Goal: Task Accomplishment & Management: Manage account settings

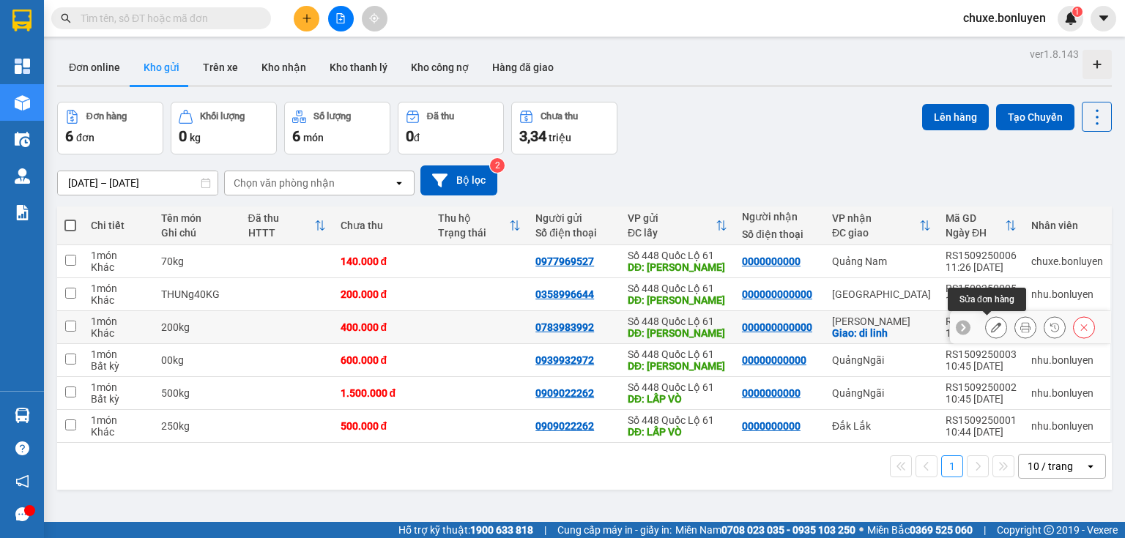
click at [986, 327] on button at bounding box center [996, 328] width 21 height 26
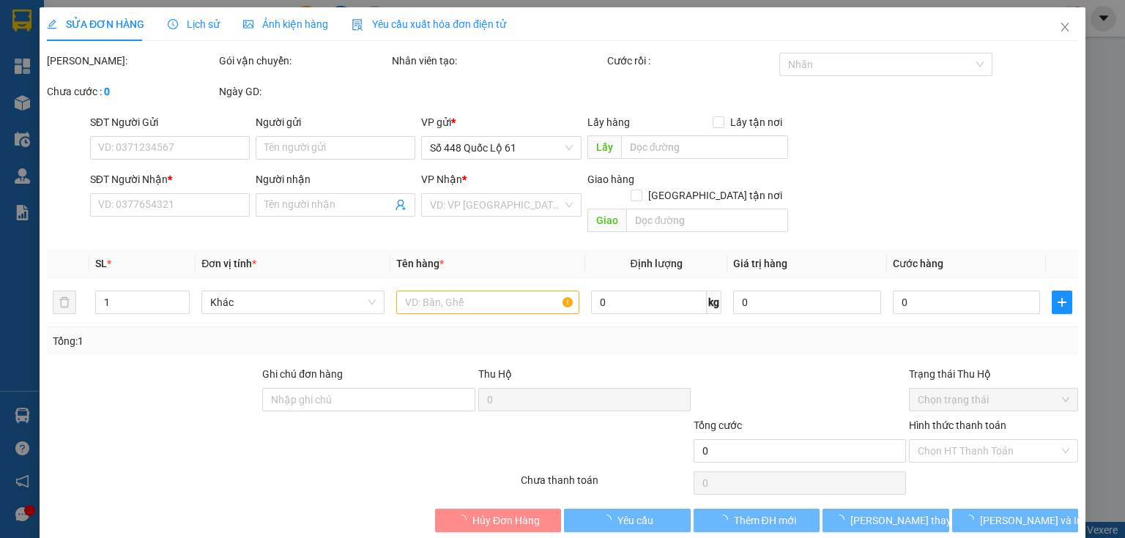
type input "0783983992"
type input "lai vung"
type input "000000000000"
checkbox input "true"
type input "di linh"
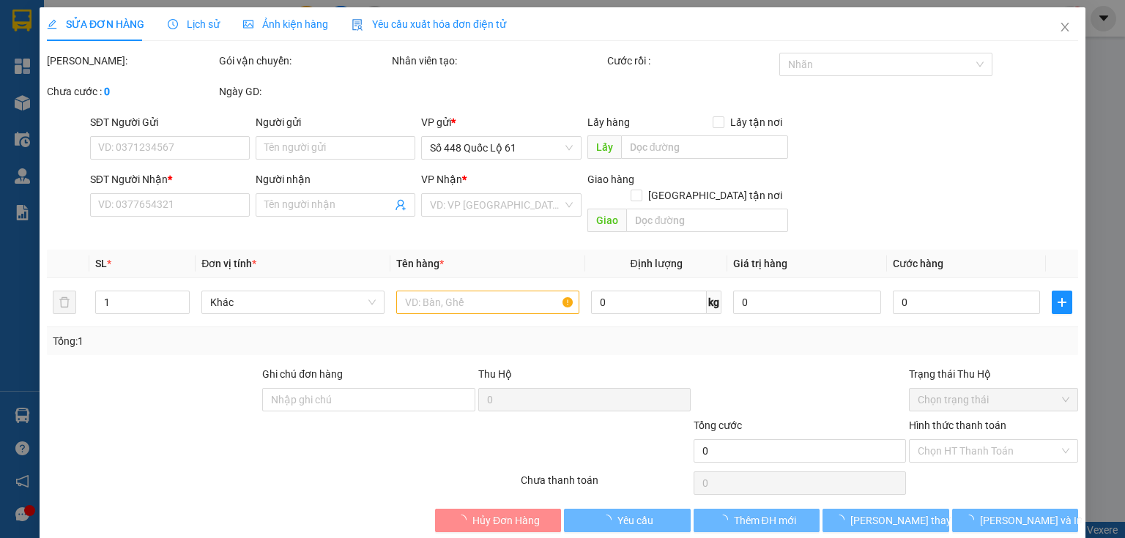
type input "400.000"
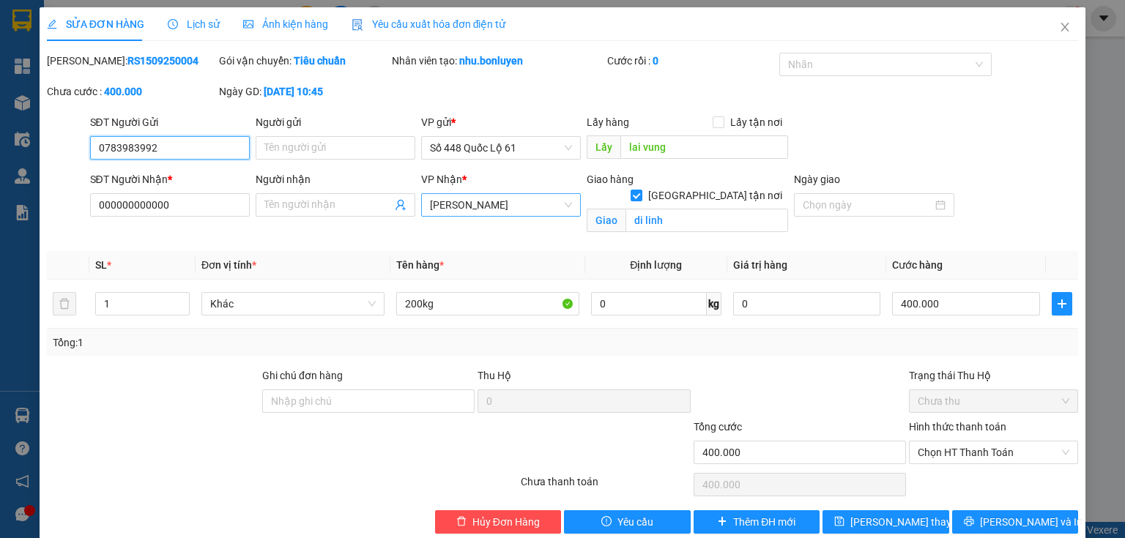
click at [478, 207] on span "Lâm Đồng" at bounding box center [501, 205] width 142 height 22
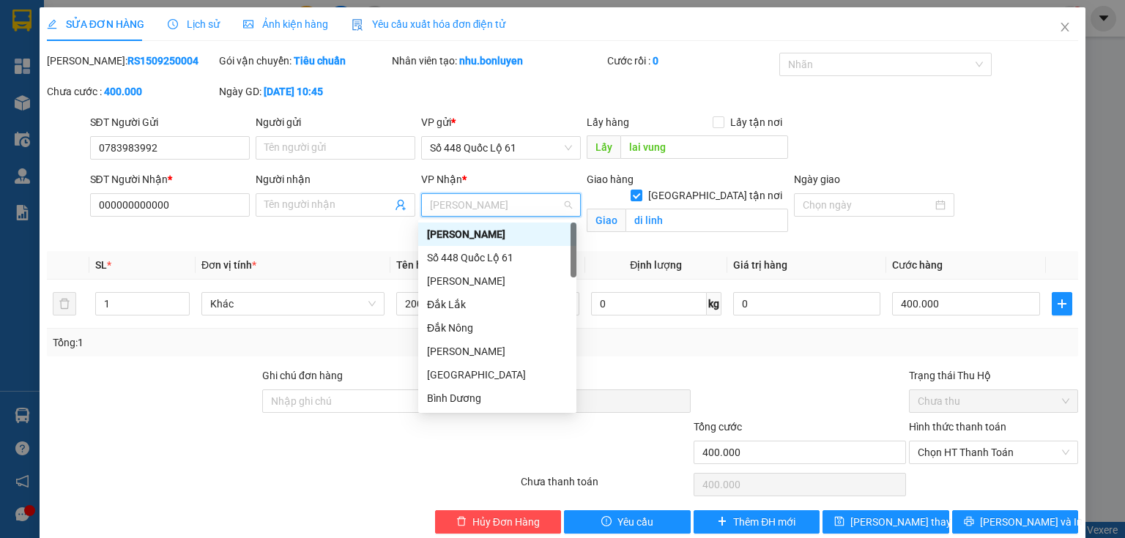
type input "q"
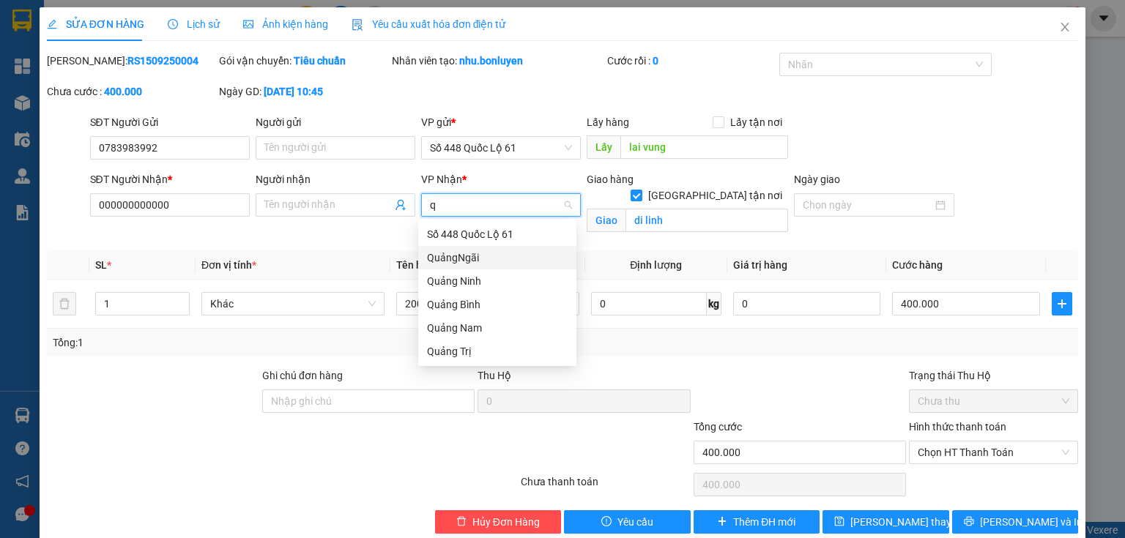
click at [480, 263] on div "QuảngNgãi" at bounding box center [497, 258] width 141 height 16
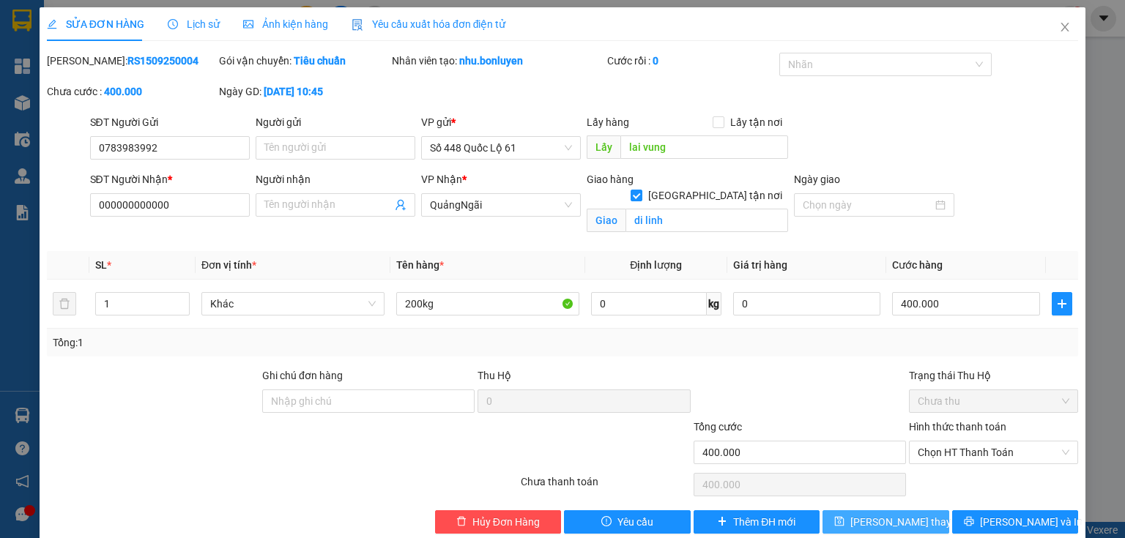
click at [922, 522] on button "Lưu thay đổi" at bounding box center [886, 522] width 127 height 23
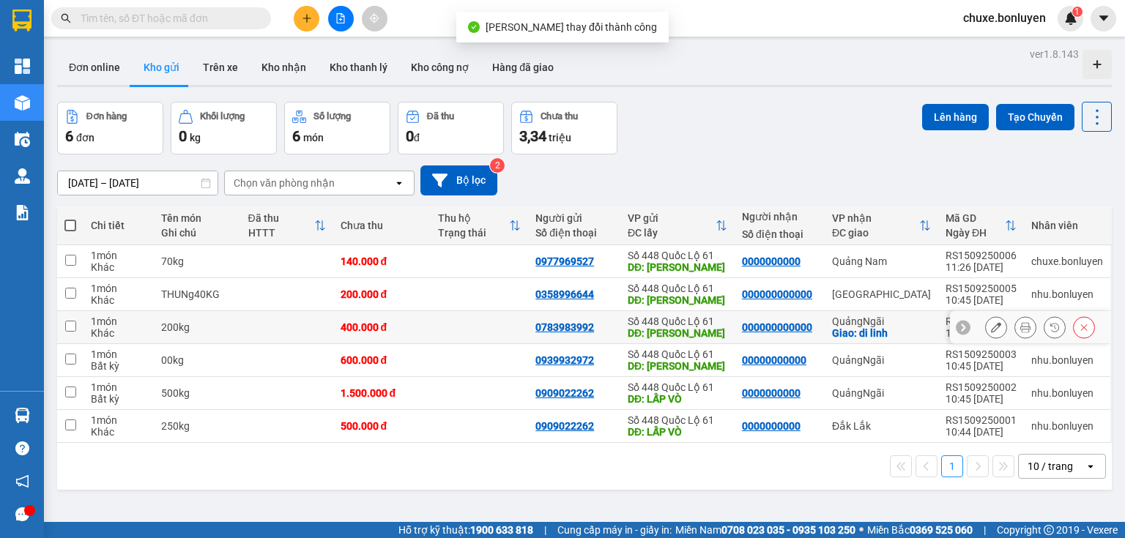
click at [991, 329] on icon at bounding box center [996, 327] width 10 height 10
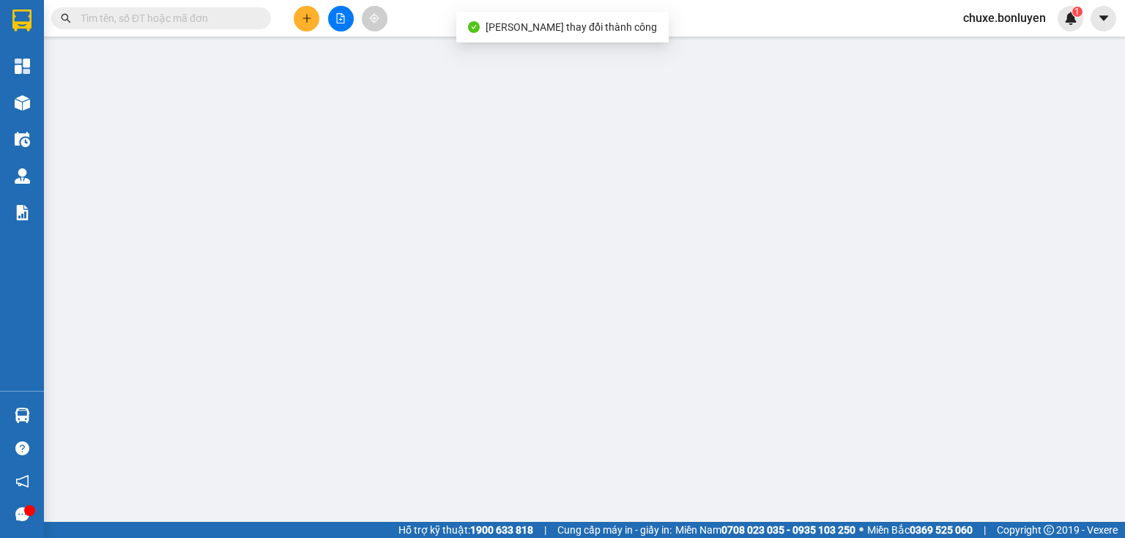
type input "0783983992"
type input "lai vung"
type input "000000000000"
checkbox input "true"
type input "di linh"
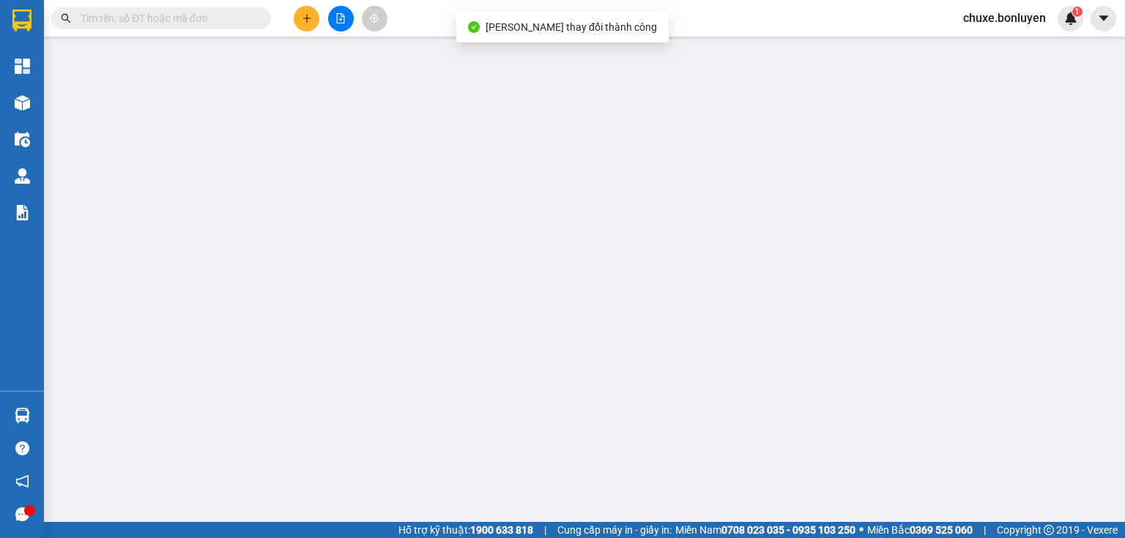
type input "400.000"
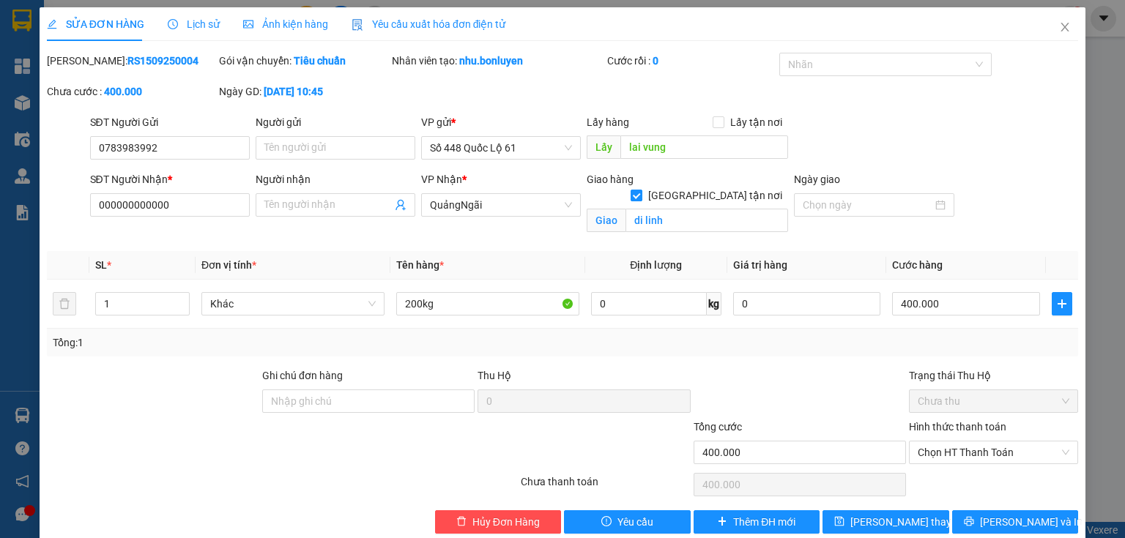
click at [641, 190] on input "Giao tận nơi" at bounding box center [636, 195] width 10 height 10
checkbox input "false"
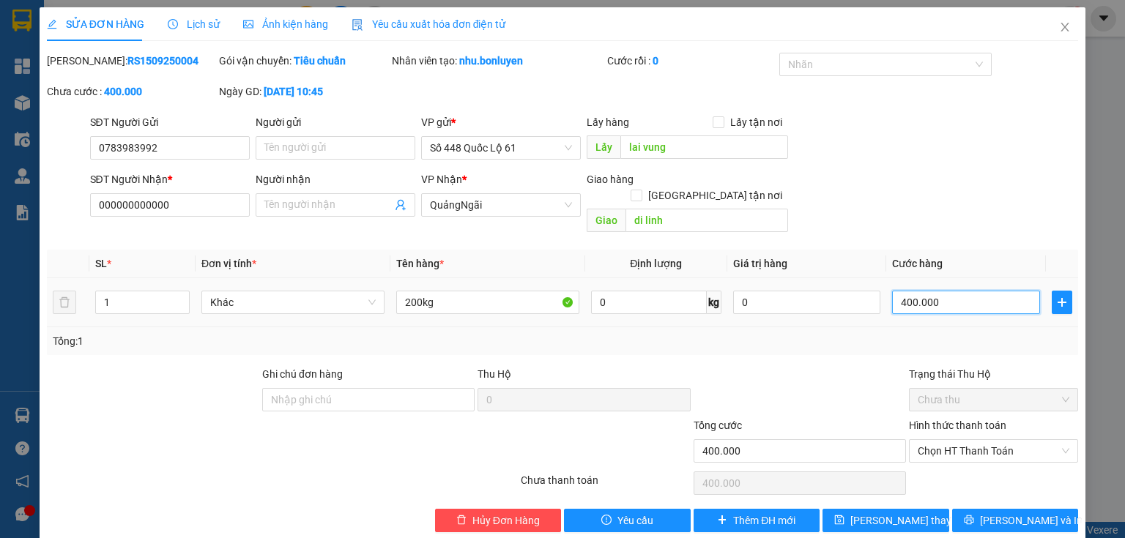
click at [949, 293] on input "400.000" at bounding box center [966, 302] width 148 height 23
type input "6"
type input "60"
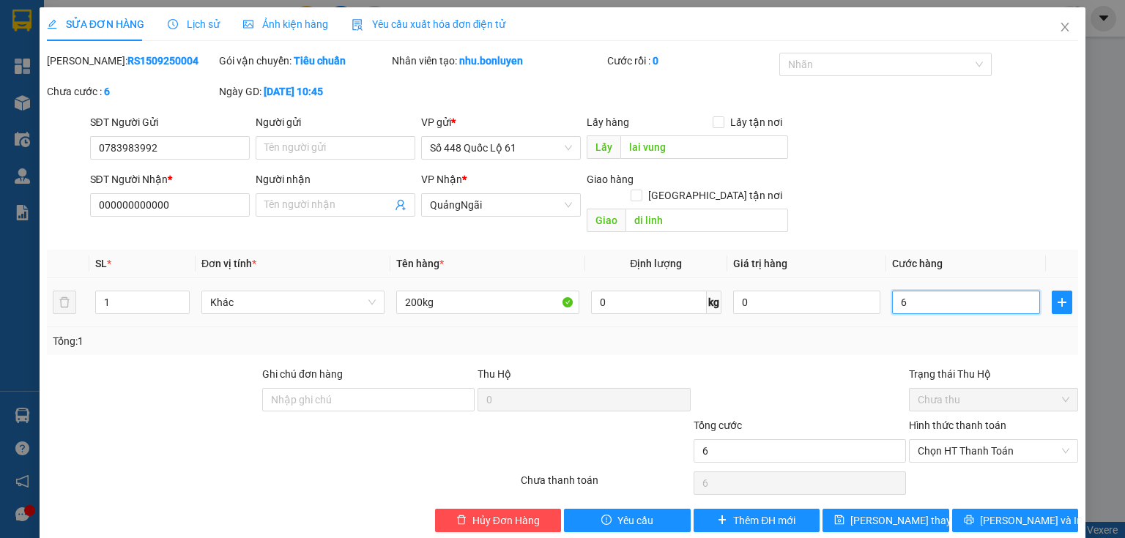
type input "60"
type input "600"
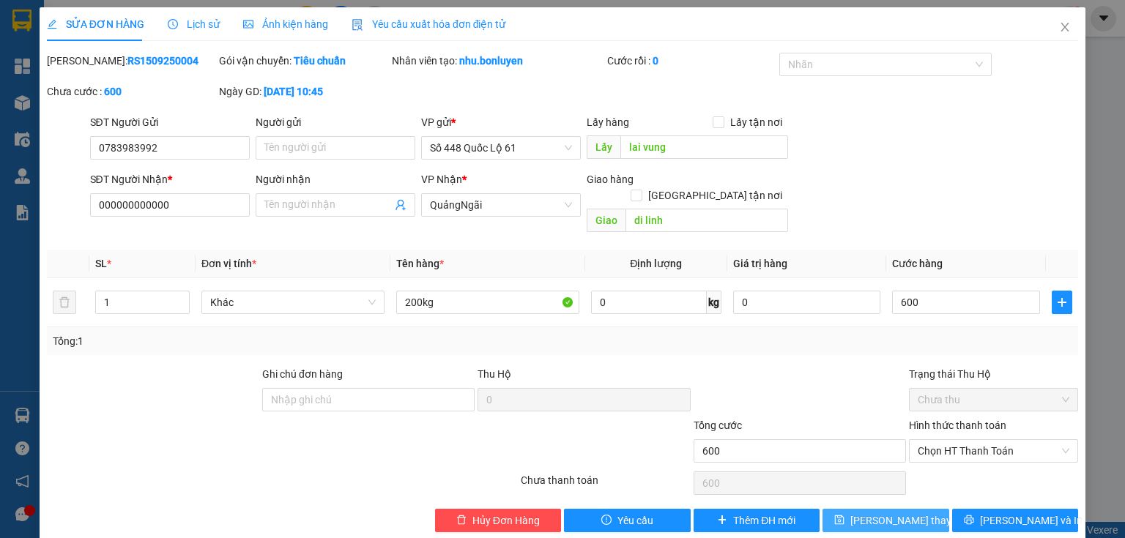
type input "600.000"
click at [875, 513] on span "Lưu thay đổi" at bounding box center [908, 521] width 117 height 16
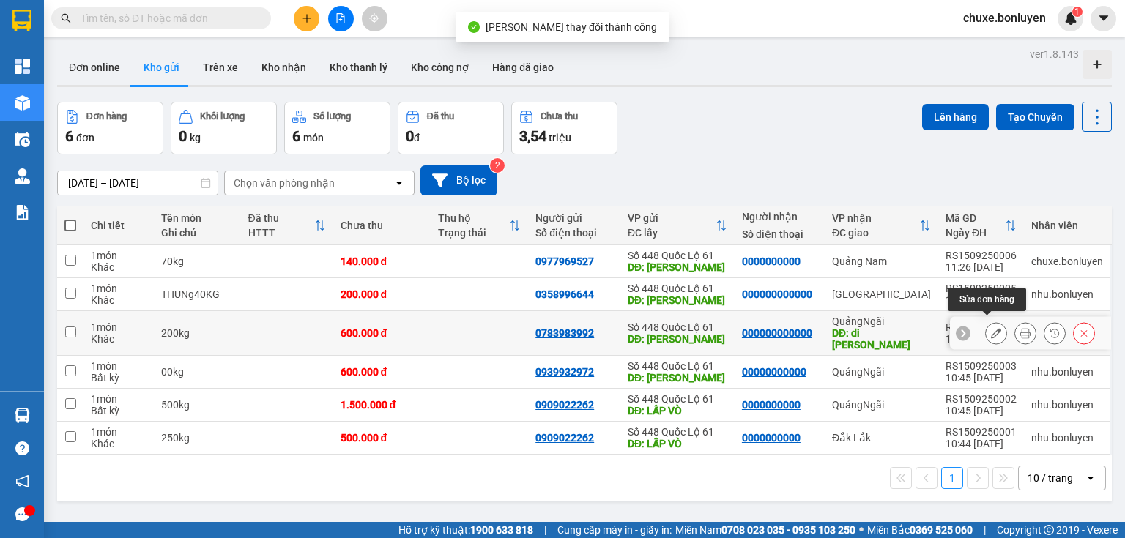
click at [986, 327] on button at bounding box center [996, 334] width 21 height 26
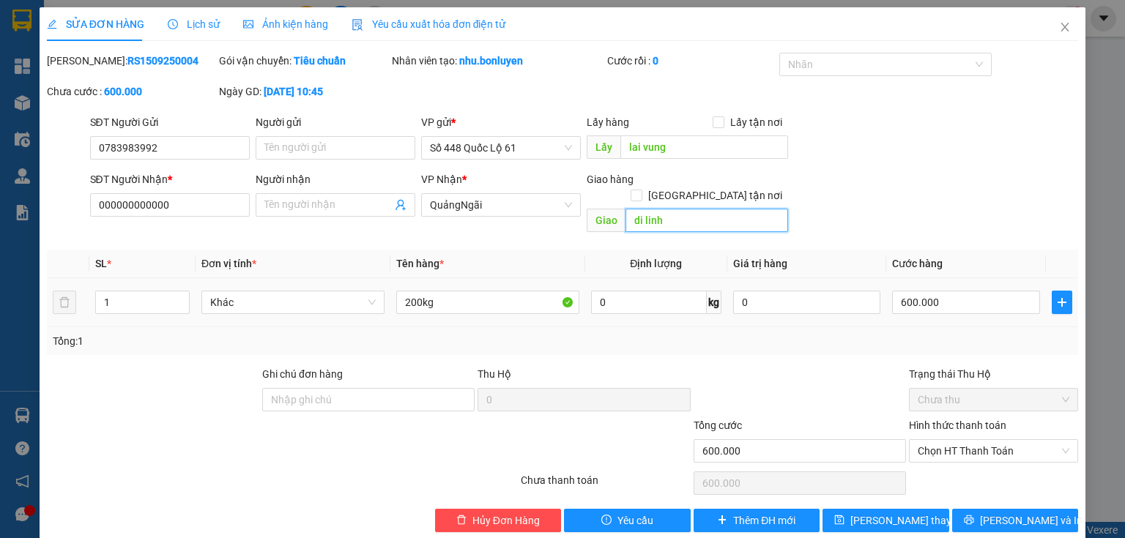
click at [678, 209] on input "di linh" at bounding box center [707, 220] width 163 height 23
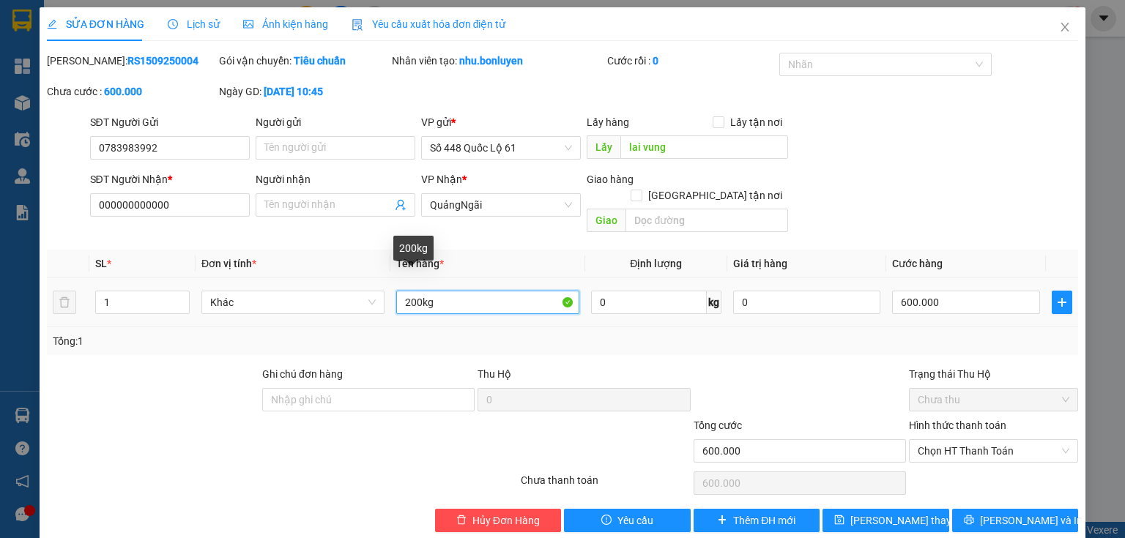
click at [410, 291] on input "200kg" at bounding box center [487, 302] width 183 height 23
click at [414, 291] on input "200kg" at bounding box center [487, 302] width 183 height 23
type input "250kg"
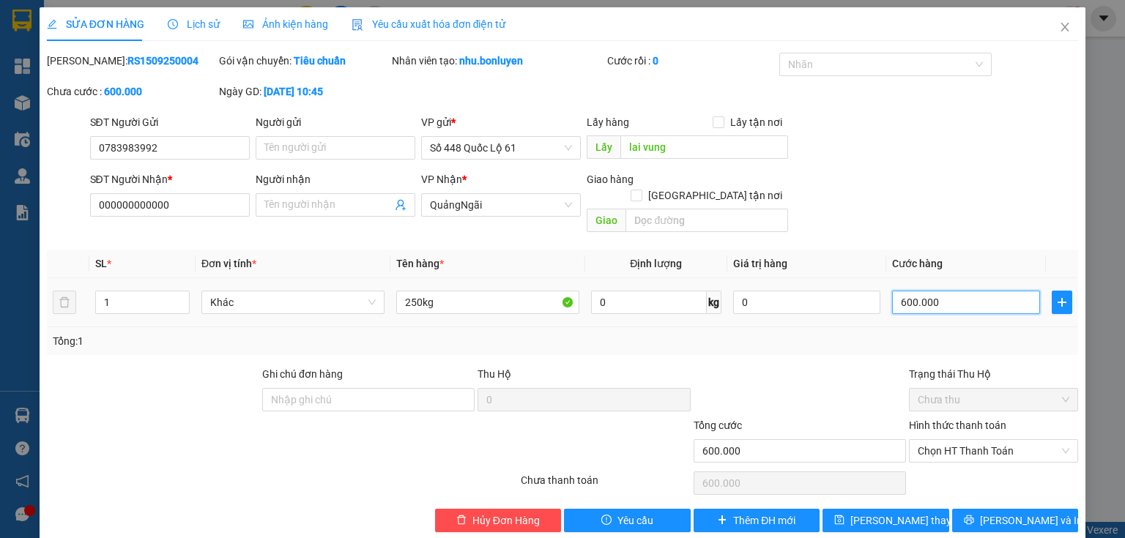
click at [908, 292] on input "600.000" at bounding box center [966, 302] width 148 height 23
type input "7"
type input "74"
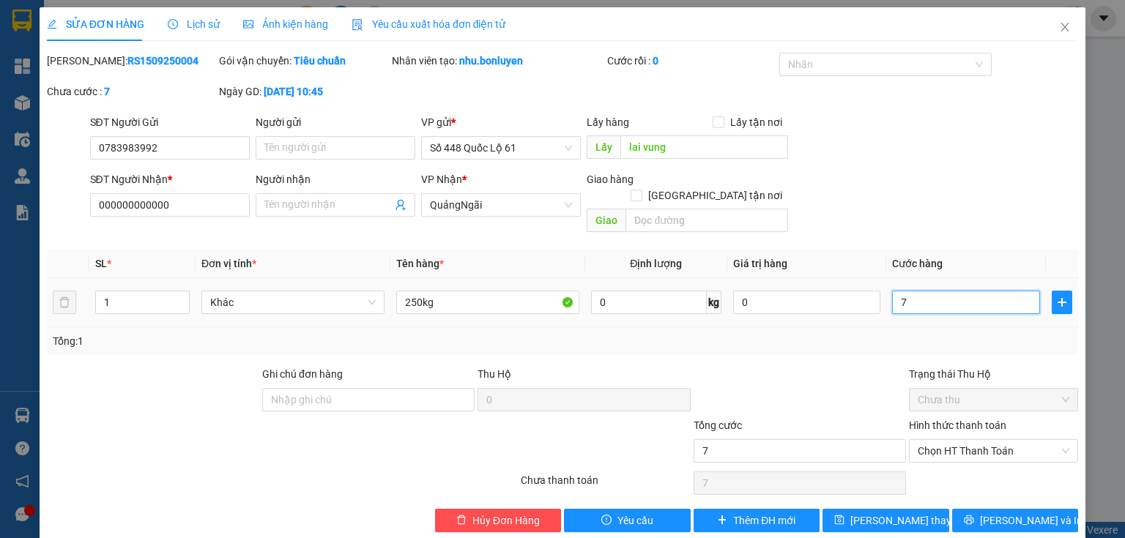
type input "74"
type input "7"
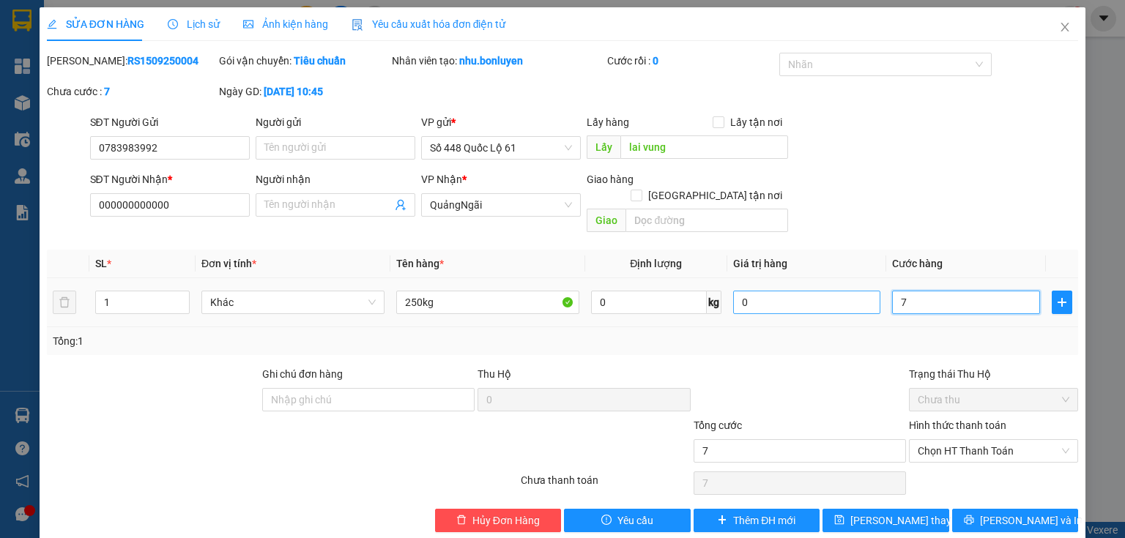
type input "75"
type input "750"
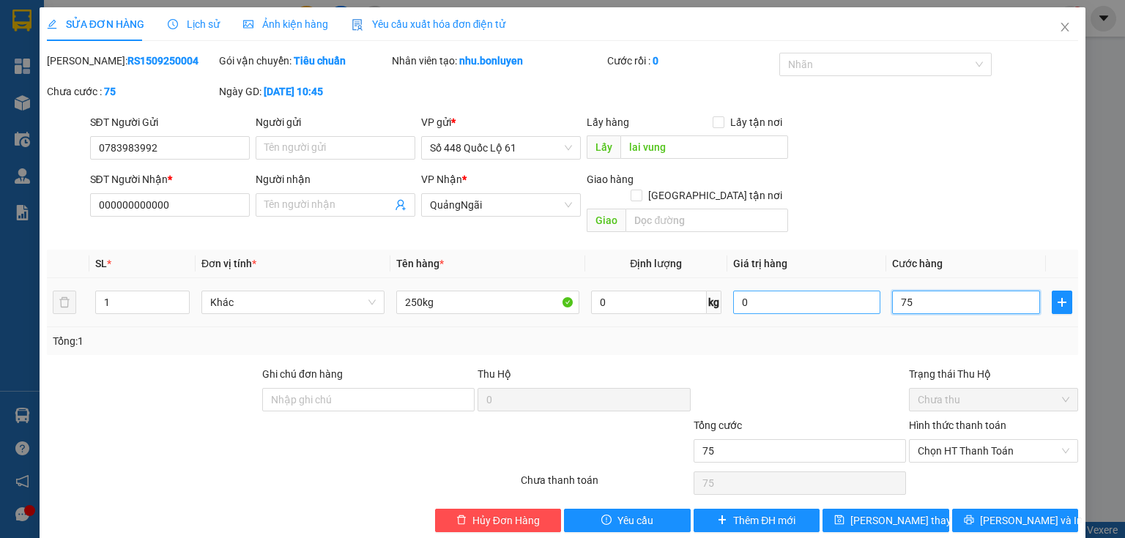
type input "750"
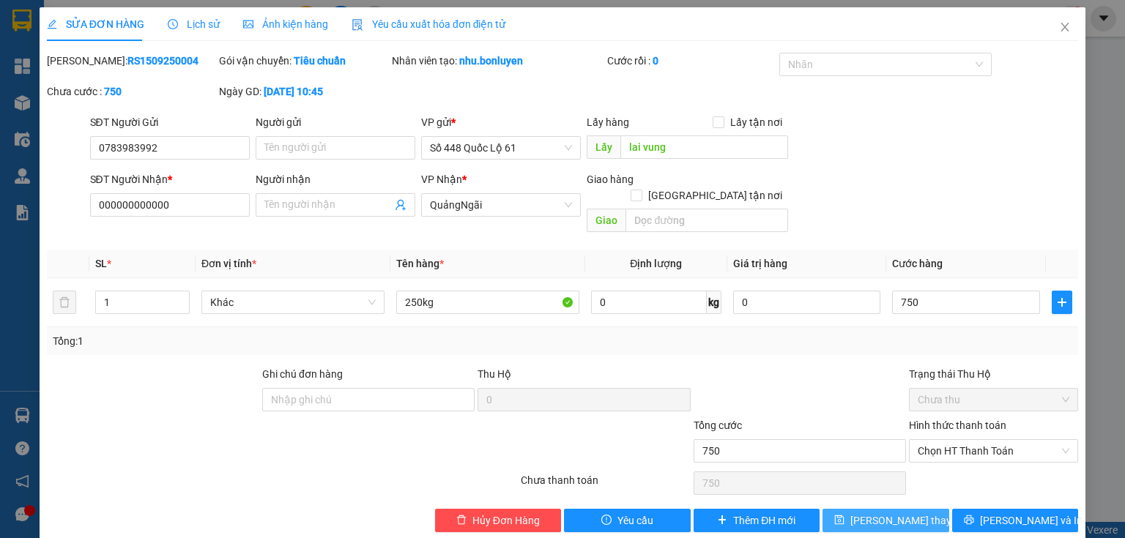
type input "750.000"
click at [879, 513] on span "Lưu thay đổi" at bounding box center [908, 521] width 117 height 16
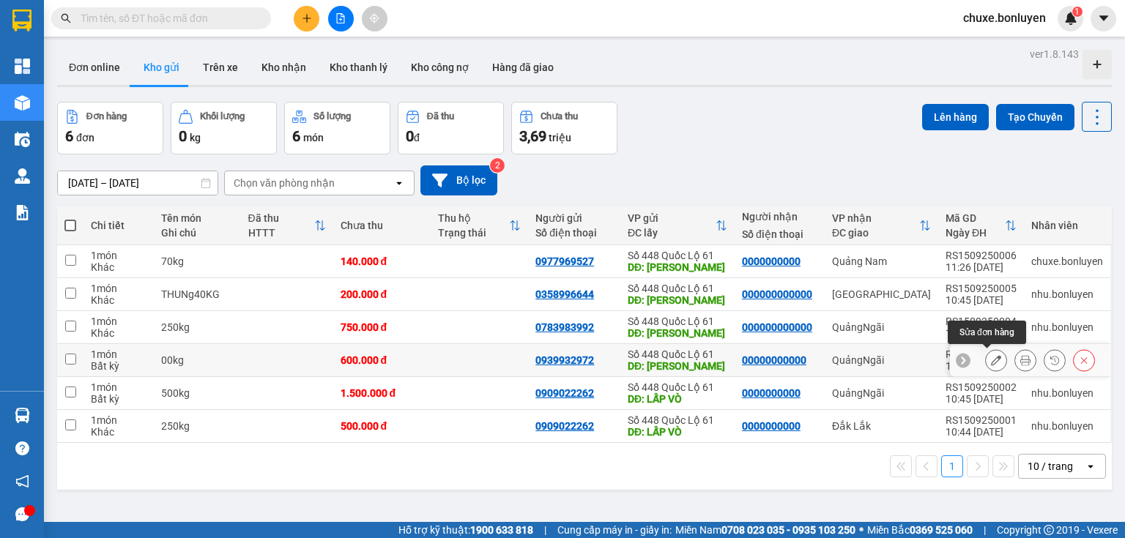
click at [991, 358] on icon at bounding box center [996, 360] width 10 height 10
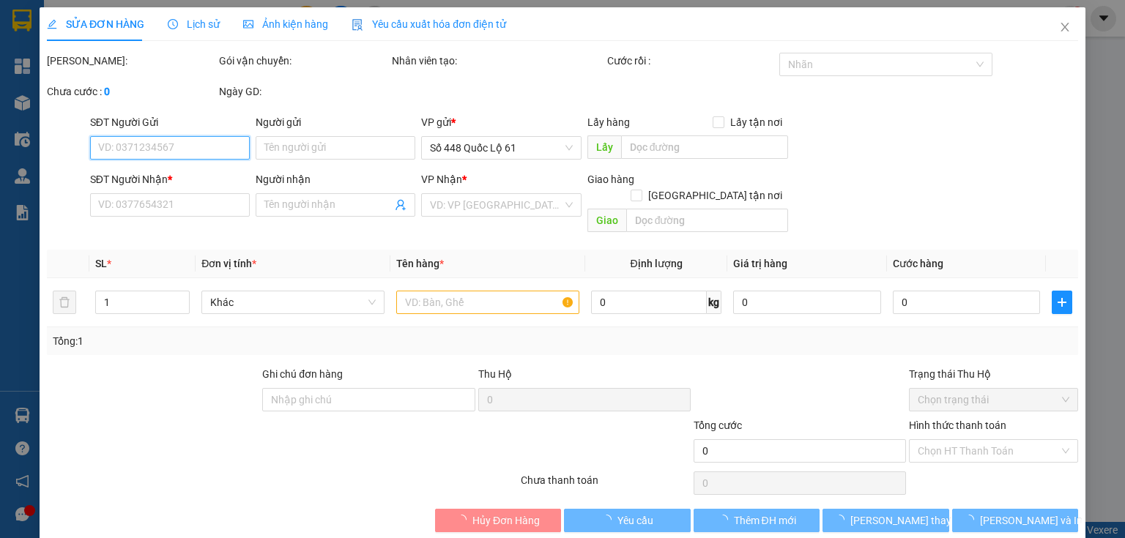
type input "0939932972"
type input "lai vung"
type input "00000000000"
type input "600.000"
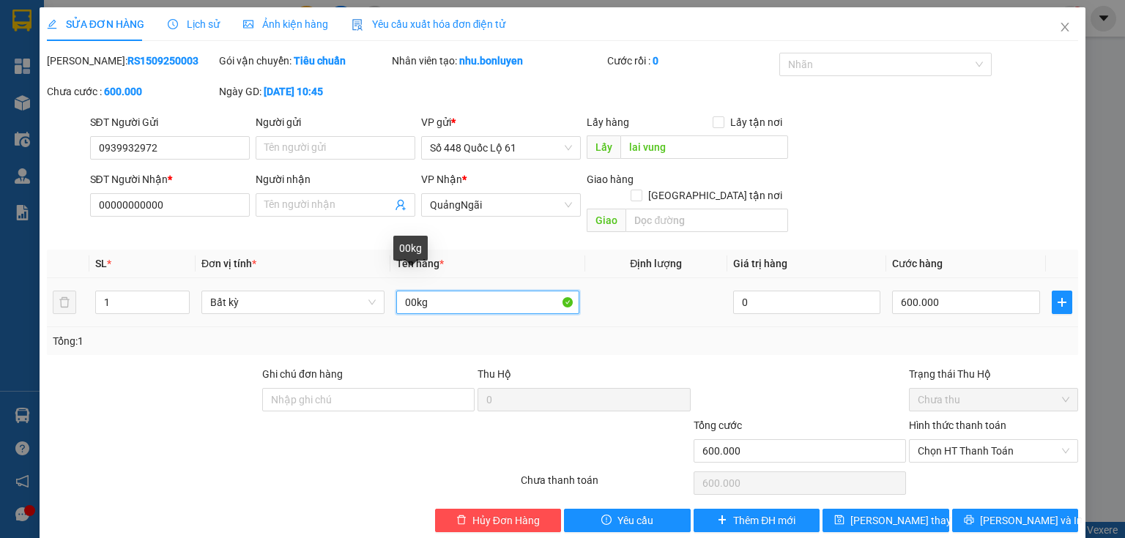
click at [396, 291] on input "00kg" at bounding box center [487, 302] width 183 height 23
type input "200kg"
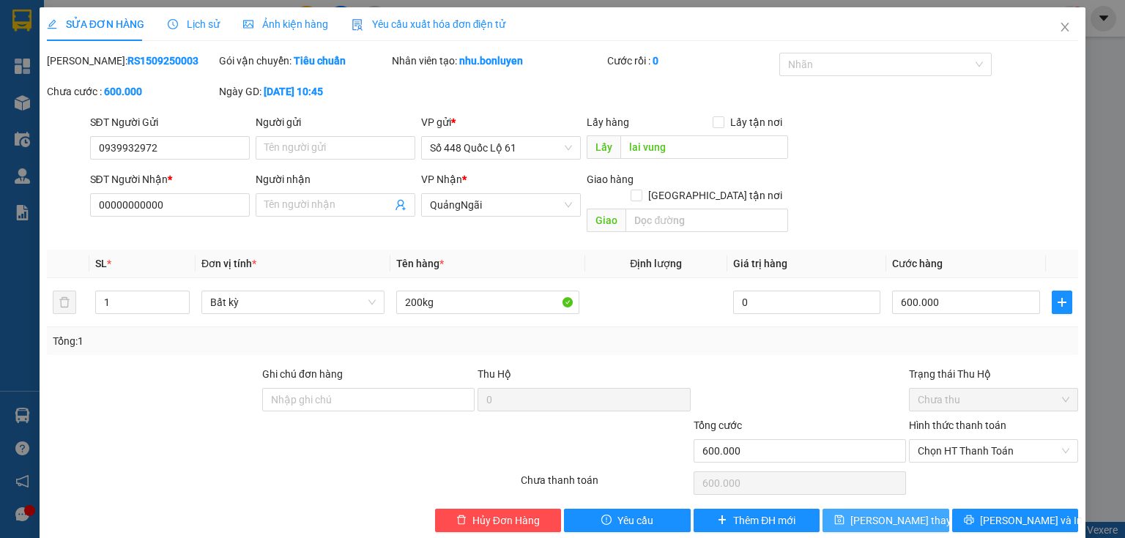
click at [914, 513] on span "Lưu thay đổi" at bounding box center [908, 521] width 117 height 16
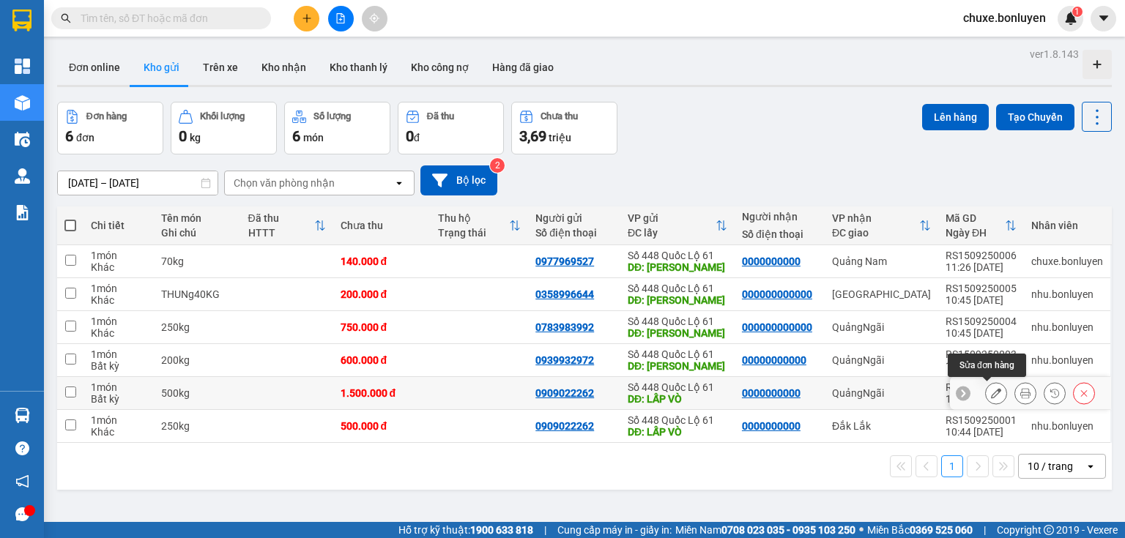
click at [989, 386] on button at bounding box center [996, 394] width 21 height 26
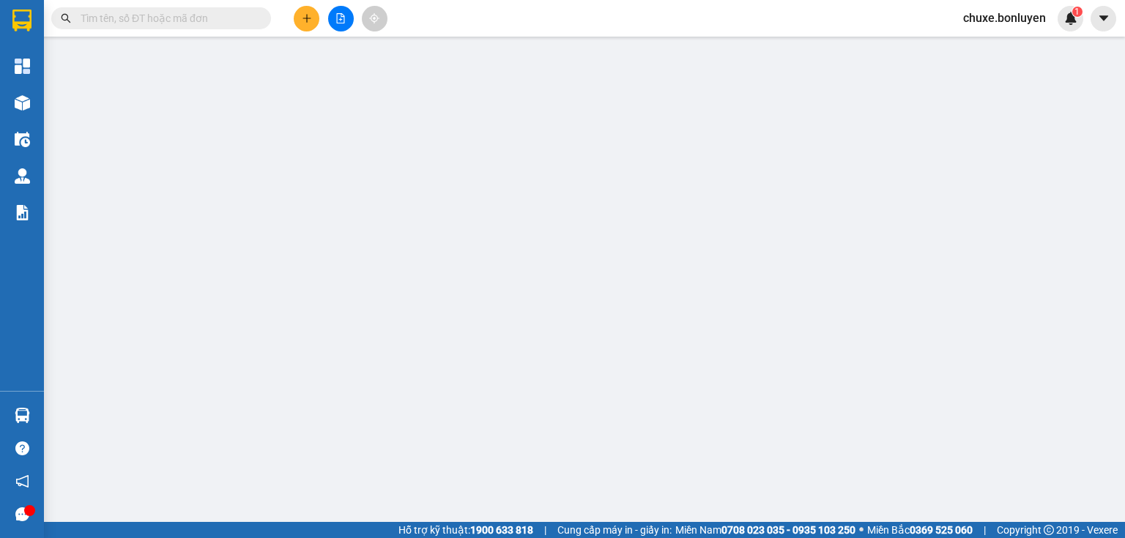
type input "0909022262"
type input "LẤP VÒ"
type input "0000000000"
type input "1.500.000"
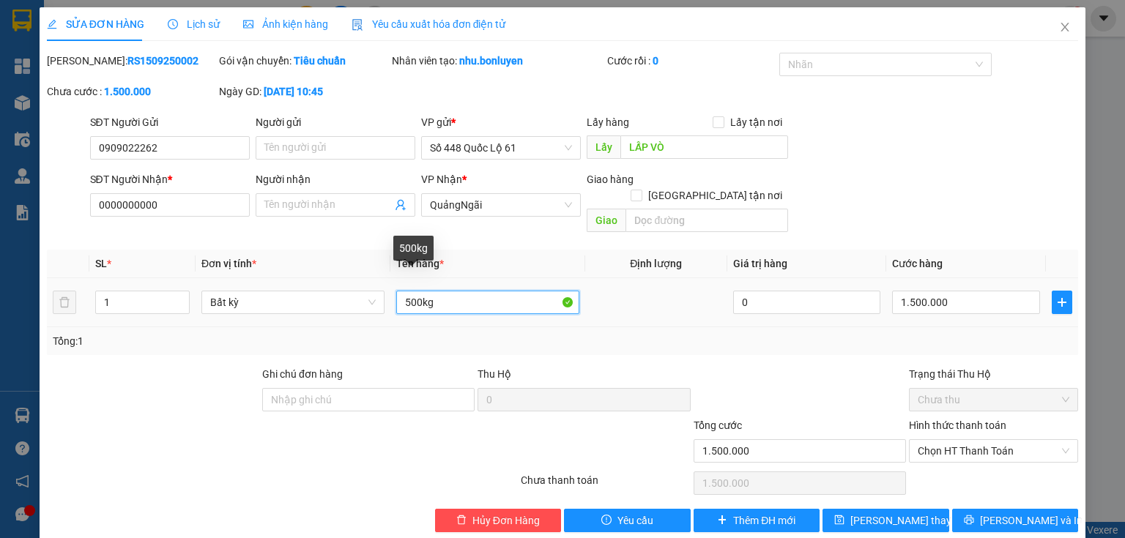
click at [413, 291] on input "500kg" at bounding box center [487, 302] width 183 height 23
type input "550kg"
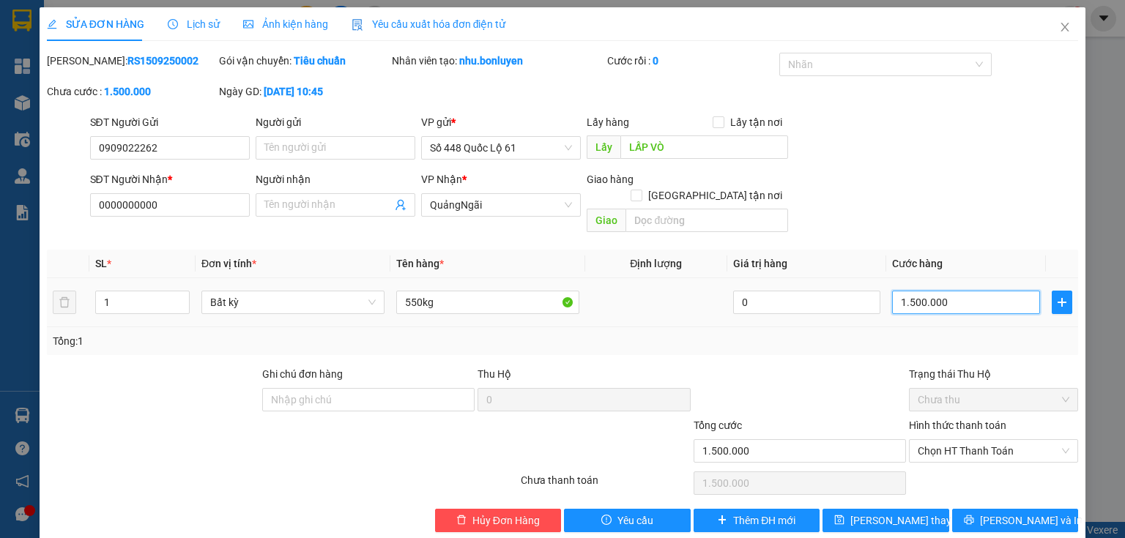
click at [942, 291] on input "1.500.000" at bounding box center [966, 302] width 148 height 23
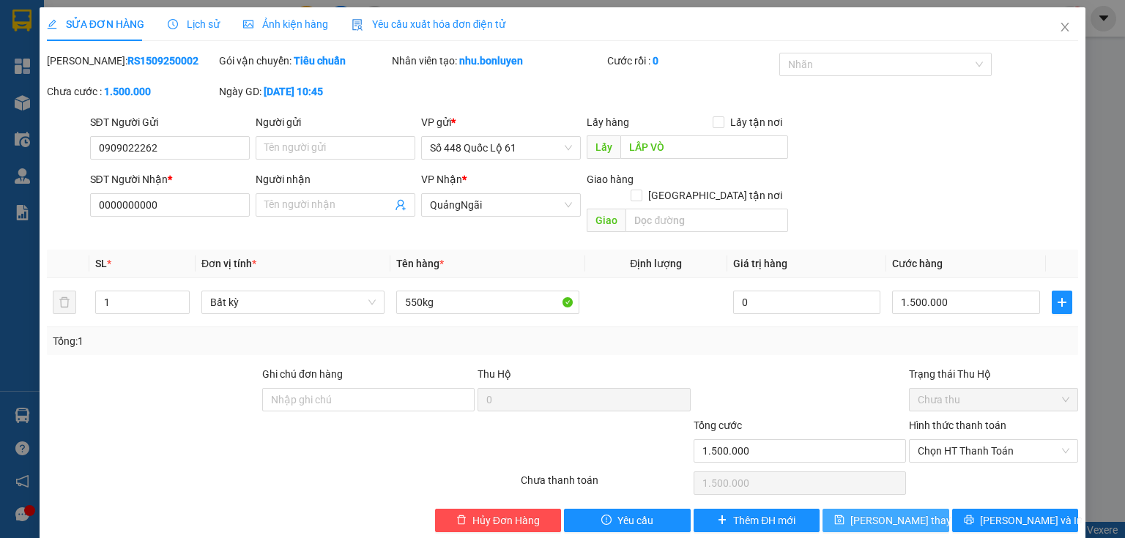
click at [918, 509] on button "Lưu thay đổi" at bounding box center [886, 520] width 127 height 23
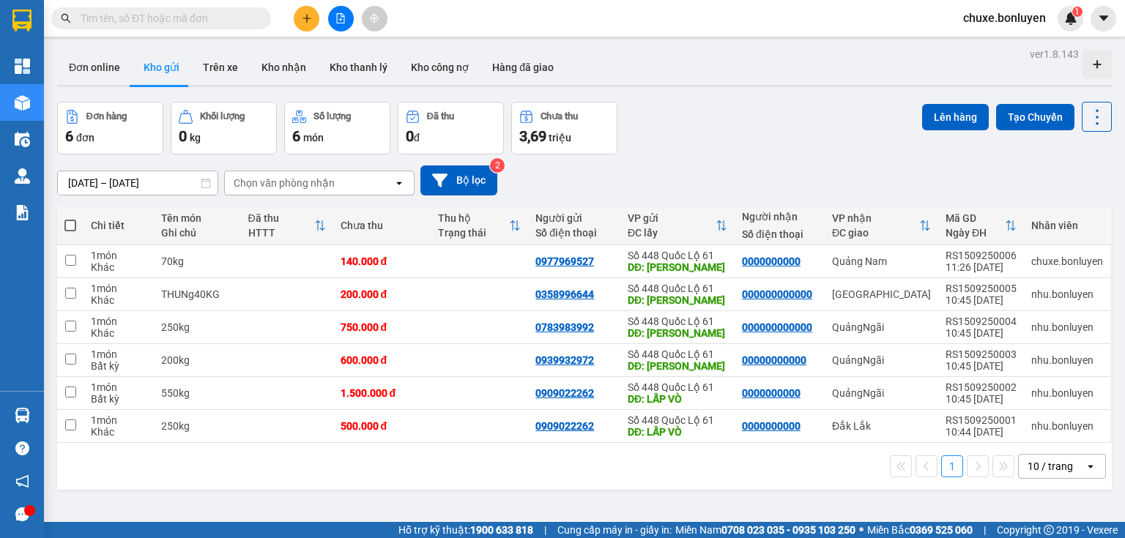
click at [1085, 467] on icon "open" at bounding box center [1091, 467] width 12 height 12
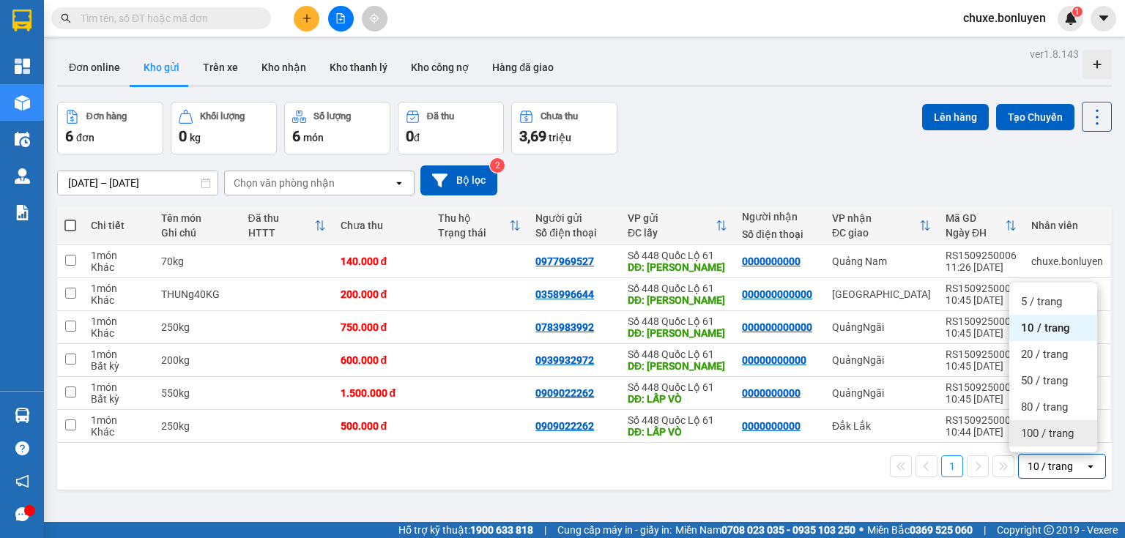
click at [1080, 446] on div "100 / trang" at bounding box center [1053, 433] width 88 height 26
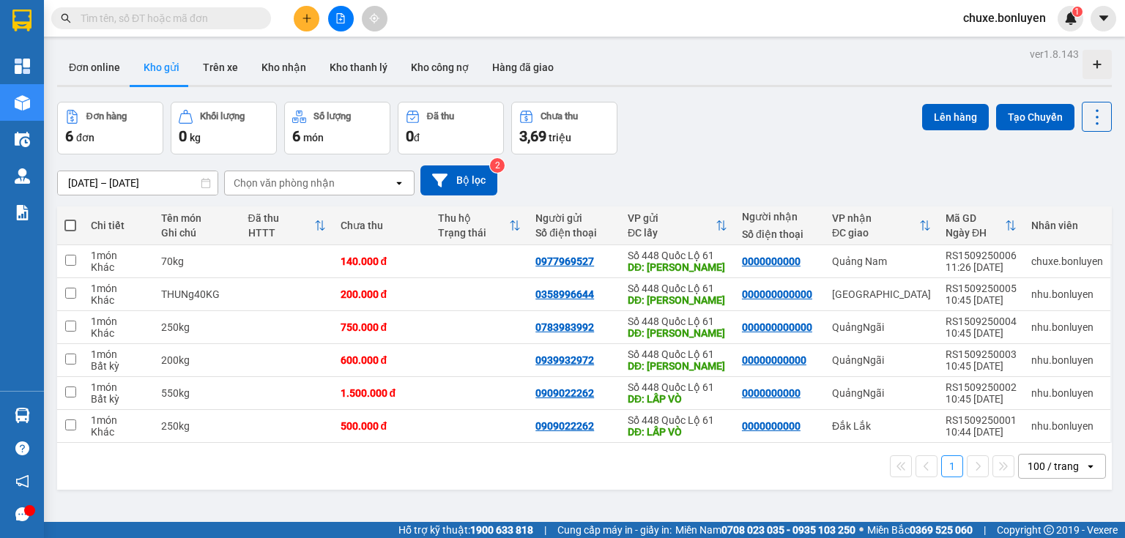
click at [209, 21] on input "text" at bounding box center [167, 18] width 173 height 16
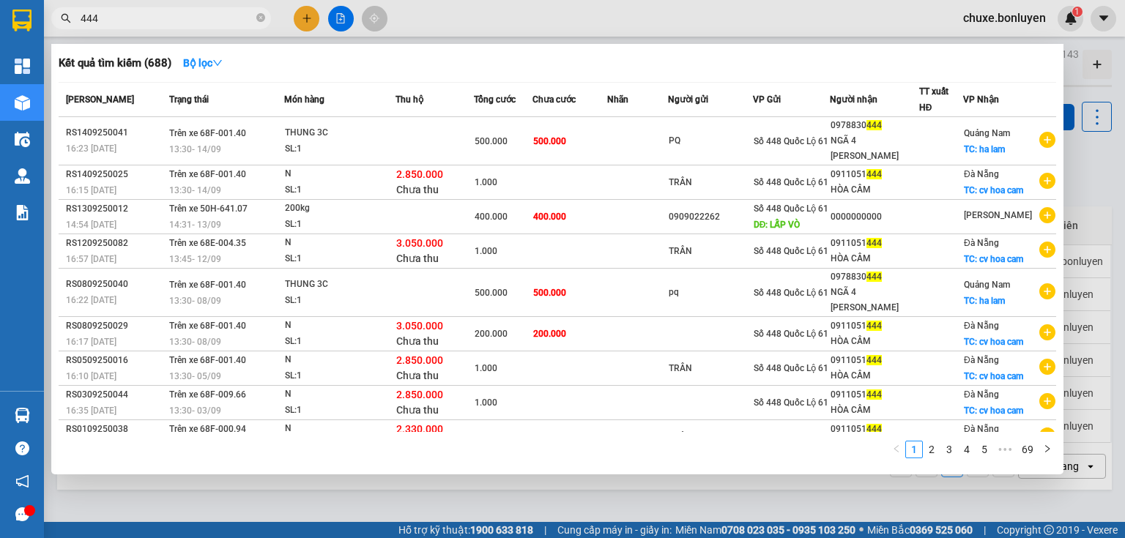
type input "444"
click at [305, 16] on div at bounding box center [562, 269] width 1125 height 538
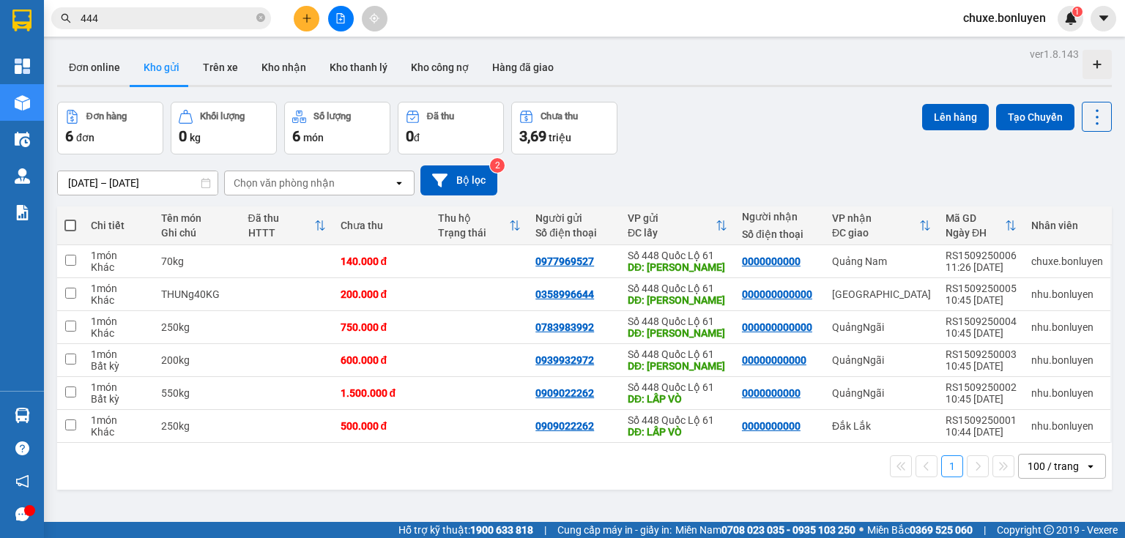
click at [298, 19] on button at bounding box center [307, 19] width 26 height 26
click at [346, 56] on div "Tạo đơn hàng" at bounding box center [365, 55] width 64 height 16
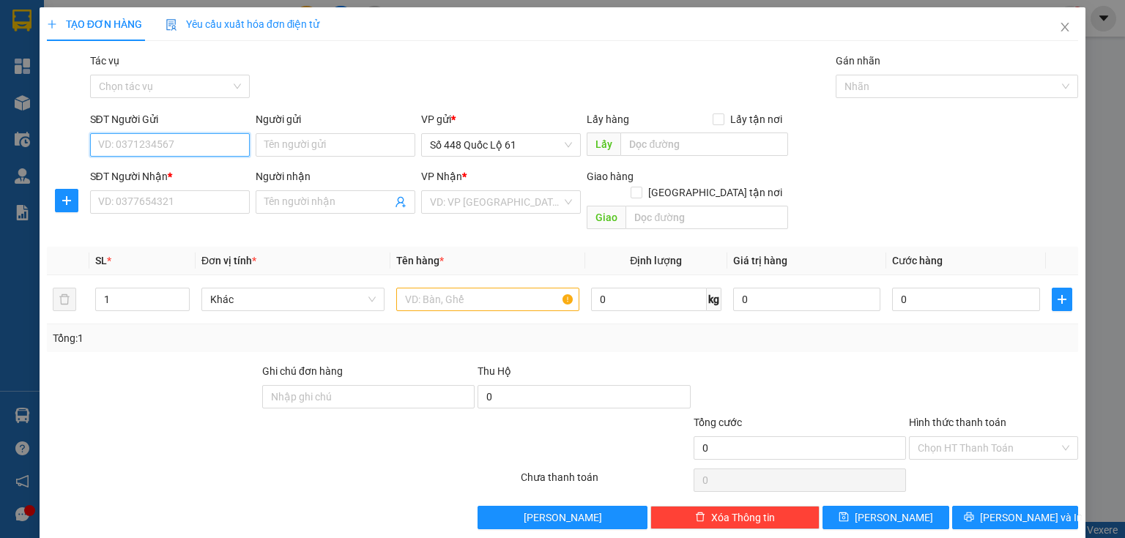
click at [227, 143] on input "SĐT Người Gửi" at bounding box center [170, 144] width 160 height 23
click at [179, 168] on div "0787998488" at bounding box center [168, 174] width 141 height 16
type input "0787998488"
type input "LAI VUNG"
type input "0000000000000"
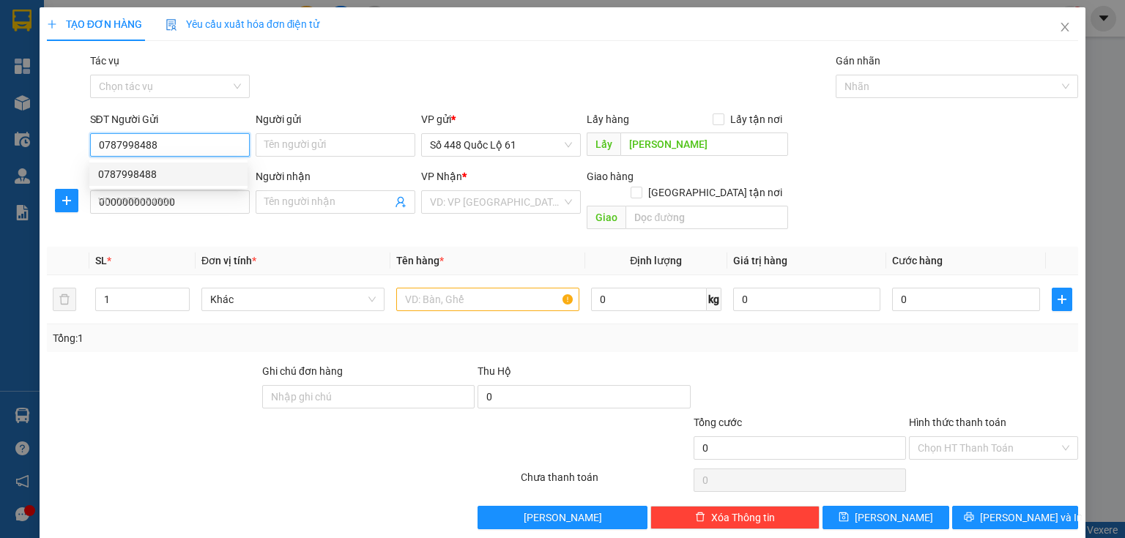
type input "QN"
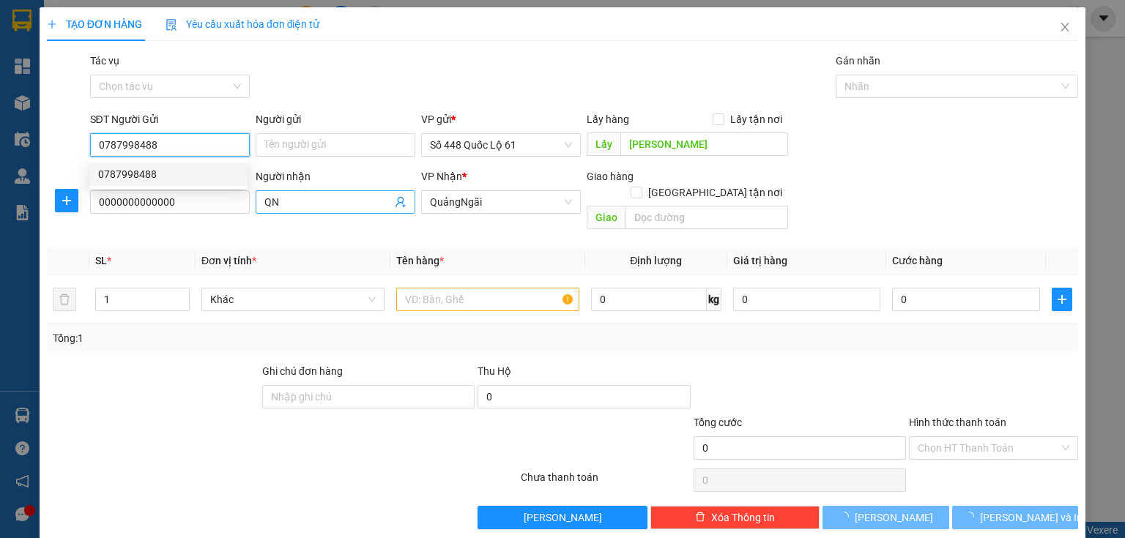
type input "300.000"
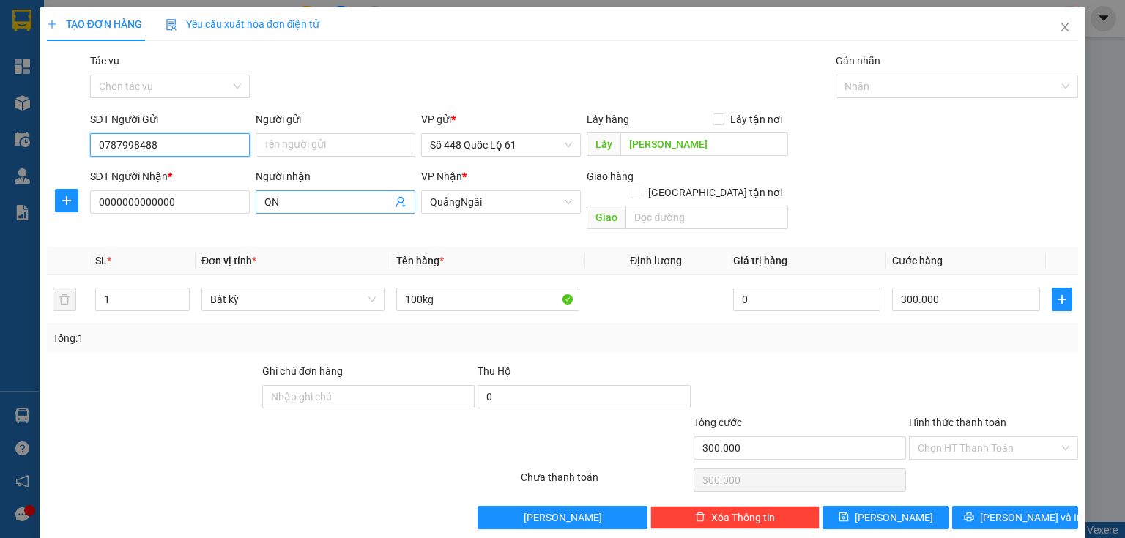
type input "0787998488"
click at [294, 196] on input "QN" at bounding box center [327, 202] width 127 height 16
type input "Q"
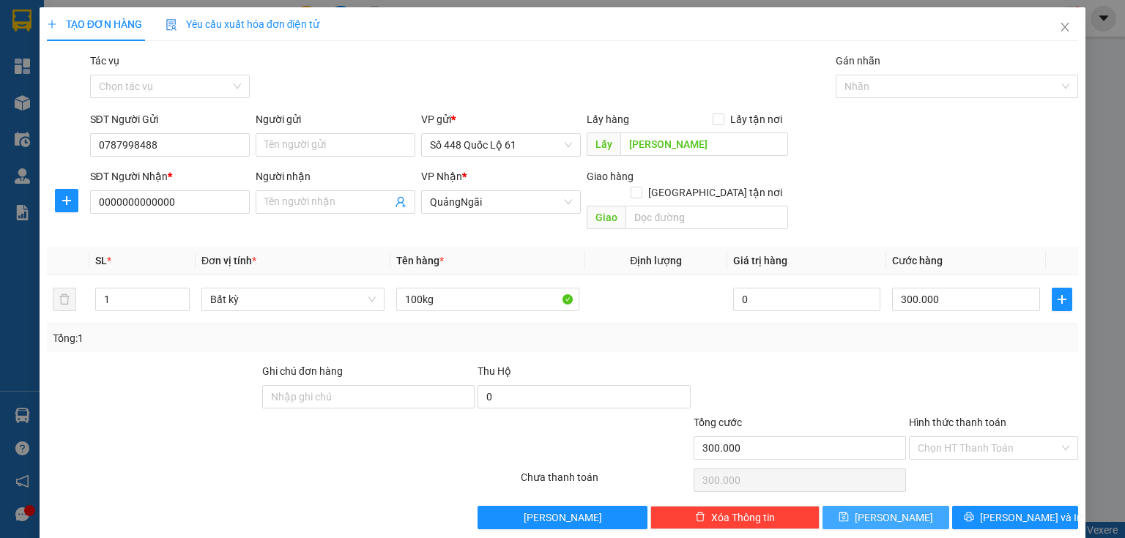
click at [900, 506] on button "Lưu" at bounding box center [886, 517] width 127 height 23
type input "0"
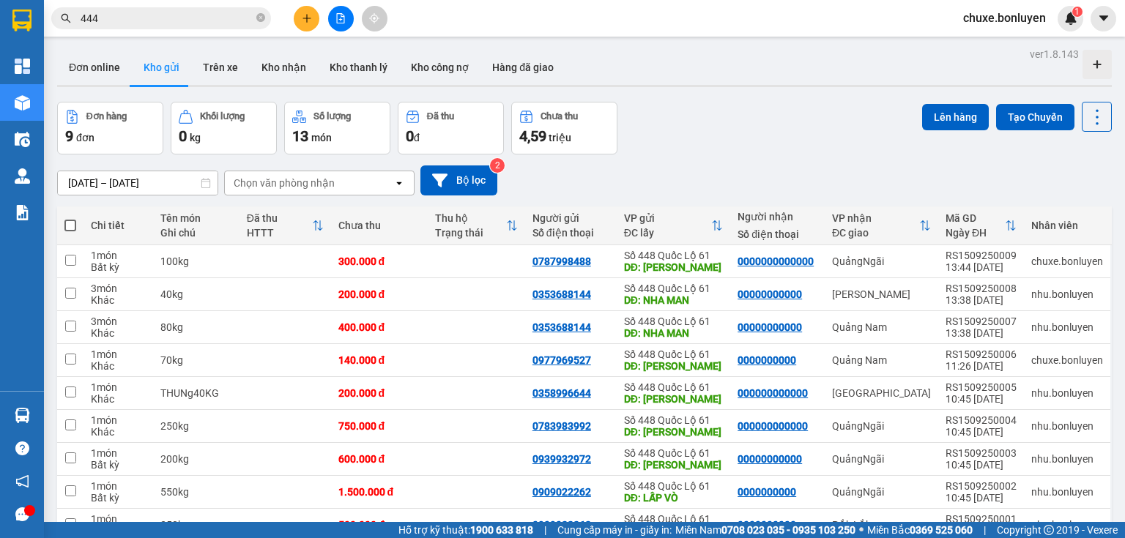
click at [122, 23] on input "444" at bounding box center [167, 18] width 173 height 16
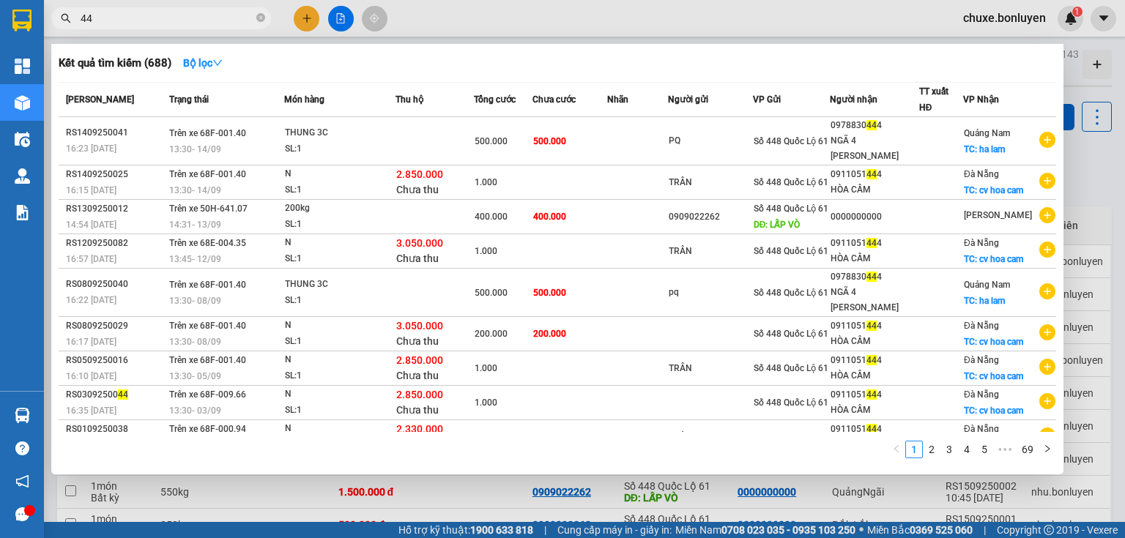
type input "4"
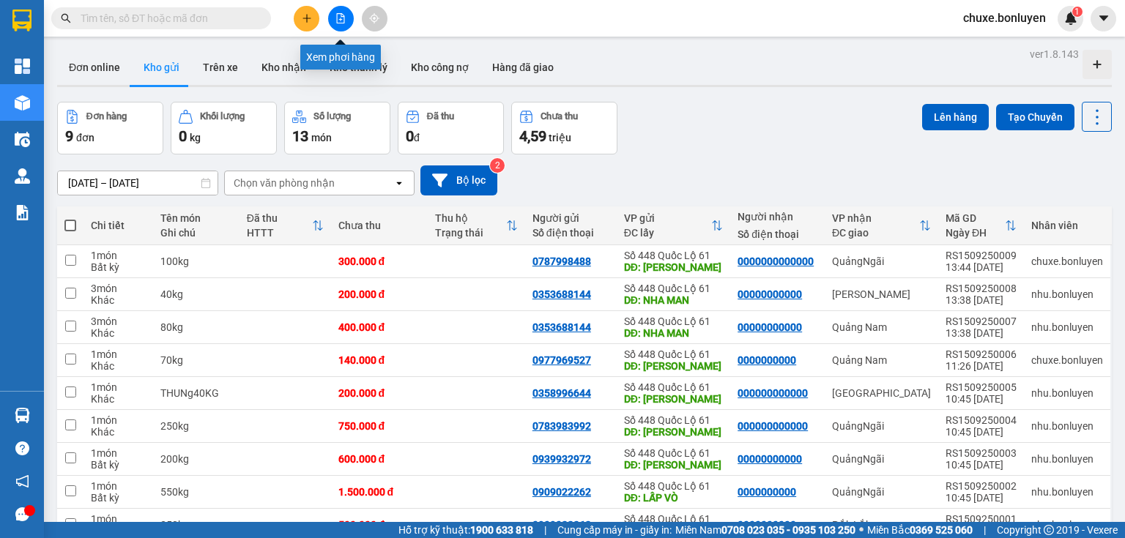
click at [344, 22] on icon "file-add" at bounding box center [341, 18] width 8 height 10
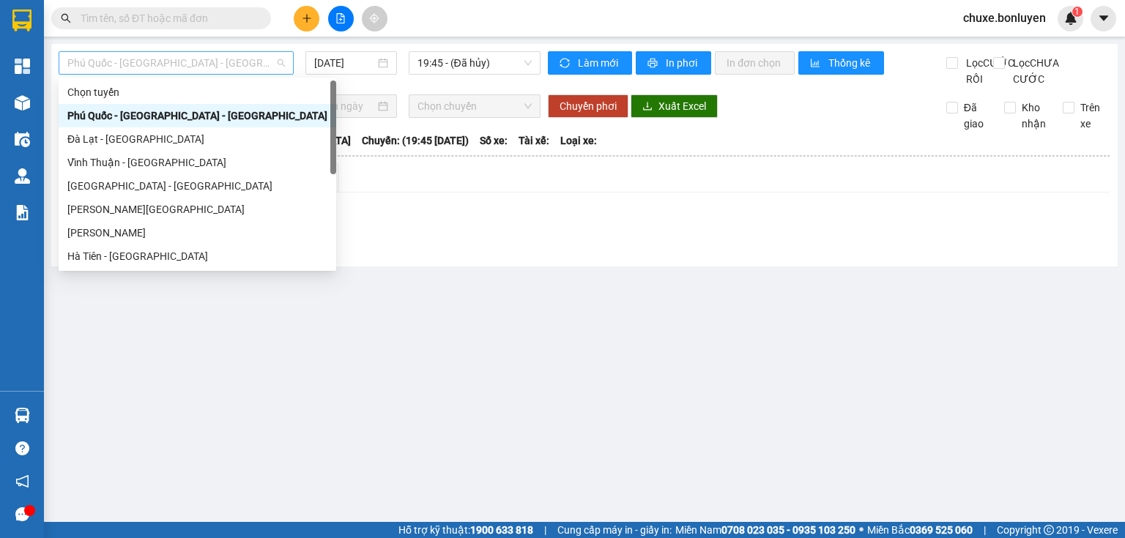
click at [133, 60] on span "Phú Quốc - Sài Gòn - Bình Phước" at bounding box center [176, 63] width 218 height 22
click at [132, 255] on div "Hà Tiên - Đà Nẵng" at bounding box center [197, 256] width 260 height 16
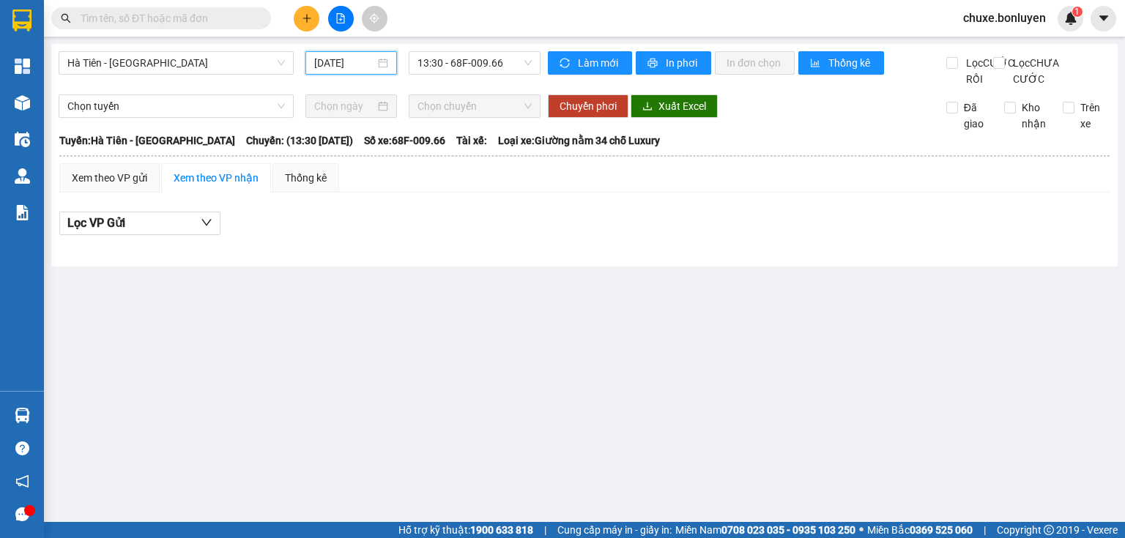
click at [333, 62] on input "15/09/2025" at bounding box center [344, 63] width 60 height 16
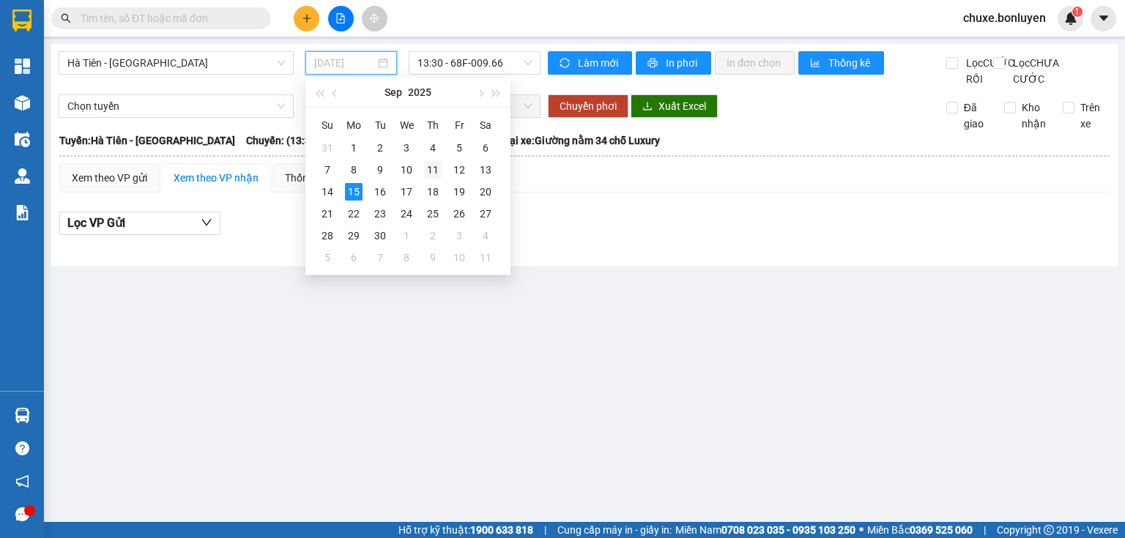
click at [432, 163] on div "11" at bounding box center [433, 170] width 18 height 18
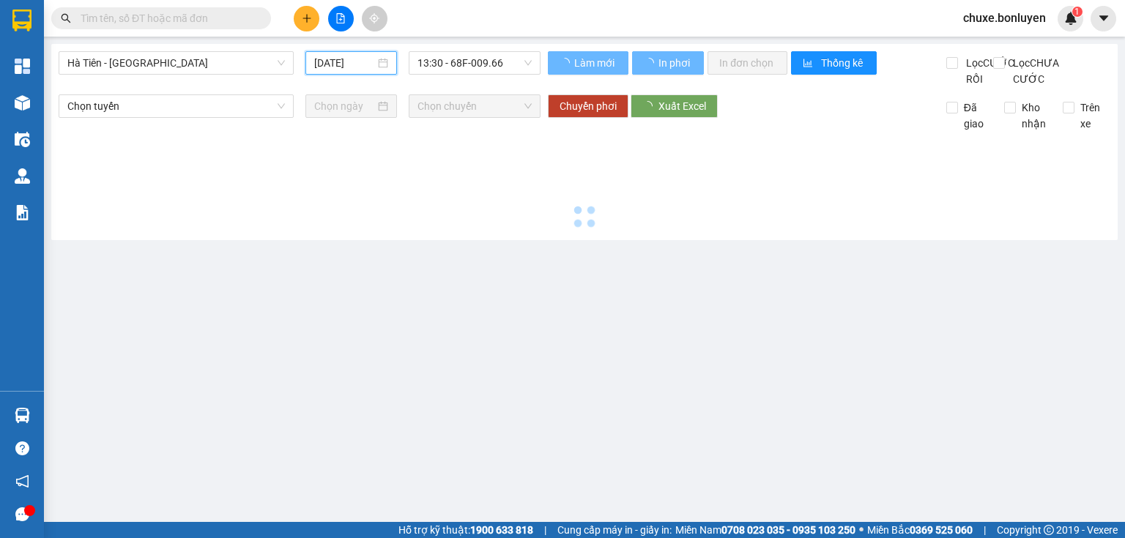
type input "11/09/2025"
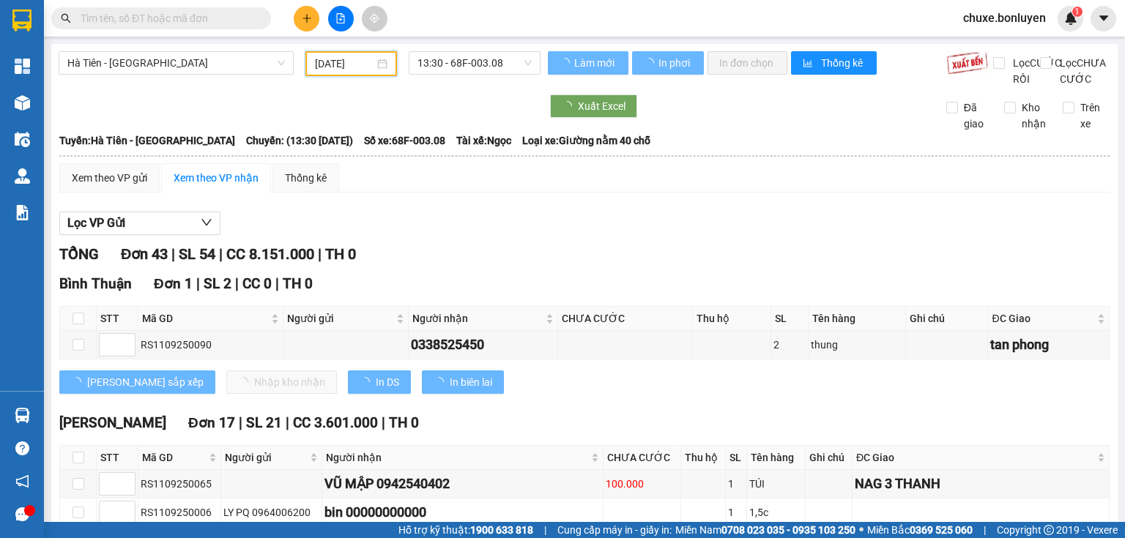
click at [437, 57] on span "13:30 - 68F-003.08" at bounding box center [475, 63] width 115 height 22
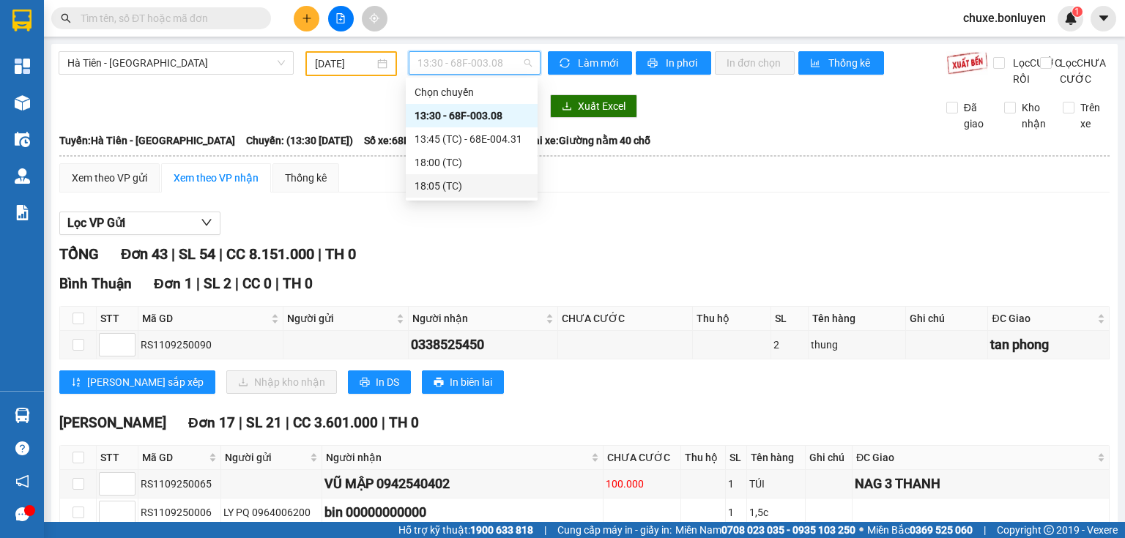
click at [445, 185] on div "18:05 (TC)" at bounding box center [472, 186] width 114 height 16
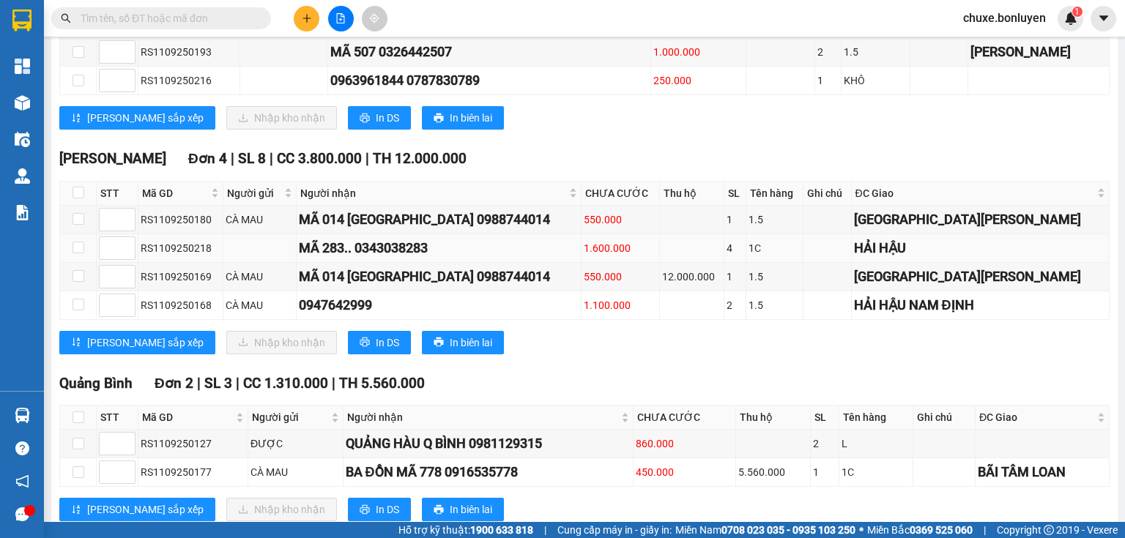
scroll to position [1055, 0]
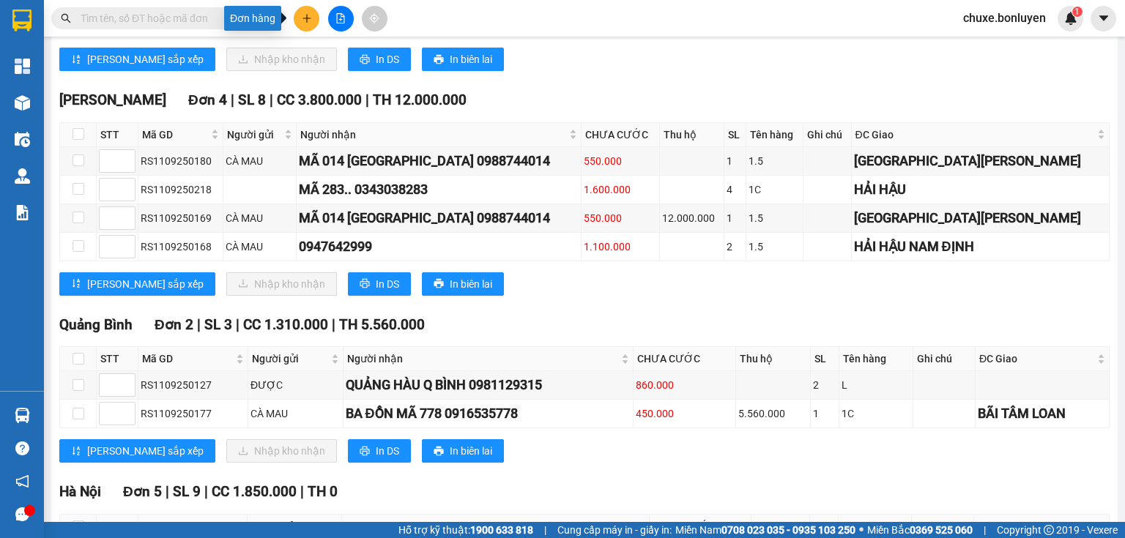
drag, startPoint x: 313, startPoint y: 15, endPoint x: 316, endPoint y: 32, distance: 17.8
click at [313, 15] on button at bounding box center [307, 19] width 26 height 26
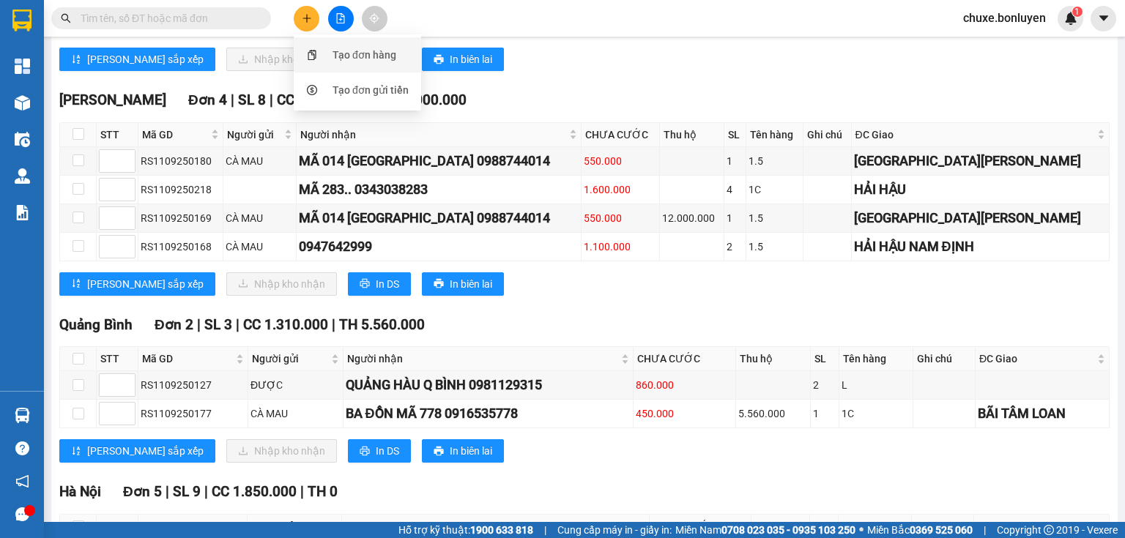
click at [346, 58] on div "Tạo đơn hàng" at bounding box center [365, 55] width 64 height 16
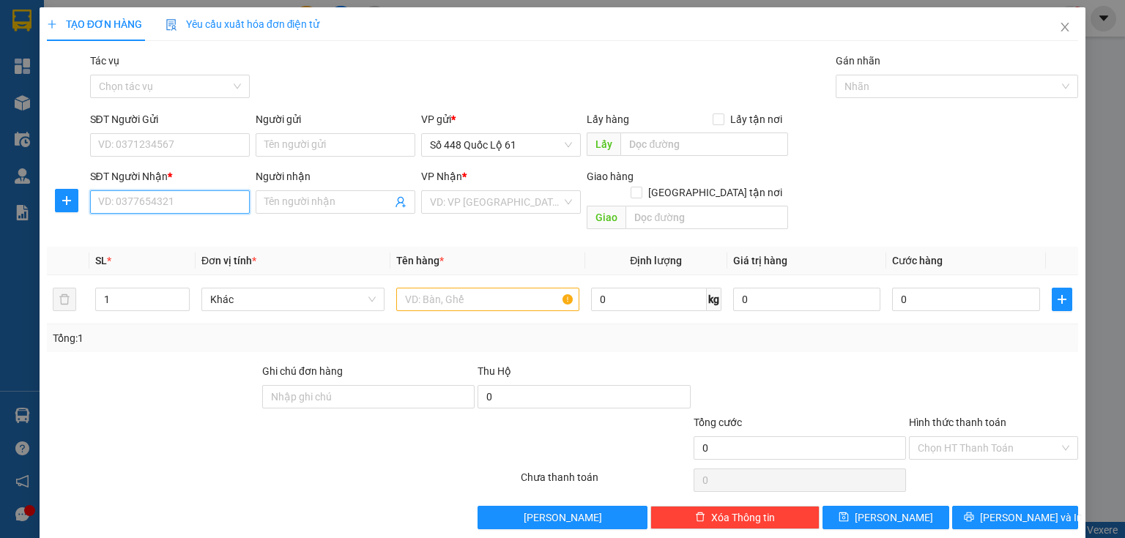
click at [146, 202] on input "SĐT Người Nhận *" at bounding box center [170, 201] width 160 height 23
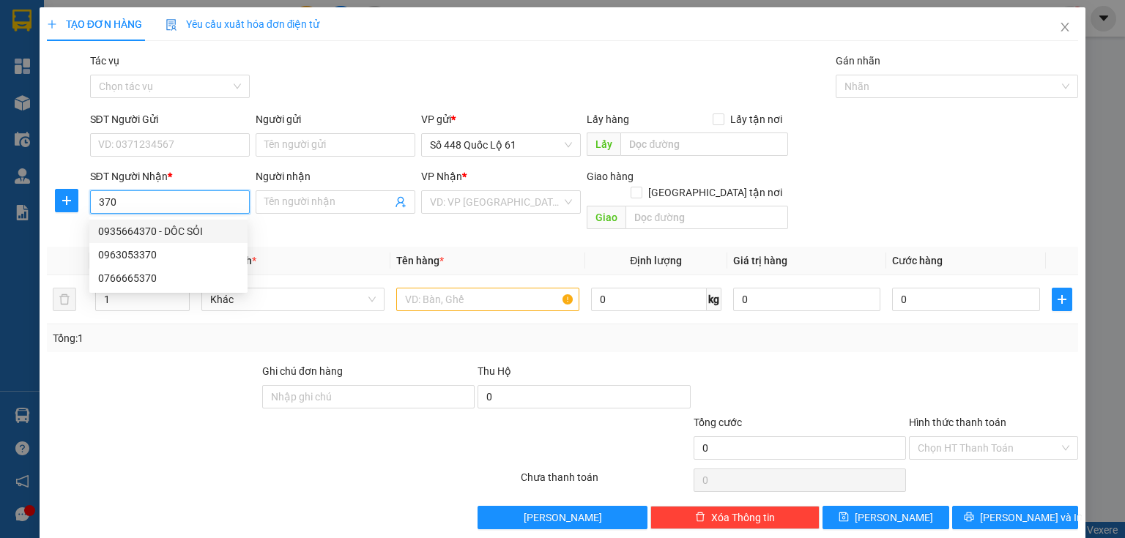
click at [182, 231] on div "0935664370 - DÔC SỎI" at bounding box center [168, 231] width 141 height 16
type input "0935664370"
type input "DÔC SỎI"
checkbox input "true"
type input "DỐC SỎI"
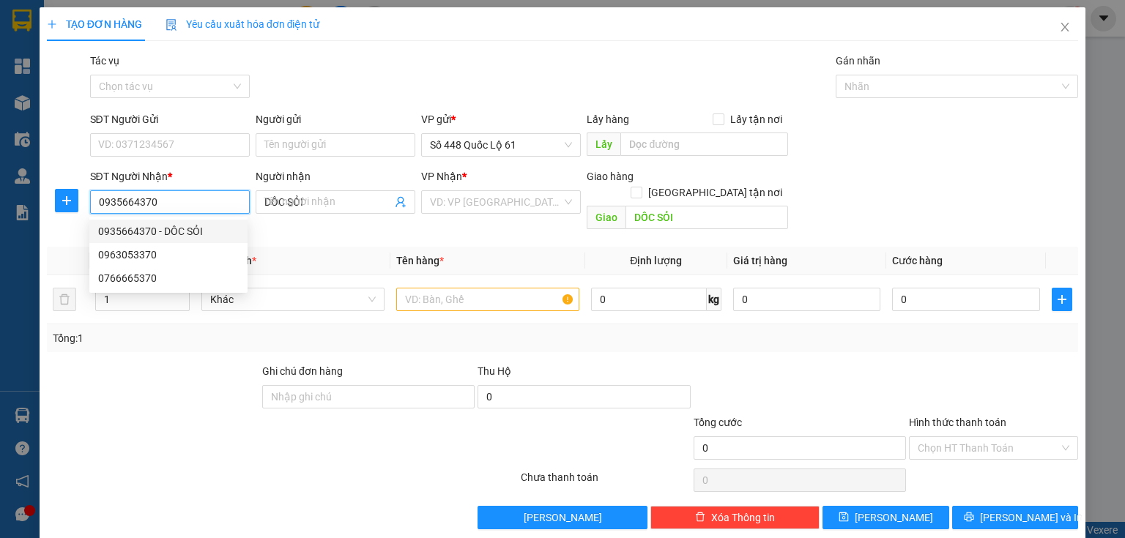
type input "1.000"
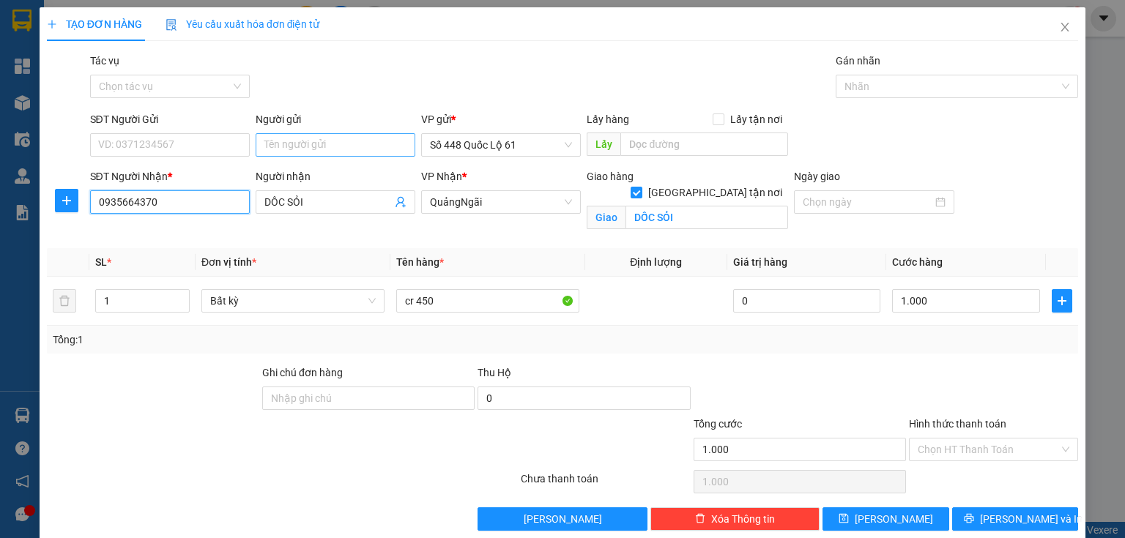
type input "0935664370"
click at [297, 145] on input "Người gửi" at bounding box center [336, 144] width 160 height 23
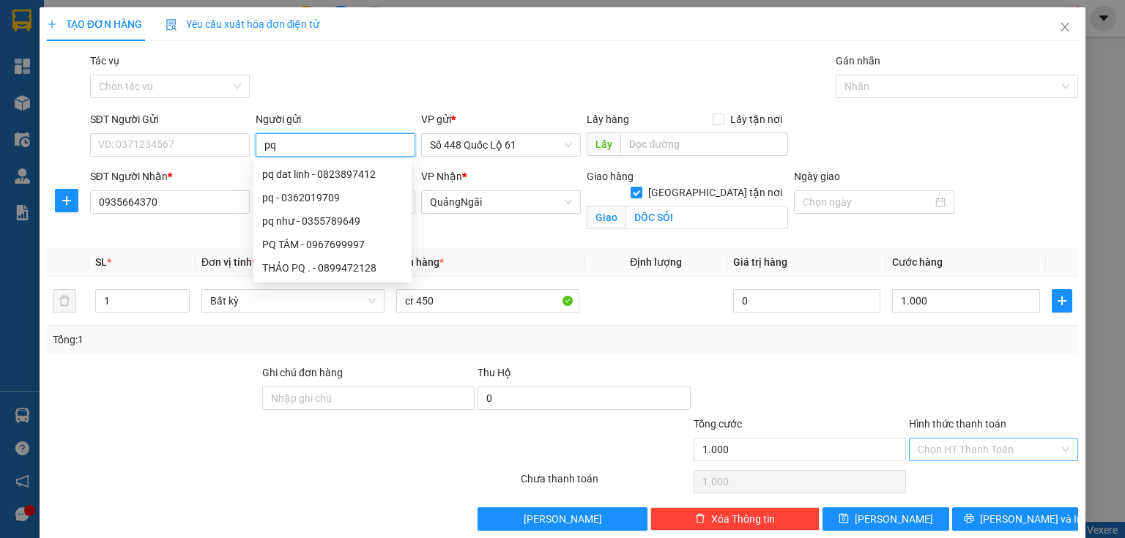
type input "pq"
click at [930, 448] on input "Hình thức thanh toán" at bounding box center [988, 450] width 141 height 22
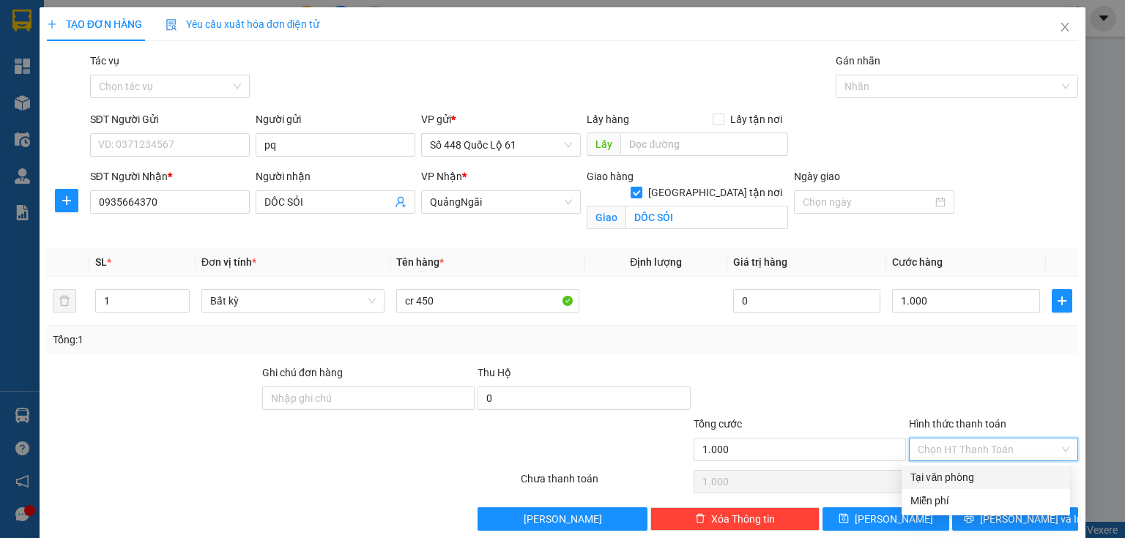
click at [925, 470] on div "Tại văn phòng" at bounding box center [985, 478] width 151 height 16
type input "0"
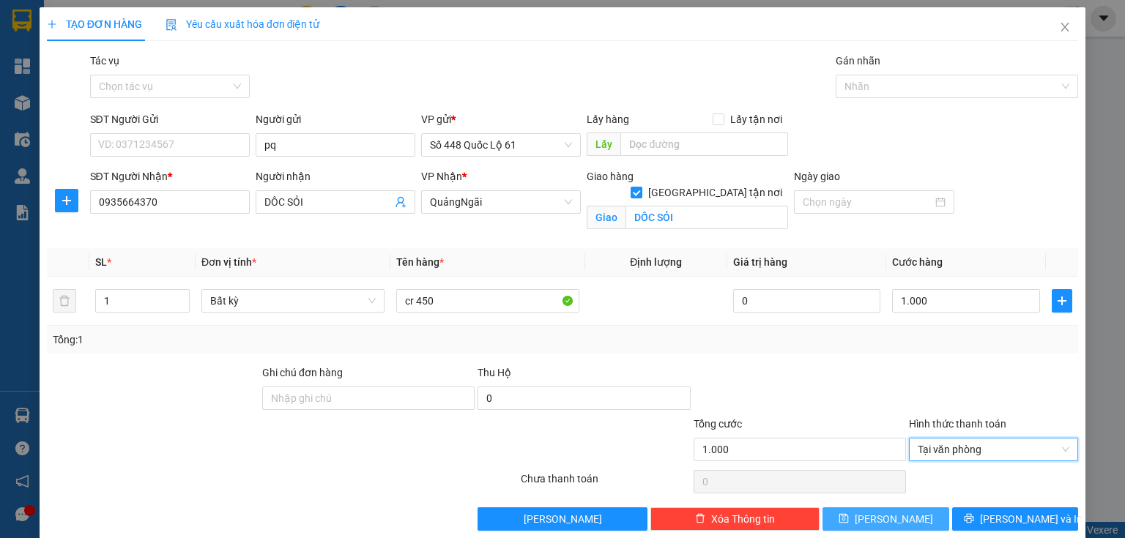
click at [888, 518] on span "Lưu" at bounding box center [894, 519] width 78 height 16
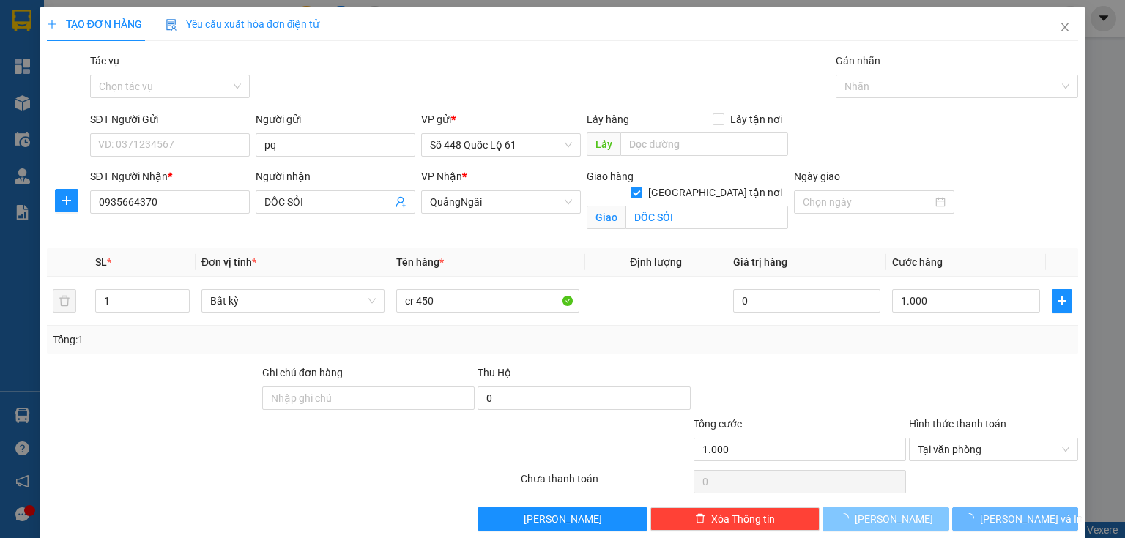
checkbox input "false"
type input "0"
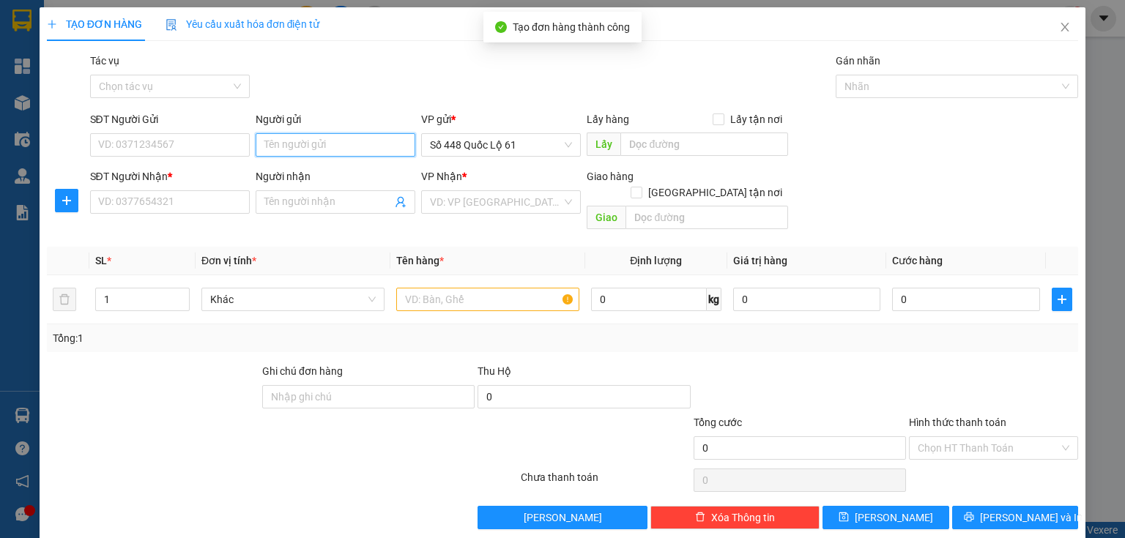
click at [344, 149] on input "Người gửi" at bounding box center [336, 144] width 160 height 23
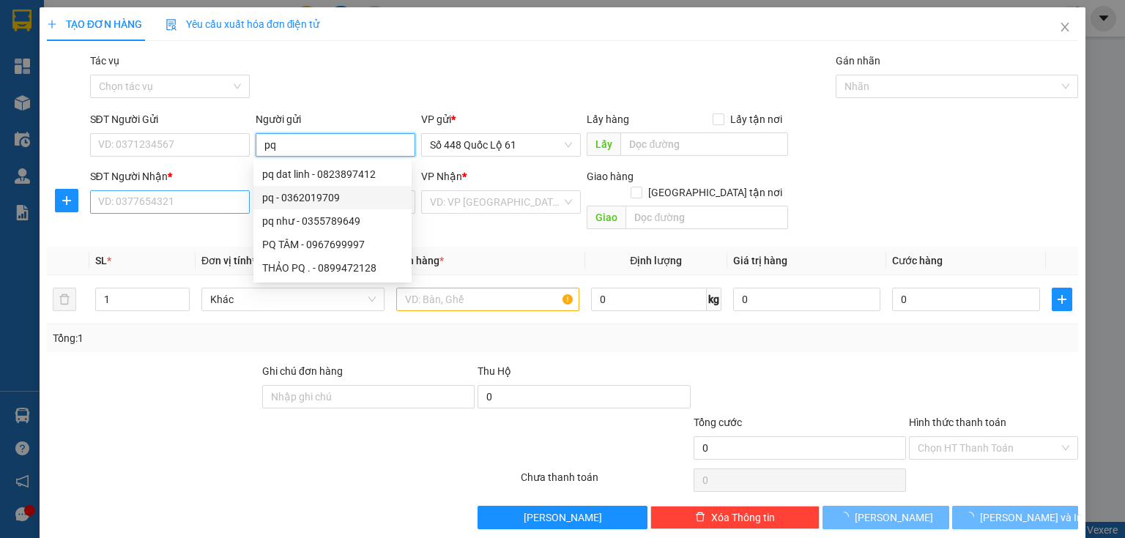
type input "pq"
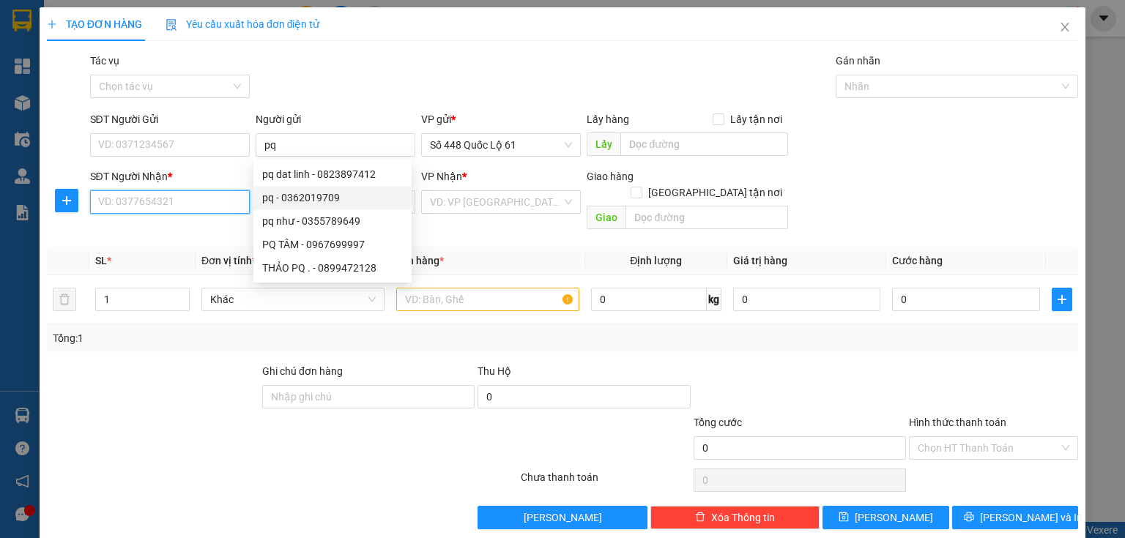
click at [230, 206] on input "SĐT Người Nhận *" at bounding box center [170, 201] width 160 height 23
type input "8"
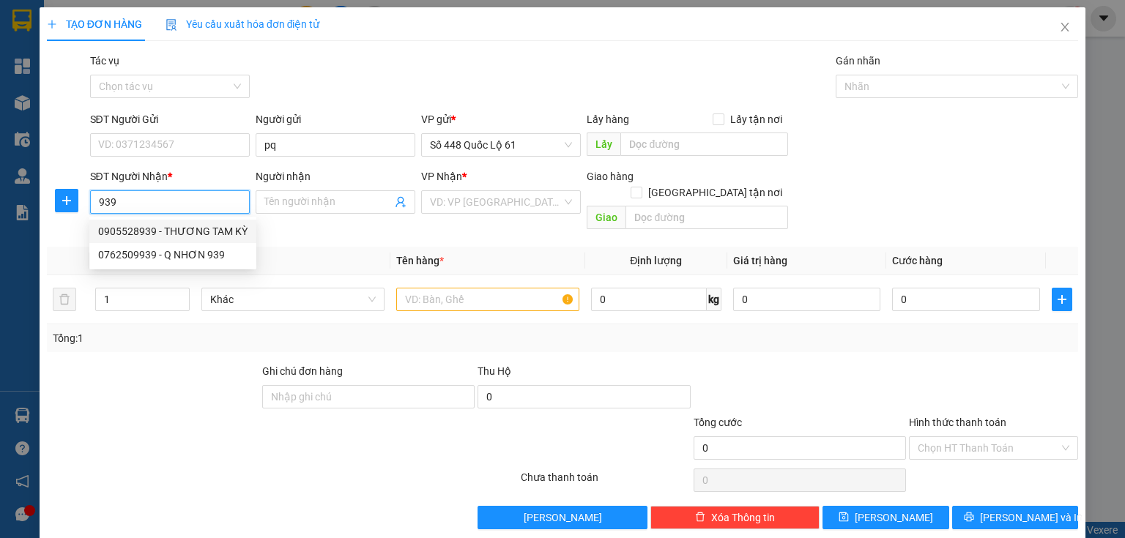
click at [157, 226] on div "0905528939 - THƯƠNG TAM KỲ" at bounding box center [172, 231] width 149 height 16
type input "0905528939"
type input "THƯƠNG TAM KỲ"
checkbox input "true"
type input "TAM KỲ"
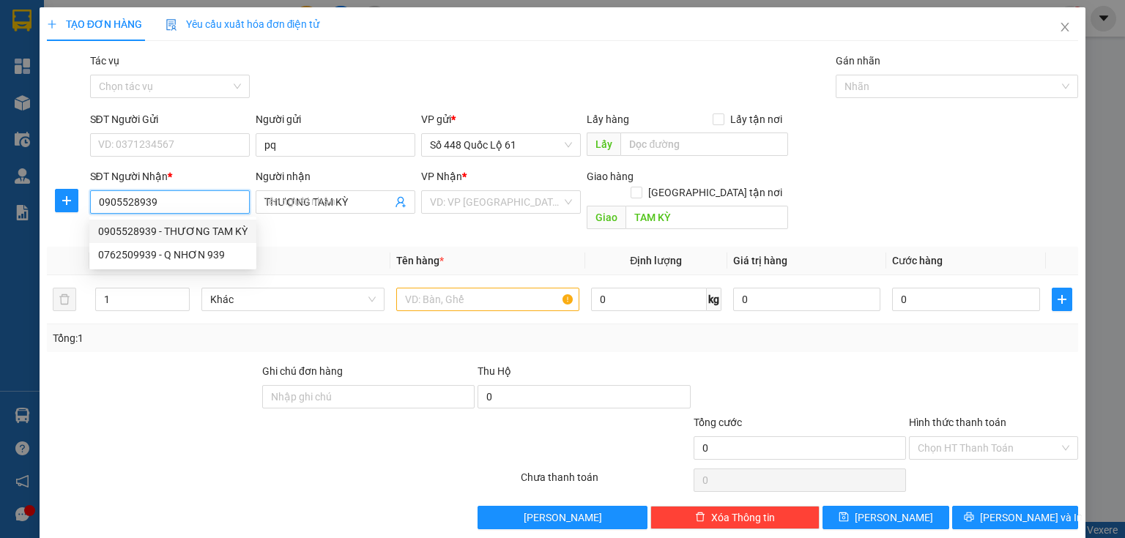
type input "200.000"
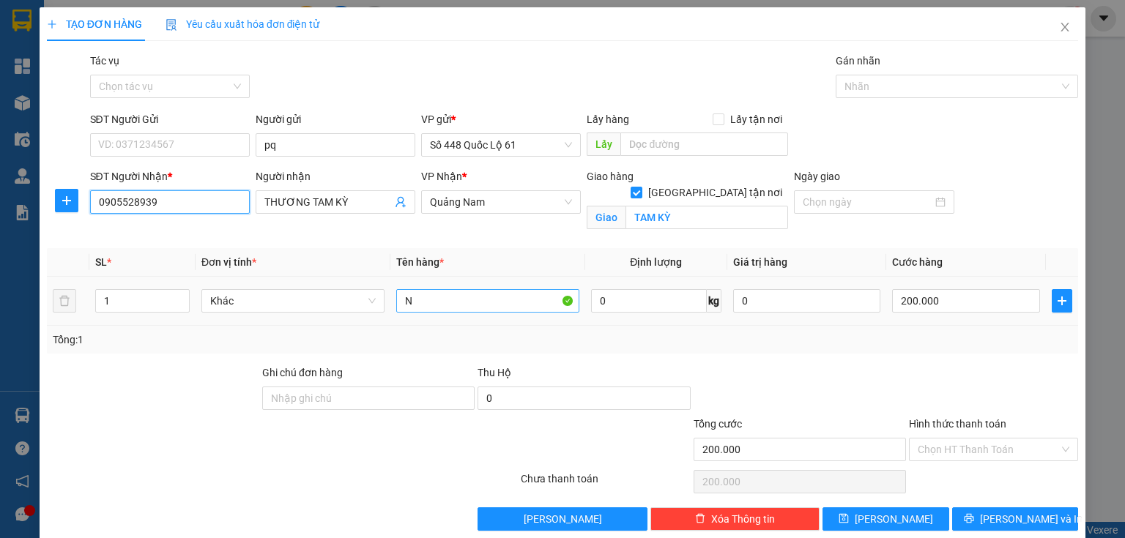
type input "0905528939"
click at [475, 305] on input "N" at bounding box center [487, 300] width 183 height 23
type input "N"
type input "cr 450"
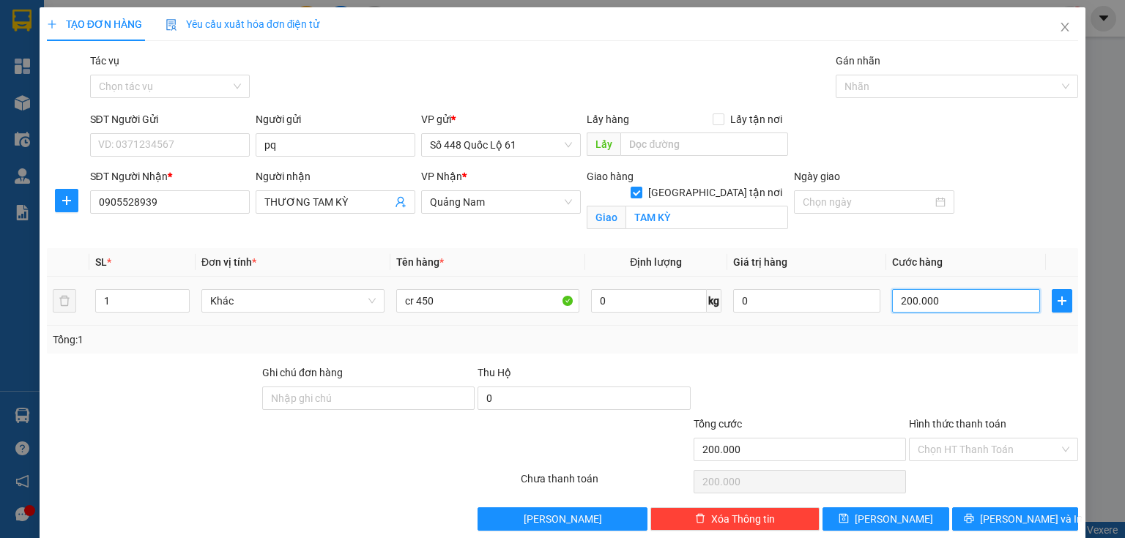
click at [933, 299] on input "200.000" at bounding box center [966, 300] width 148 height 23
type input "1"
type input "1.000"
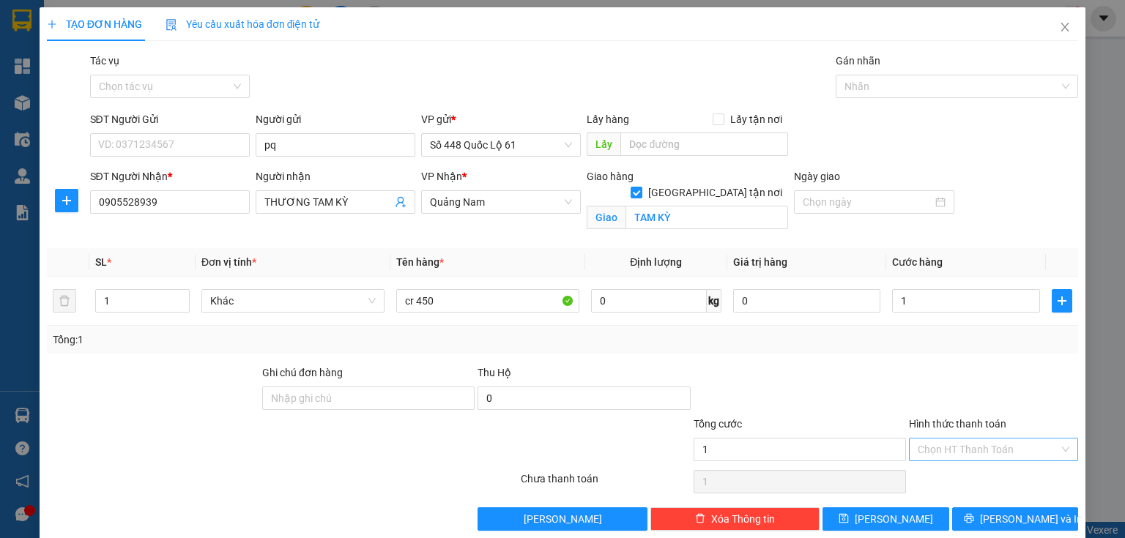
type input "1.000"
drag, startPoint x: 910, startPoint y: 442, endPoint x: 934, endPoint y: 472, distance: 37.5
click at [918, 443] on input "Hình thức thanh toán" at bounding box center [988, 450] width 141 height 22
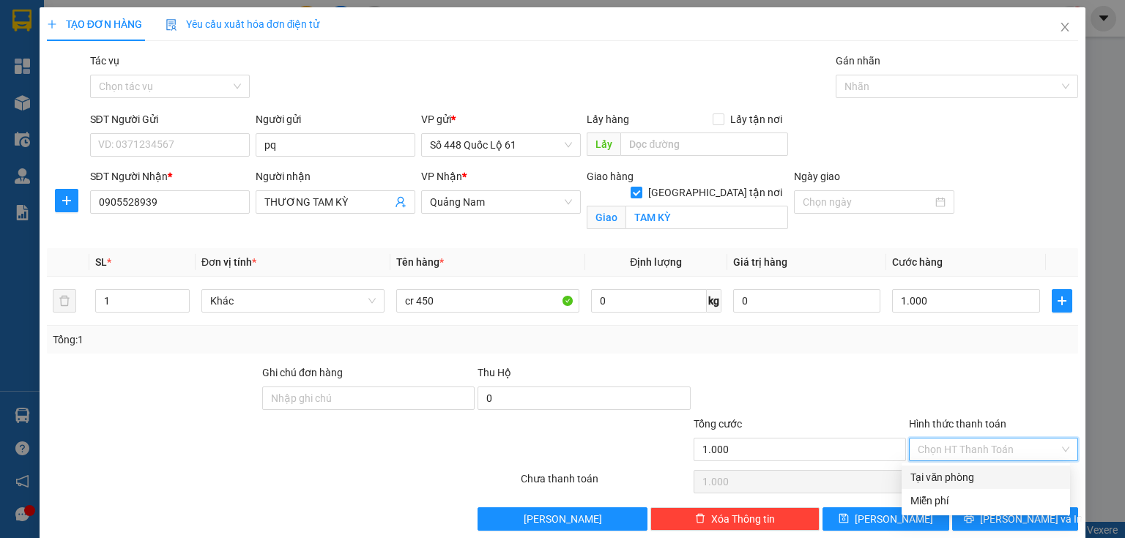
click at [937, 475] on div "Tại văn phòng" at bounding box center [985, 478] width 151 height 16
type input "0"
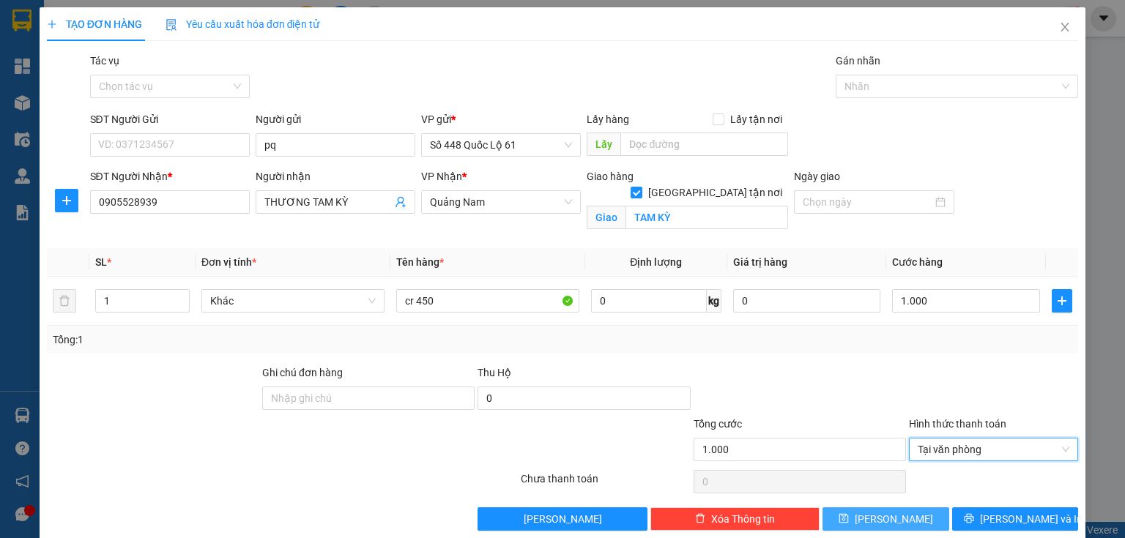
click at [849, 516] on icon "save" at bounding box center [844, 518] width 10 height 10
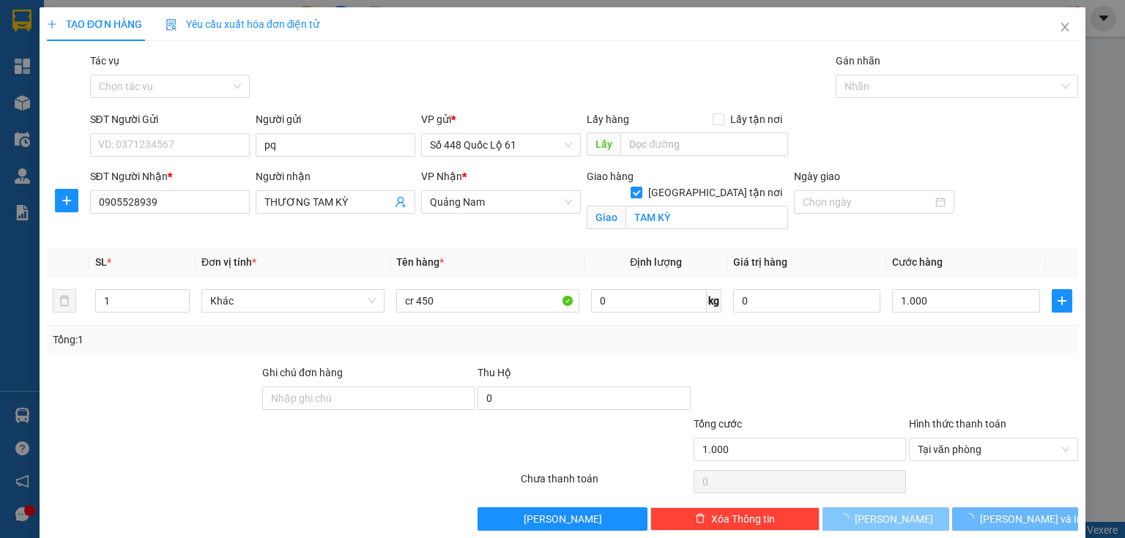
checkbox input "false"
type input "0"
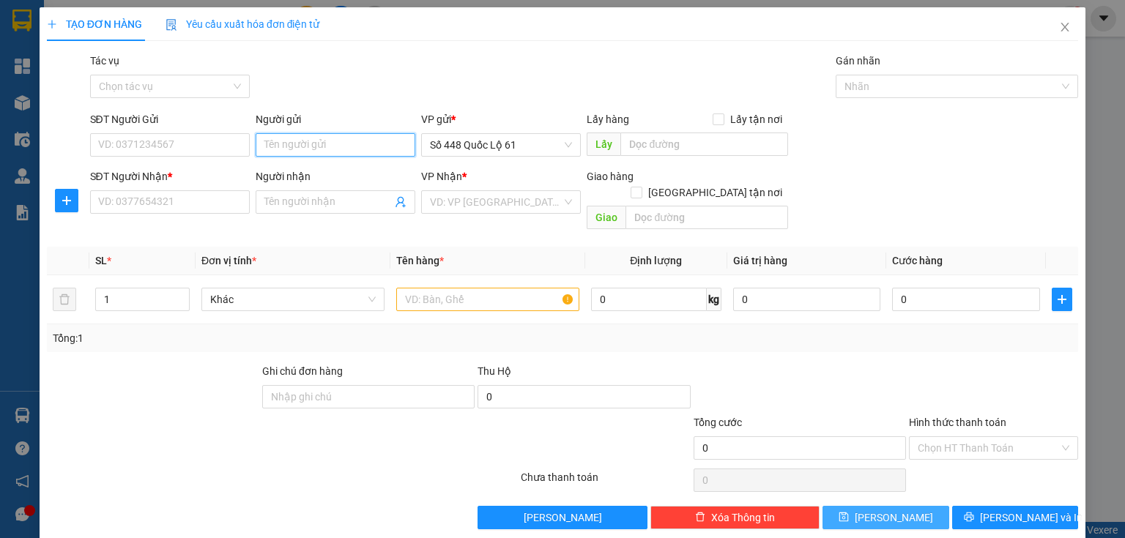
click at [272, 141] on input "Người gửi" at bounding box center [336, 144] width 160 height 23
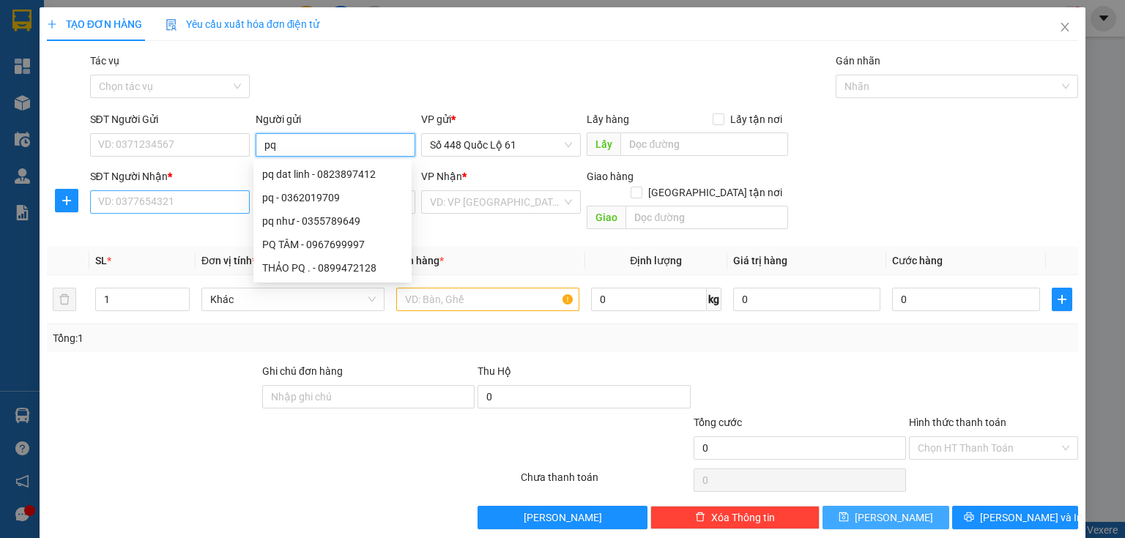
type input "pq"
click at [215, 193] on input "SĐT Người Nhận *" at bounding box center [170, 201] width 160 height 23
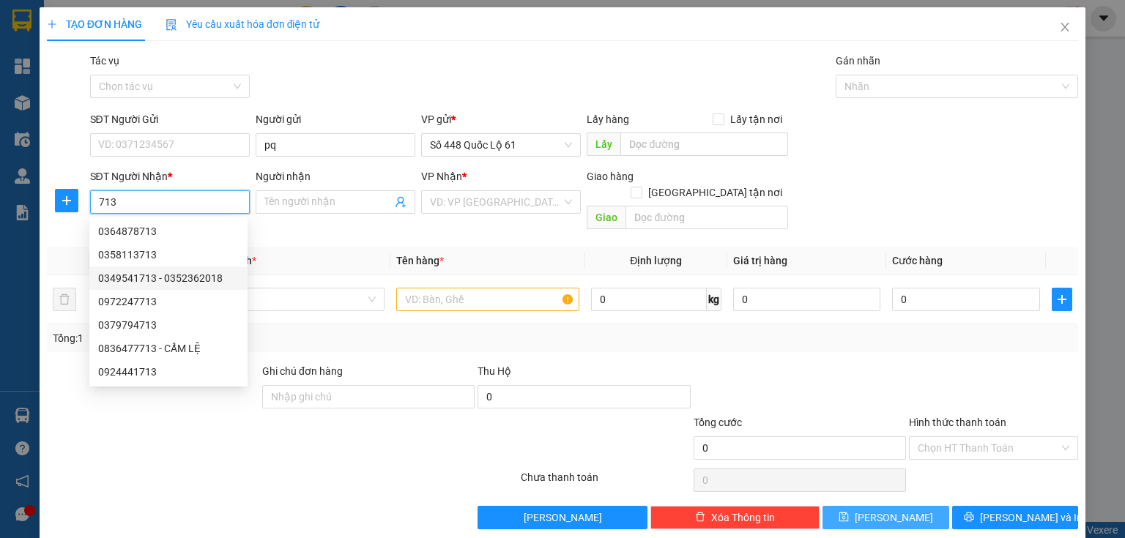
click at [146, 277] on div "0349541713 - 0352362018" at bounding box center [168, 278] width 141 height 16
type input "0349541713"
type input "0352362018"
checkbox input "true"
type input "tam ky"
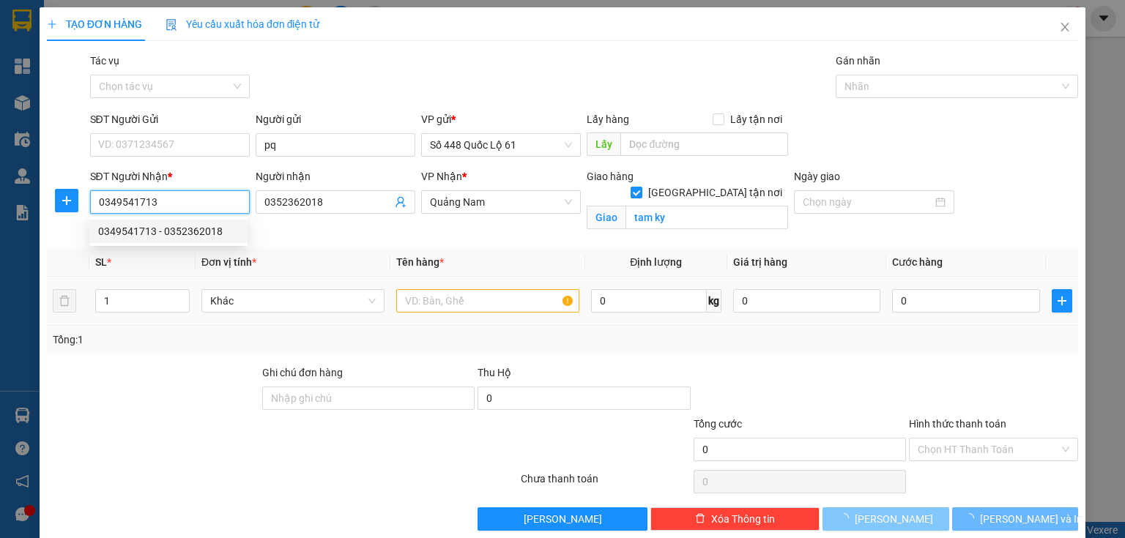
type input "1.000"
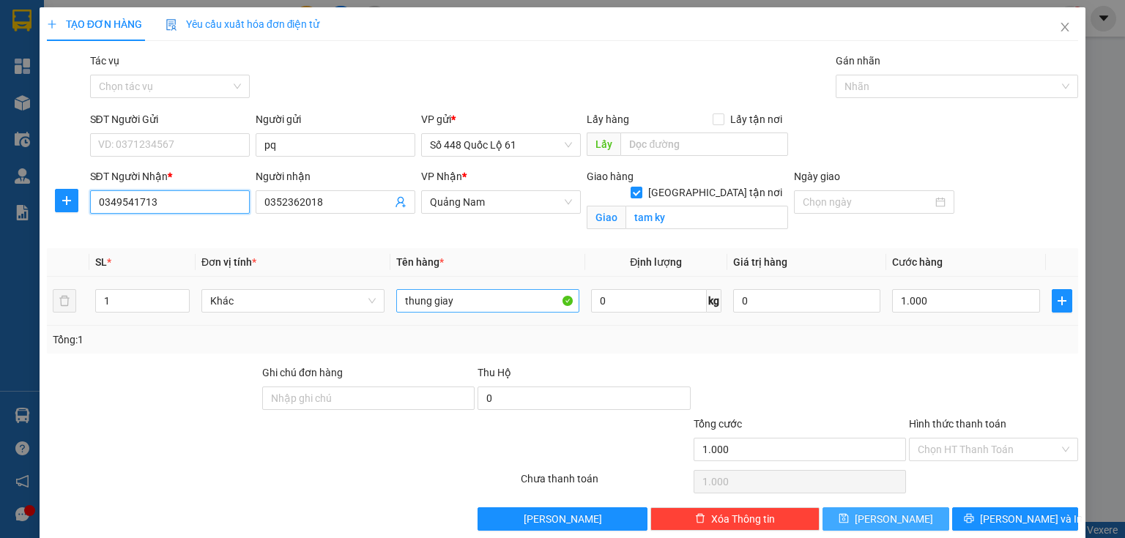
type input "0349541713"
click at [485, 296] on input "thung giay" at bounding box center [487, 300] width 183 height 23
type input "thung cr 400"
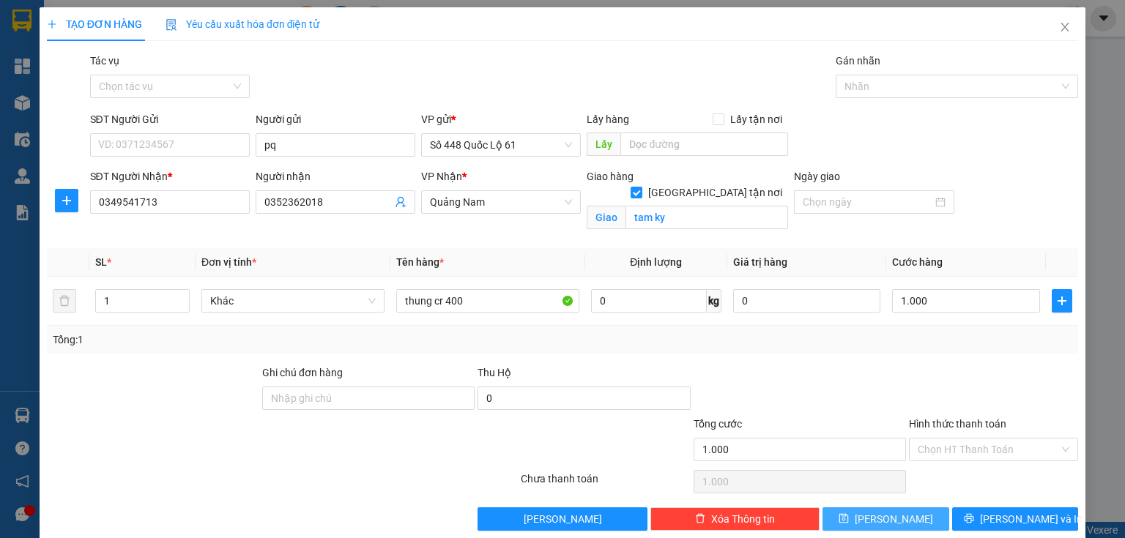
click at [883, 516] on span "Lưu" at bounding box center [894, 519] width 78 height 16
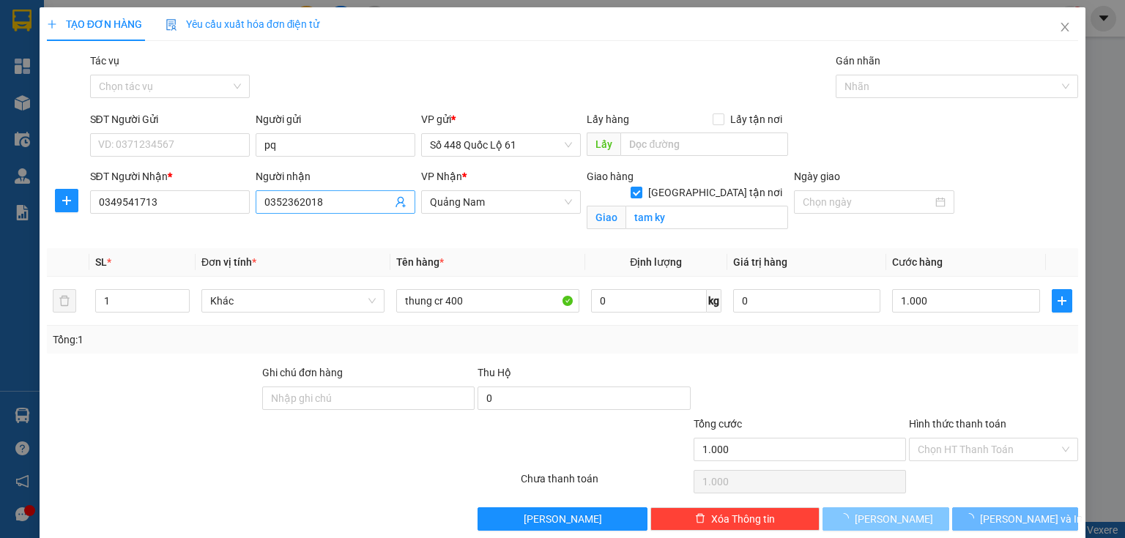
checkbox input "false"
type input "0"
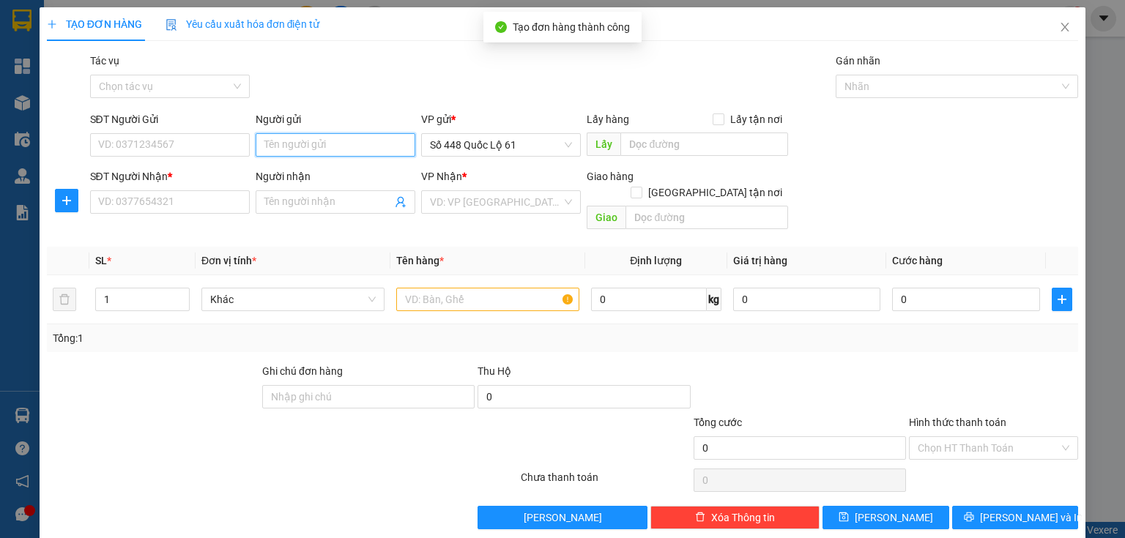
click at [272, 136] on input "Người gửi" at bounding box center [336, 144] width 160 height 23
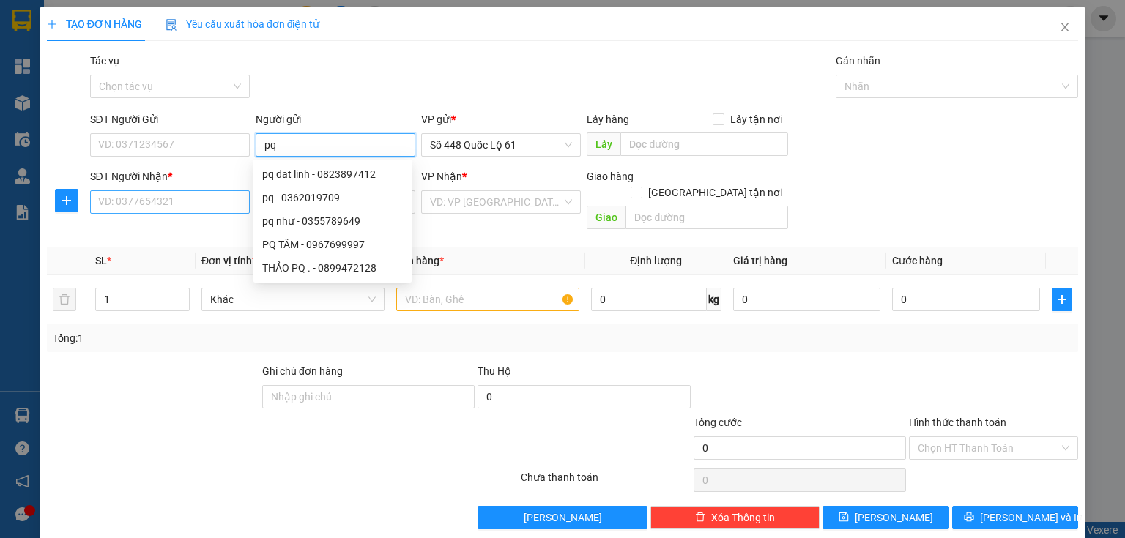
type input "pq"
click at [175, 195] on input "SĐT Người Nhận *" at bounding box center [170, 201] width 160 height 23
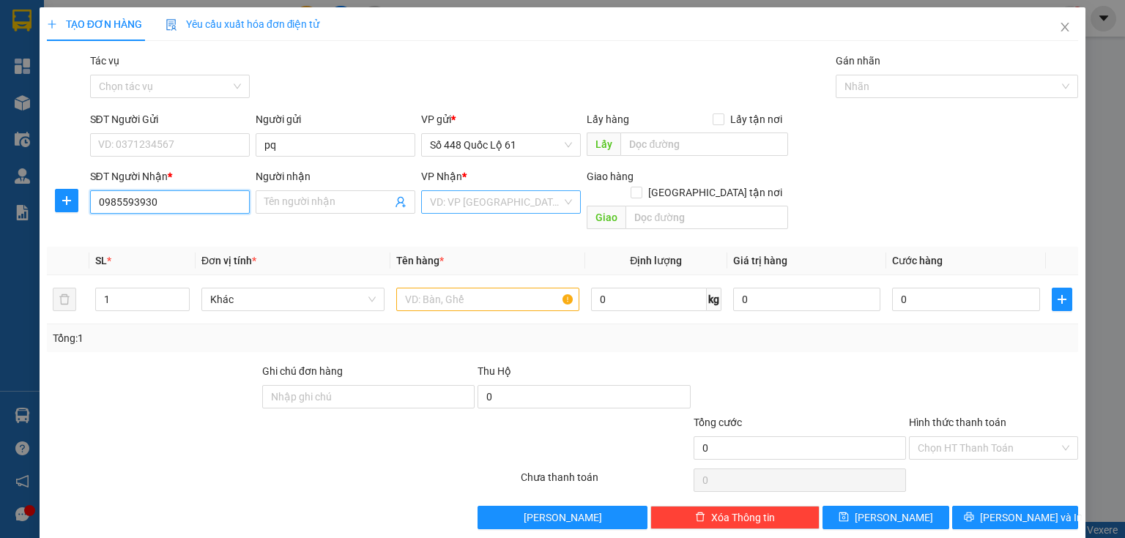
type input "0985593930"
click at [433, 198] on input "search" at bounding box center [496, 202] width 132 height 22
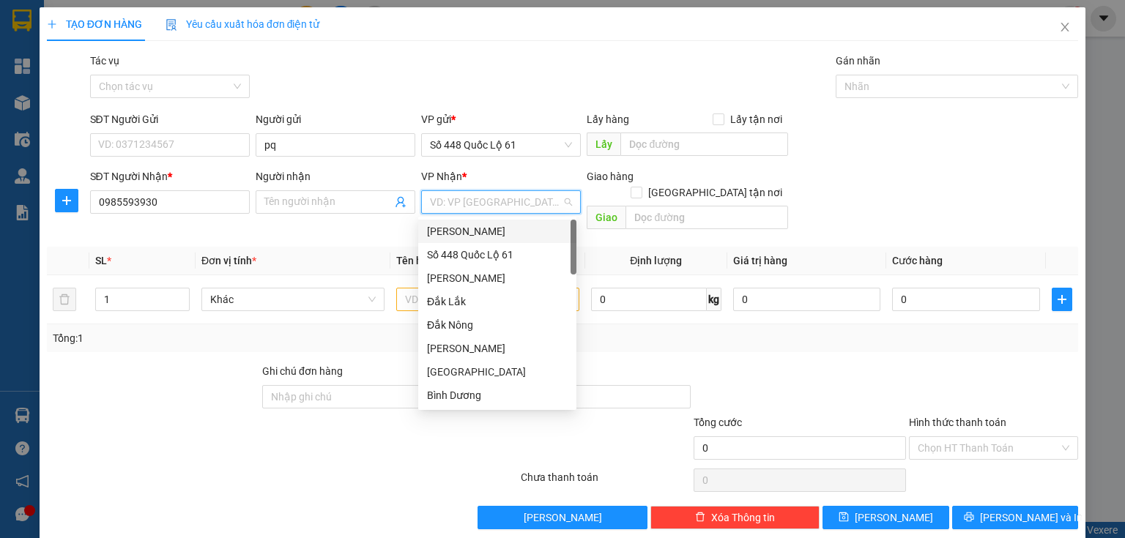
type input "d"
click at [472, 280] on div "Đắk Nông" at bounding box center [497, 278] width 141 height 16
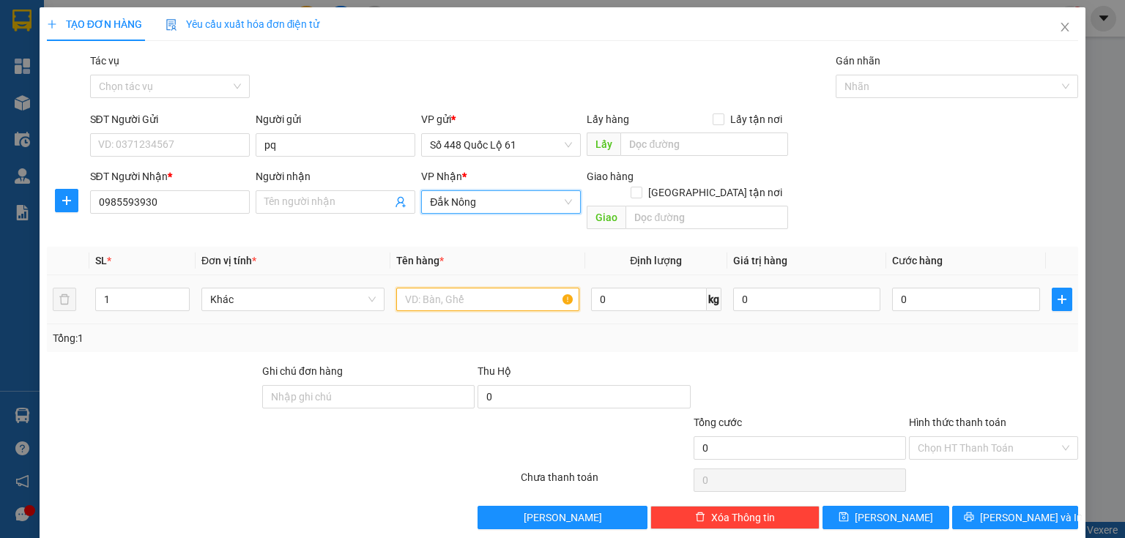
click at [421, 290] on input "text" at bounding box center [487, 299] width 183 height 23
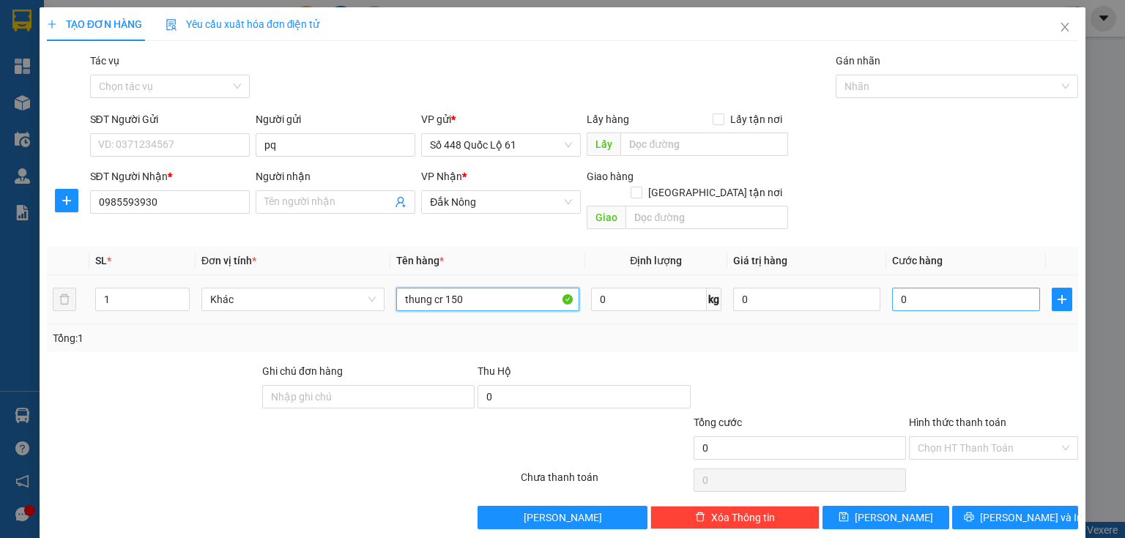
type input "thung cr 150"
click at [989, 288] on input "0" at bounding box center [966, 299] width 148 height 23
type input "1"
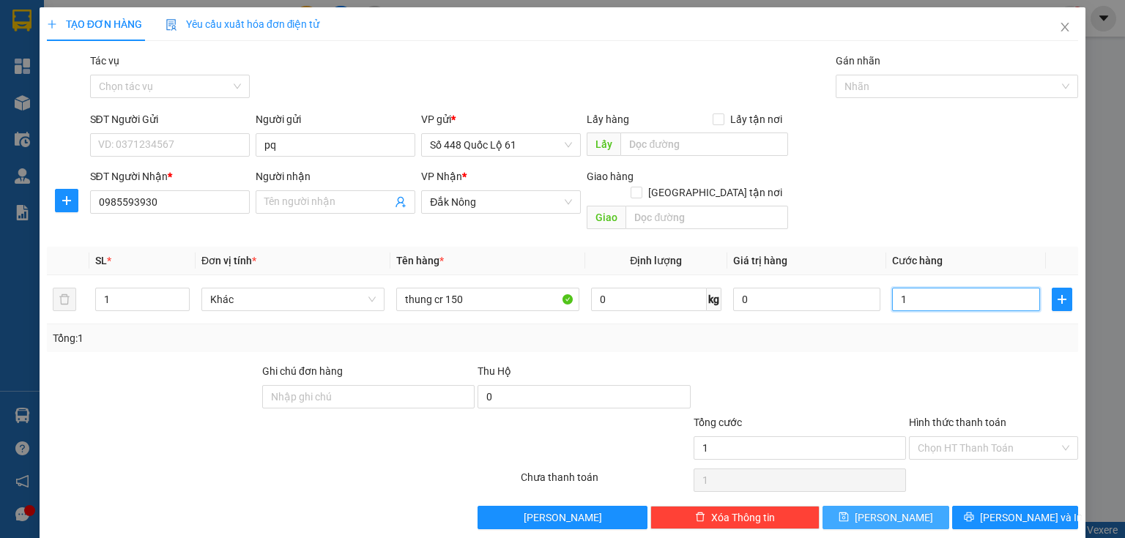
type input "1"
type input "1.000"
click at [926, 506] on button "Lưu" at bounding box center [886, 517] width 127 height 23
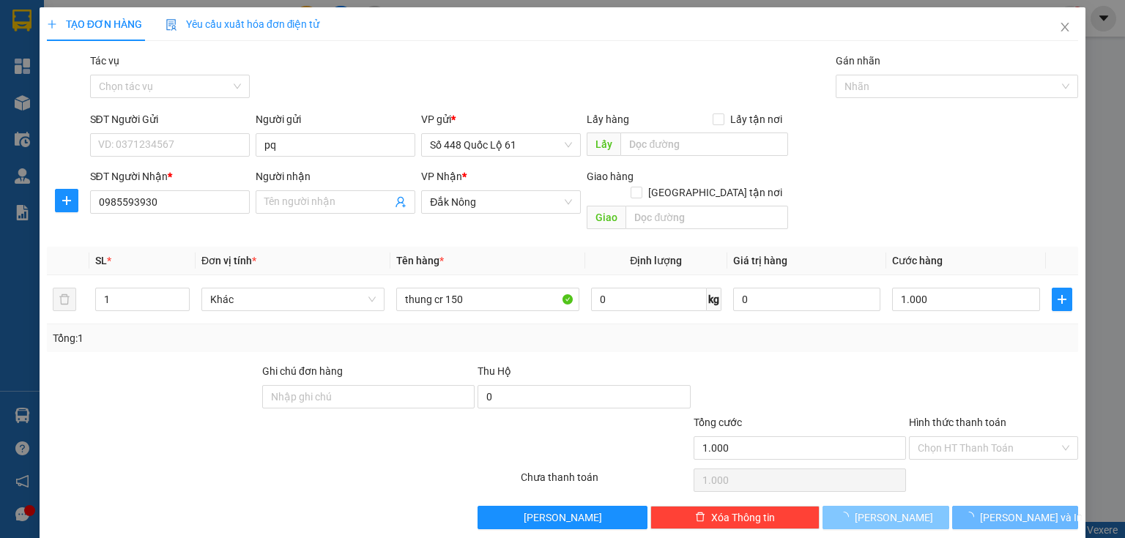
type input "0"
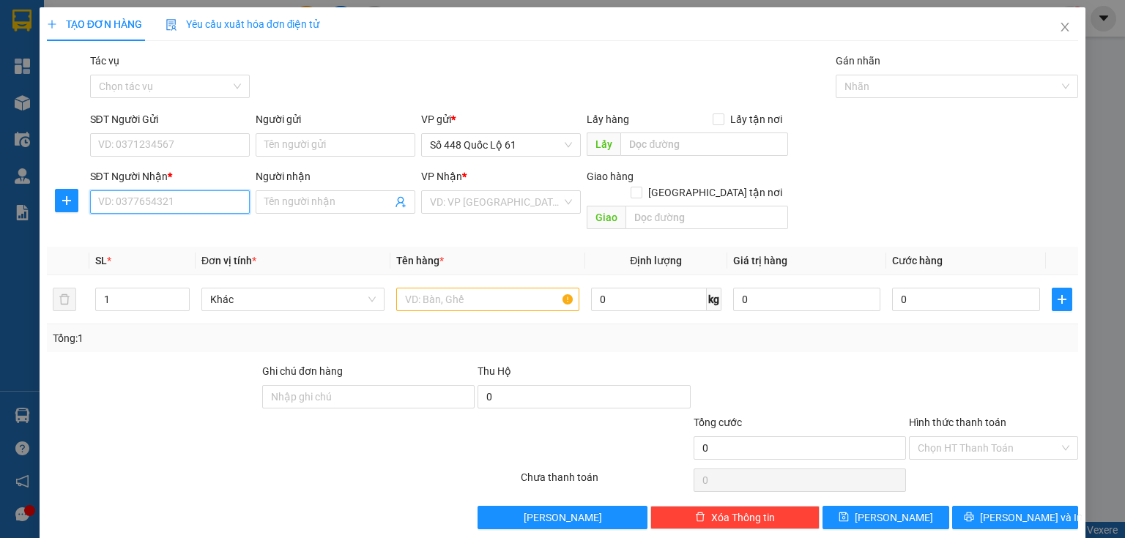
click at [196, 208] on input "SĐT Người Nhận *" at bounding box center [170, 201] width 160 height 23
type input "0707018686"
click at [171, 230] on div "0707018686" at bounding box center [168, 231] width 141 height 16
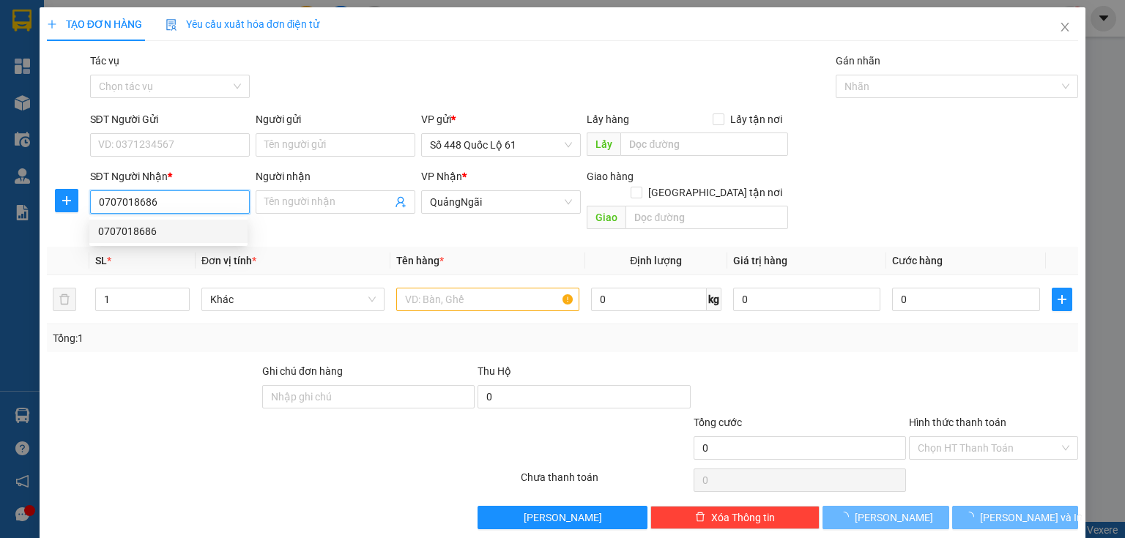
type input "1.000"
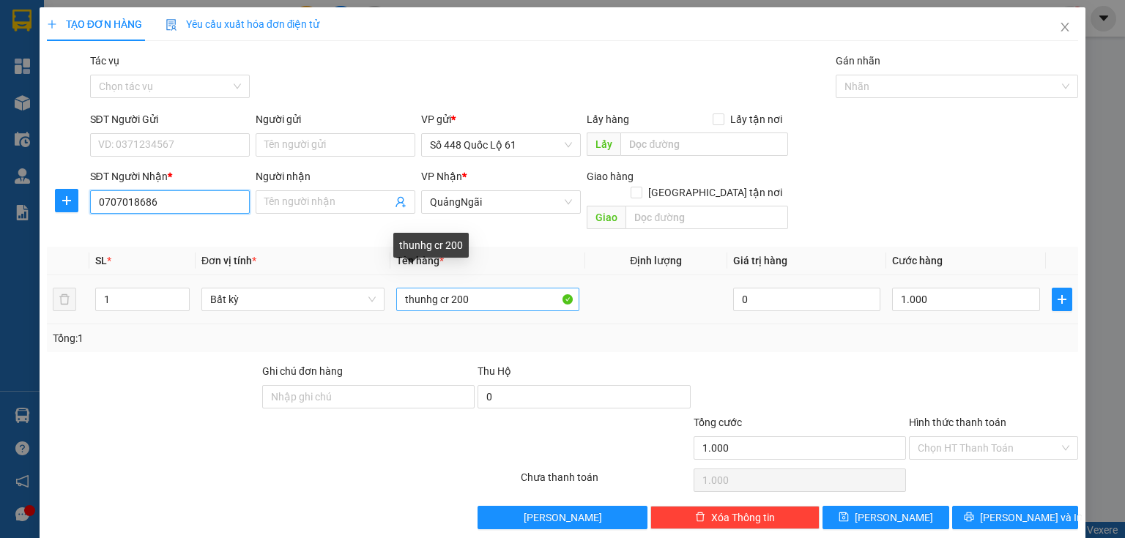
type input "0707018686"
click at [476, 288] on input "thunhg cr 200" at bounding box center [487, 299] width 183 height 23
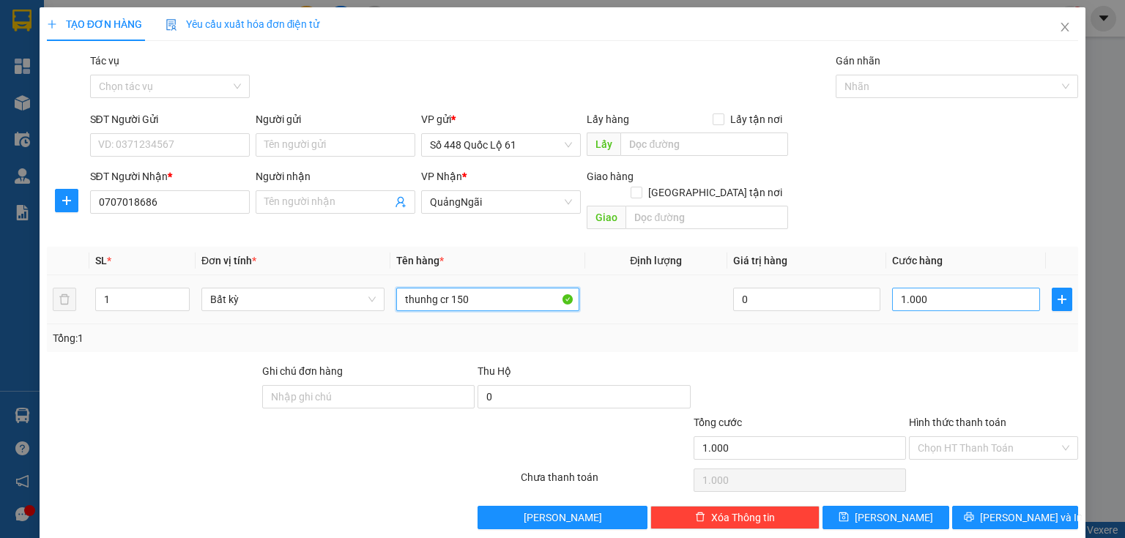
type input "thunhg cr 150"
click at [897, 289] on input "1.000" at bounding box center [966, 299] width 148 height 23
type input "1"
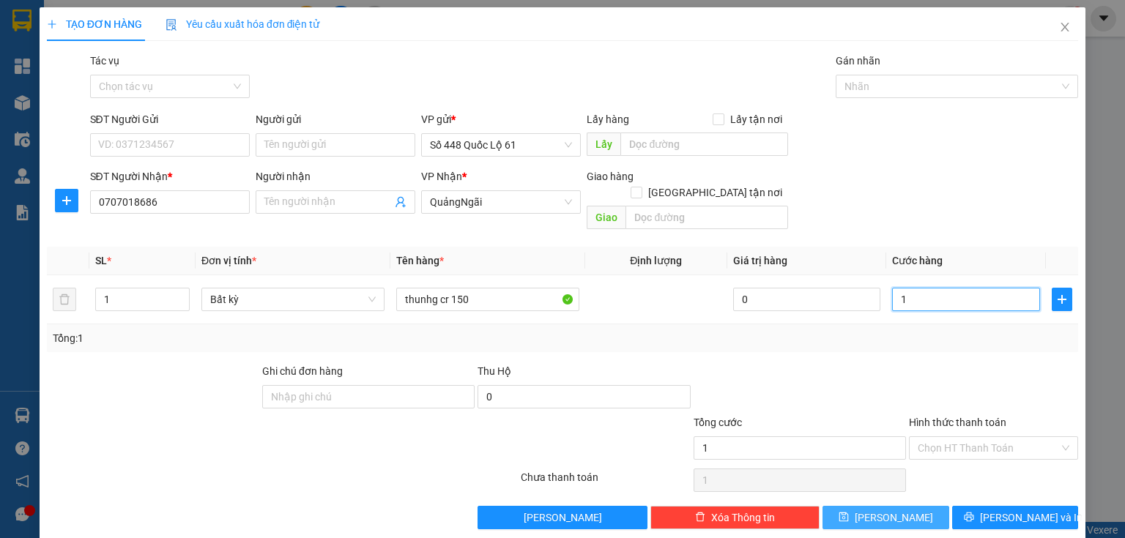
type input "1"
type input "1.000"
click at [876, 506] on button "Lưu" at bounding box center [886, 517] width 127 height 23
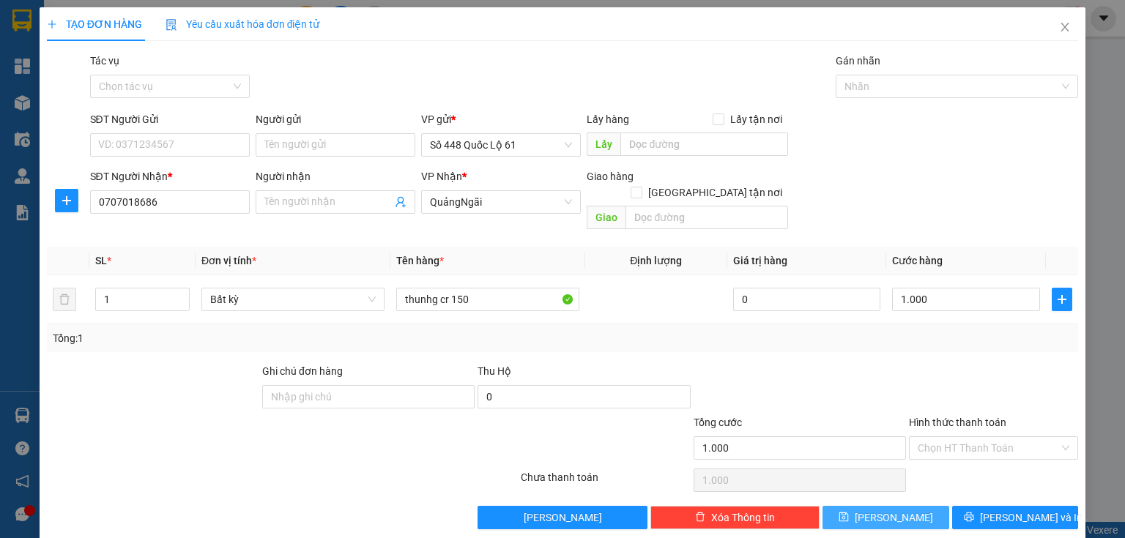
type input "0"
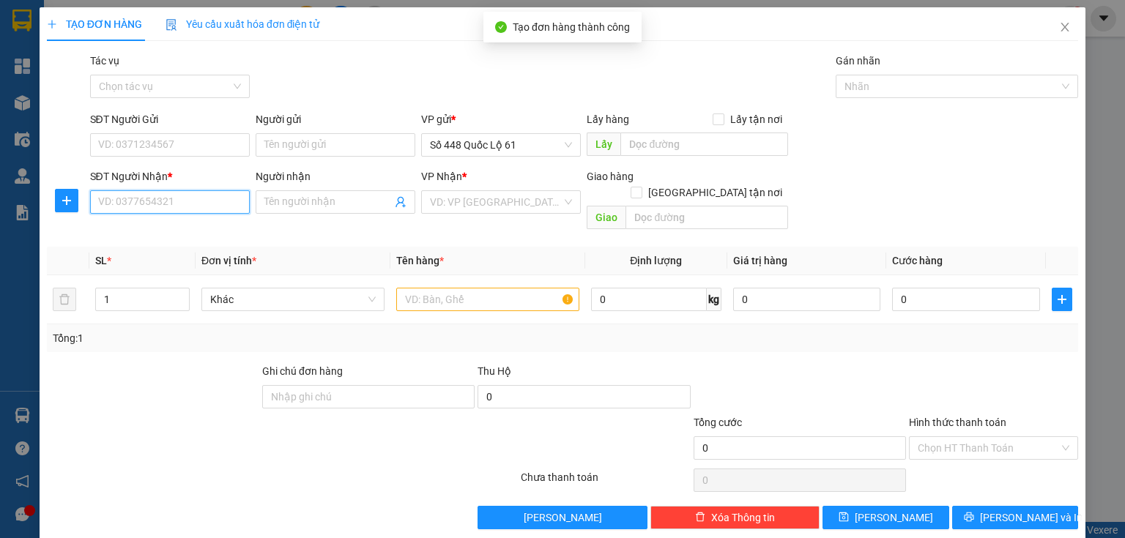
click at [176, 194] on input "SĐT Người Nhận *" at bounding box center [170, 201] width 160 height 23
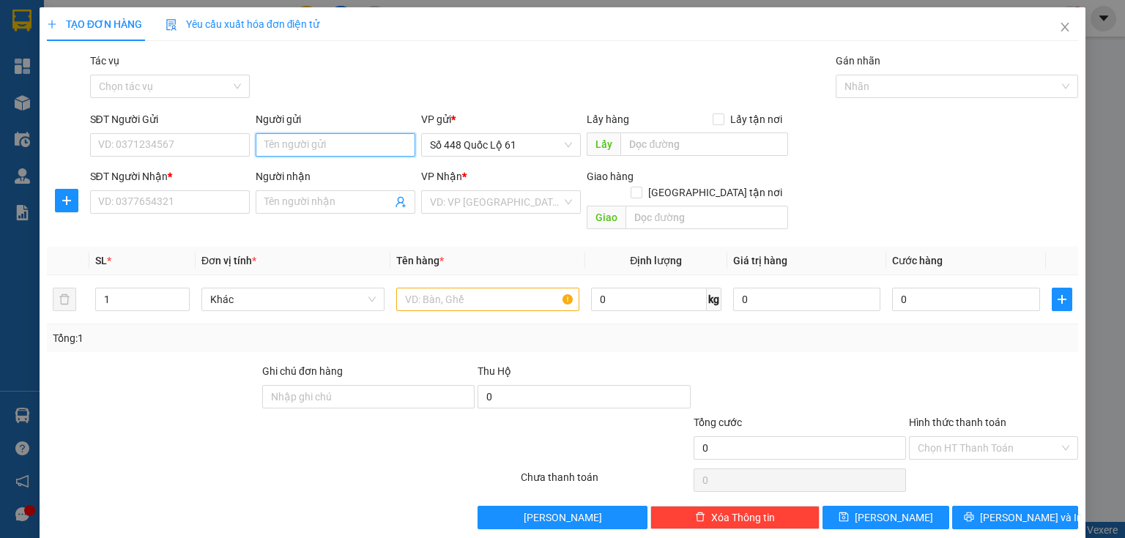
click at [337, 149] on input "Người gửi" at bounding box center [336, 144] width 160 height 23
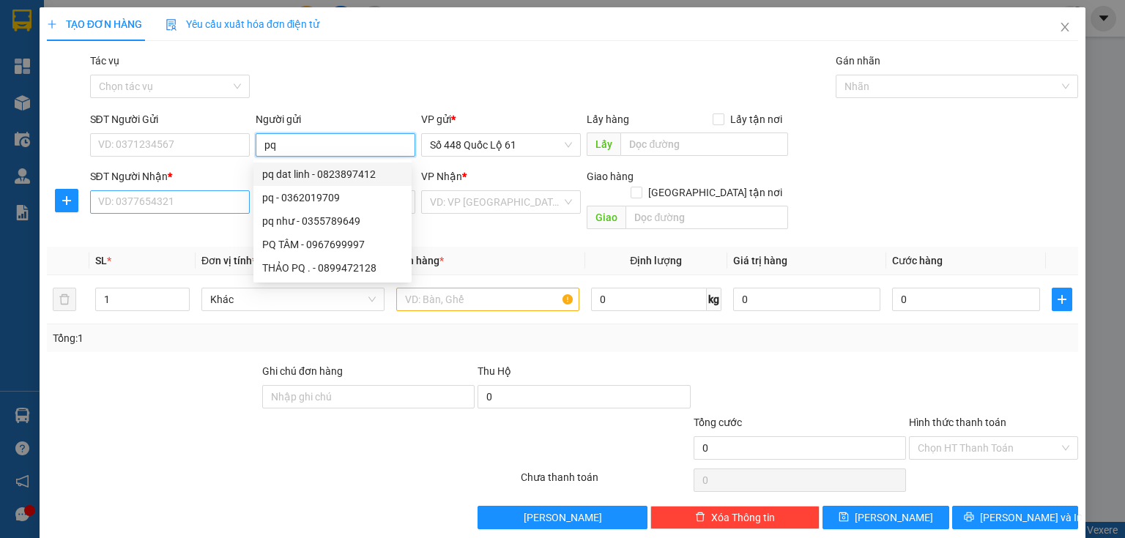
type input "pq"
click at [204, 199] on input "SĐT Người Nhận *" at bounding box center [170, 201] width 160 height 23
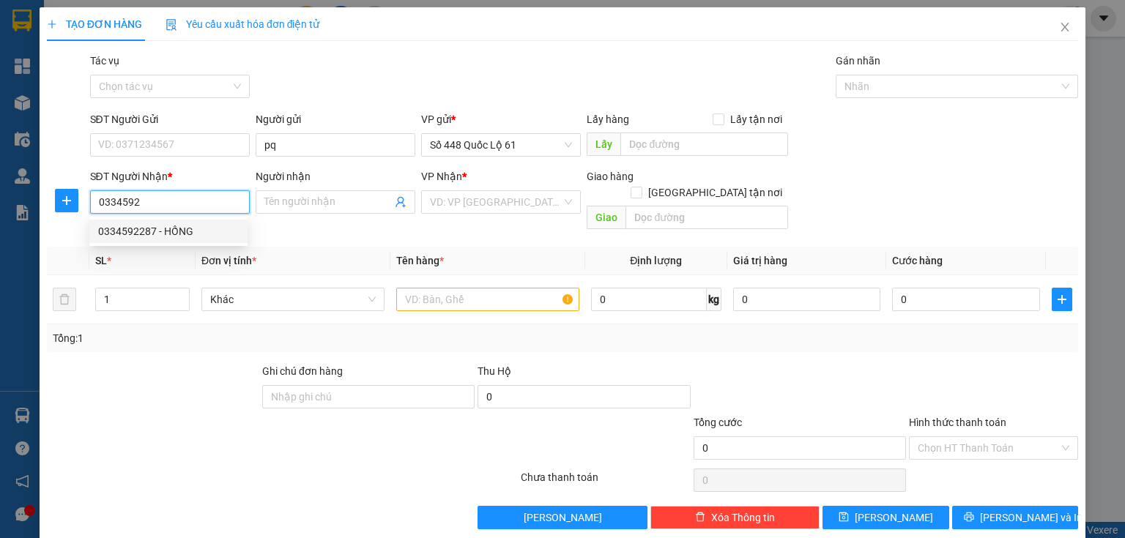
click at [150, 234] on div "0334592287 - HỒNG" at bounding box center [168, 231] width 141 height 16
type input "0334592287"
type input "HỒNG"
checkbox input "true"
type input "doc soi"
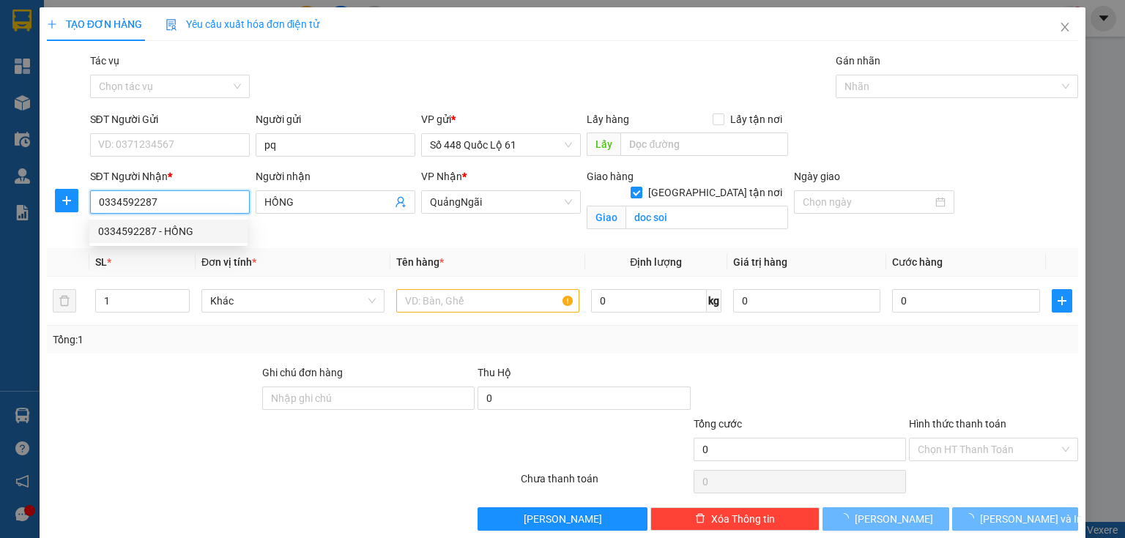
type input "150.000"
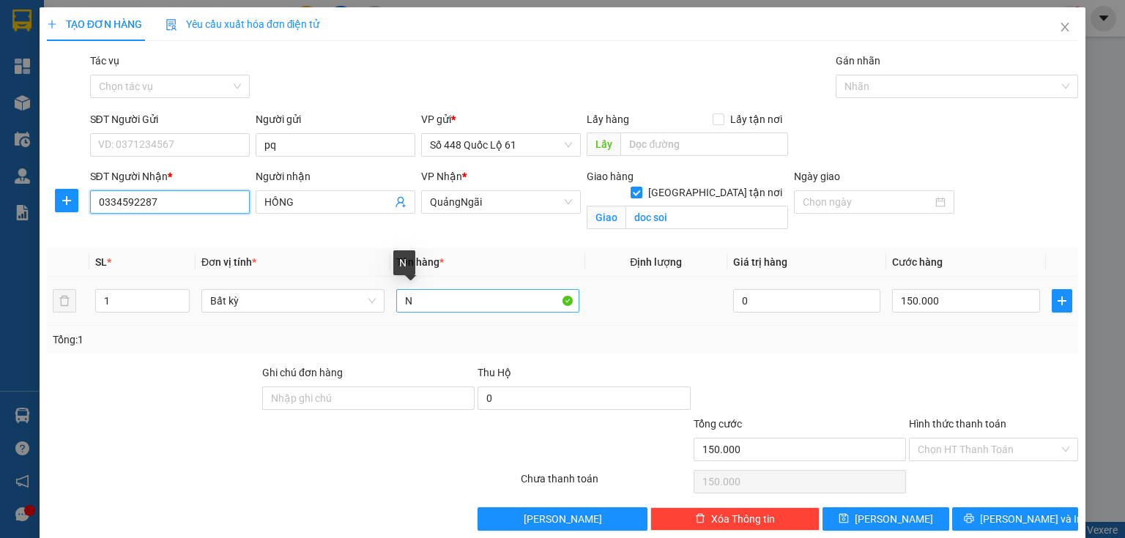
type input "0334592287"
click at [459, 290] on input "N" at bounding box center [487, 300] width 183 height 23
type input "N cr 200"
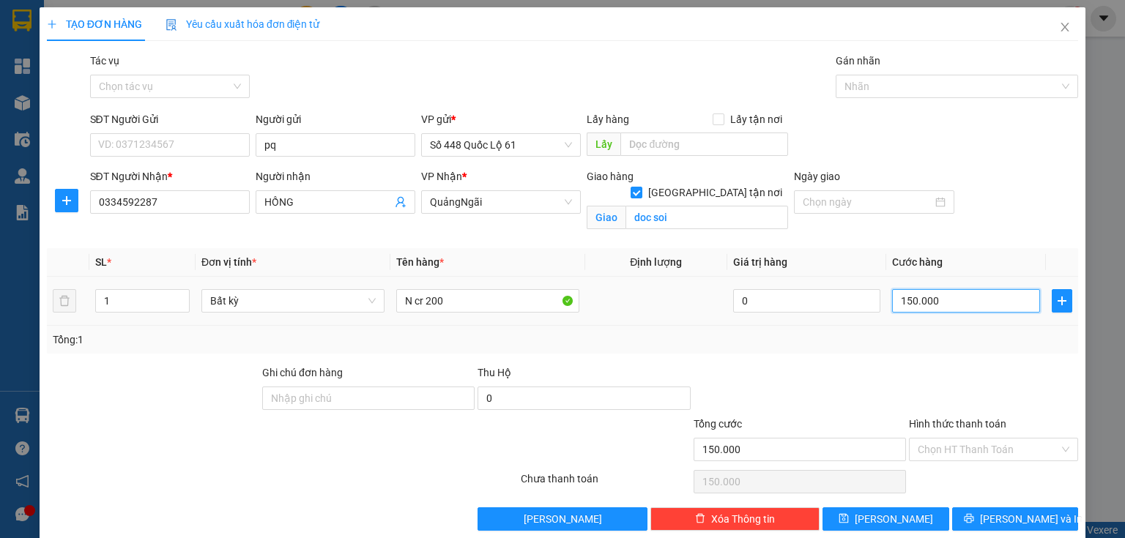
click at [930, 293] on input "150.000" at bounding box center [966, 300] width 148 height 23
type input "1"
type input "1.000"
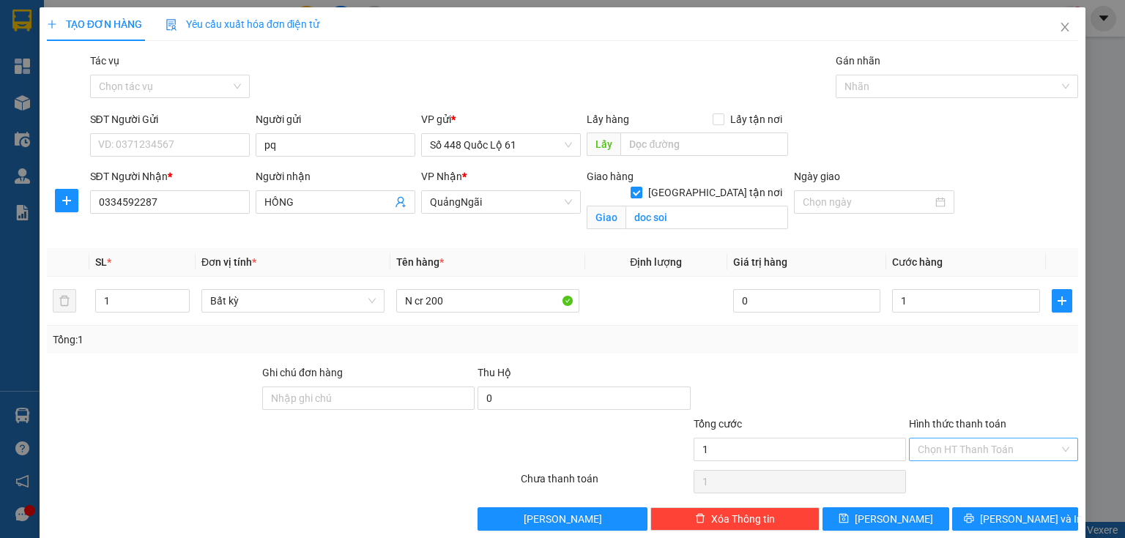
type input "1.000"
click at [938, 448] on input "Hình thức thanh toán" at bounding box center [988, 450] width 141 height 22
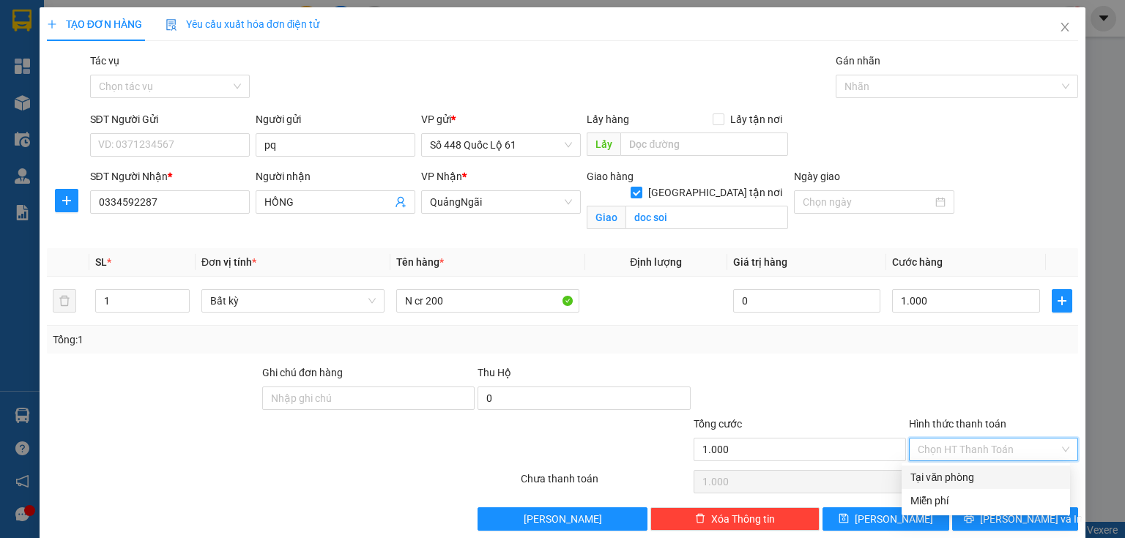
drag, startPoint x: 929, startPoint y: 481, endPoint x: 917, endPoint y: 489, distance: 14.2
click at [927, 483] on div "Tại văn phòng" at bounding box center [985, 478] width 151 height 16
type input "0"
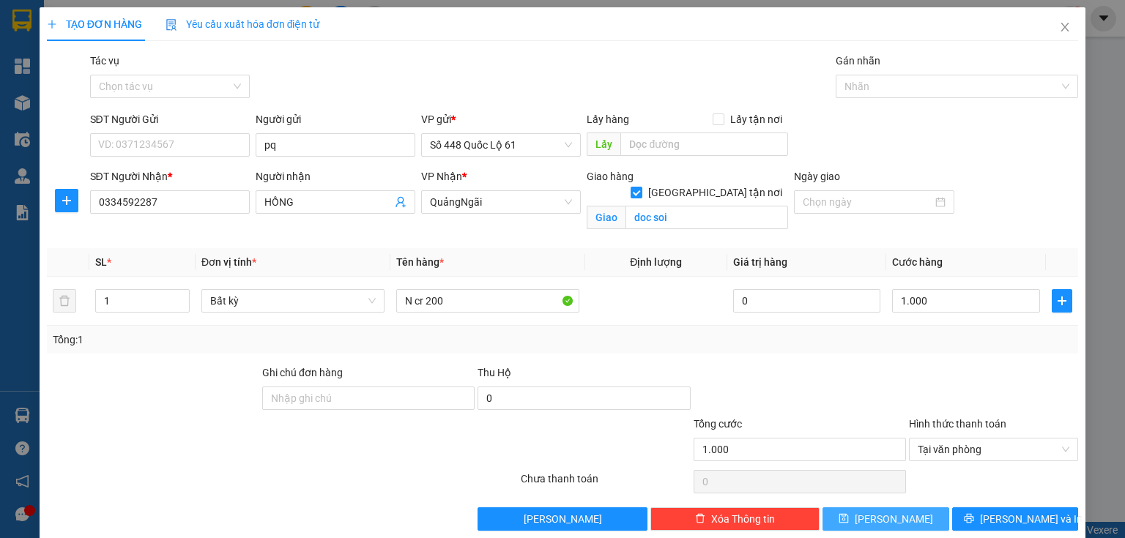
click at [899, 518] on button "Lưu" at bounding box center [886, 519] width 127 height 23
checkbox input "false"
type input "0"
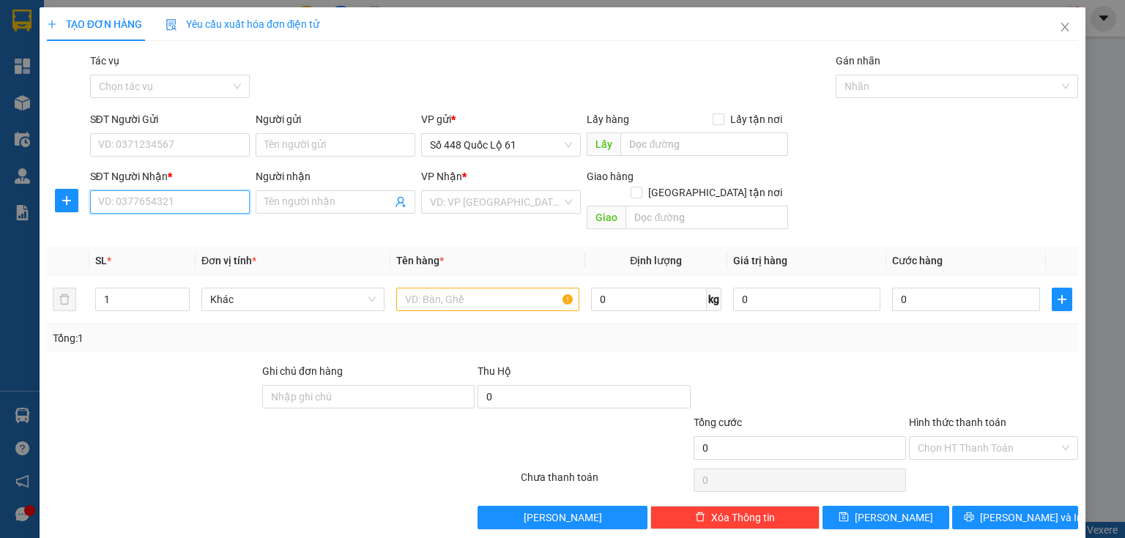
click at [194, 205] on input "SĐT Người Nhận *" at bounding box center [170, 201] width 160 height 23
type input "0852739483"
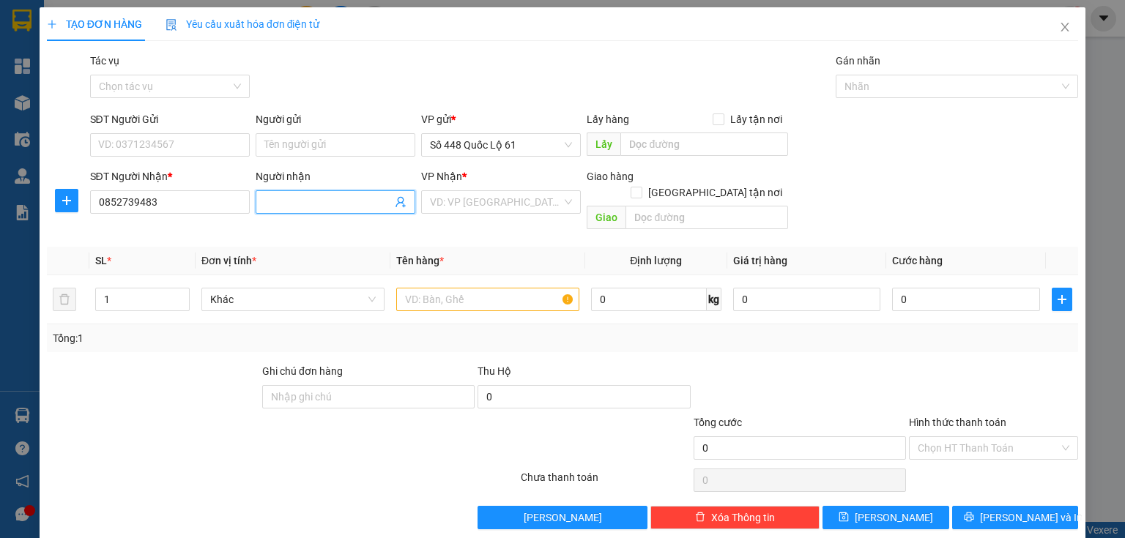
click at [409, 205] on span at bounding box center [336, 201] width 160 height 23
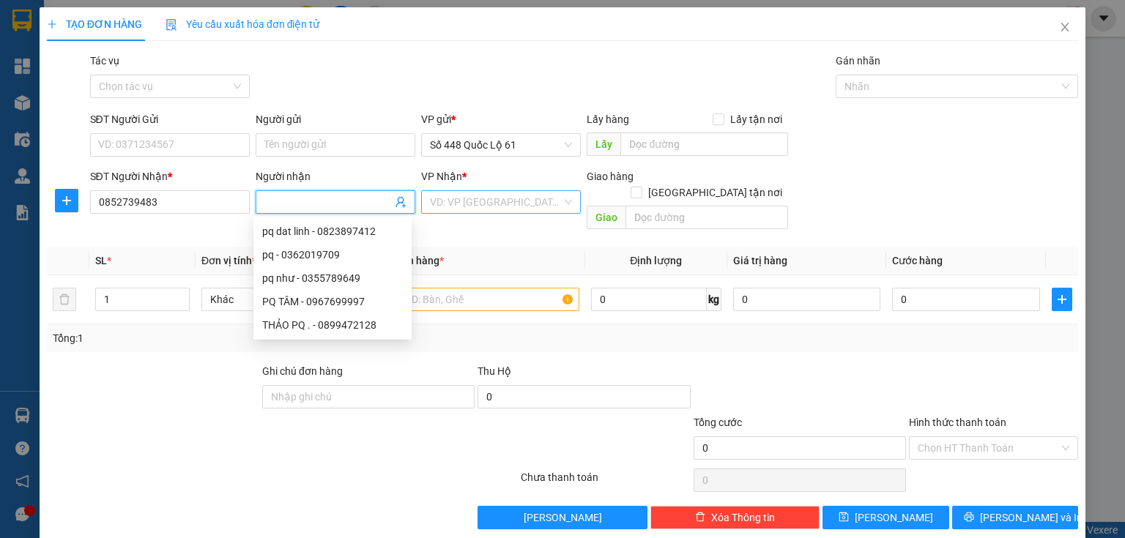
click at [426, 205] on div "VD: VP Sài Gòn" at bounding box center [501, 201] width 160 height 23
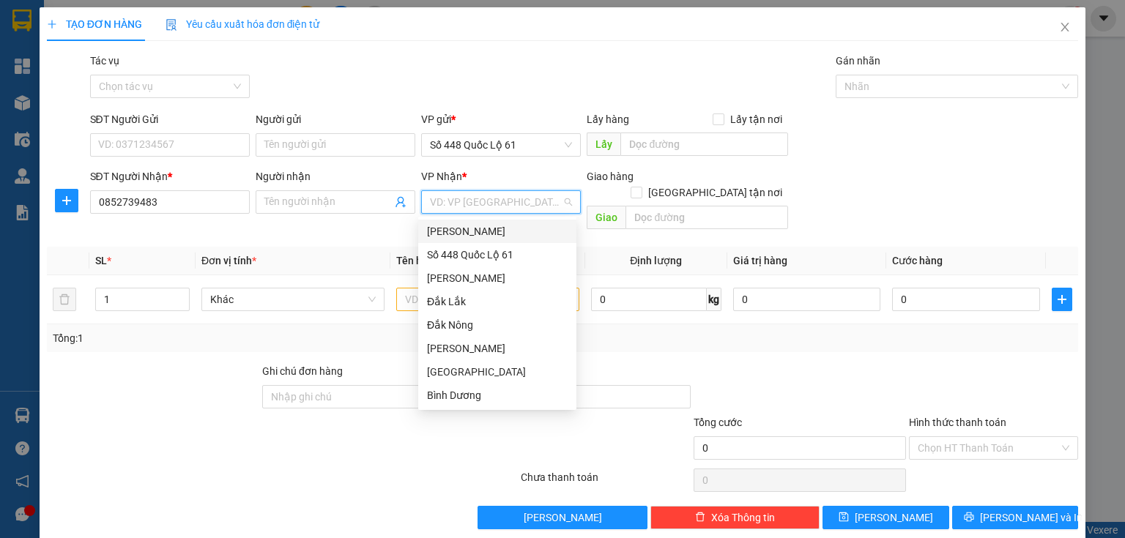
type input "q"
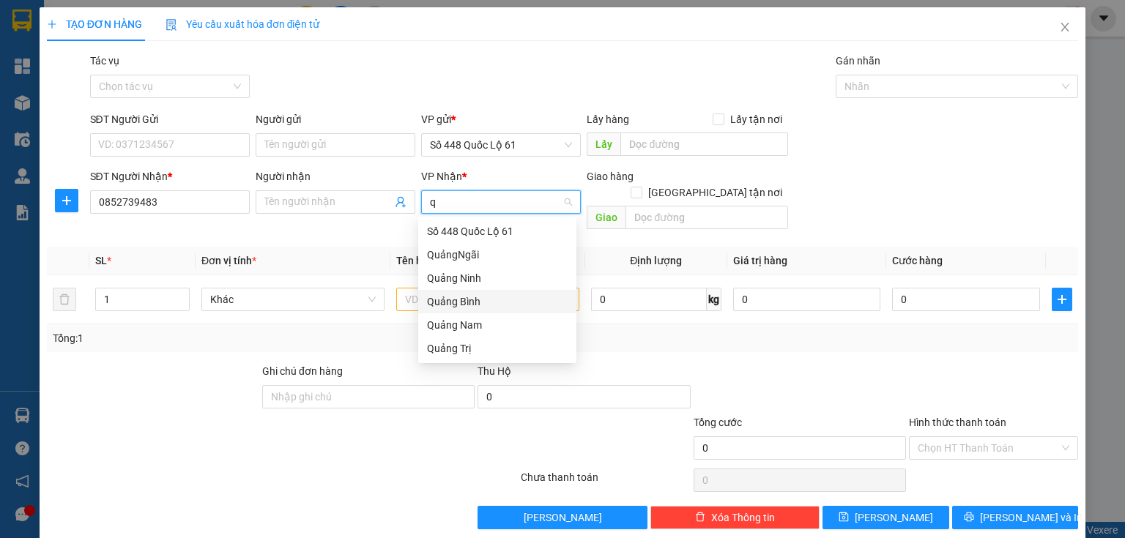
click at [470, 300] on div "Quảng Bình" at bounding box center [497, 302] width 141 height 16
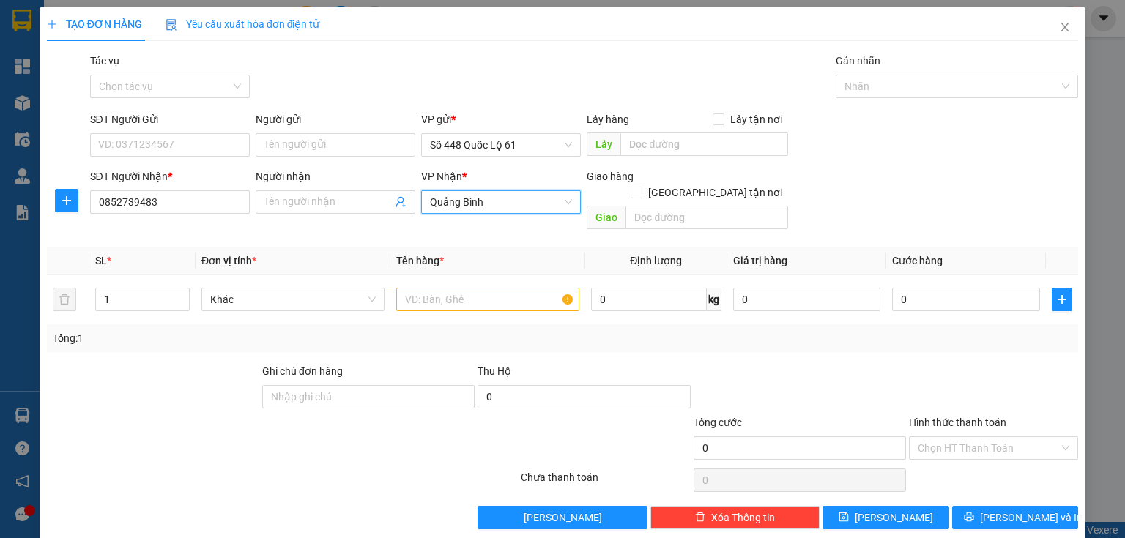
click at [475, 213] on div "Quảng Bình" at bounding box center [501, 201] width 160 height 23
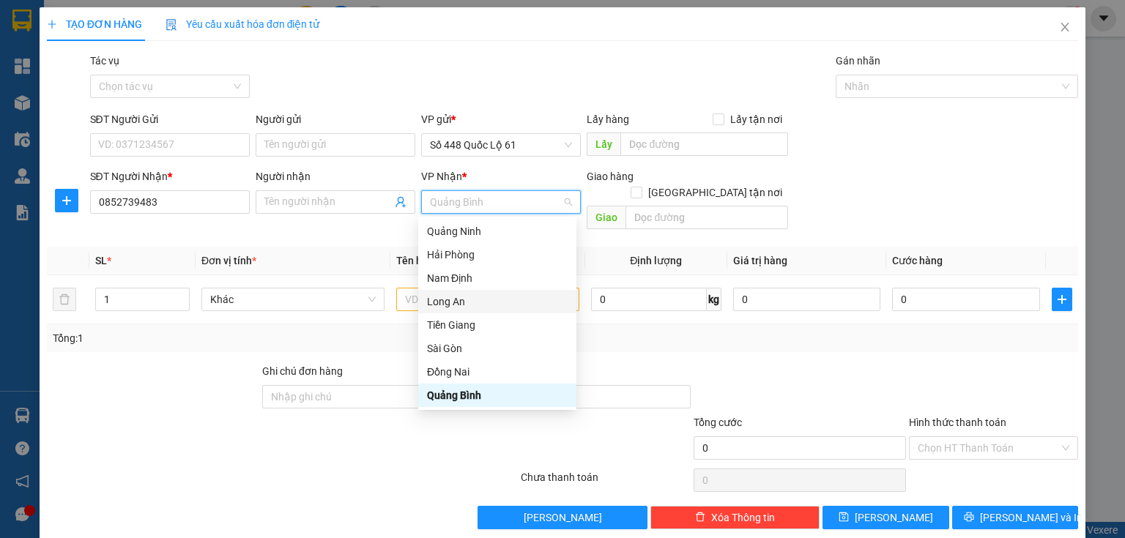
type input "q"
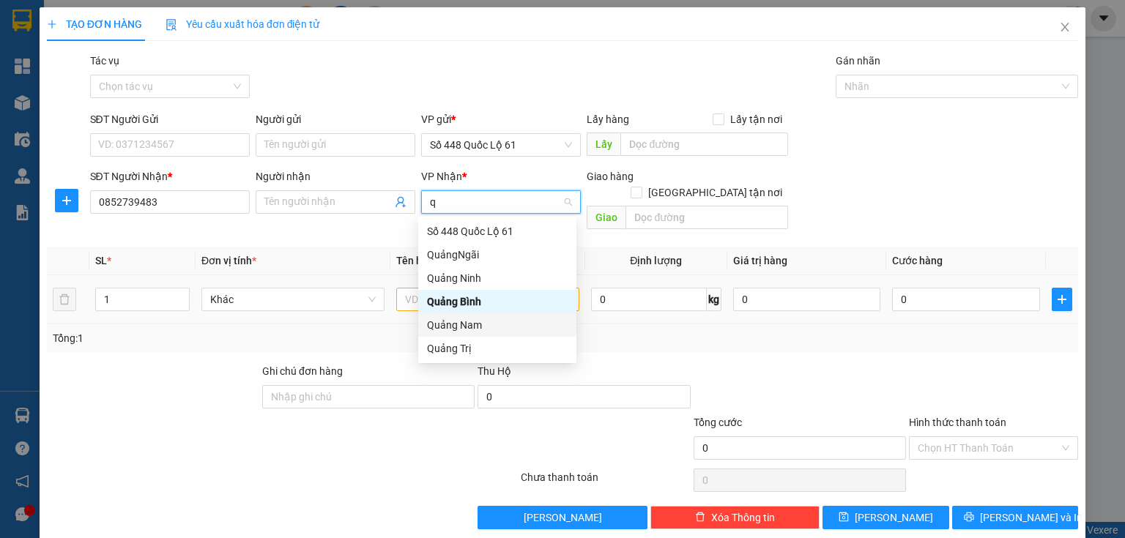
drag, startPoint x: 475, startPoint y: 323, endPoint x: 445, endPoint y: 305, distance: 35.8
click at [475, 323] on div "Quảng Nam" at bounding box center [497, 325] width 141 height 16
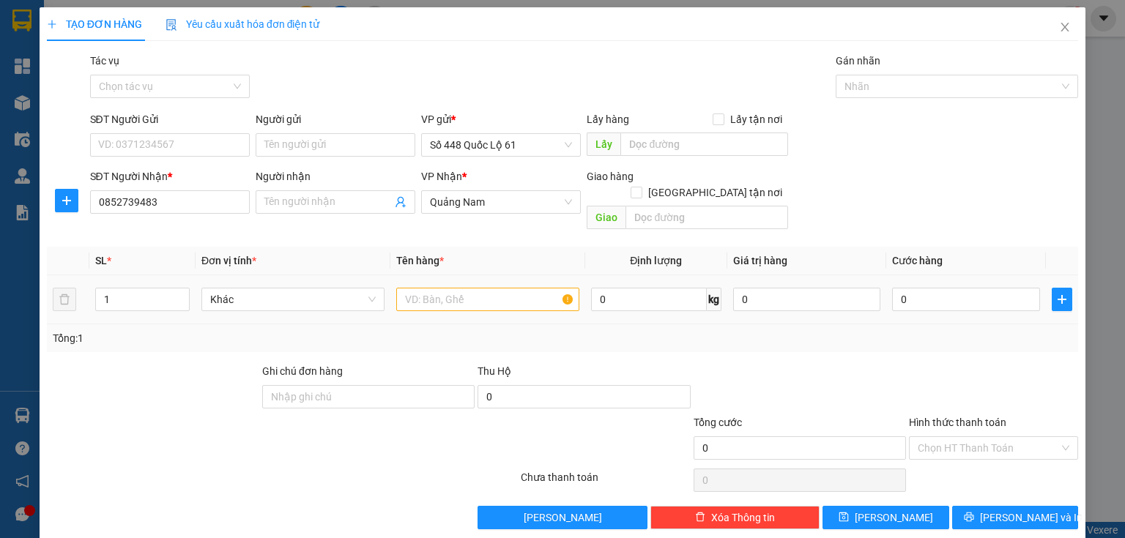
click at [390, 275] on td at bounding box center [487, 299] width 195 height 49
click at [410, 288] on input "text" at bounding box center [487, 299] width 183 height 23
type input "r"
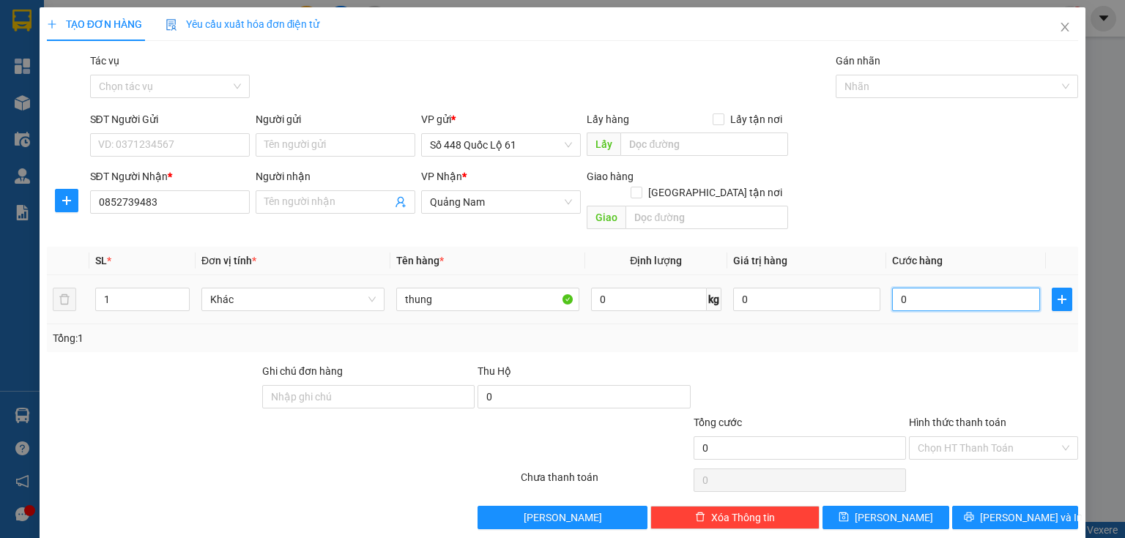
click at [899, 288] on input "0" at bounding box center [966, 299] width 148 height 23
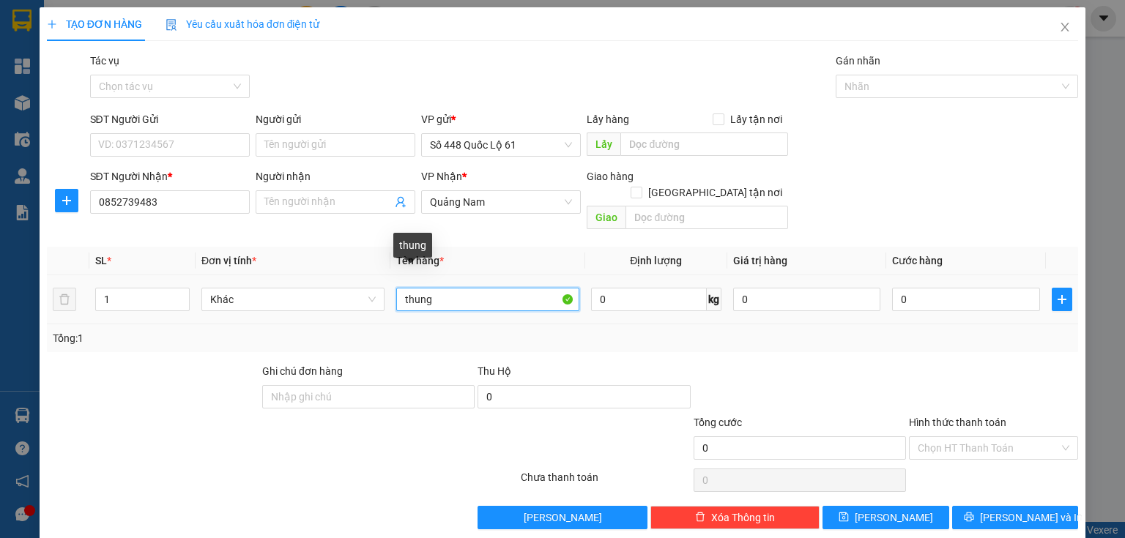
click at [466, 288] on input "thung" at bounding box center [487, 299] width 183 height 23
type input "thung cr 200"
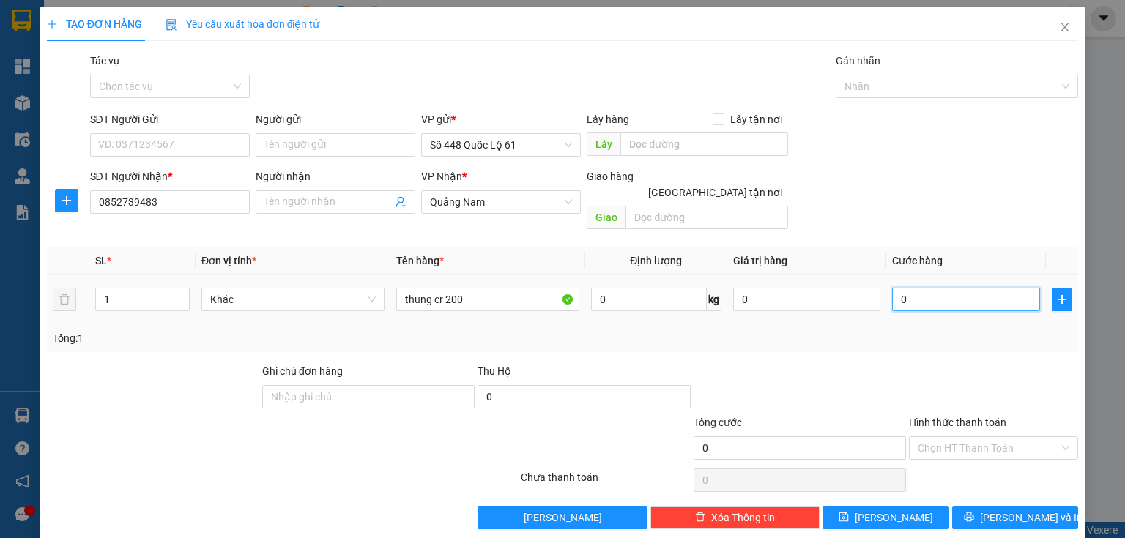
click at [932, 289] on input "0" at bounding box center [966, 299] width 148 height 23
type input "1"
type input "1.000"
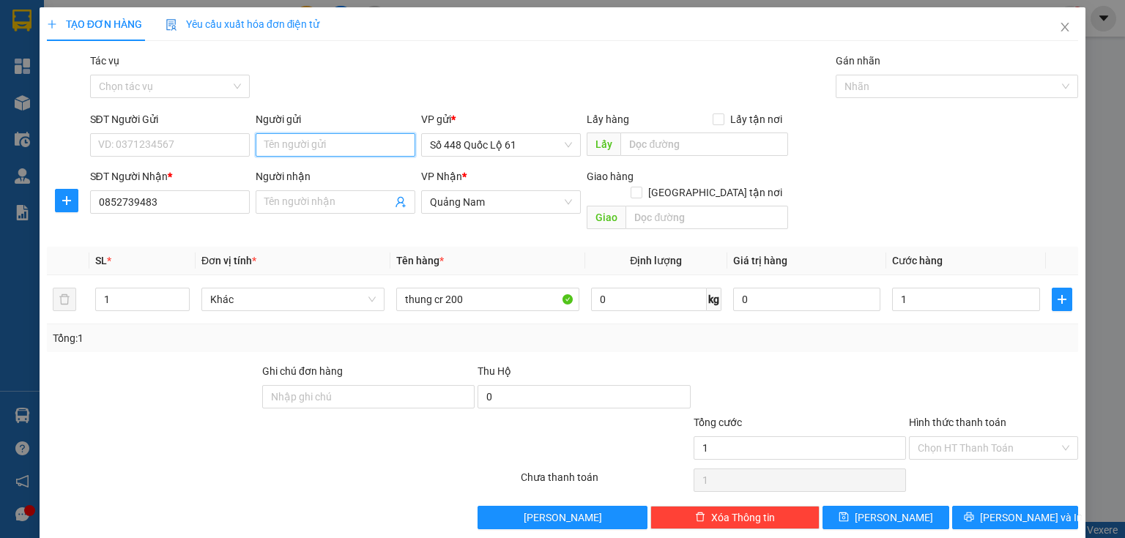
type input "1.000"
click at [349, 151] on input "Người gửi" at bounding box center [336, 144] width 160 height 23
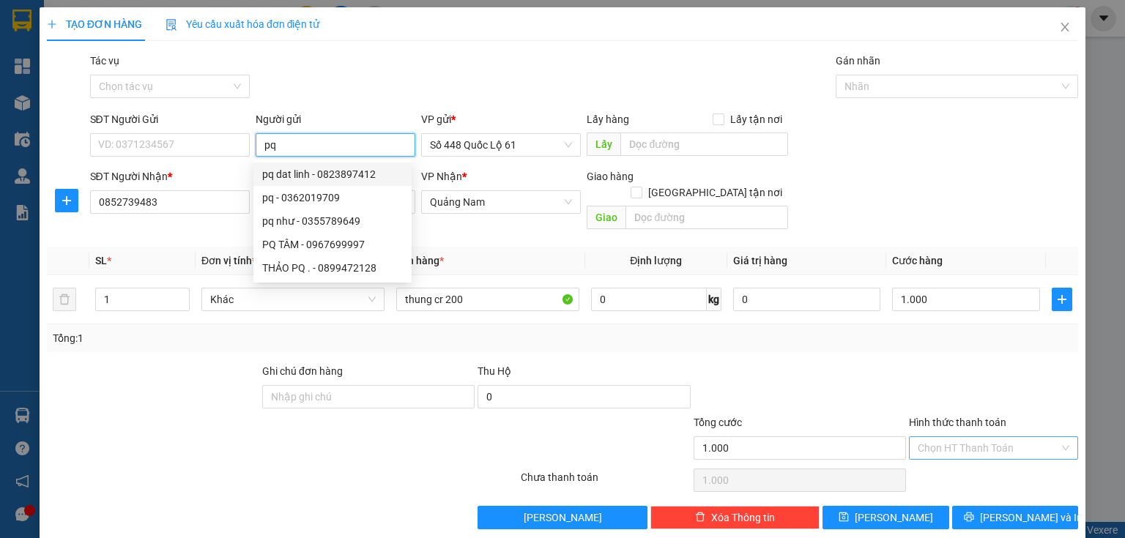
type input "pq"
click at [935, 437] on input "Hình thức thanh toán" at bounding box center [988, 448] width 141 height 22
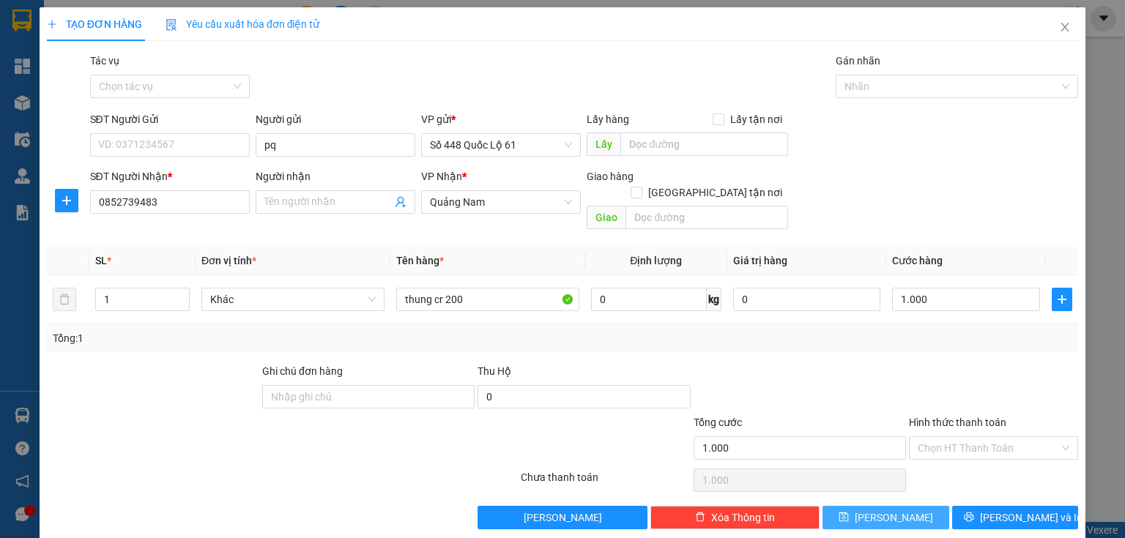
click at [888, 510] on span "Lưu" at bounding box center [894, 518] width 78 height 16
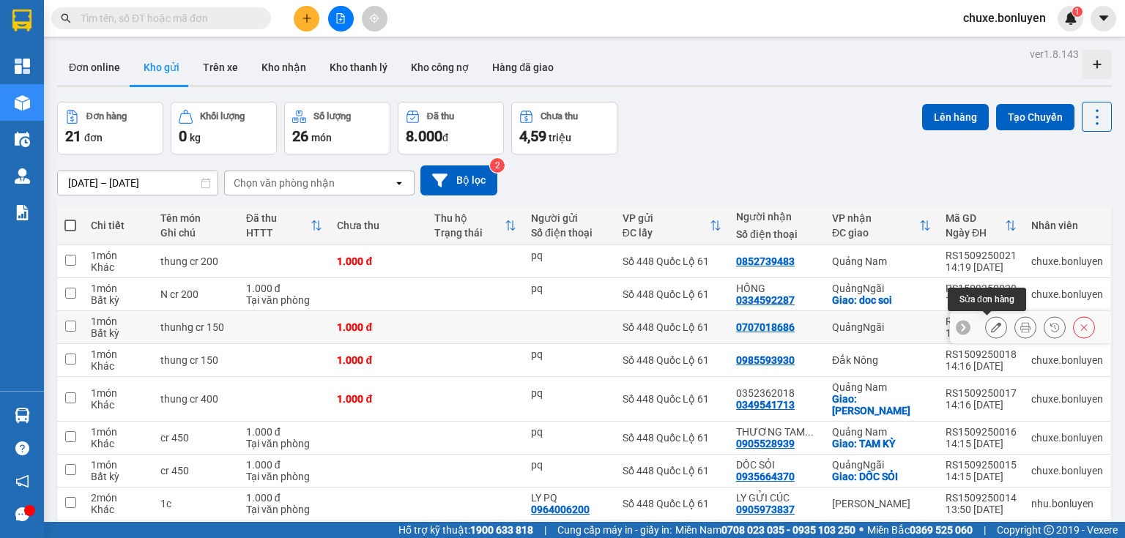
click at [991, 328] on icon at bounding box center [996, 327] width 10 height 10
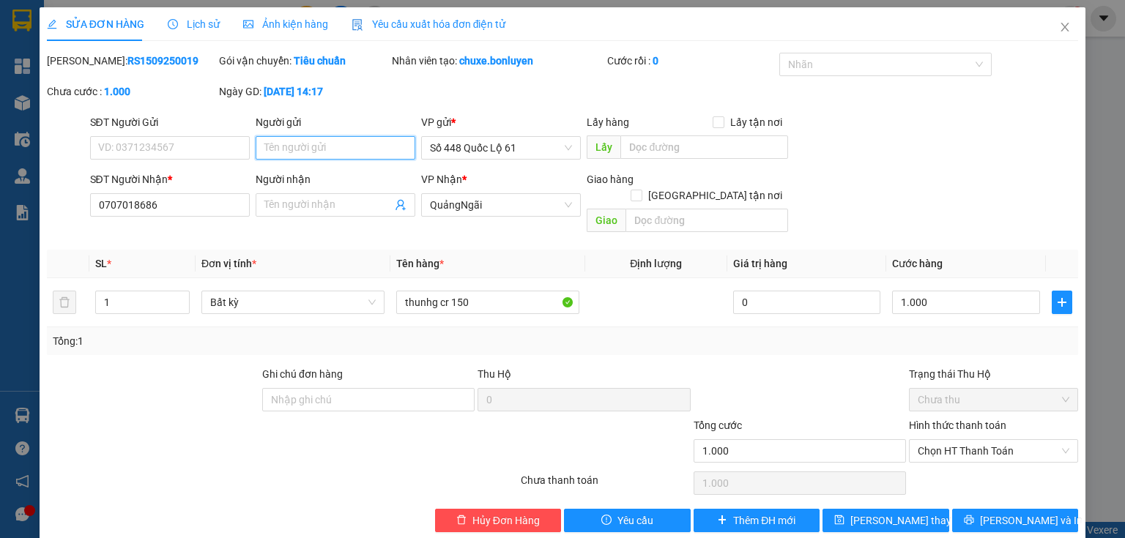
click at [309, 153] on input "Người gửi" at bounding box center [336, 147] width 160 height 23
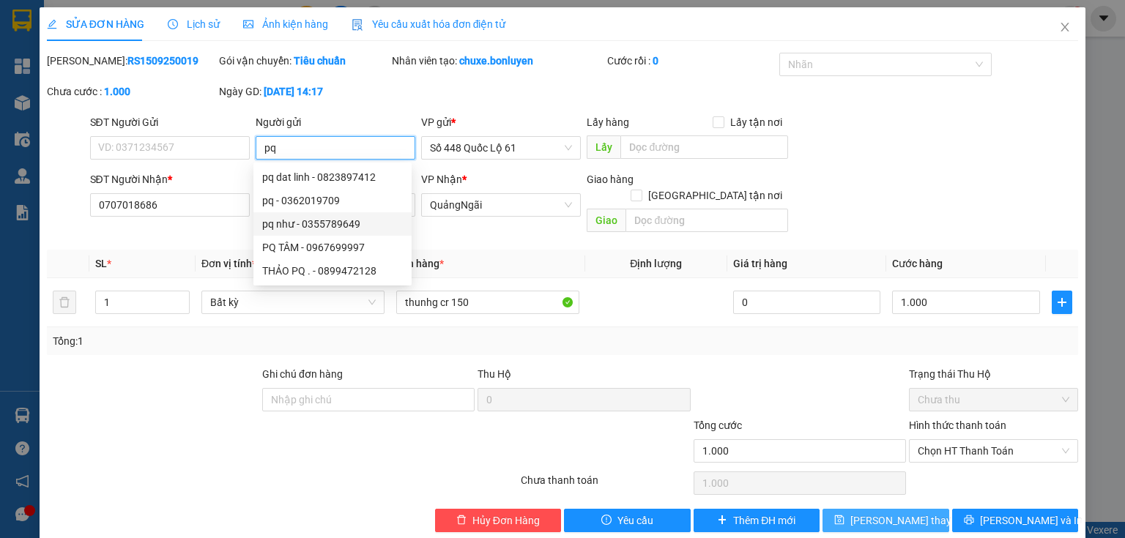
scroll to position [6, 0]
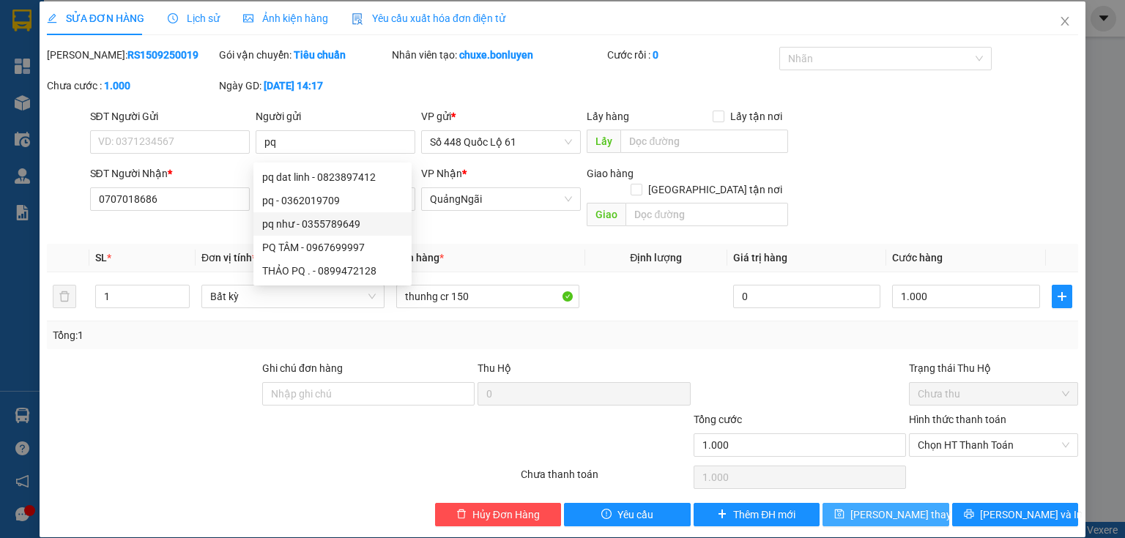
click at [929, 503] on button "Lưu thay đổi" at bounding box center [886, 514] width 127 height 23
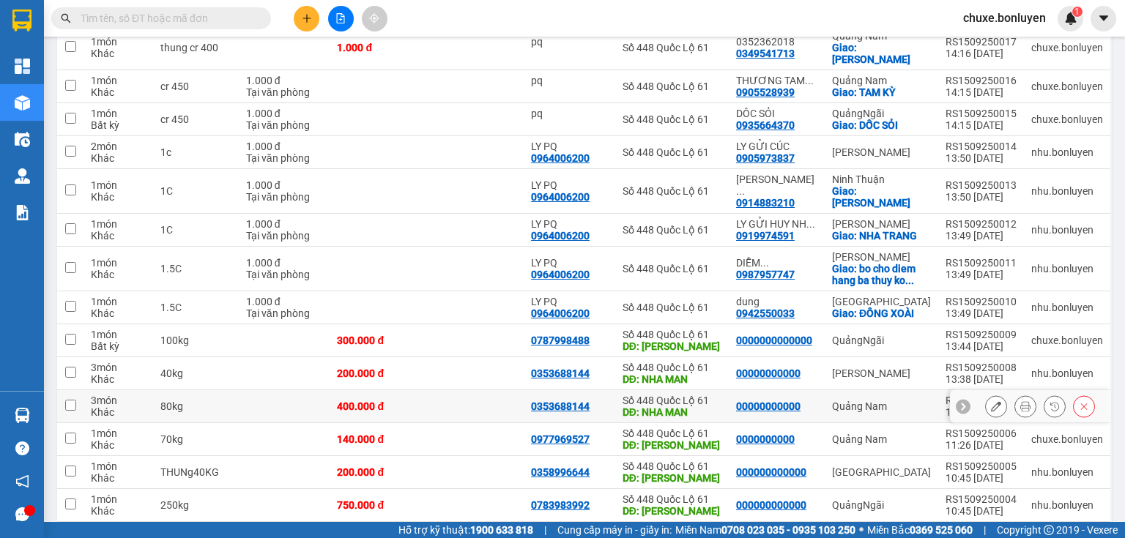
scroll to position [410, 0]
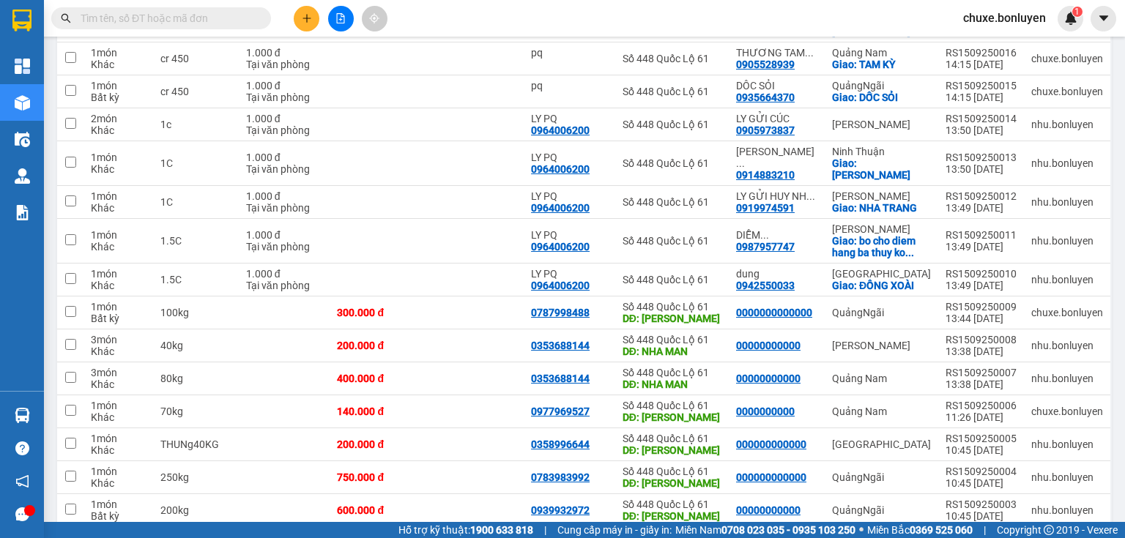
scroll to position [204, 0]
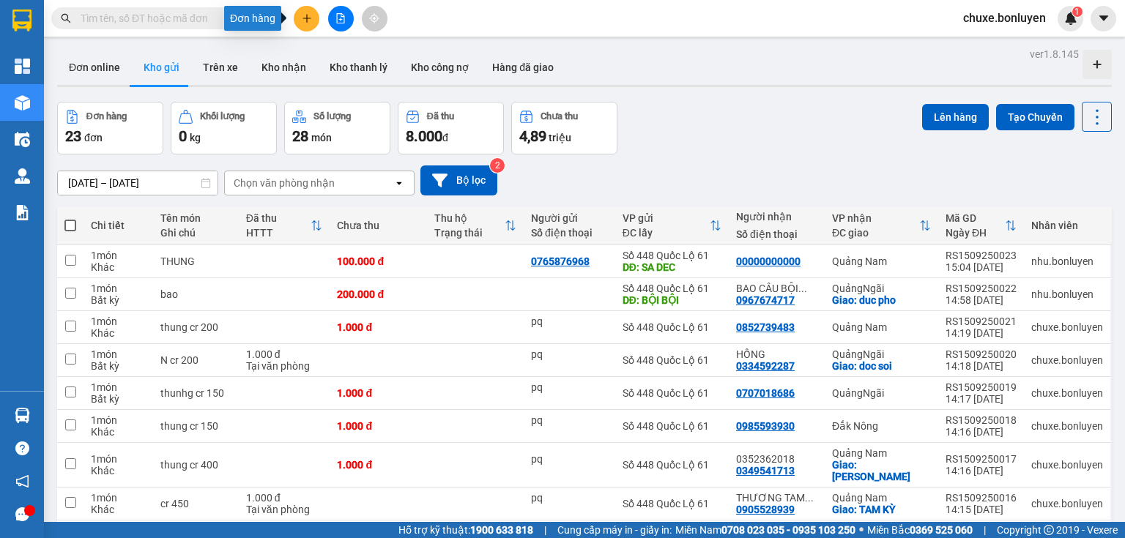
click at [311, 18] on icon "plus" at bounding box center [307, 18] width 10 height 10
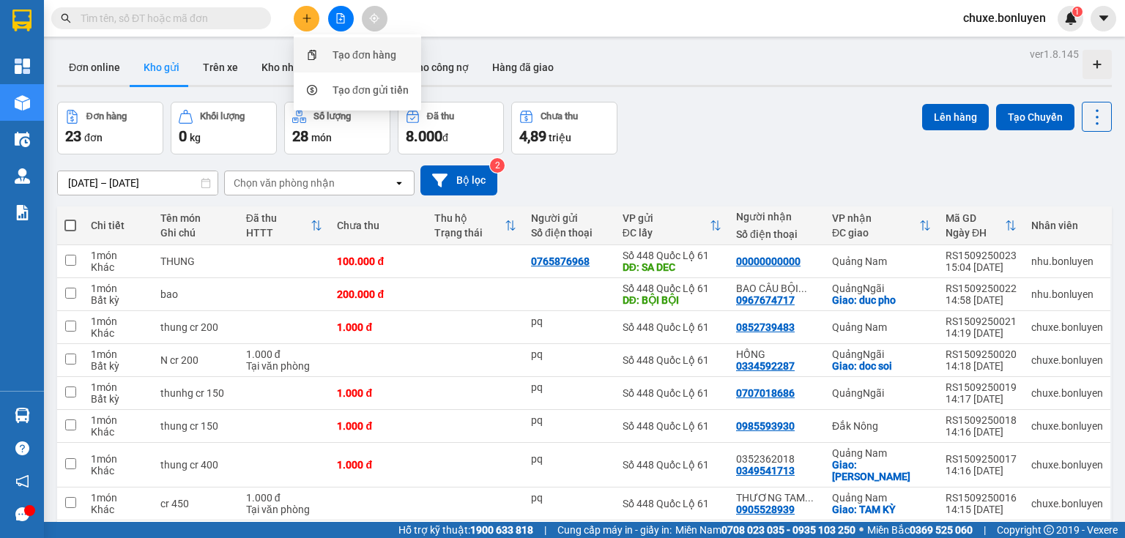
click at [331, 50] on div "Tạo đơn hàng" at bounding box center [358, 55] width 110 height 28
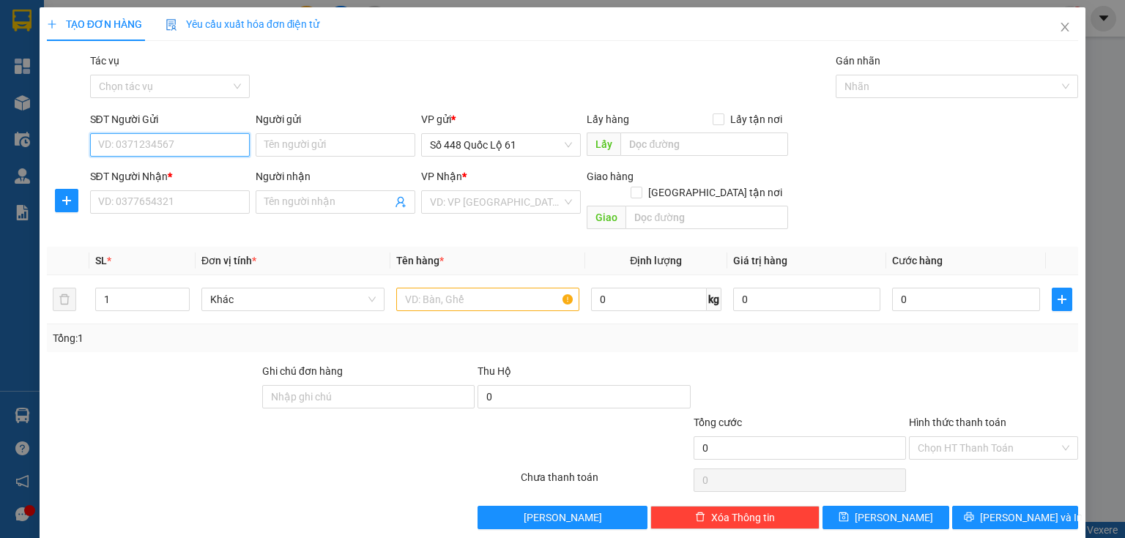
click at [190, 152] on input "SĐT Người Gửi" at bounding box center [170, 144] width 160 height 23
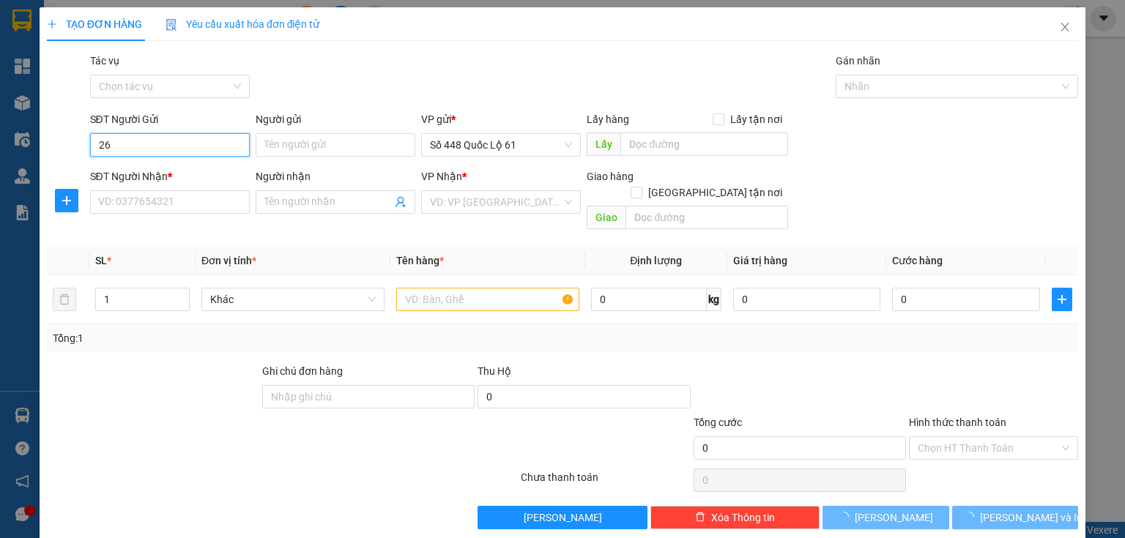
type input "2"
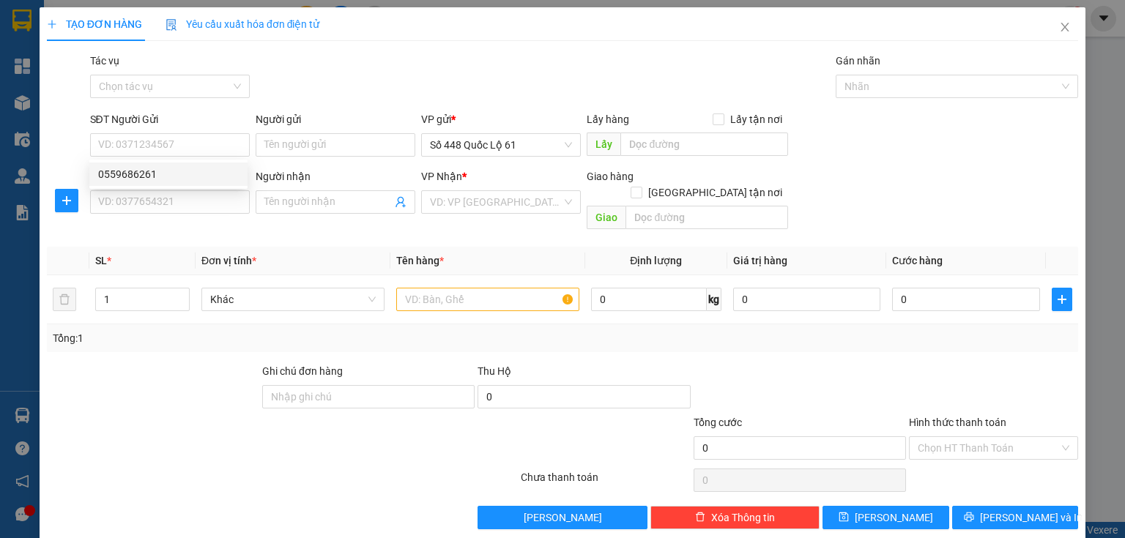
click at [158, 214] on div "SĐT Người Nhận * VD: 0377654321" at bounding box center [170, 193] width 160 height 51
click at [166, 205] on input "SĐT Người Nhận *" at bounding box center [170, 201] width 160 height 23
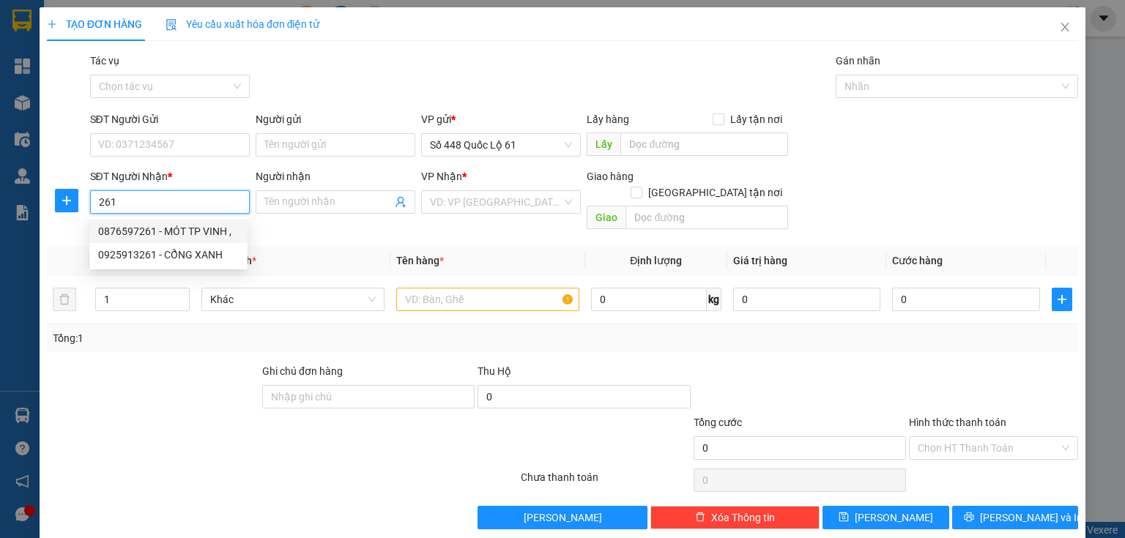
click at [179, 231] on div "0876597261 - MÓT TP VINH ," at bounding box center [168, 231] width 141 height 16
type input "0876597261"
type input "MÓT TP VINH ,"
checkbox input "true"
type input "TP VINH"
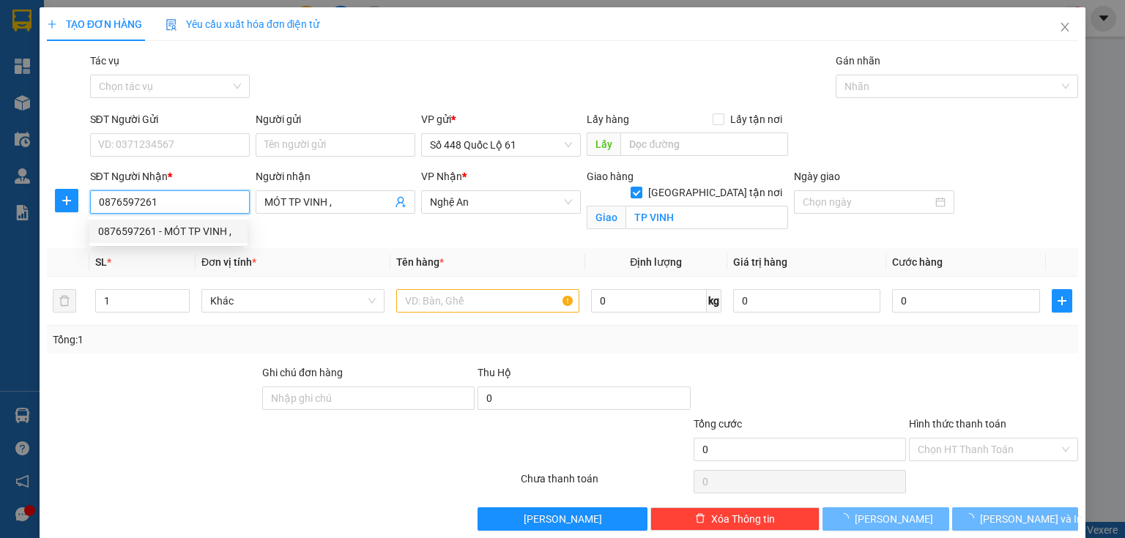
type input "1.000"
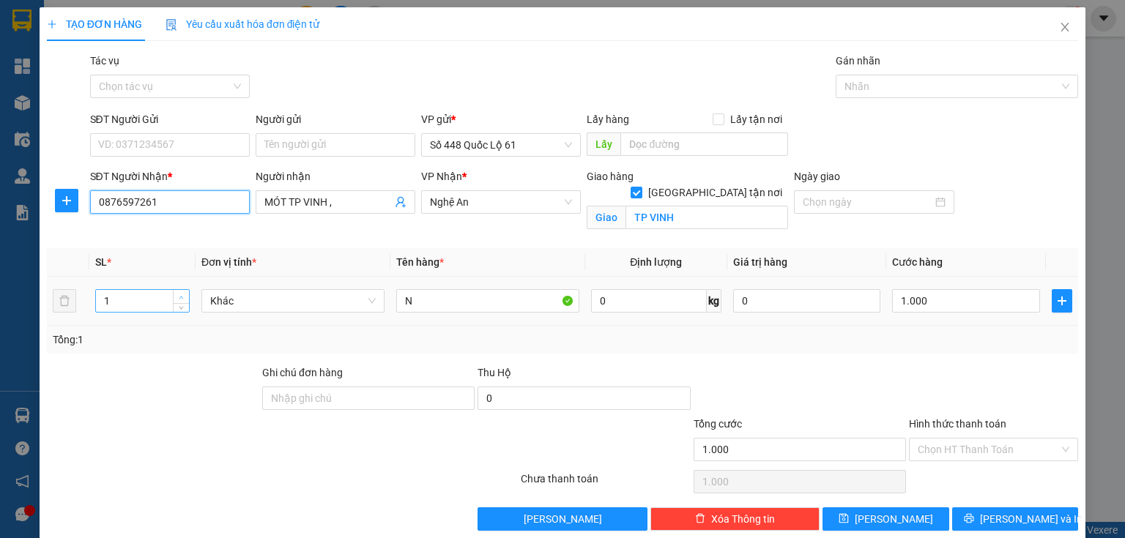
type input "0876597261"
type input "2"
click at [182, 296] on icon "up" at bounding box center [181, 297] width 5 height 5
click at [696, 142] on input "text" at bounding box center [704, 144] width 168 height 23
type input "0"
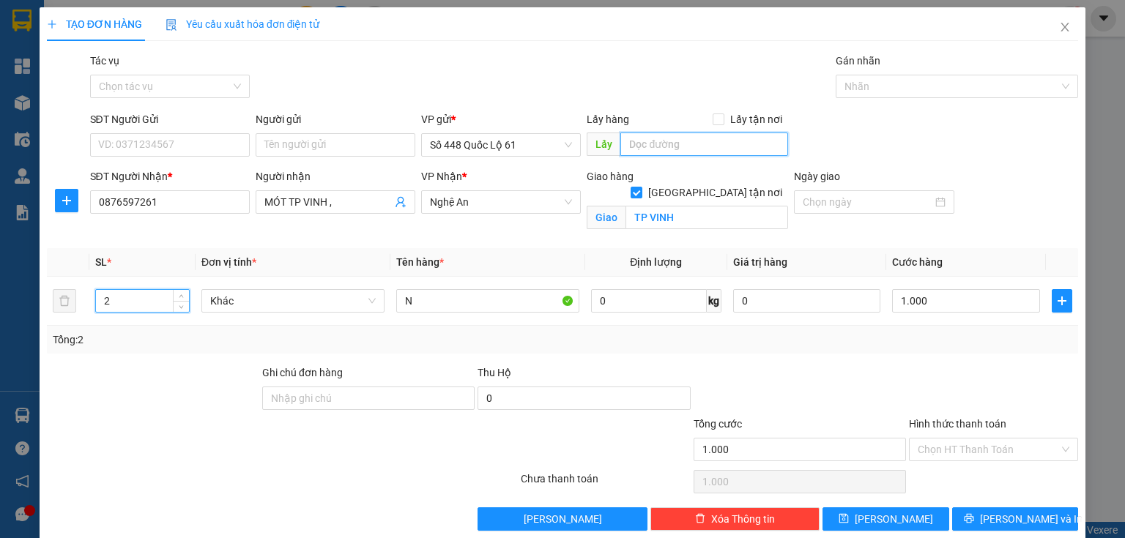
type input "0"
type input "minh lphat"
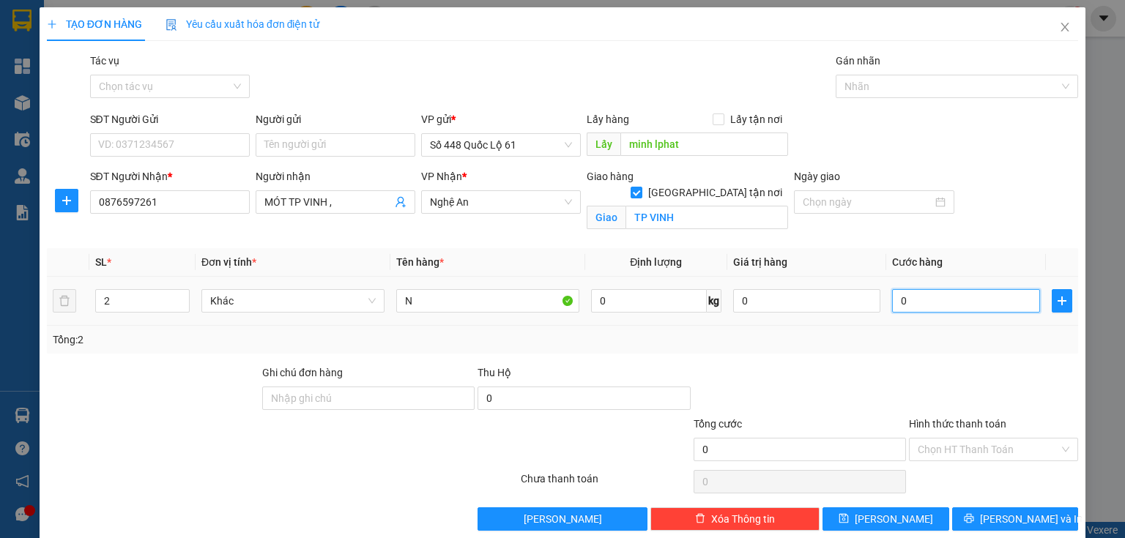
click at [935, 310] on input "0" at bounding box center [966, 300] width 148 height 23
type input "1"
type input "1.000"
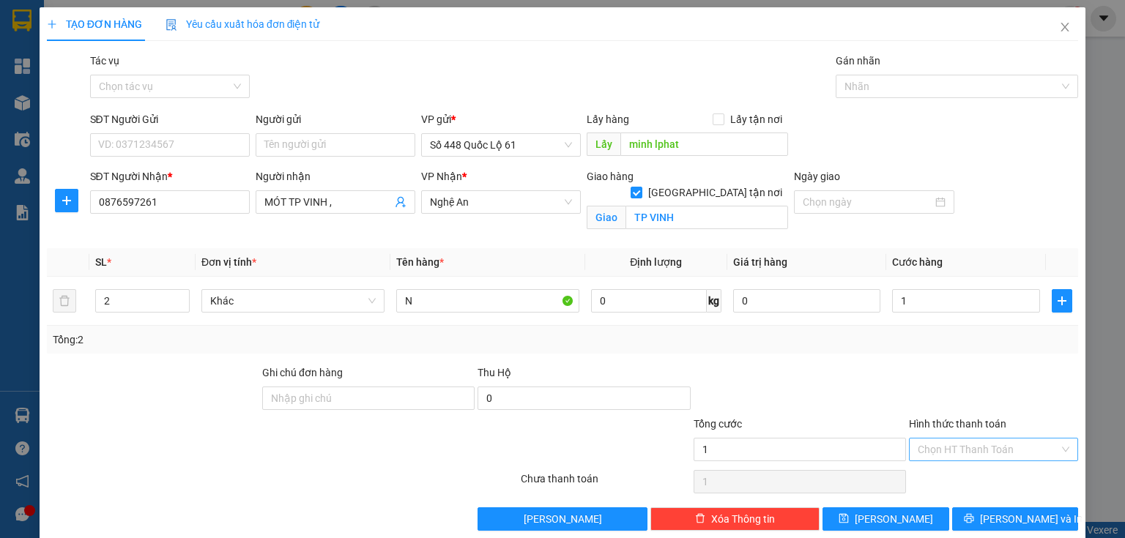
type input "1.000"
click at [918, 441] on input "Hình thức thanh toán" at bounding box center [988, 450] width 141 height 22
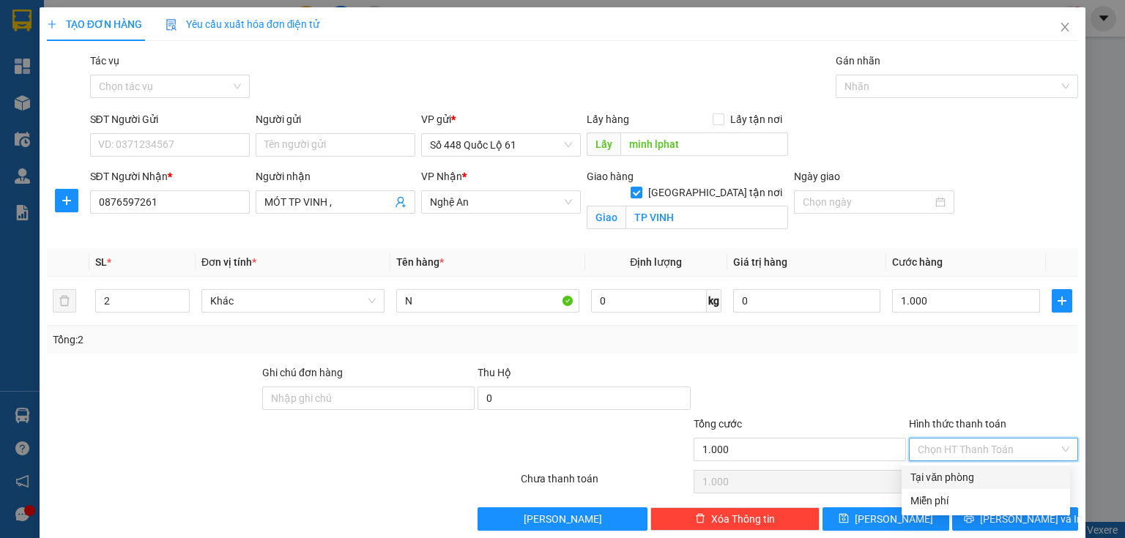
click at [915, 468] on div "Tại văn phòng" at bounding box center [986, 477] width 168 height 23
type input "0"
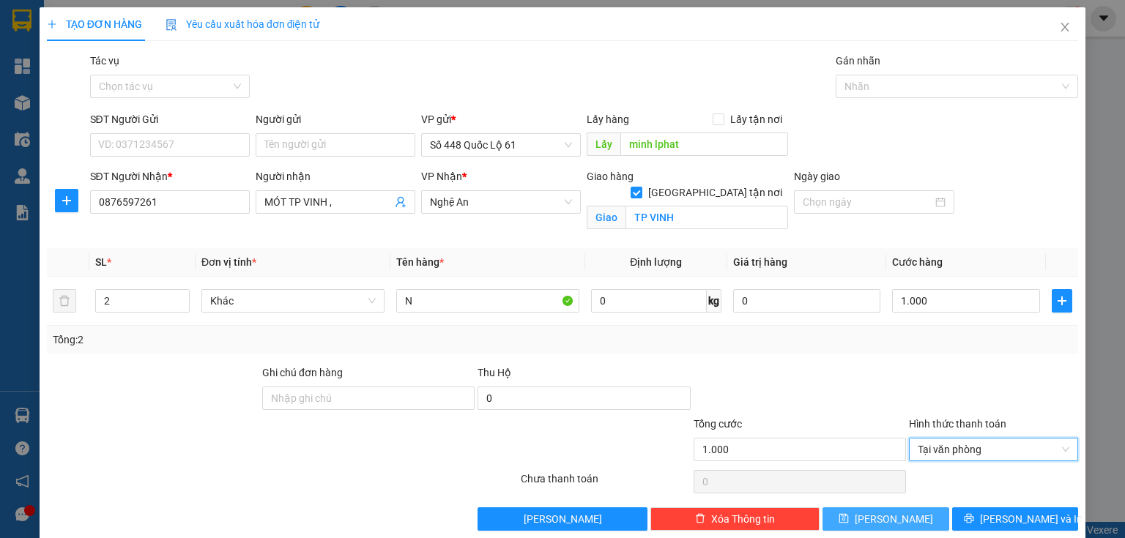
click at [905, 510] on button "Lưu" at bounding box center [886, 519] width 127 height 23
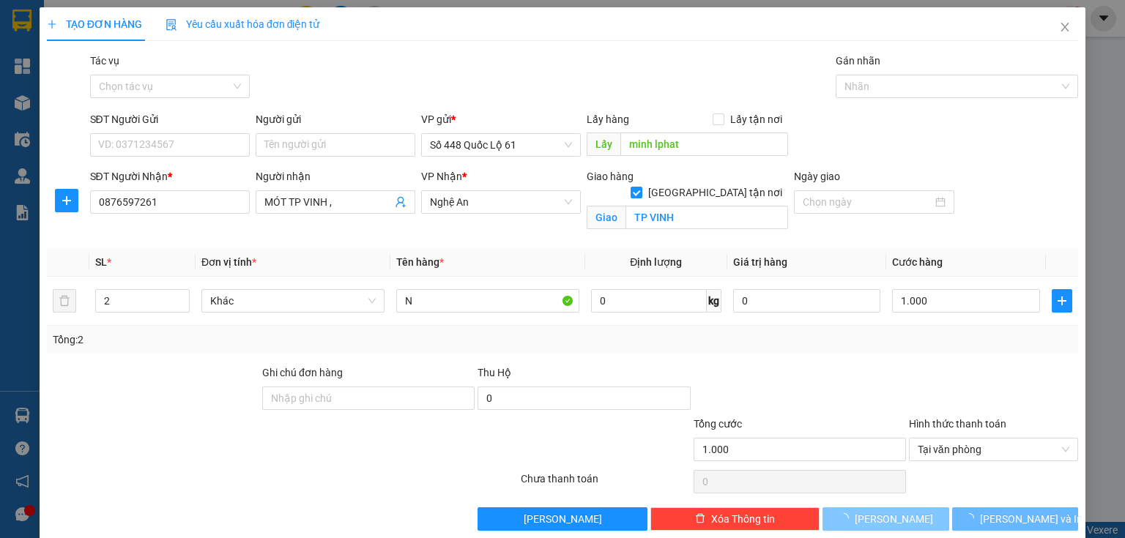
checkbox input "false"
type input "0"
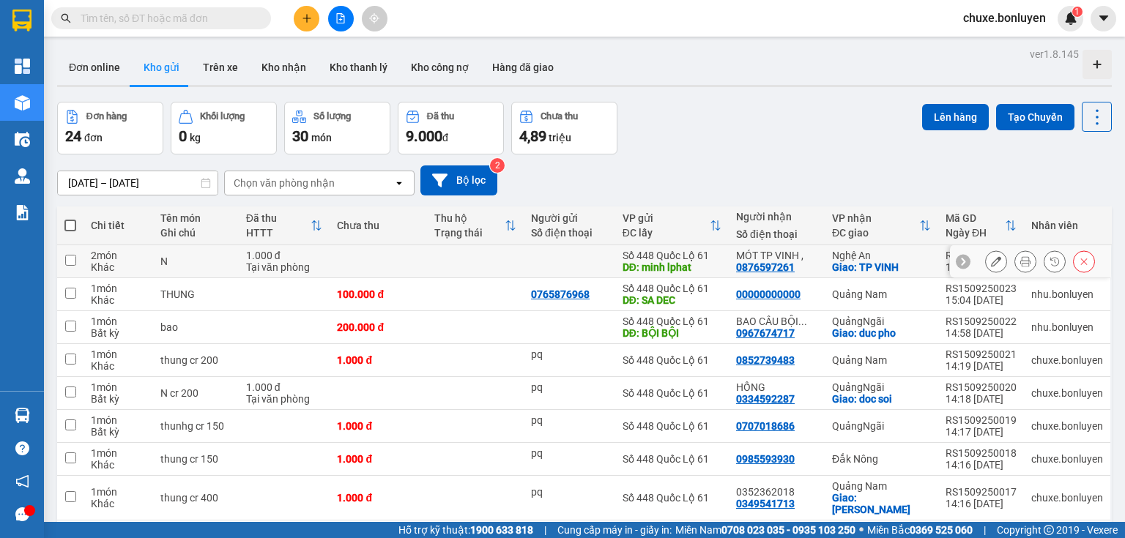
click at [474, 266] on td at bounding box center [475, 261] width 97 height 33
checkbox input "true"
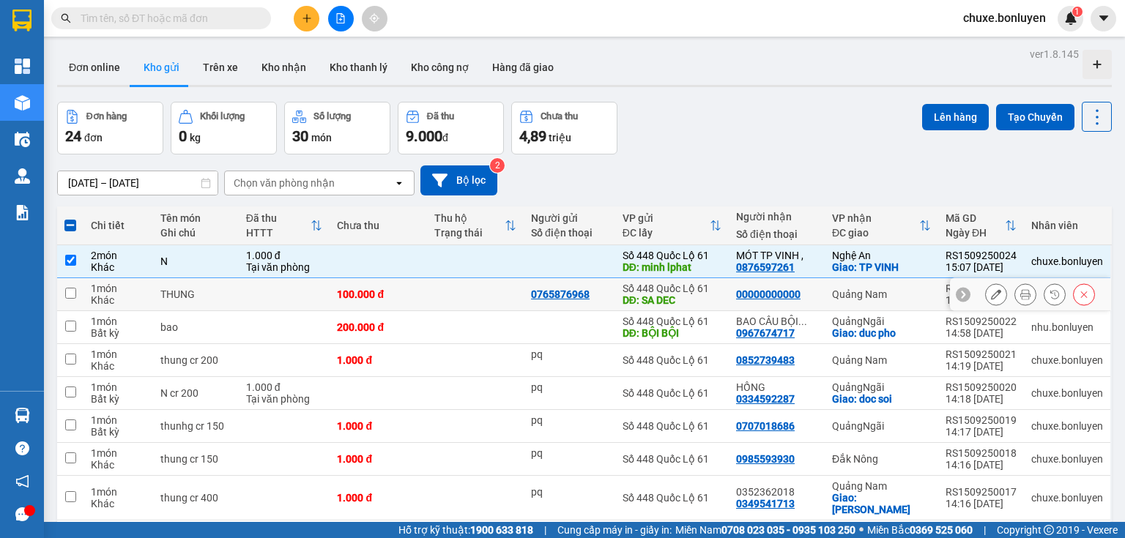
click at [483, 291] on td at bounding box center [475, 294] width 97 height 33
checkbox input "true"
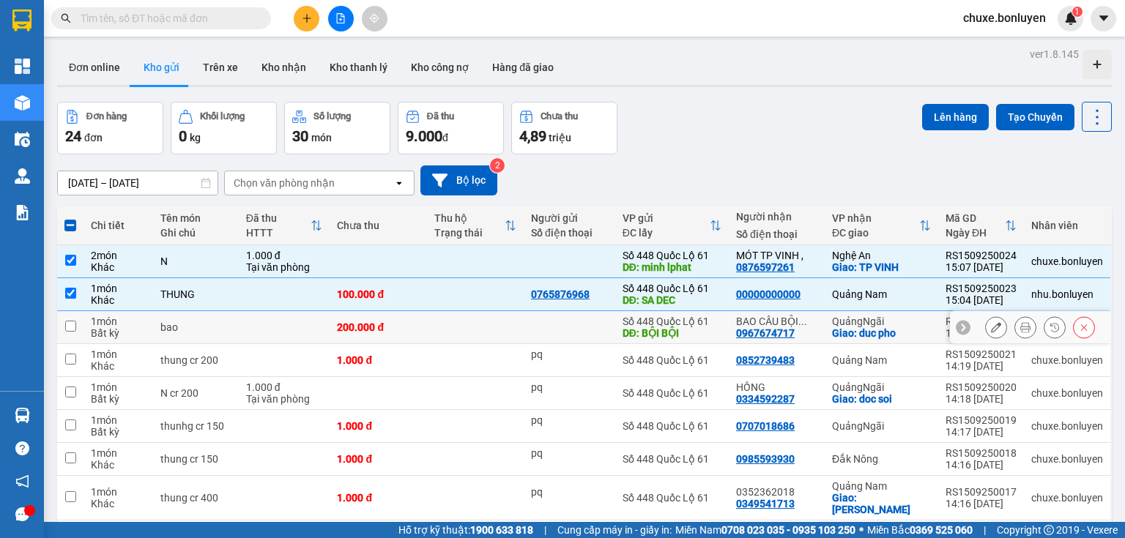
click at [467, 322] on td at bounding box center [475, 327] width 97 height 33
checkbox input "true"
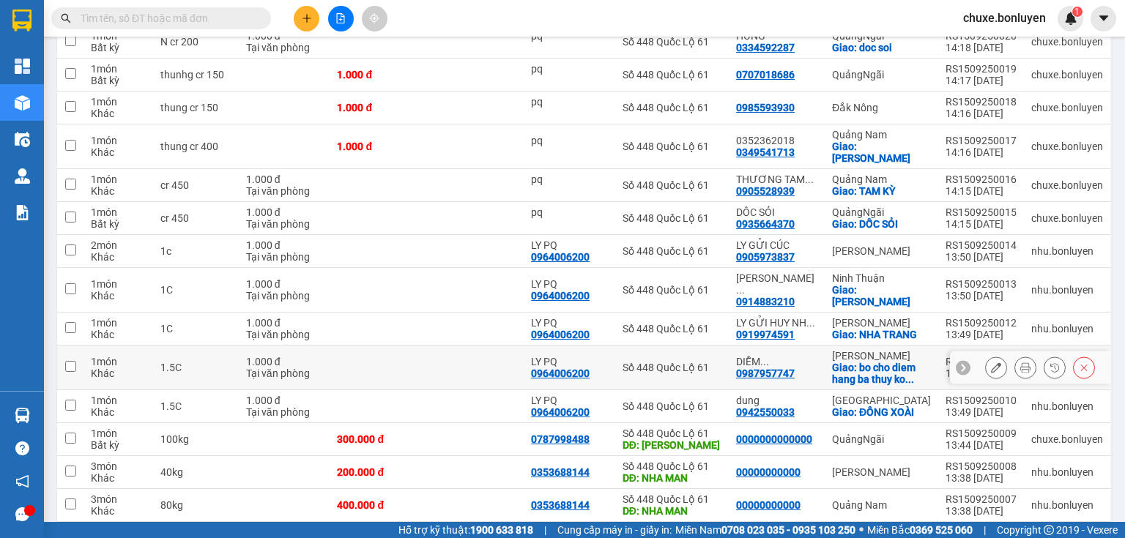
scroll to position [527, 0]
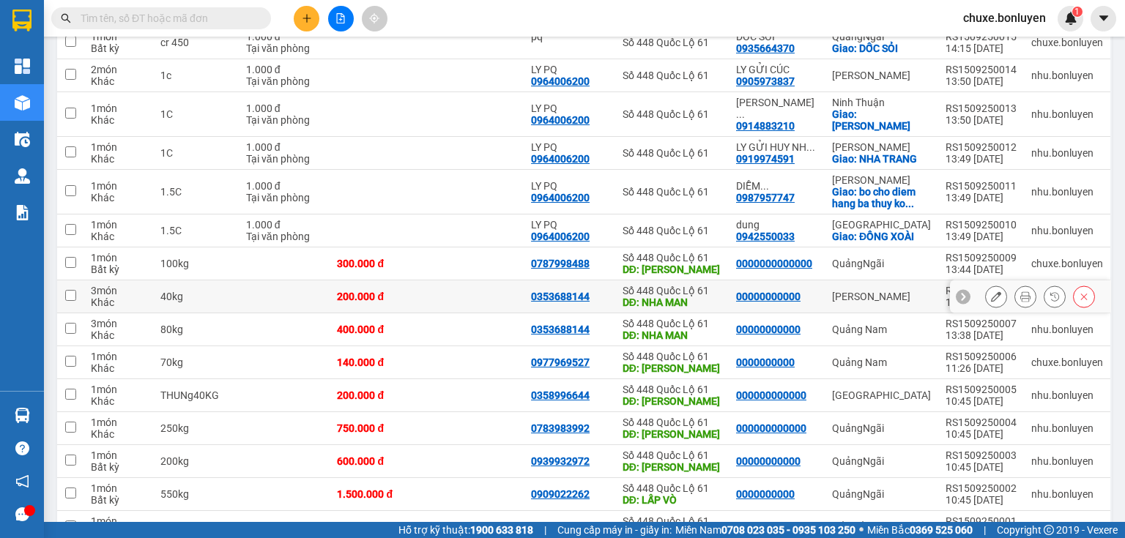
click at [477, 281] on td at bounding box center [475, 297] width 97 height 33
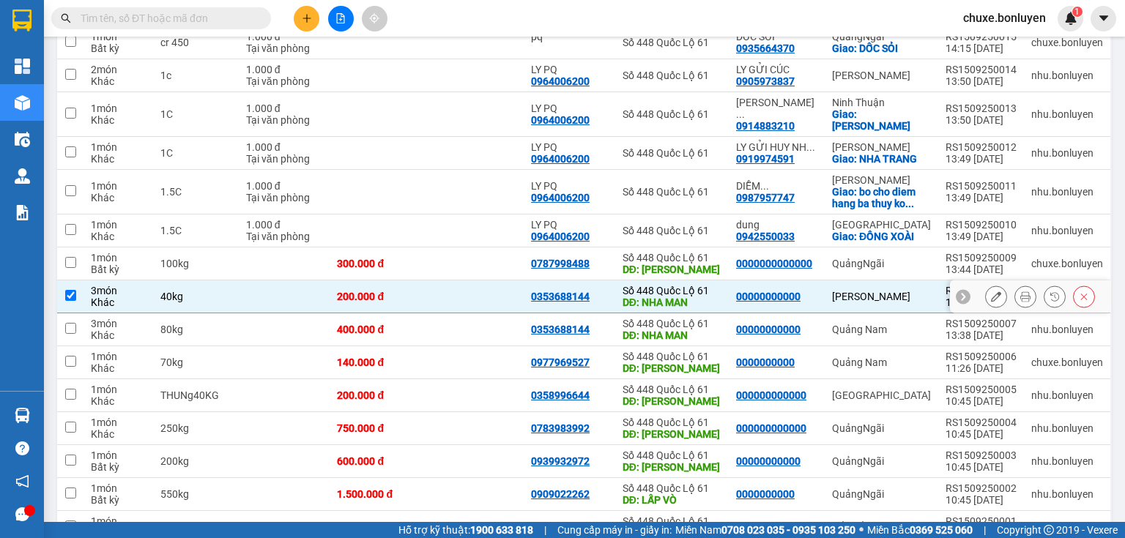
click at [477, 281] on td at bounding box center [475, 297] width 97 height 33
checkbox input "false"
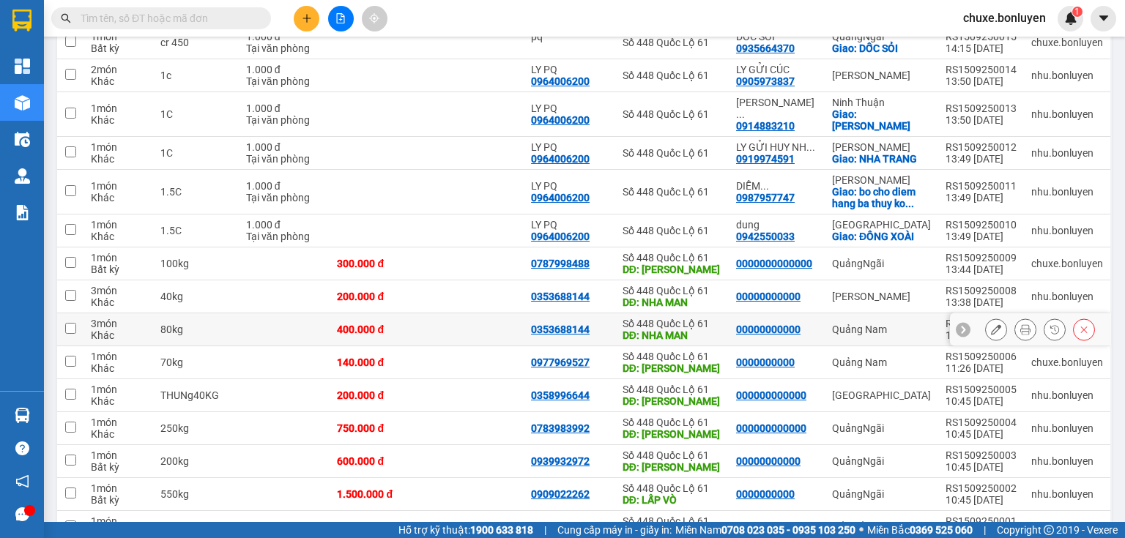
click at [454, 313] on td at bounding box center [475, 329] width 97 height 33
checkbox input "true"
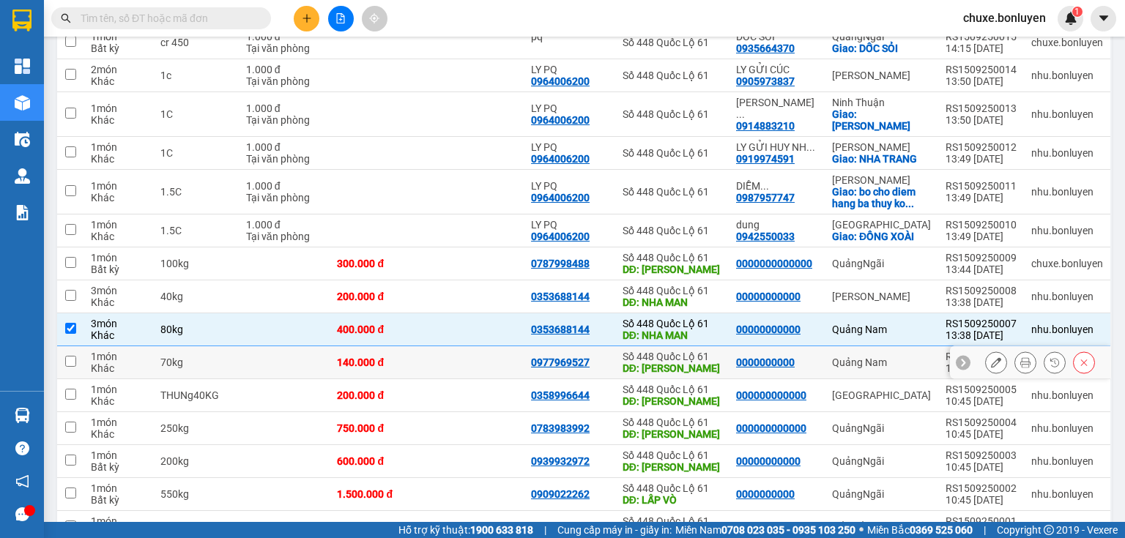
scroll to position [581, 0]
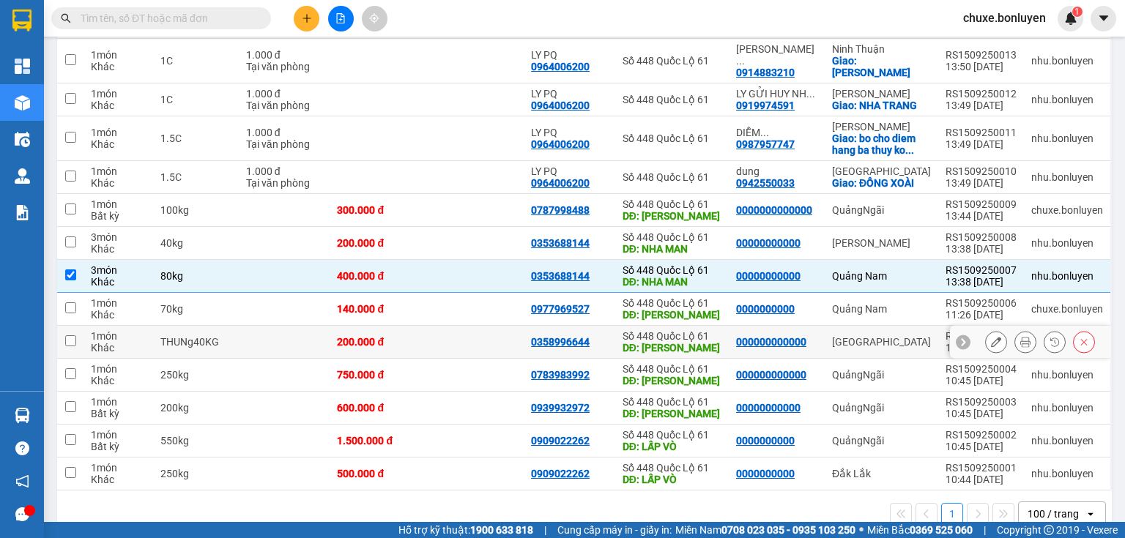
click at [434, 326] on td at bounding box center [475, 342] width 97 height 33
checkbox input "true"
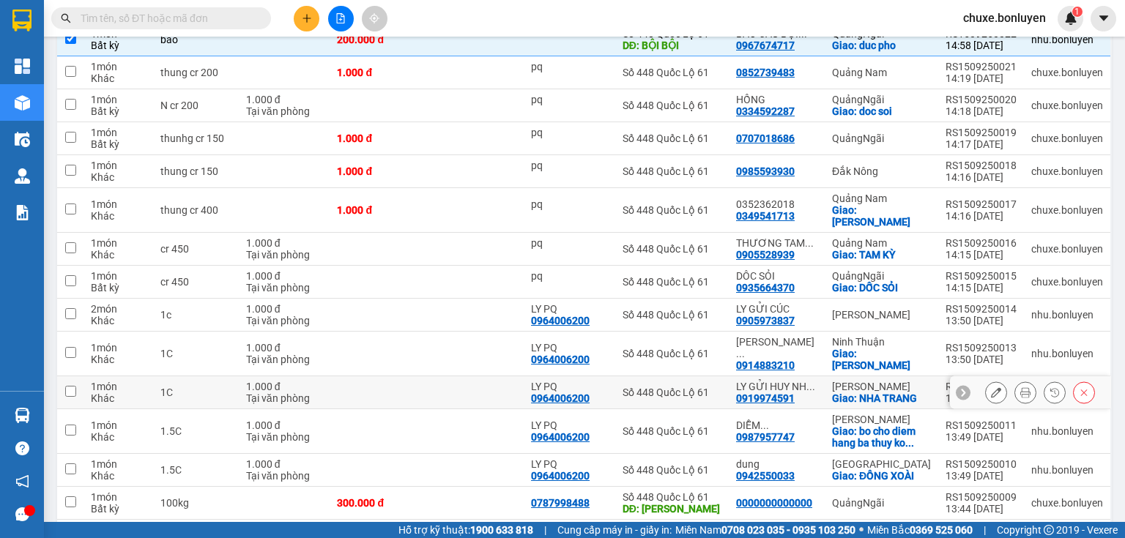
scroll to position [53, 0]
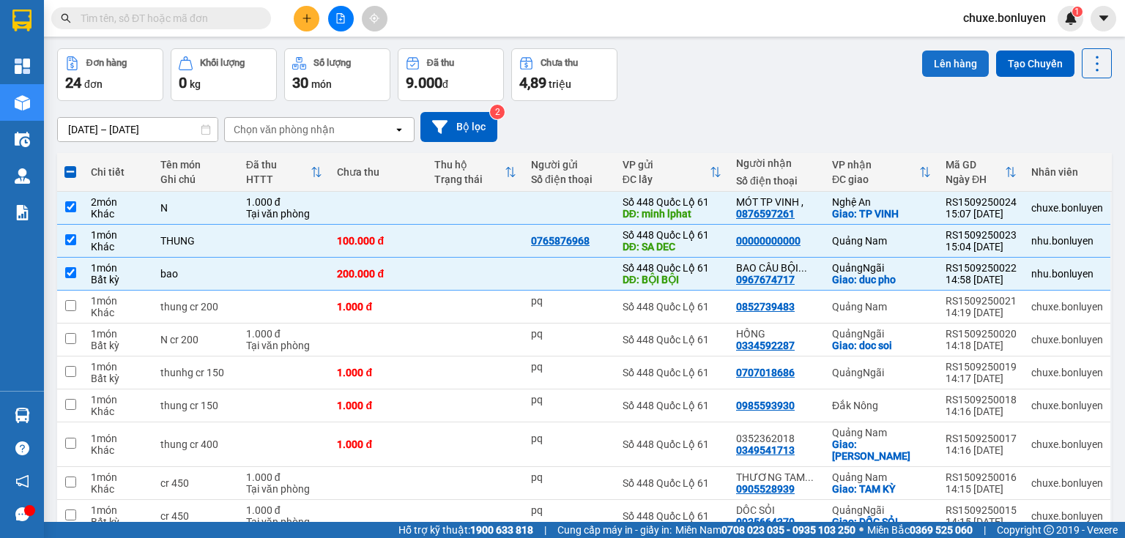
click at [945, 70] on button "Lên hàng" at bounding box center [955, 64] width 67 height 26
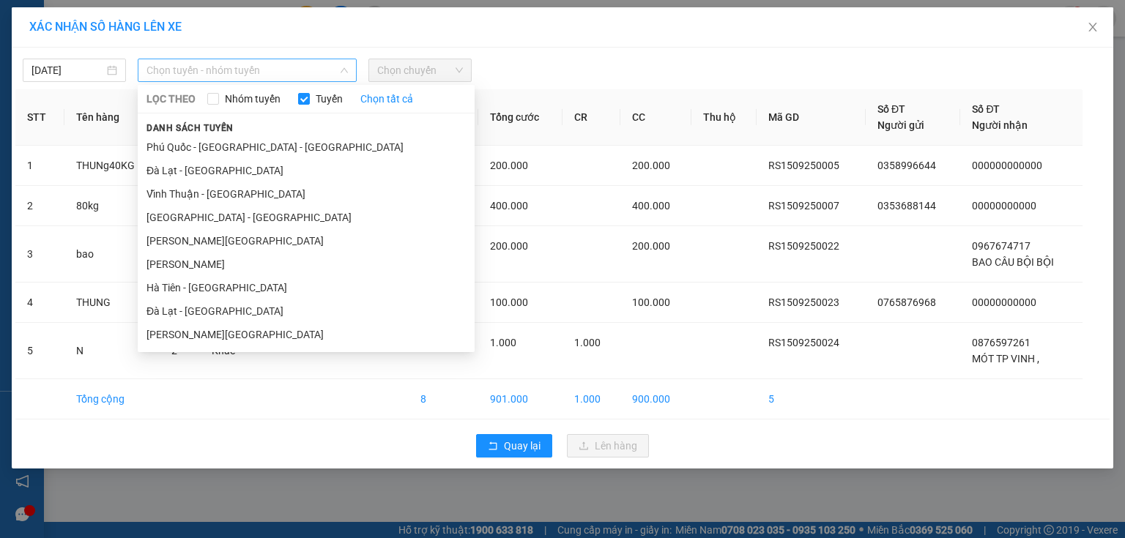
click at [264, 73] on span "Chọn tuyến - nhóm tuyến" at bounding box center [246, 70] width 201 height 22
click at [237, 280] on li "Hà Tiên - Đà Nẵng" at bounding box center [306, 287] width 337 height 23
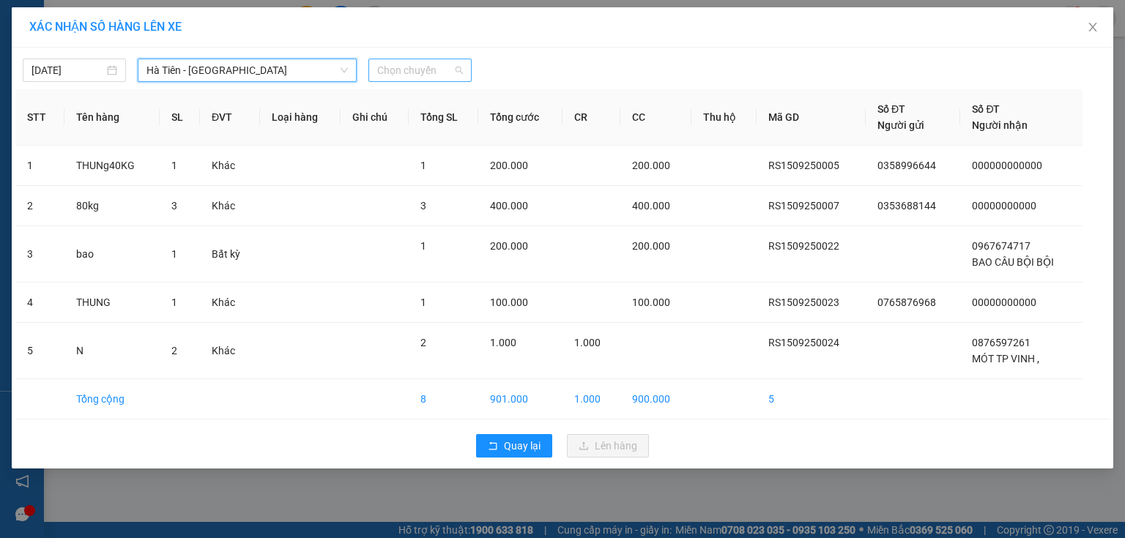
click at [449, 75] on span "Chọn chuyến" at bounding box center [420, 70] width 86 height 22
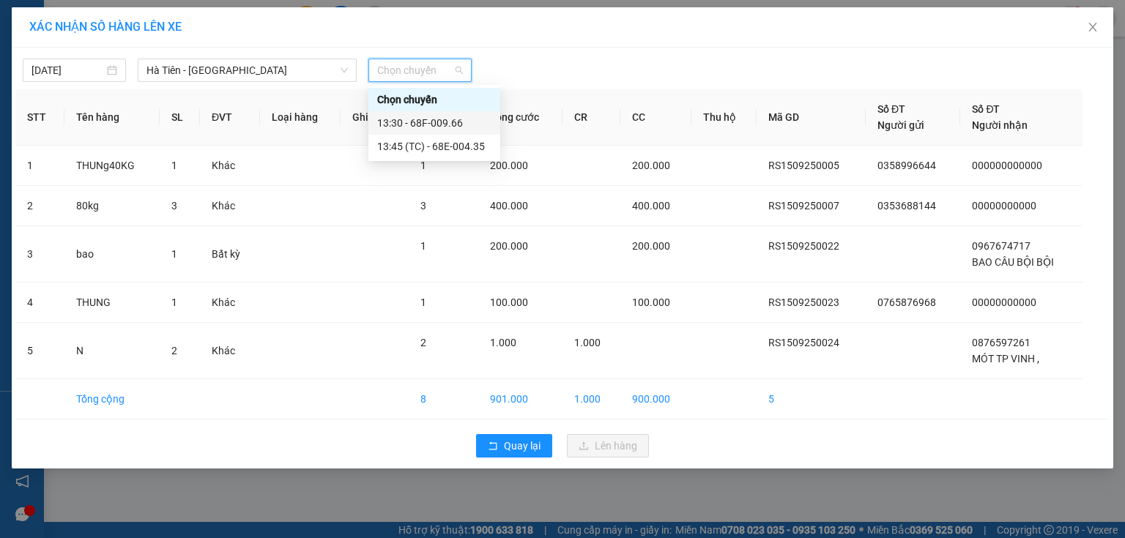
click at [437, 122] on div "13:30 - 68F-009.66" at bounding box center [434, 123] width 114 height 16
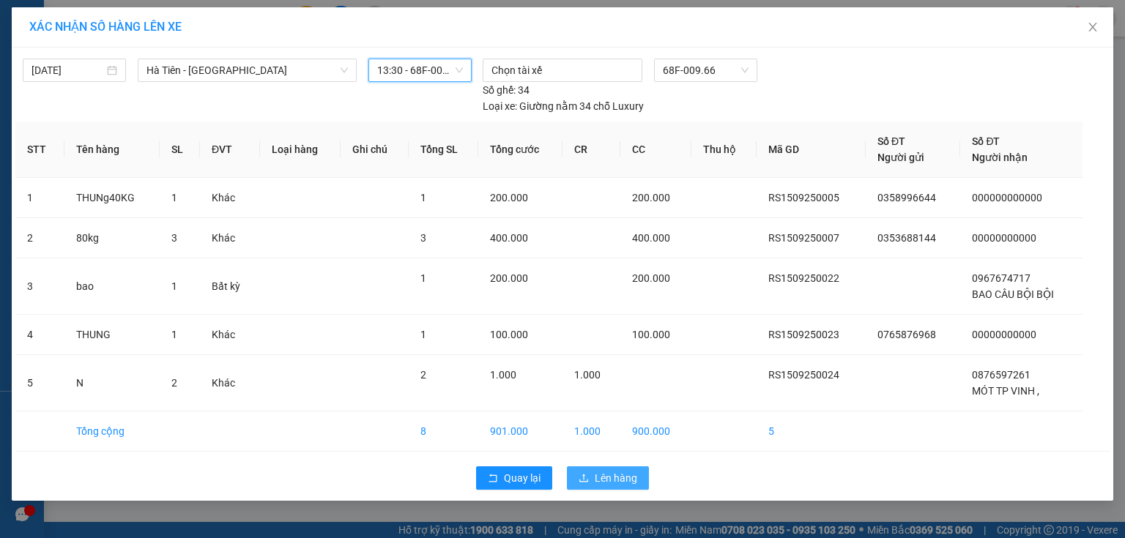
click at [588, 467] on button "Lên hàng" at bounding box center [608, 478] width 82 height 23
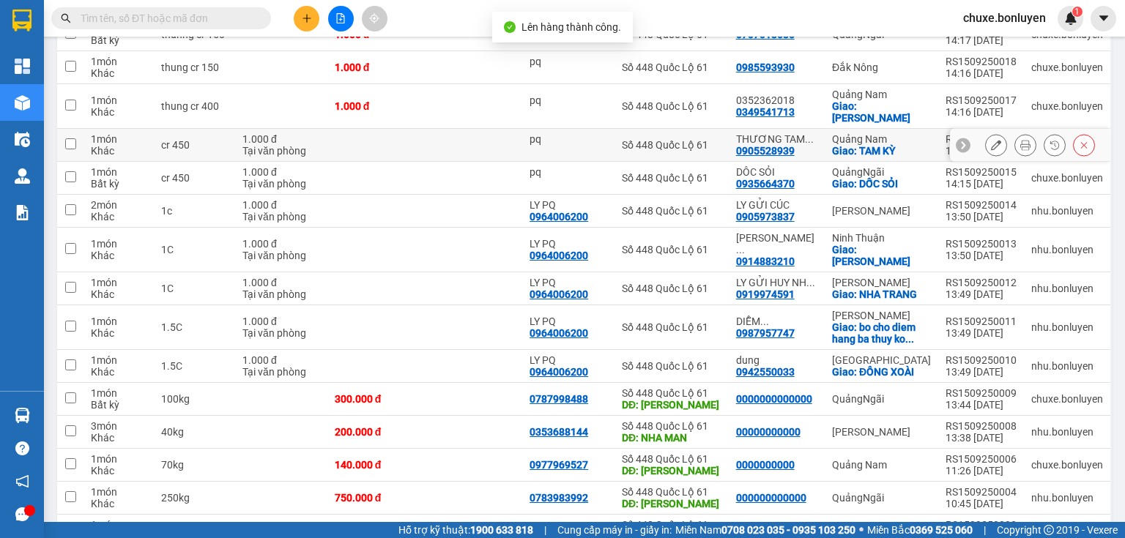
scroll to position [417, 0]
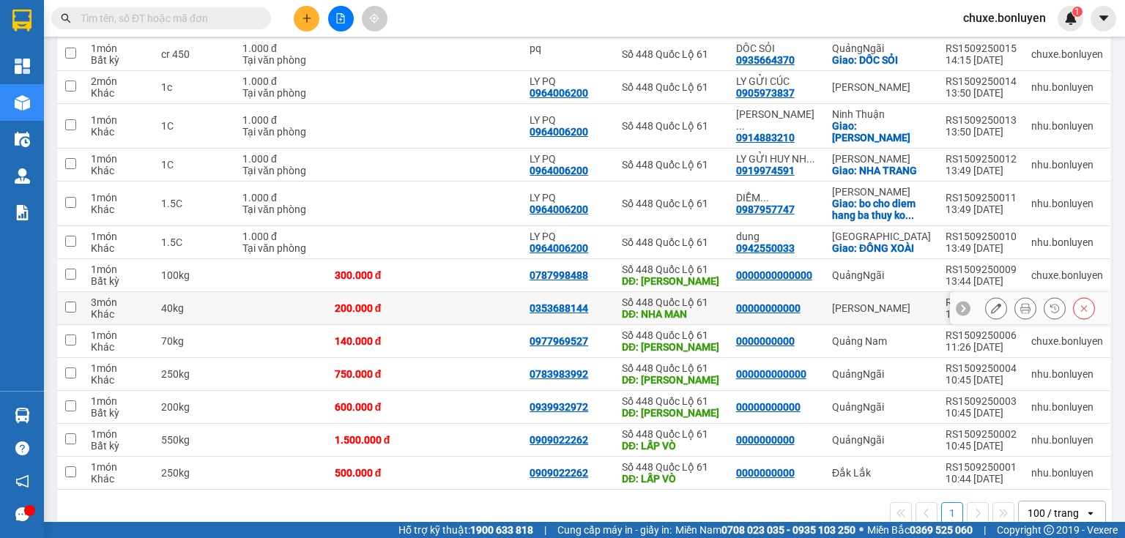
click at [454, 292] on td at bounding box center [473, 308] width 97 height 33
checkbox input "true"
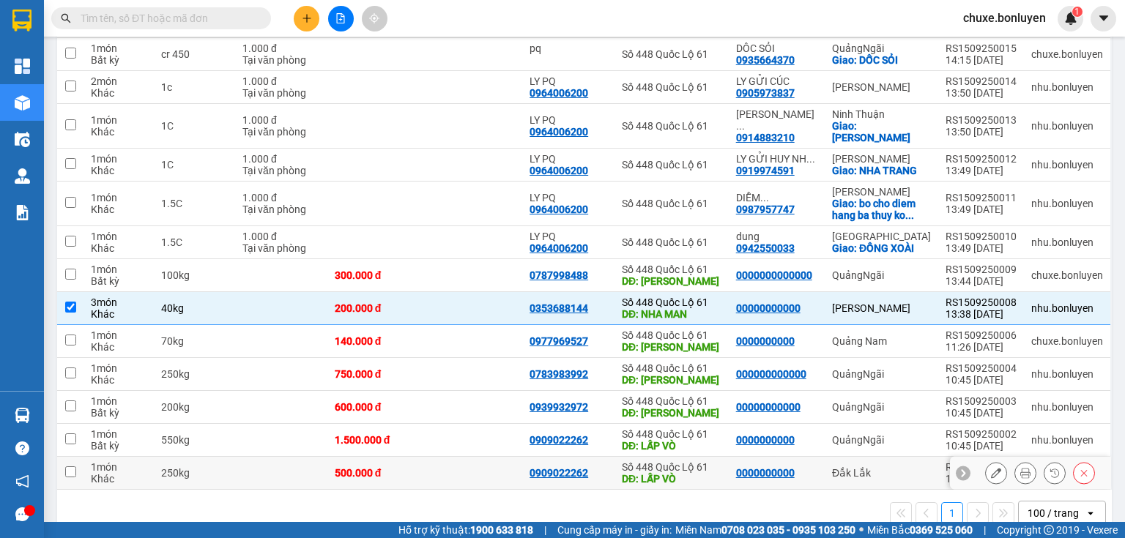
click at [463, 457] on td at bounding box center [473, 473] width 97 height 33
checkbox input "true"
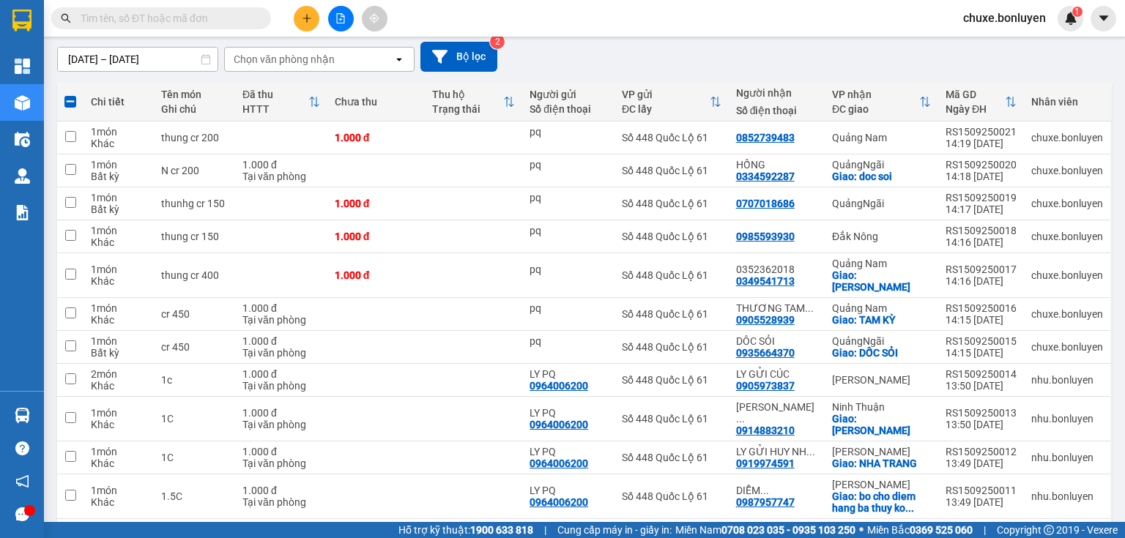
scroll to position [0, 0]
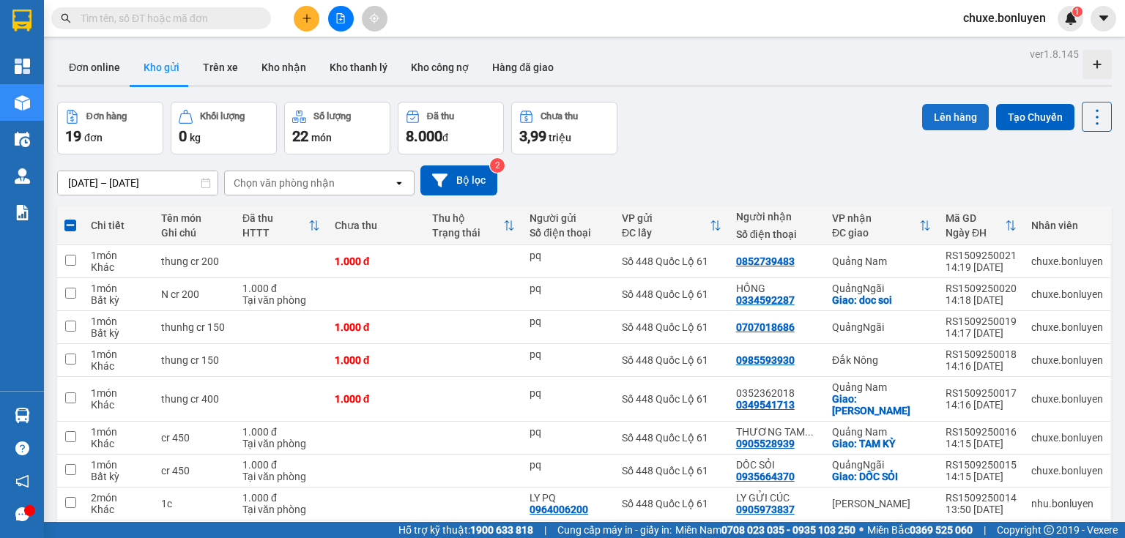
click at [948, 108] on button "Lên hàng" at bounding box center [955, 117] width 67 height 26
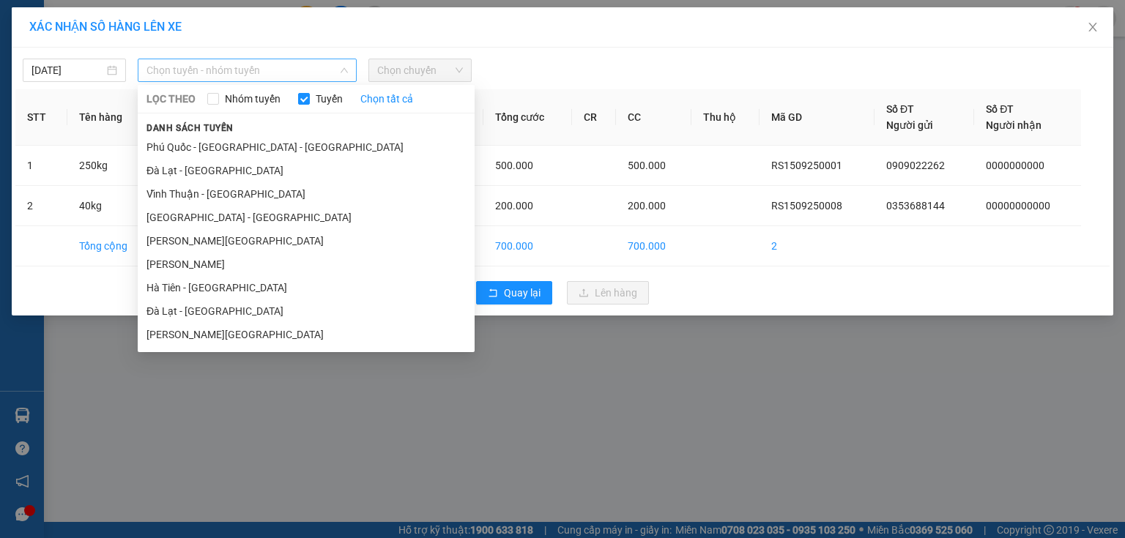
click at [265, 65] on span "Chọn tuyến - nhóm tuyến" at bounding box center [246, 70] width 201 height 22
click at [233, 266] on li "Hà Tiên - Gia Lai" at bounding box center [306, 264] width 337 height 23
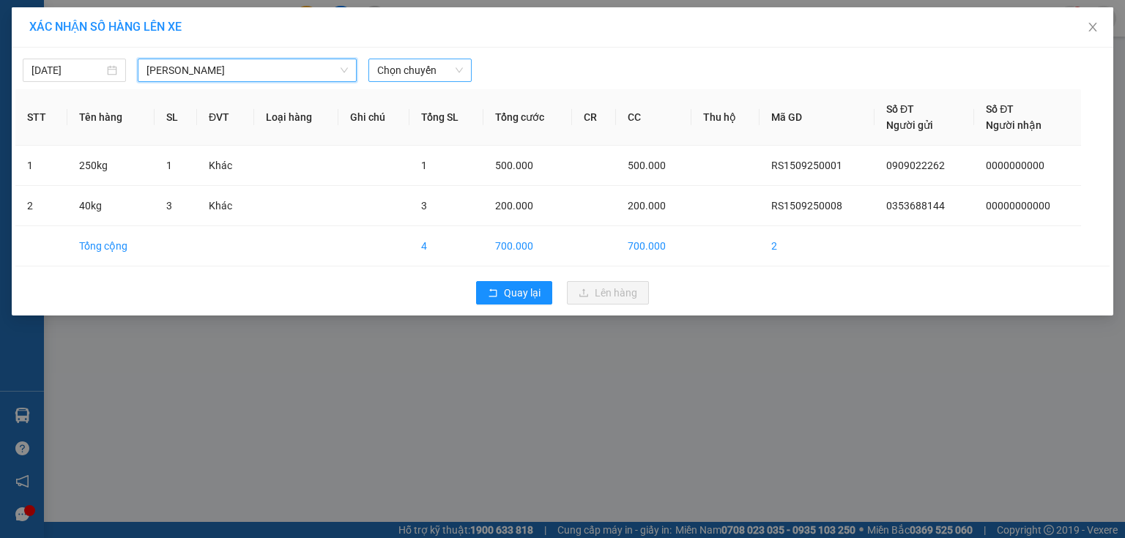
click at [438, 73] on span "Chọn chuyến" at bounding box center [420, 70] width 86 height 22
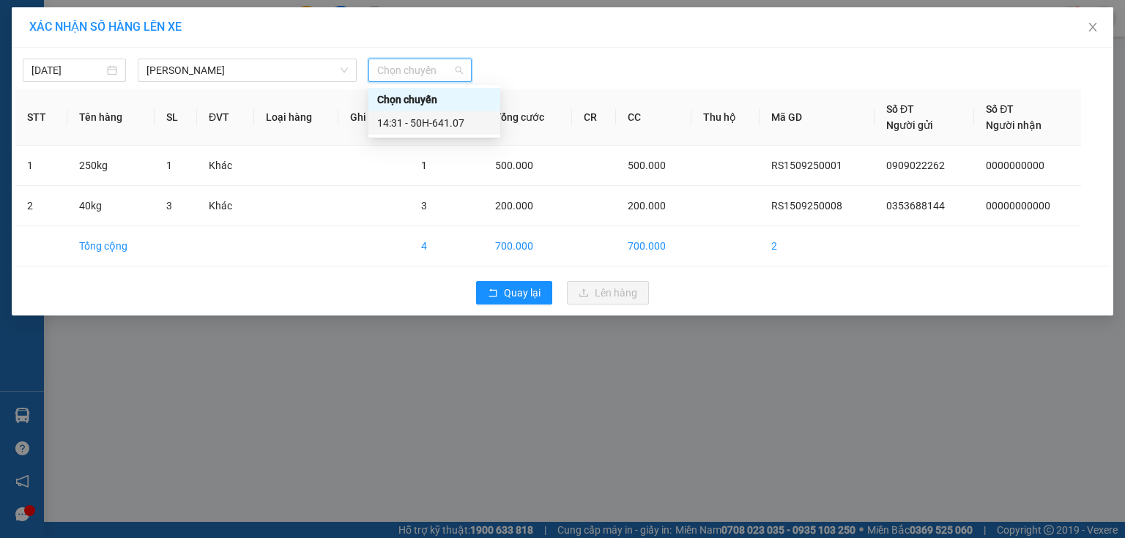
drag, startPoint x: 445, startPoint y: 126, endPoint x: 456, endPoint y: 139, distance: 16.7
click at [446, 125] on div "14:31 - 50H-641.07" at bounding box center [434, 123] width 114 height 16
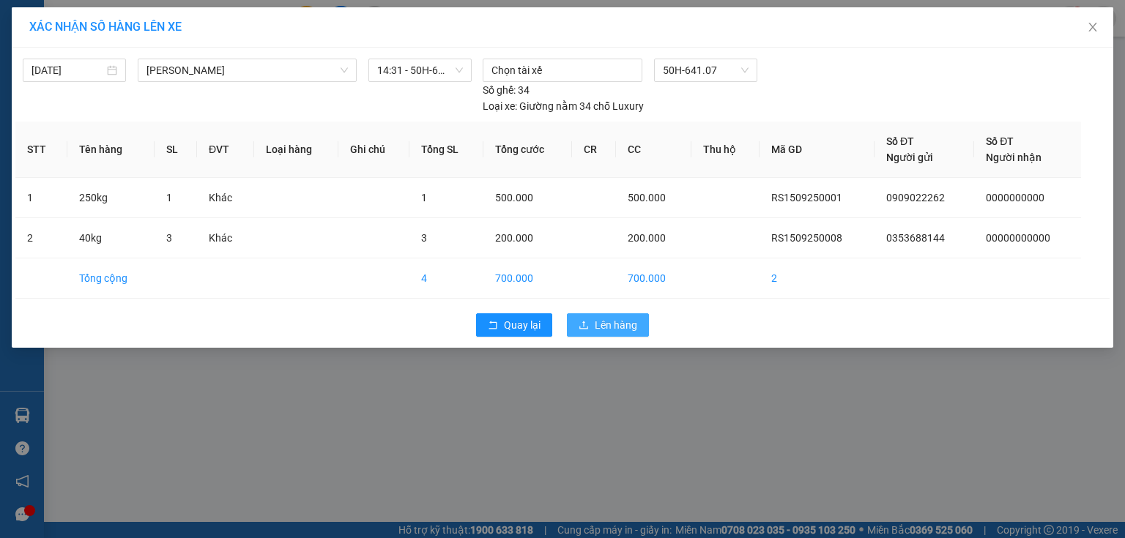
click at [589, 313] on button "Lên hàng" at bounding box center [608, 324] width 82 height 23
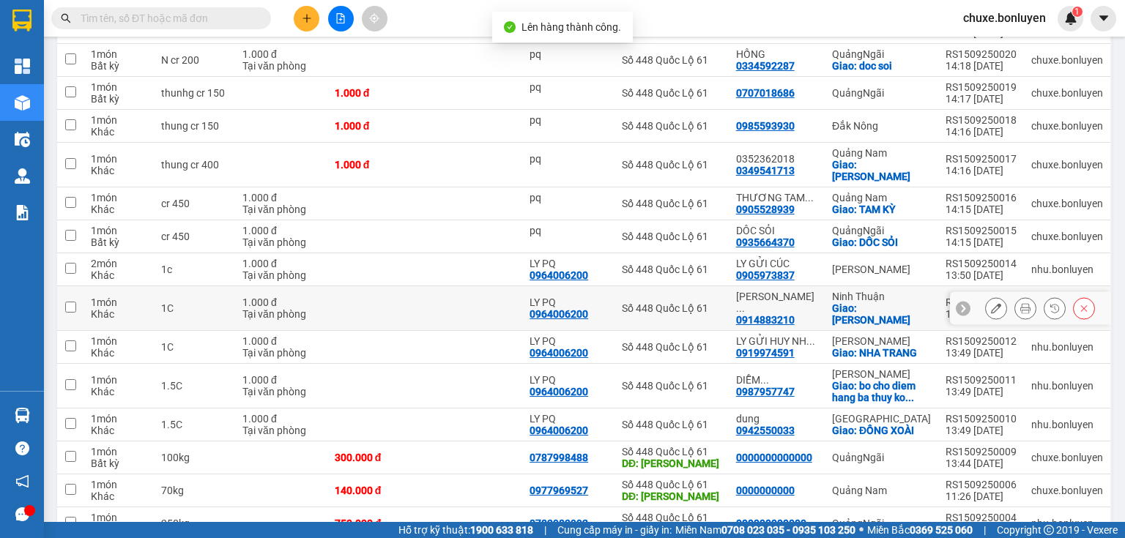
scroll to position [352, 0]
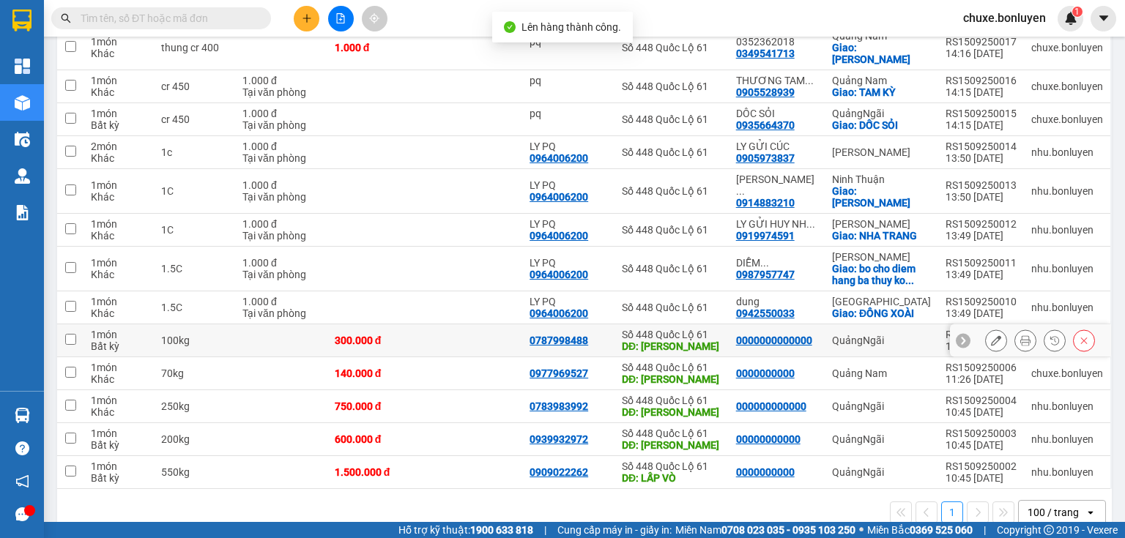
click at [483, 324] on td at bounding box center [473, 340] width 97 height 33
checkbox input "true"
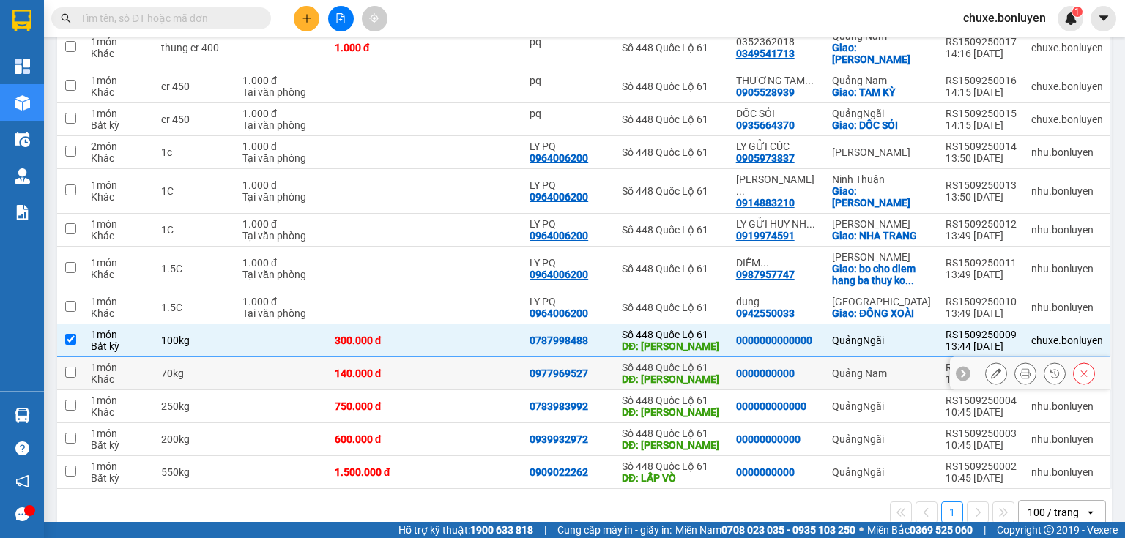
click at [453, 357] on td at bounding box center [473, 373] width 97 height 33
checkbox input "true"
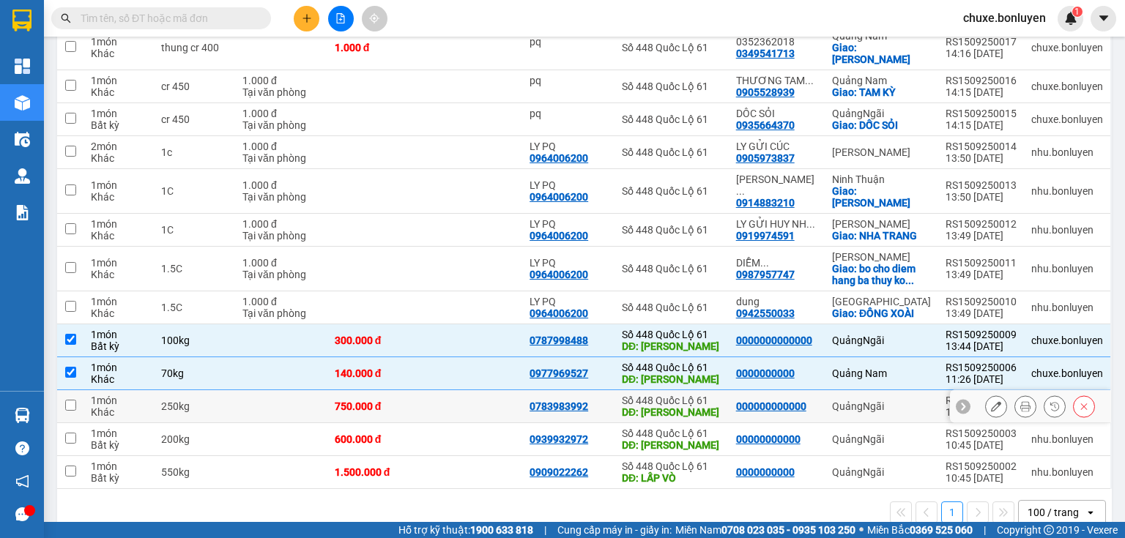
click at [444, 390] on td at bounding box center [473, 406] width 97 height 33
checkbox input "true"
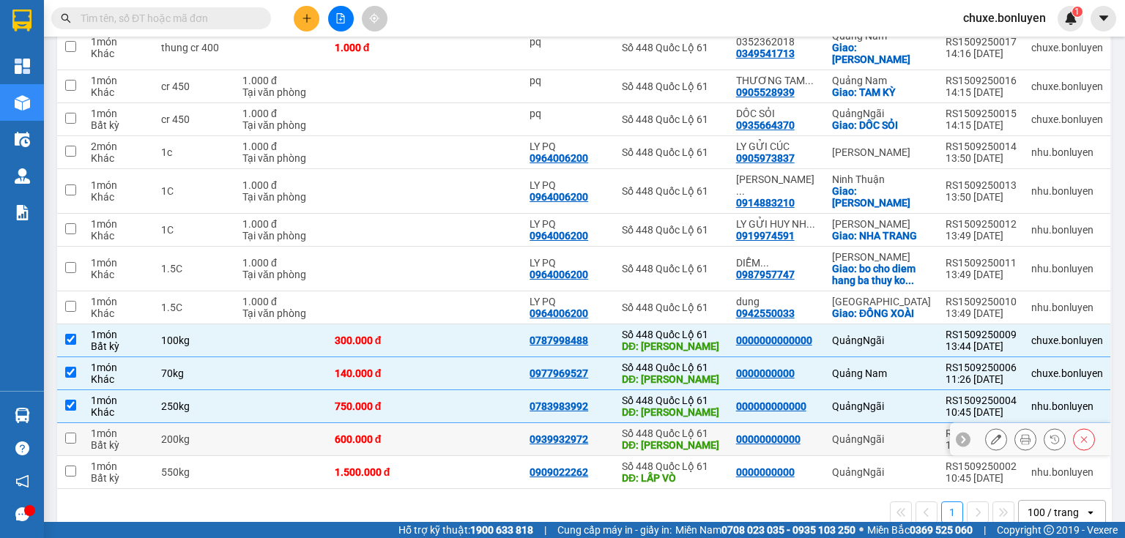
click at [447, 423] on td at bounding box center [473, 439] width 97 height 33
checkbox input "true"
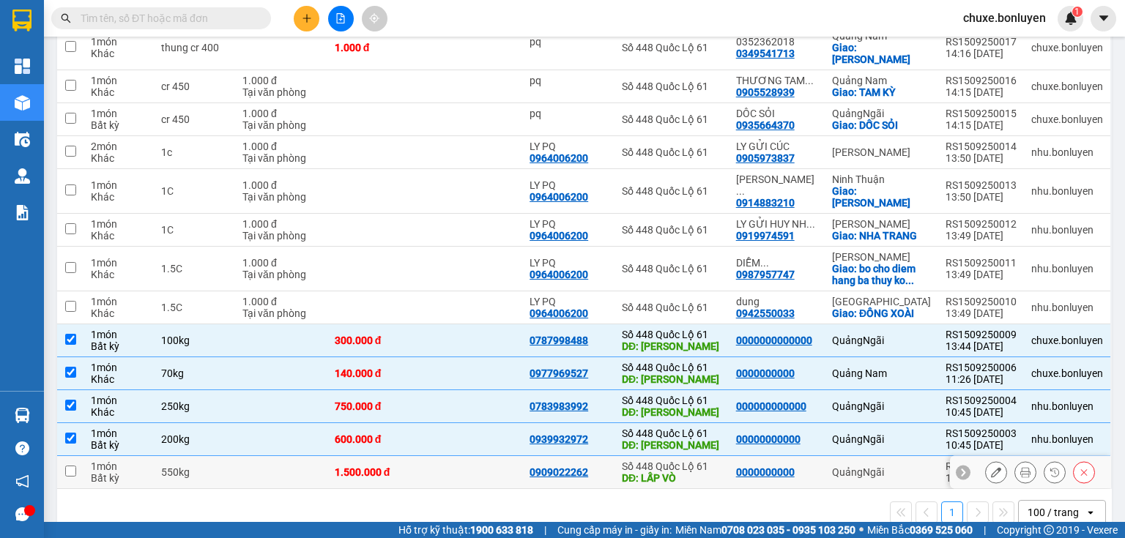
click at [466, 457] on td at bounding box center [473, 472] width 97 height 33
checkbox input "true"
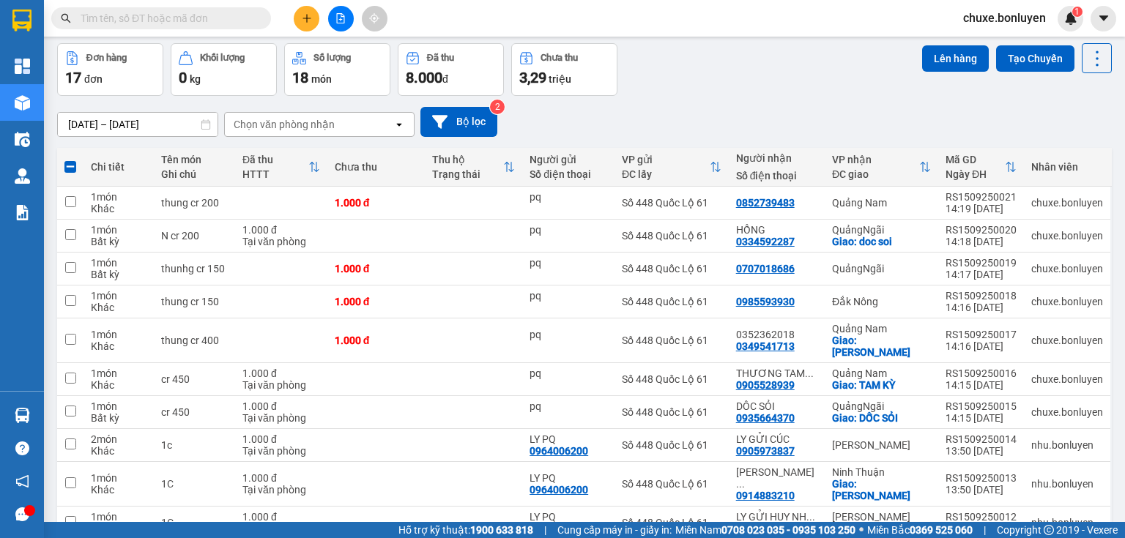
scroll to position [0, 0]
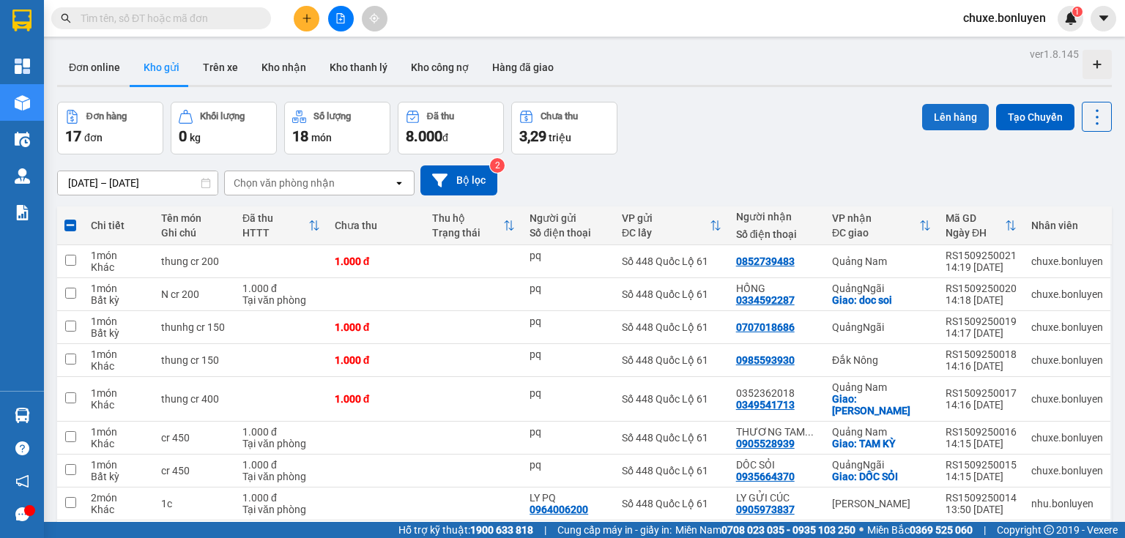
click at [935, 119] on button "Lên hàng" at bounding box center [955, 117] width 67 height 26
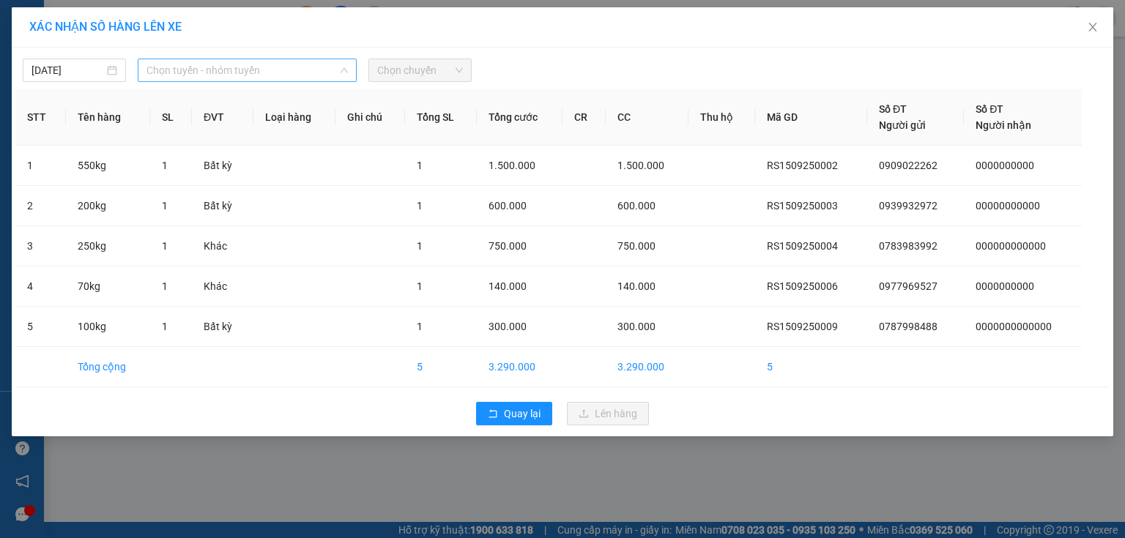
click at [176, 68] on span "Chọn tuyến - nhóm tuyến" at bounding box center [246, 70] width 201 height 22
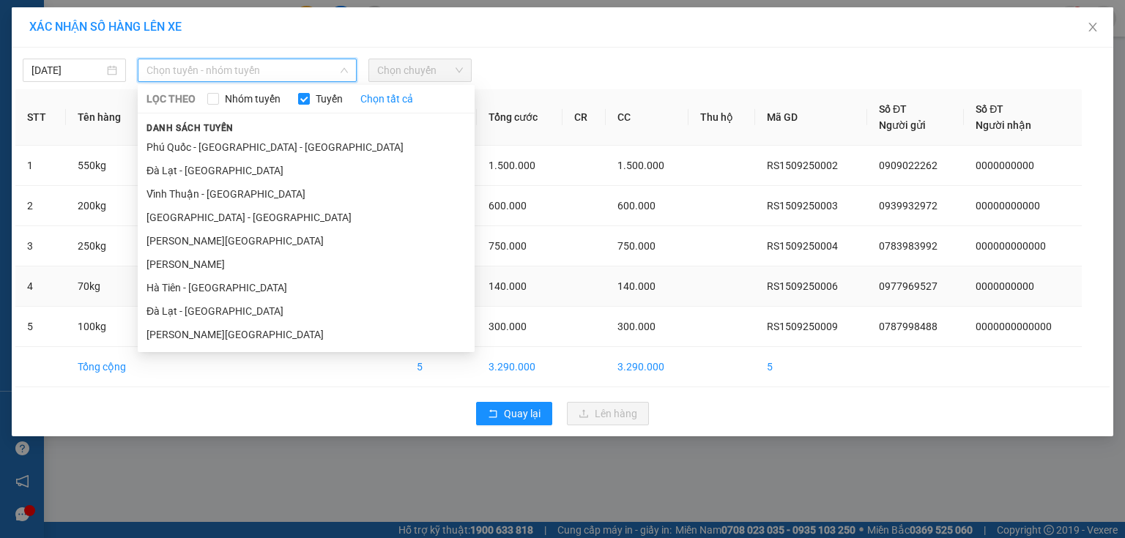
drag, startPoint x: 234, startPoint y: 286, endPoint x: 248, endPoint y: 267, distance: 23.2
click at [235, 285] on li "Hà Tiên - Đà Nẵng" at bounding box center [306, 287] width 337 height 23
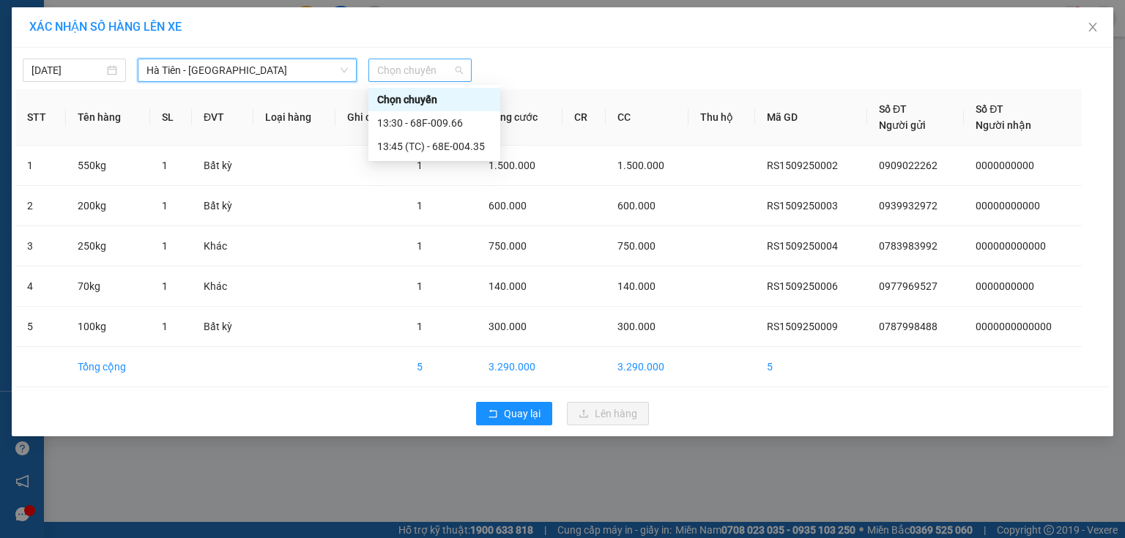
click at [404, 73] on span "Chọn chuyến" at bounding box center [420, 70] width 86 height 22
click at [438, 135] on div "13:45 (TC) - 68E-004.35" at bounding box center [434, 146] width 132 height 23
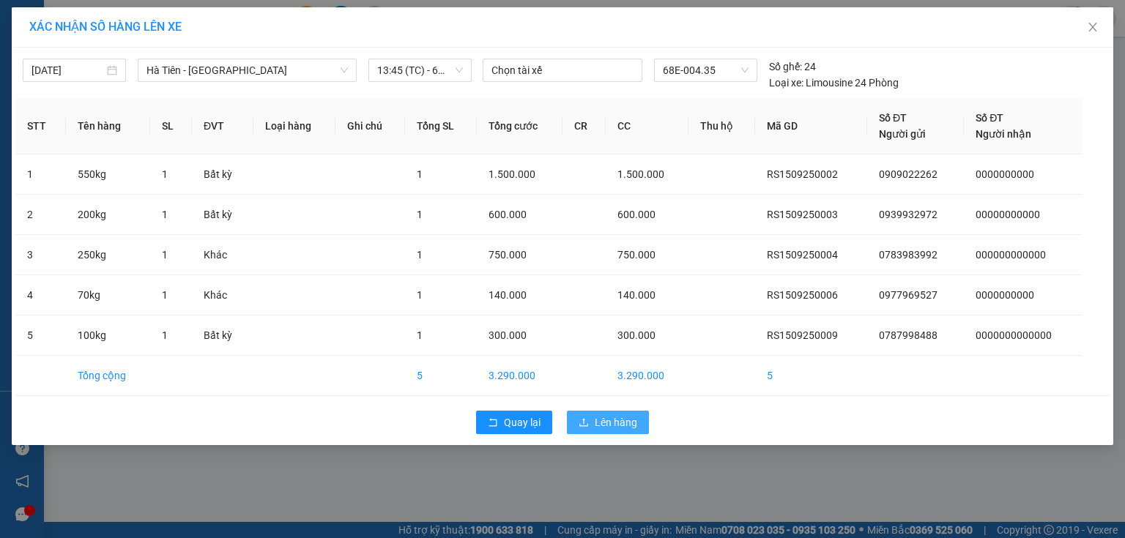
click at [613, 424] on span "Lên hàng" at bounding box center [616, 423] width 42 height 16
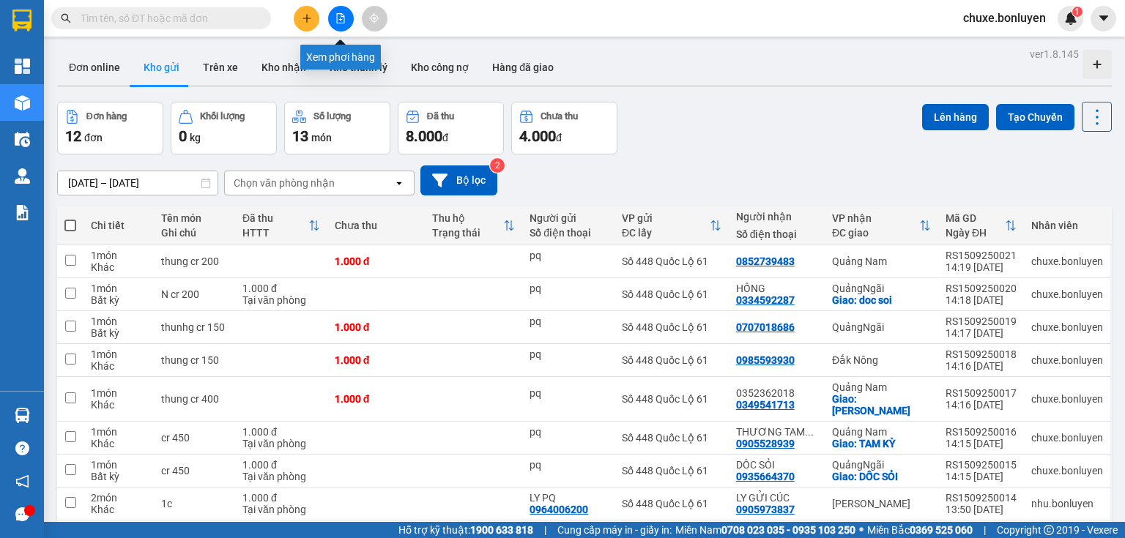
click at [347, 14] on button at bounding box center [341, 19] width 26 height 26
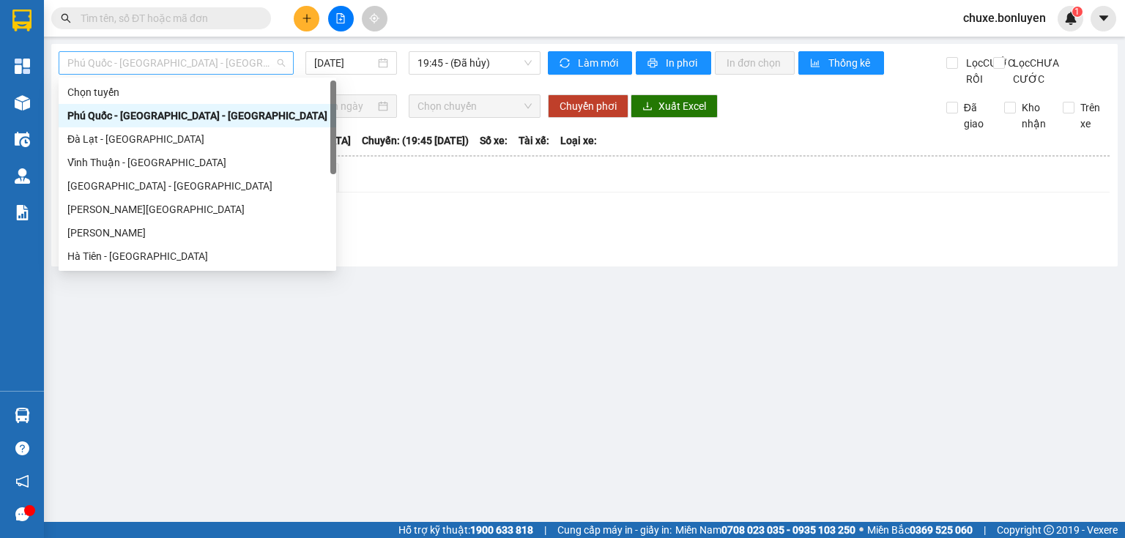
click at [170, 67] on span "Phú Quốc - Sài Gòn - Bình Phước" at bounding box center [176, 63] width 218 height 22
click at [157, 255] on div "Hà Tiên - Đà Nẵng" at bounding box center [197, 256] width 260 height 16
type input "15/09/2025"
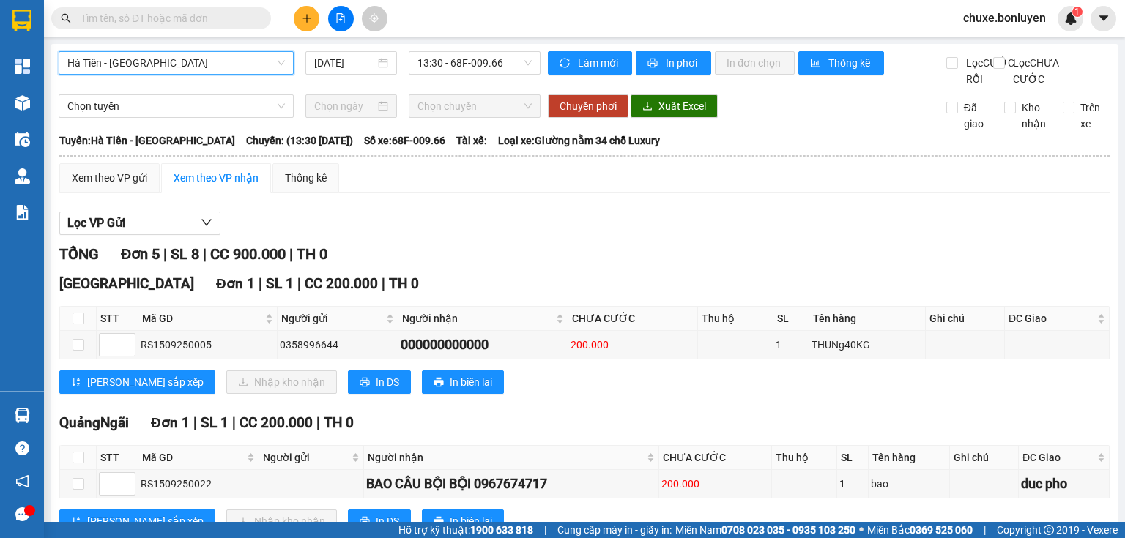
click at [243, 73] on span "Hà Tiên - Đà Nẵng" at bounding box center [176, 63] width 218 height 22
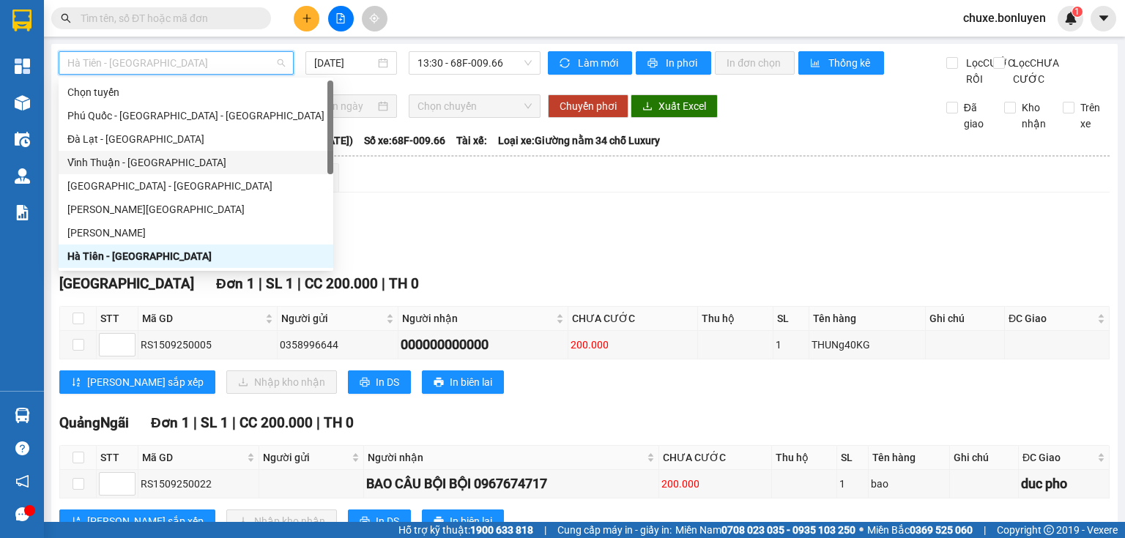
click at [182, 165] on div "Vĩnh Thuận - Đà Lạt" at bounding box center [195, 163] width 257 height 16
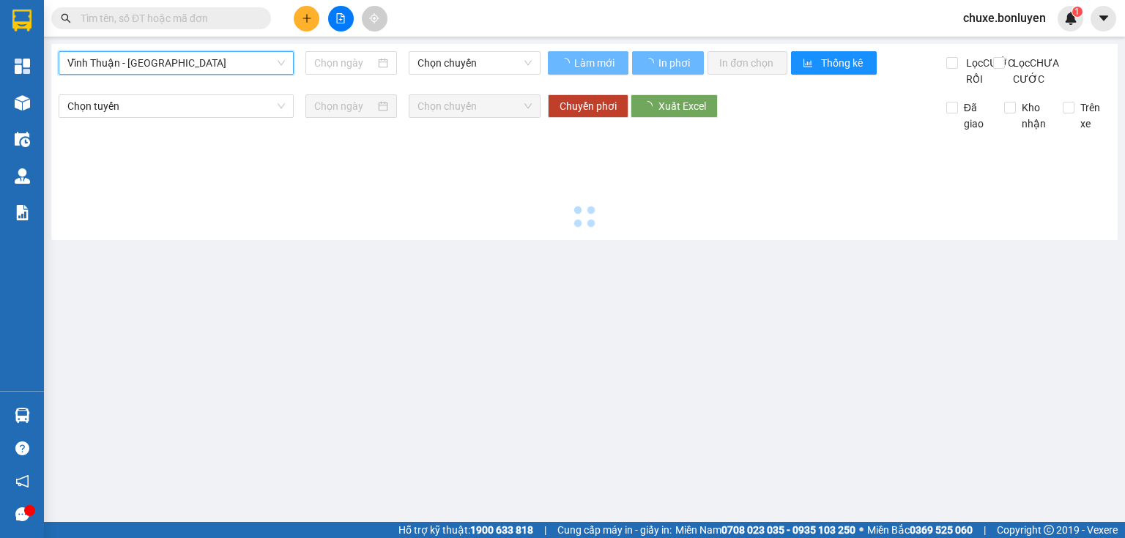
type input "15/09/2025"
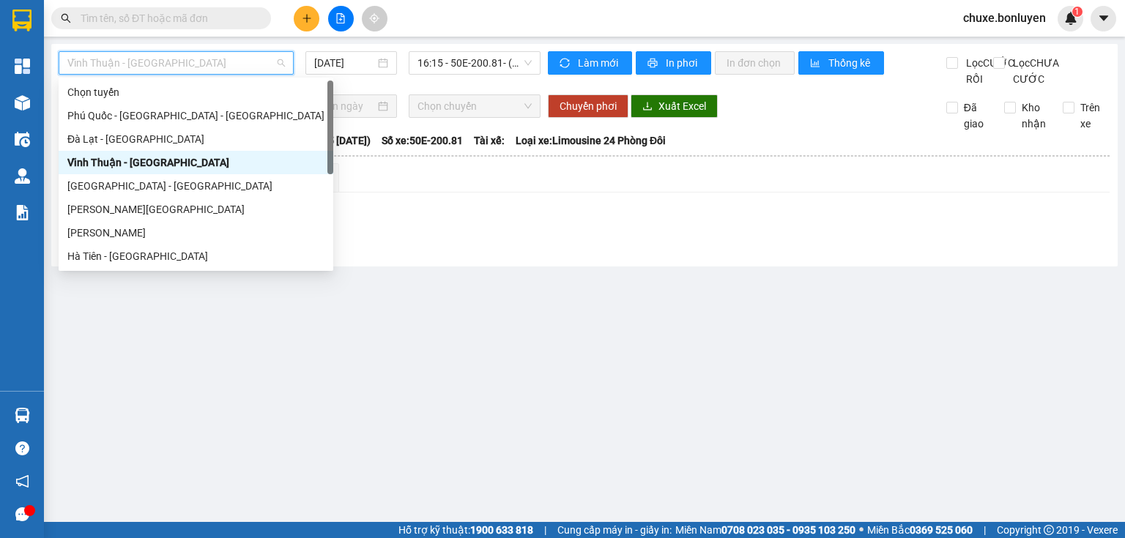
click at [163, 51] on div "Vĩnh Thuận - Đà Lạt" at bounding box center [176, 62] width 235 height 23
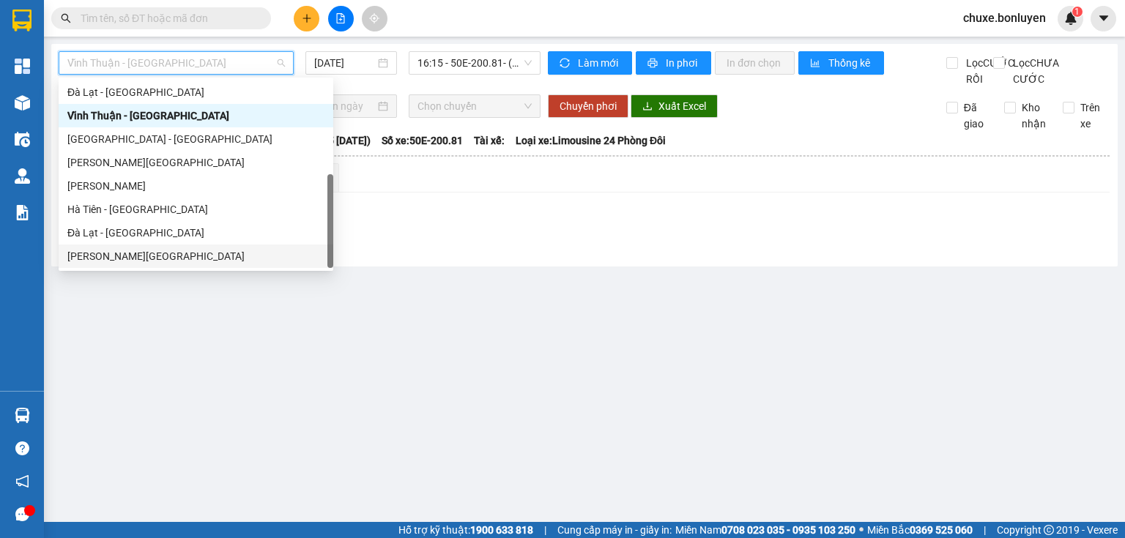
click at [139, 257] on div "Hà Tiên - Đà Lạt" at bounding box center [195, 256] width 257 height 16
type input "15/09/2025"
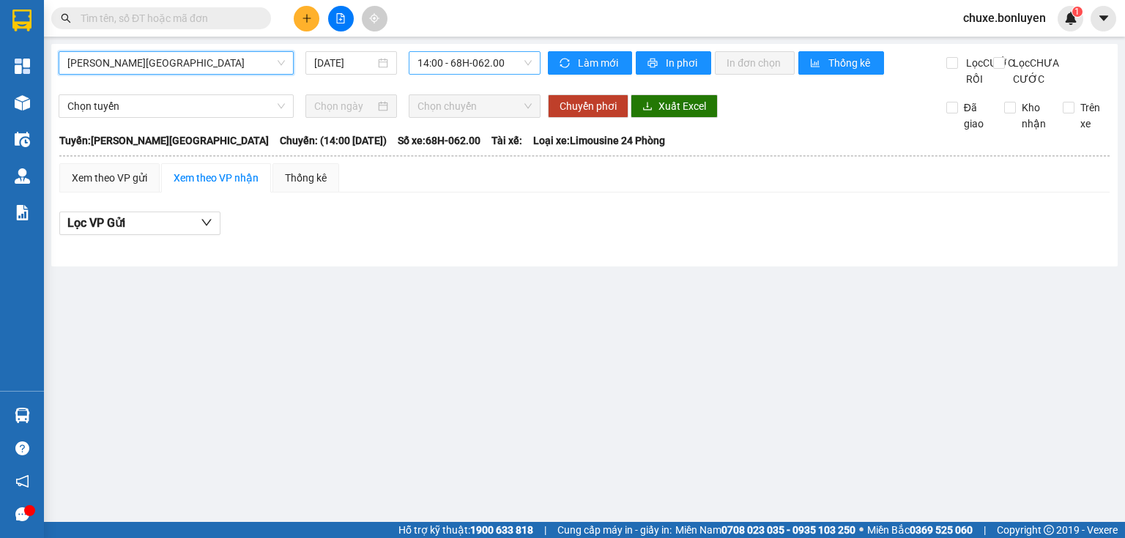
click at [459, 64] on span "14:00 - 68H-062.00" at bounding box center [475, 63] width 115 height 22
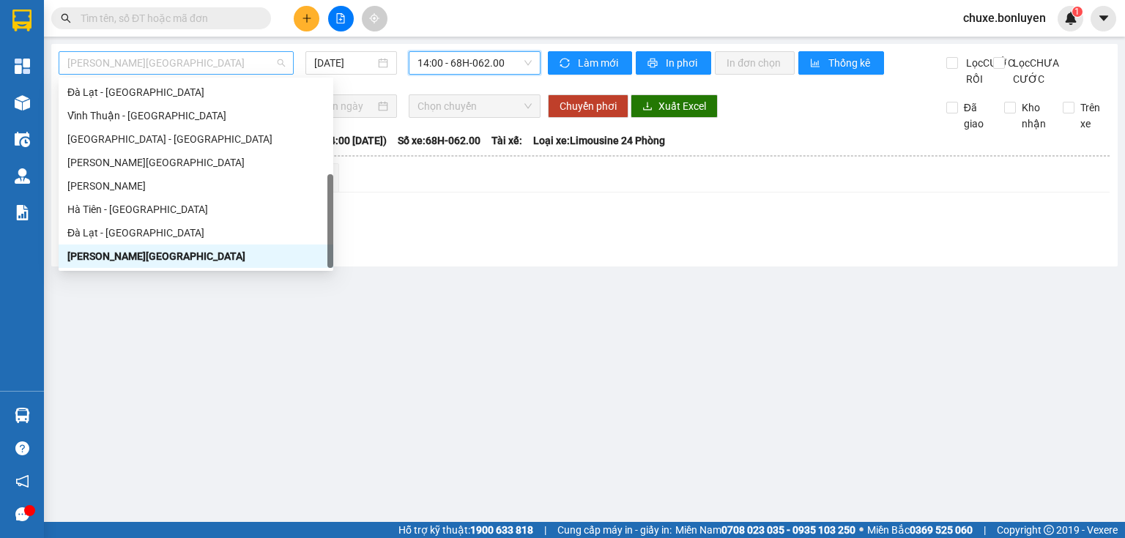
click at [234, 62] on span "Hà Tiên - Đà Lạt" at bounding box center [176, 63] width 218 height 22
click at [119, 209] on div "Hà Tiên - Đà Nẵng" at bounding box center [195, 209] width 257 height 16
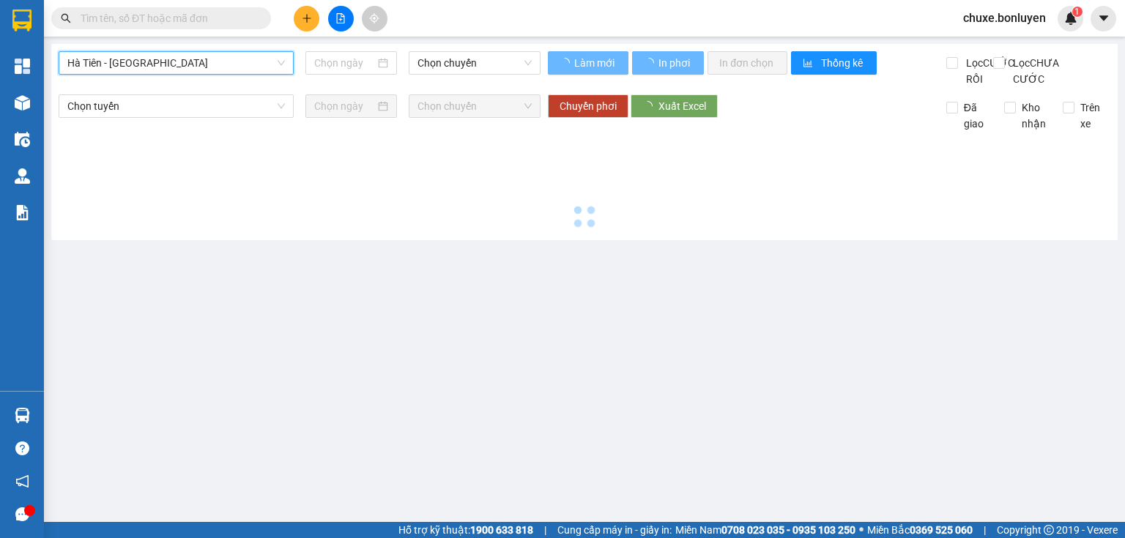
type input "15/09/2025"
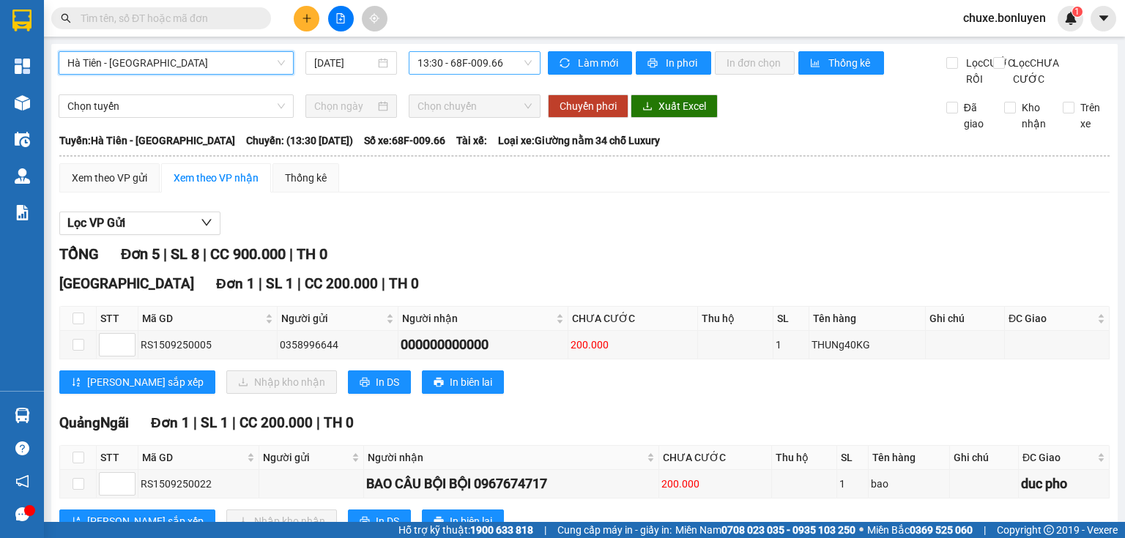
click at [456, 62] on span "13:30 - 68F-009.66" at bounding box center [475, 63] width 115 height 22
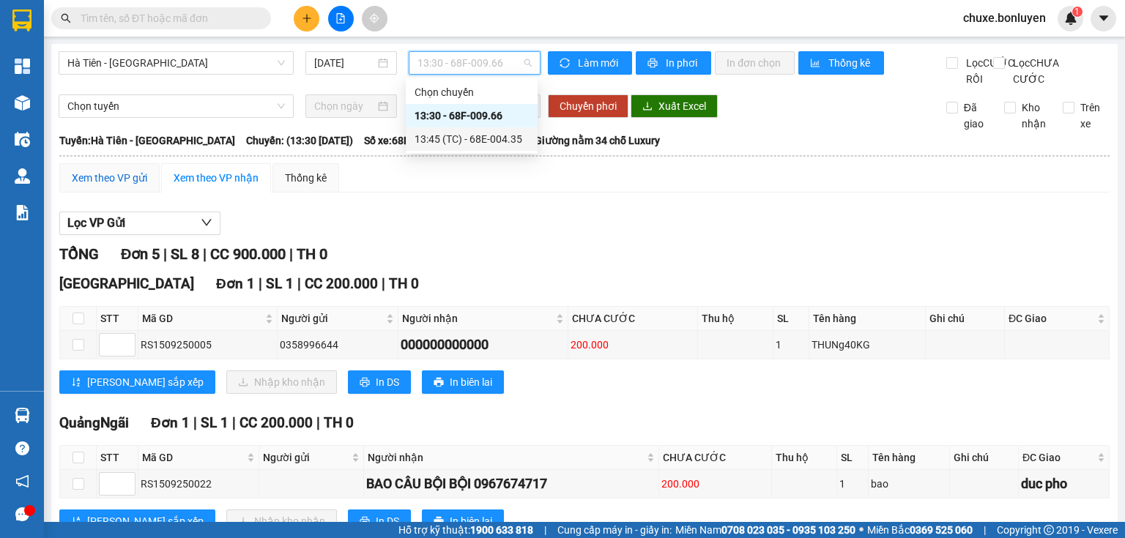
click at [130, 186] on div "Xem theo VP gửi" at bounding box center [109, 178] width 75 height 16
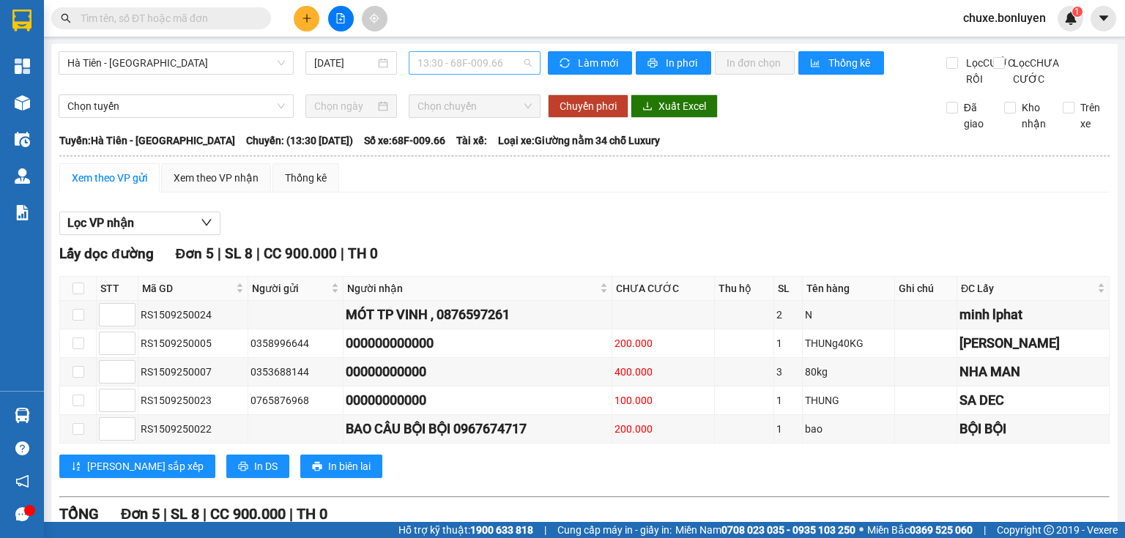
click at [527, 71] on span "13:30 - 68F-009.66" at bounding box center [475, 63] width 115 height 22
click at [491, 135] on div "13:45 (TC) - 68E-004.35" at bounding box center [472, 139] width 114 height 16
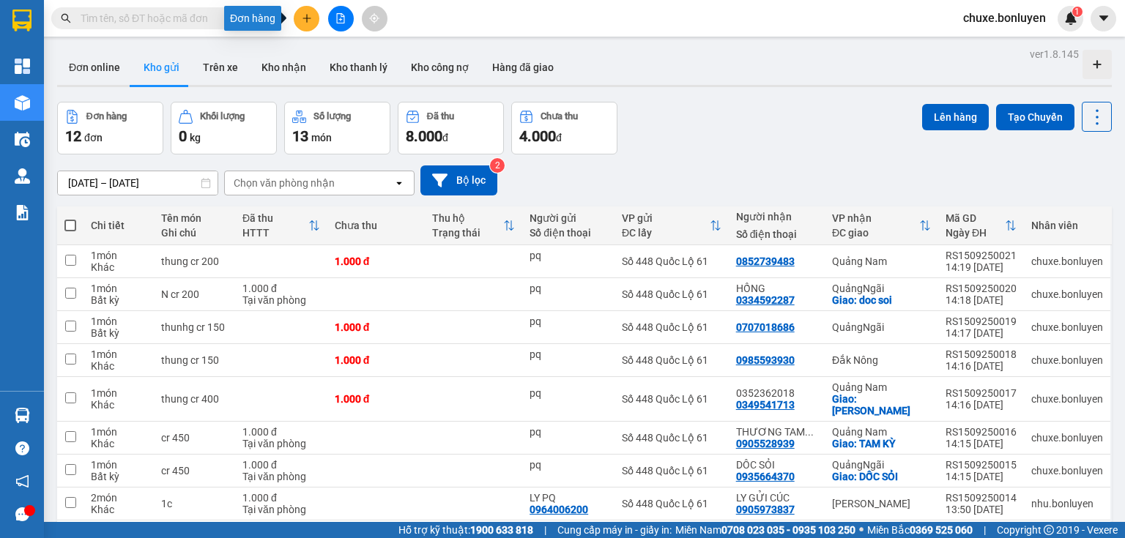
click at [311, 23] on icon "plus" at bounding box center [307, 18] width 10 height 10
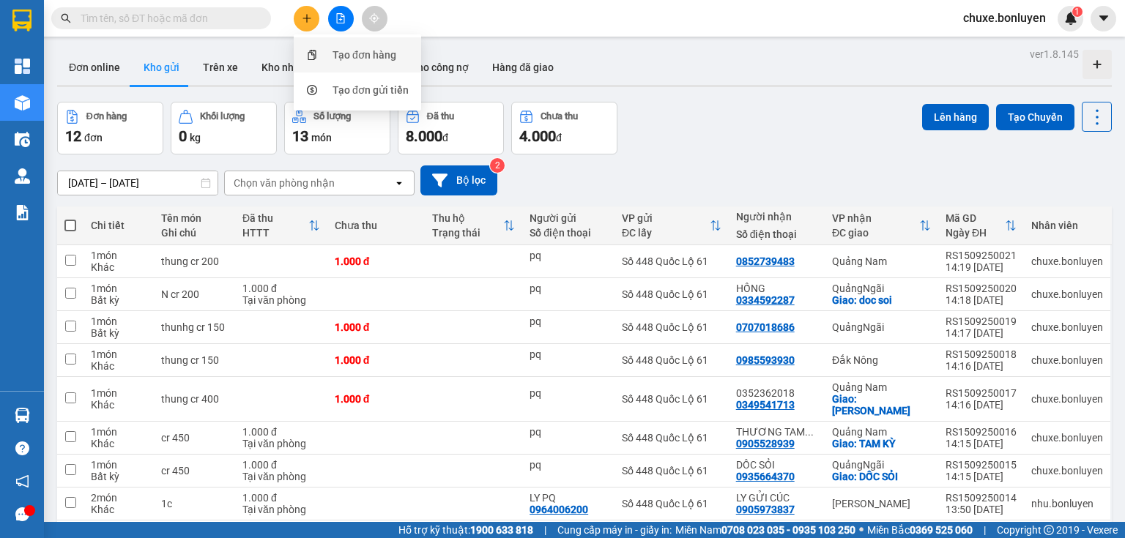
click at [337, 51] on div "Tạo đơn hàng" at bounding box center [365, 55] width 64 height 16
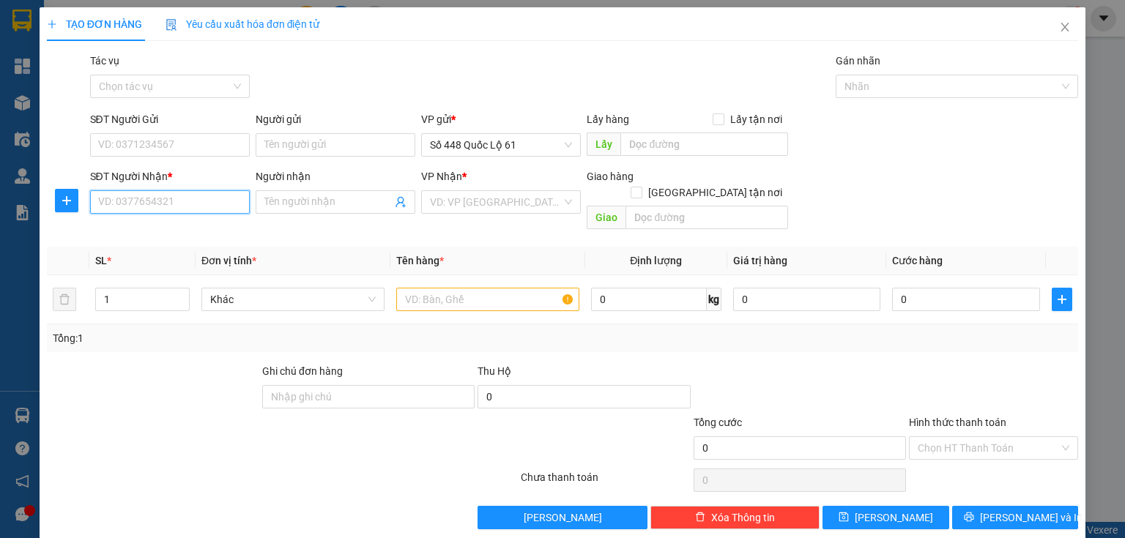
click at [158, 205] on input "SĐT Người Nhận *" at bounding box center [170, 201] width 160 height 23
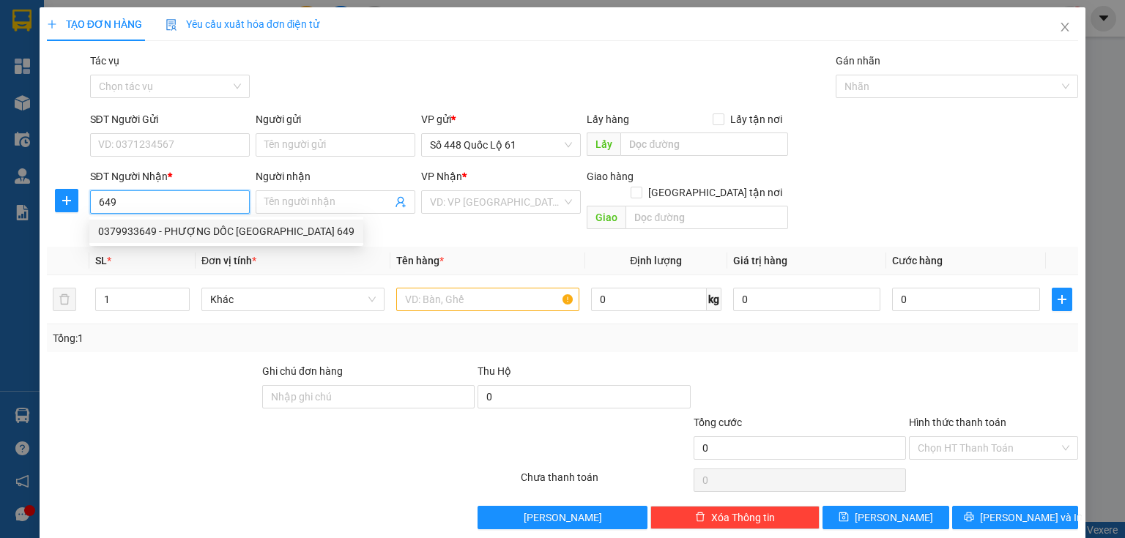
click at [176, 229] on div "0379933649 - PHƯỢNG DỐC [GEOGRAPHIC_DATA] 649" at bounding box center [226, 231] width 256 height 16
type input "0379933649"
type input "PHƯỢNG DỐC [GEOGRAPHIC_DATA] 649"
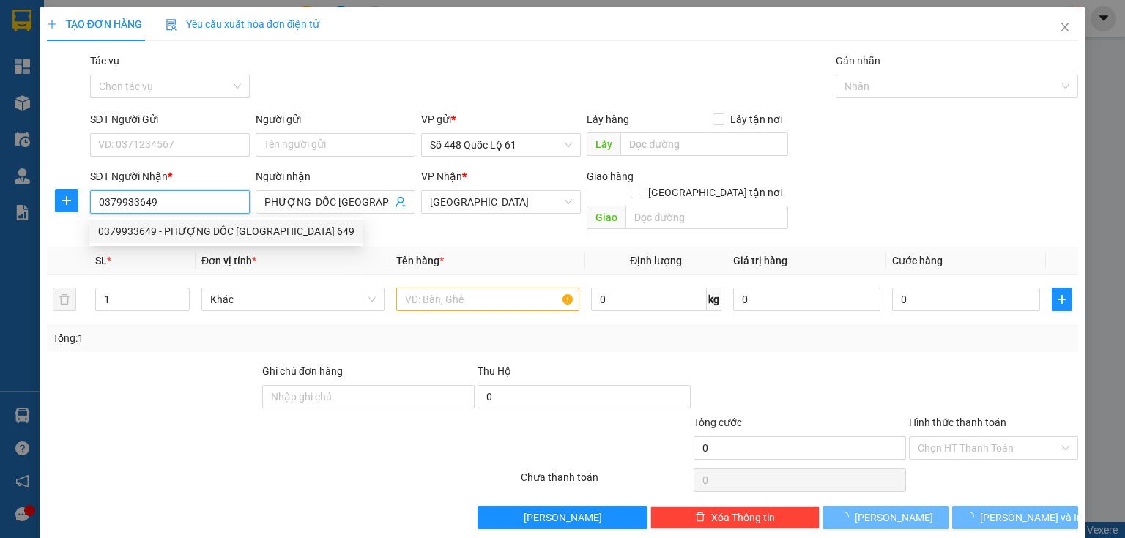
type input "300.000"
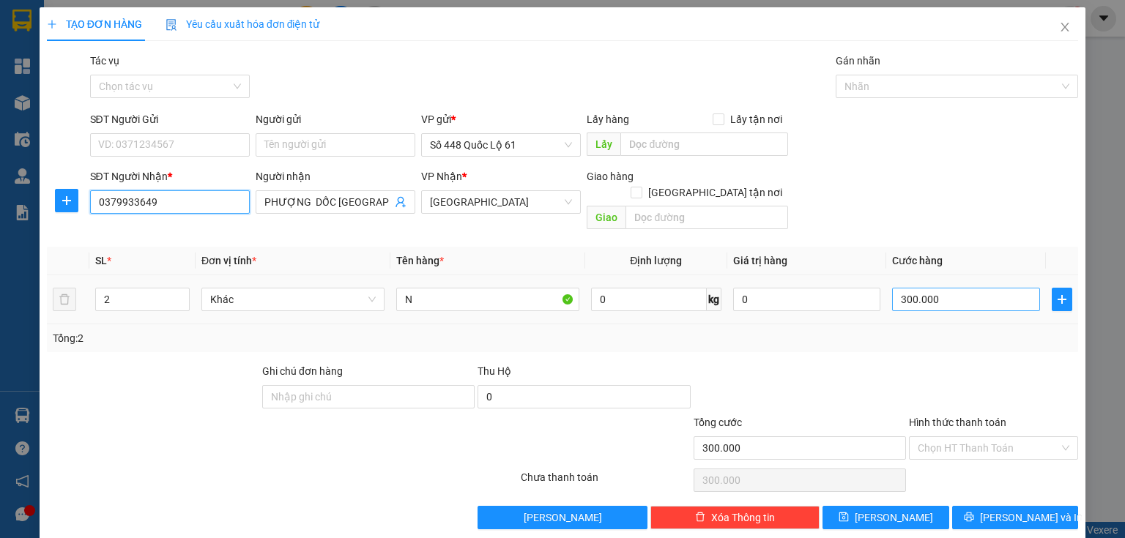
type input "0379933649"
click at [927, 288] on input "300.000" at bounding box center [966, 299] width 148 height 23
click at [188, 297] on span "Decrease Value" at bounding box center [181, 303] width 16 height 13
type input "1"
click at [179, 302] on icon "down" at bounding box center [181, 304] width 5 height 5
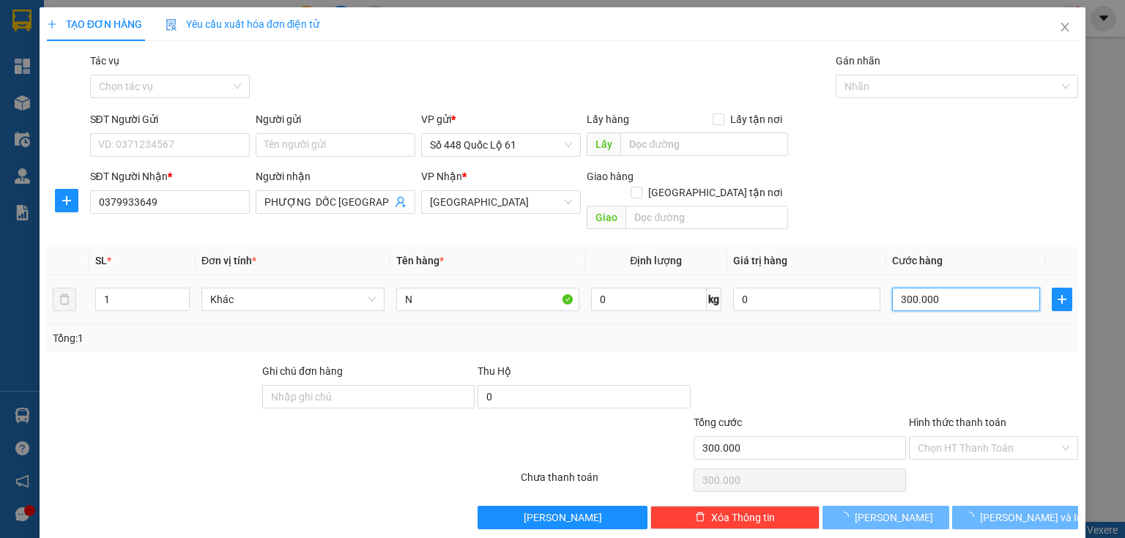
click at [979, 293] on input "300.000" at bounding box center [966, 299] width 148 height 23
type input "0"
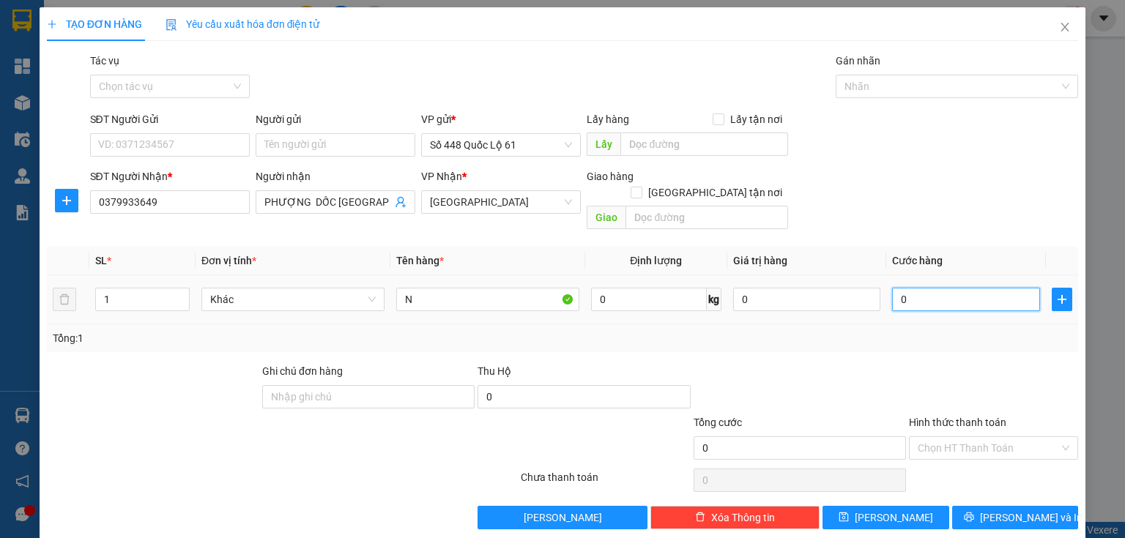
type input "1"
type input "01"
type input "15"
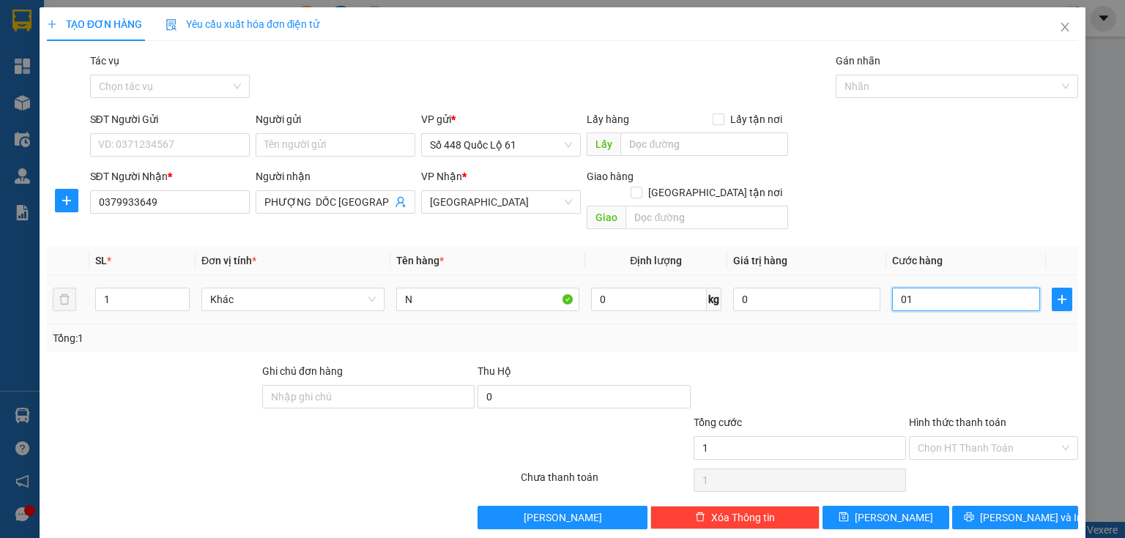
type input "015"
type input "150"
type input "0.150"
type input "150.000"
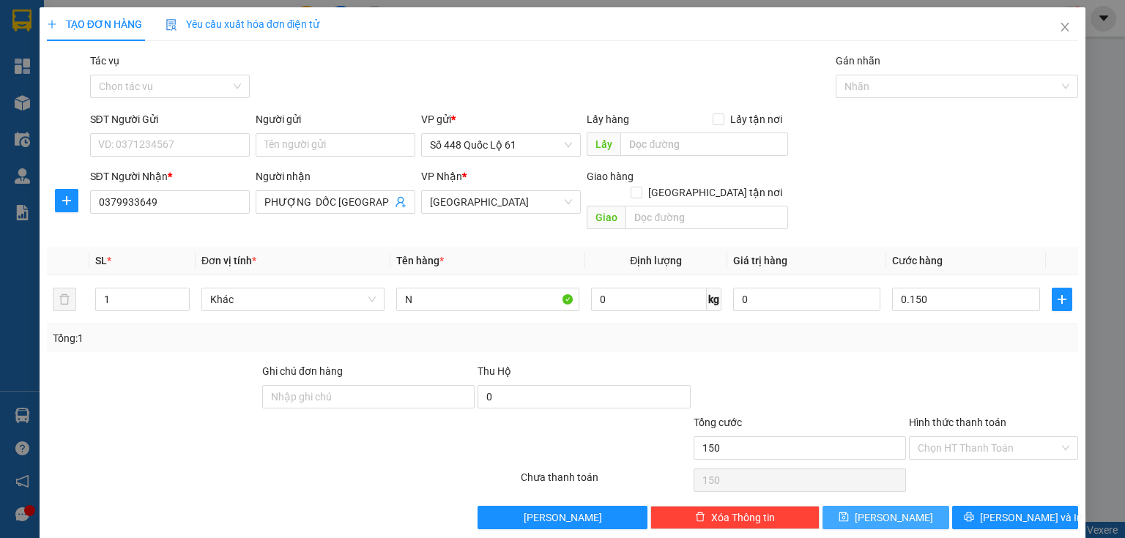
type input "150.000"
click at [871, 506] on button "[PERSON_NAME]" at bounding box center [886, 517] width 127 height 23
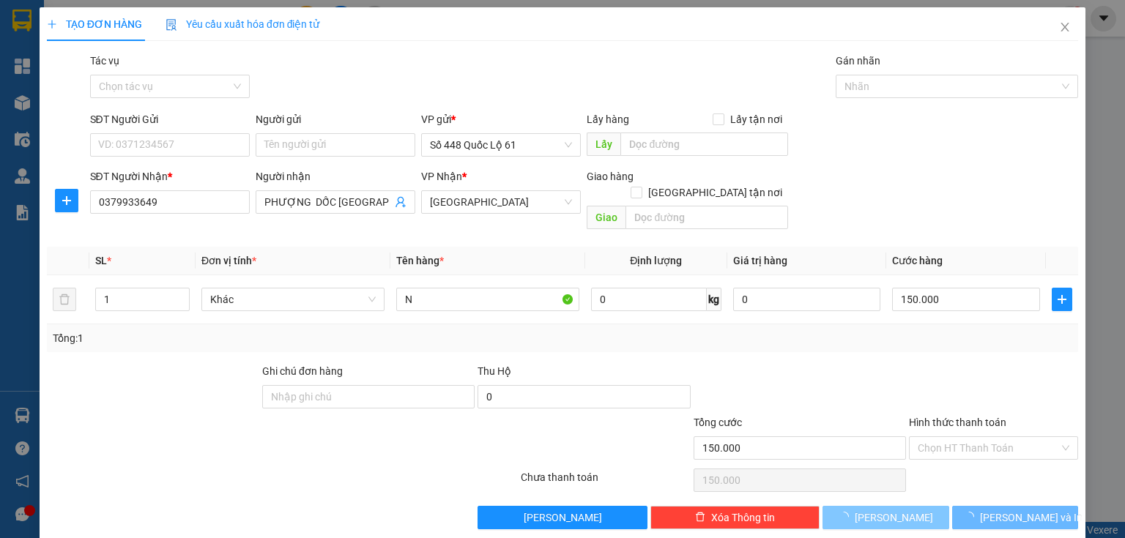
type input "0"
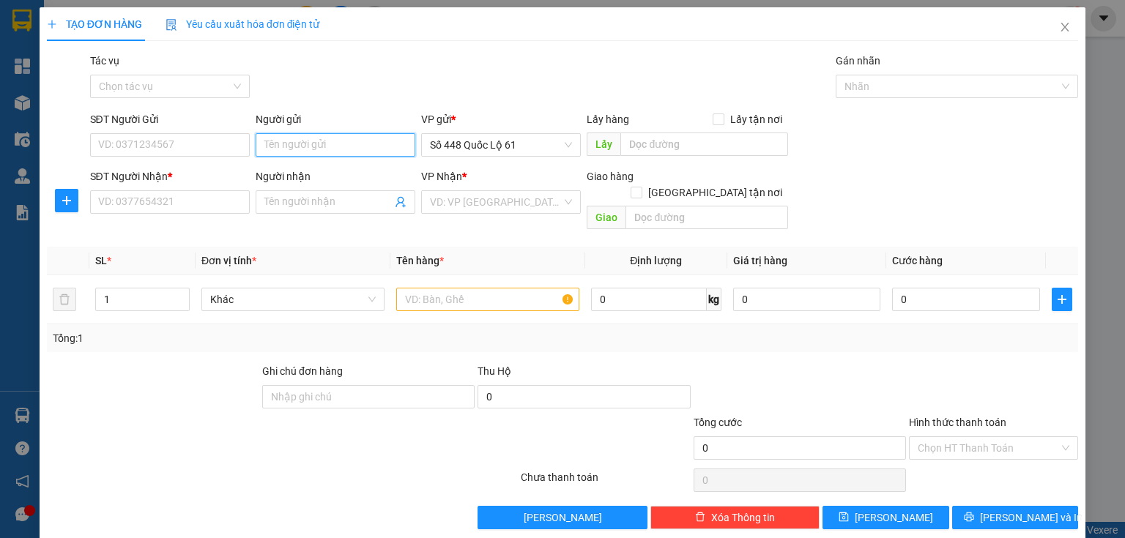
click at [305, 149] on input "Người gửi" at bounding box center [336, 144] width 160 height 23
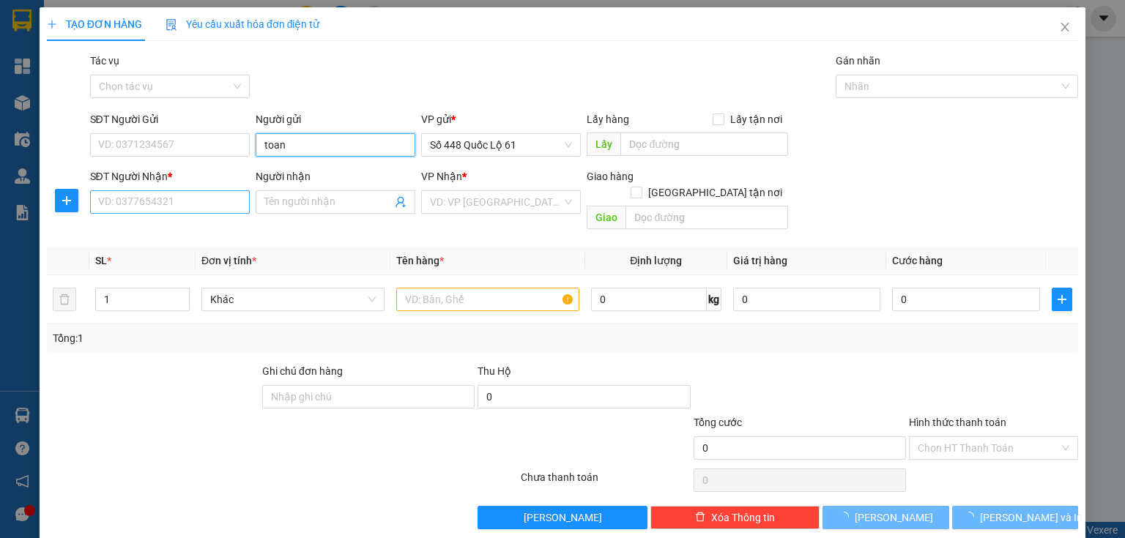
type input "toan"
click at [174, 203] on input "SĐT Người Nhận *" at bounding box center [170, 201] width 160 height 23
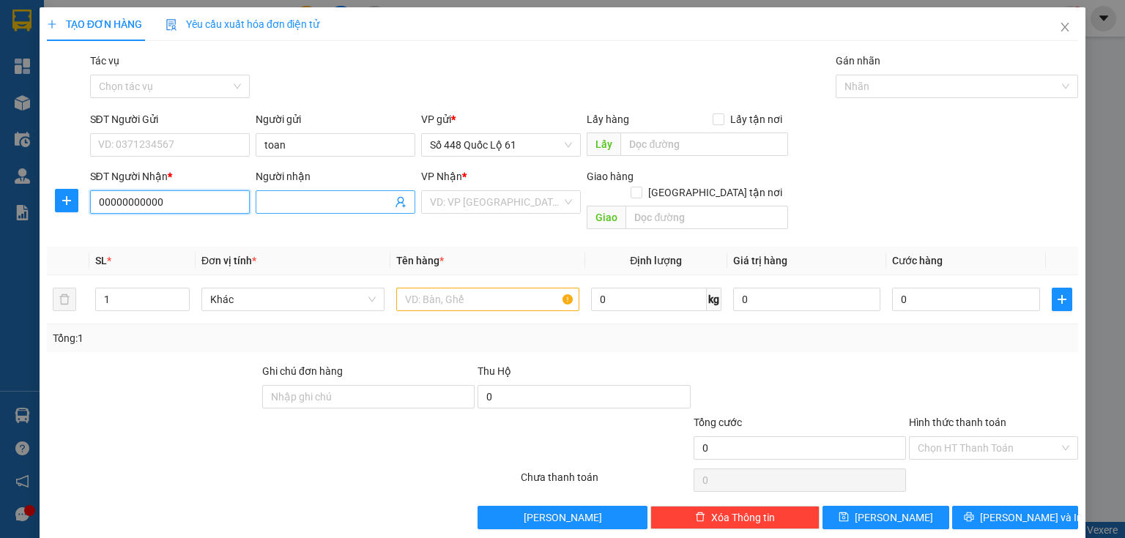
type input "00000000000"
click at [296, 198] on input "Người nhận" at bounding box center [327, 202] width 127 height 16
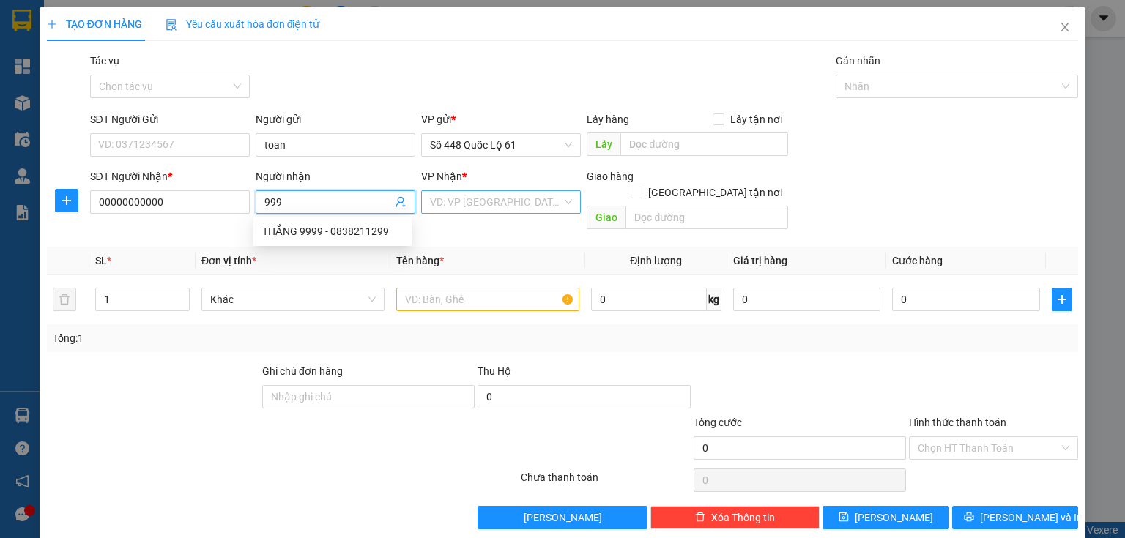
type input "999"
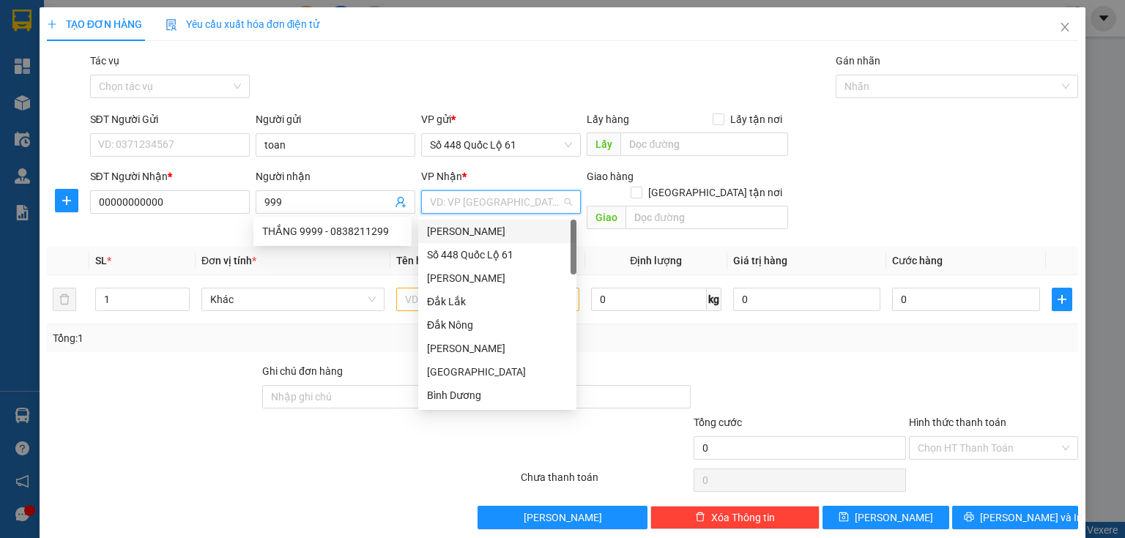
click at [438, 205] on input "search" at bounding box center [496, 202] width 132 height 22
type input "b"
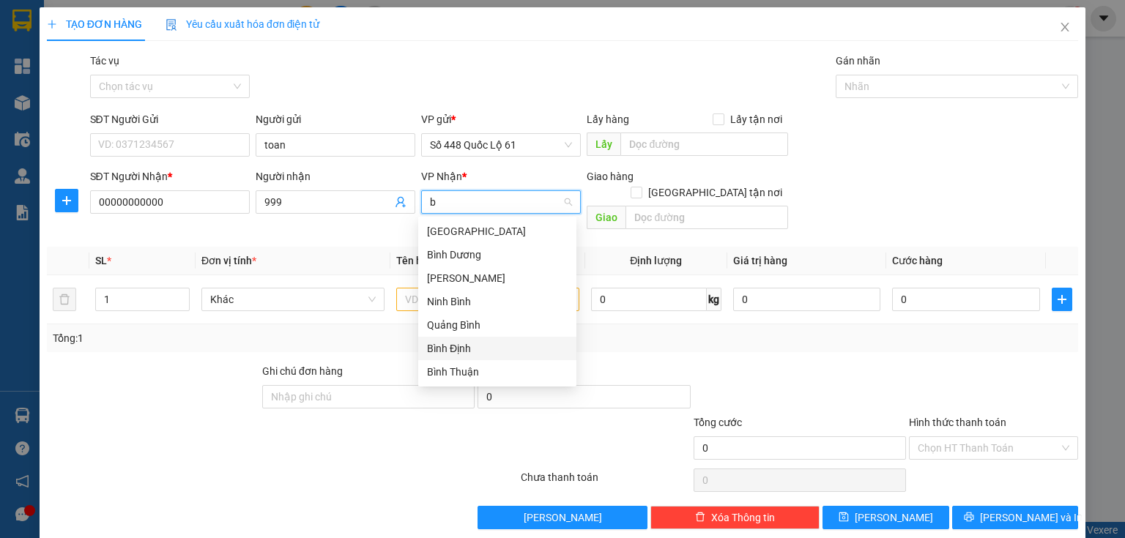
click at [466, 349] on div "Bình Định" at bounding box center [497, 349] width 141 height 16
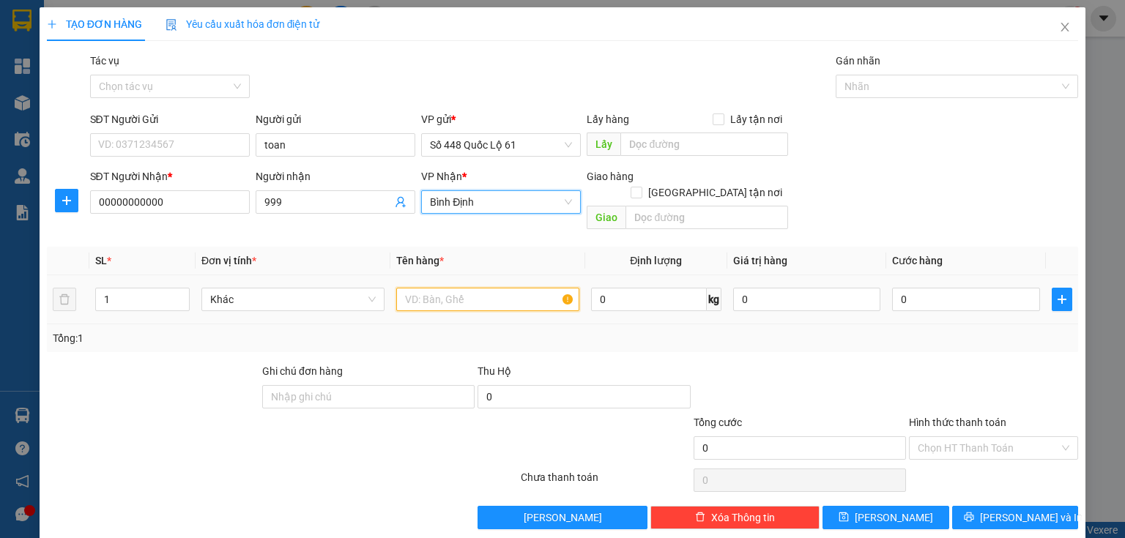
click at [412, 288] on input "text" at bounding box center [487, 299] width 183 height 23
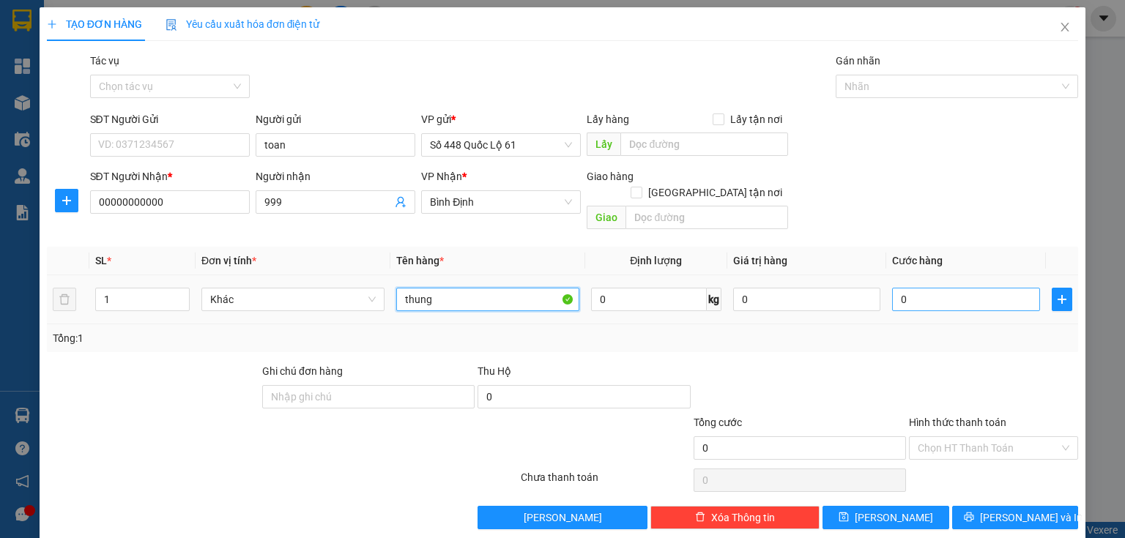
type input "thung"
click at [993, 291] on input "0" at bounding box center [966, 299] width 148 height 23
type input "1"
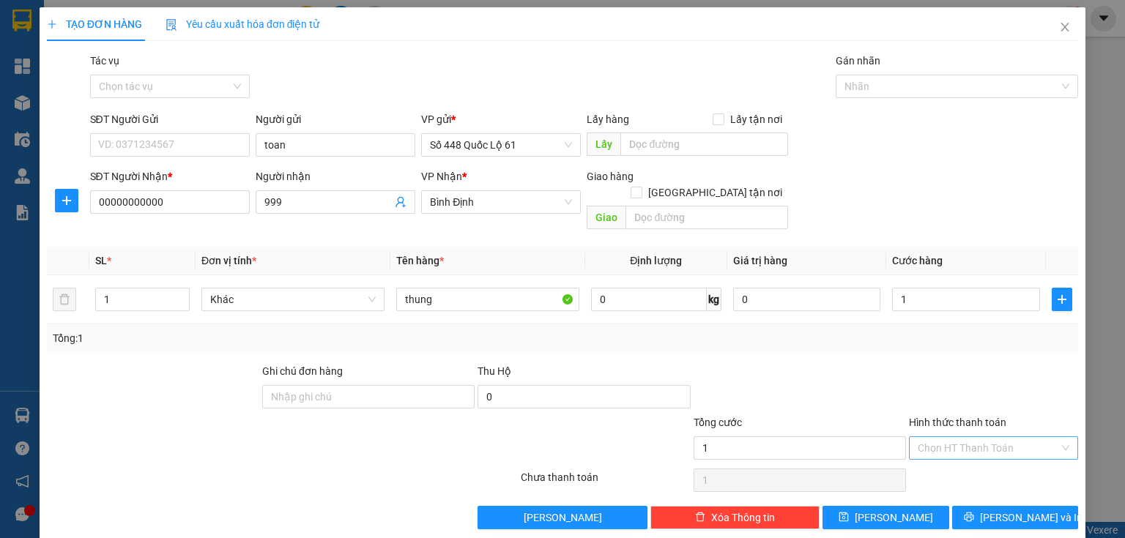
type input "1.000"
click at [977, 437] on input "Hình thức thanh toán" at bounding box center [988, 448] width 141 height 22
drag, startPoint x: 932, startPoint y: 459, endPoint x: 901, endPoint y: 478, distance: 35.8
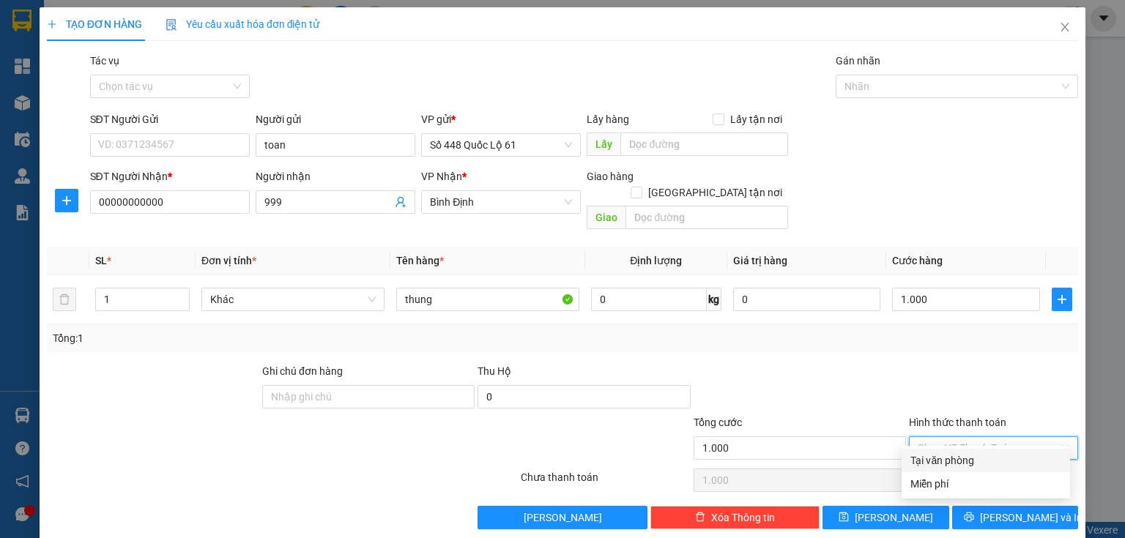
click at [930, 462] on div "Tại văn phòng" at bounding box center [985, 461] width 151 height 16
type input "0"
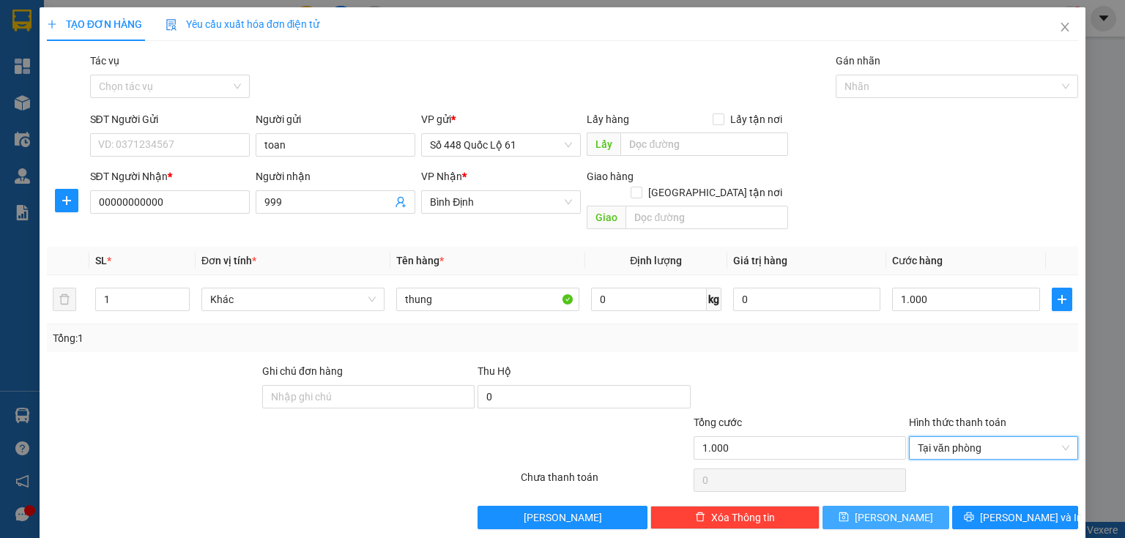
click at [885, 506] on button "Lưu" at bounding box center [886, 517] width 127 height 23
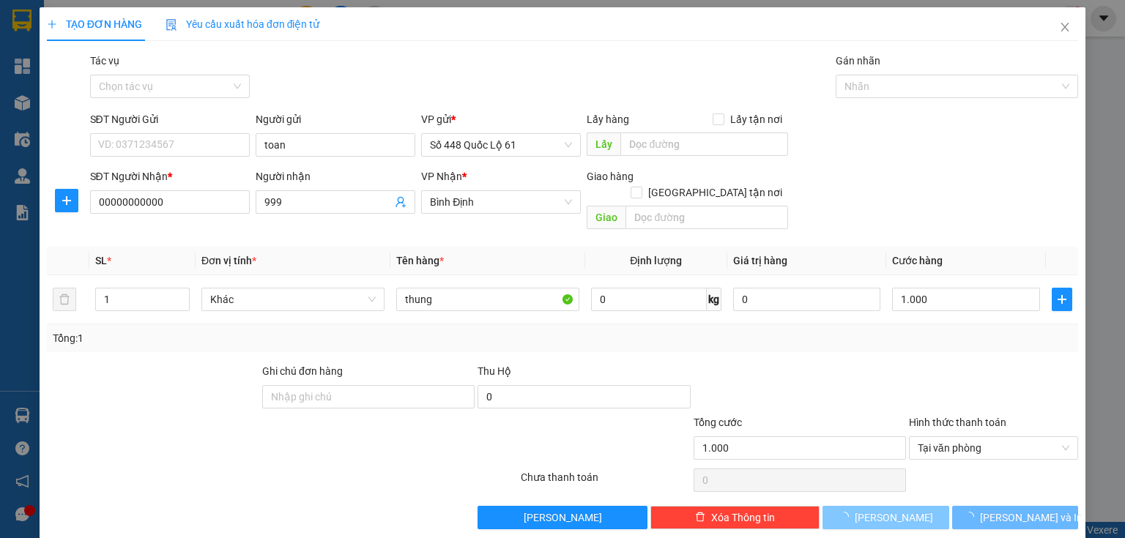
type input "0"
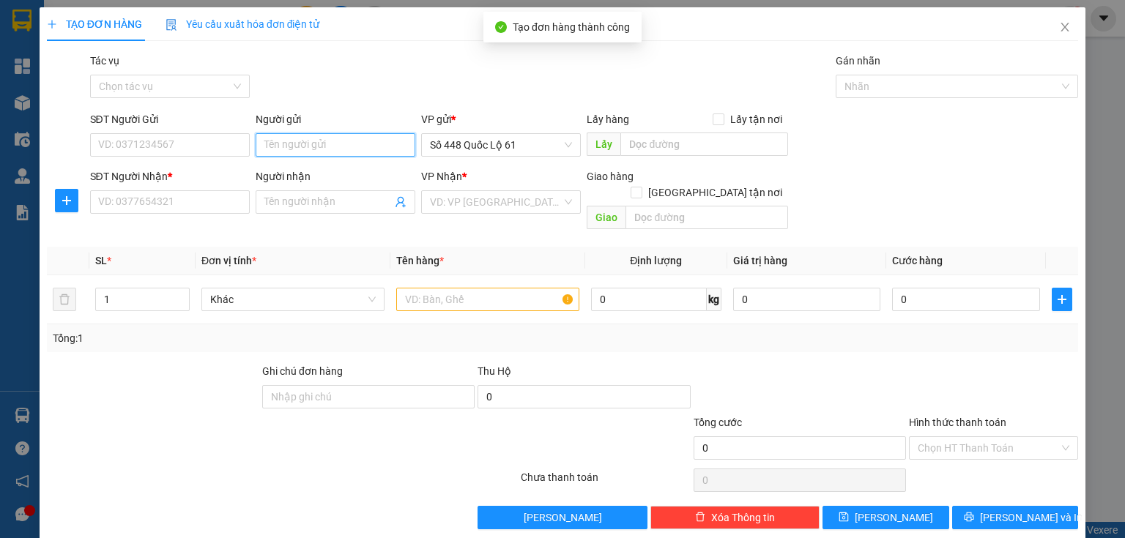
click at [274, 138] on input "Người gửi" at bounding box center [336, 144] width 160 height 23
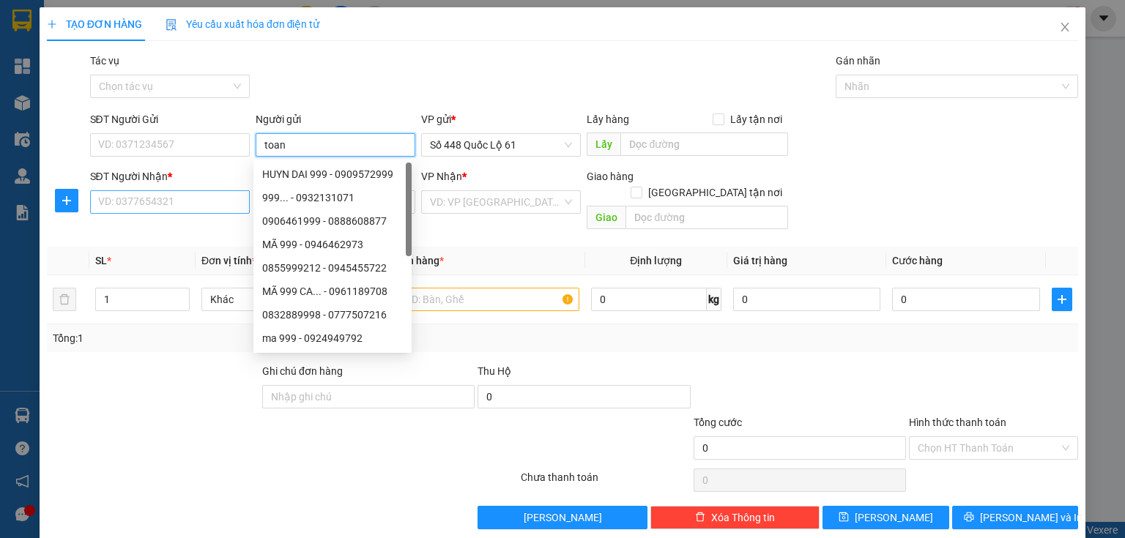
type input "toan"
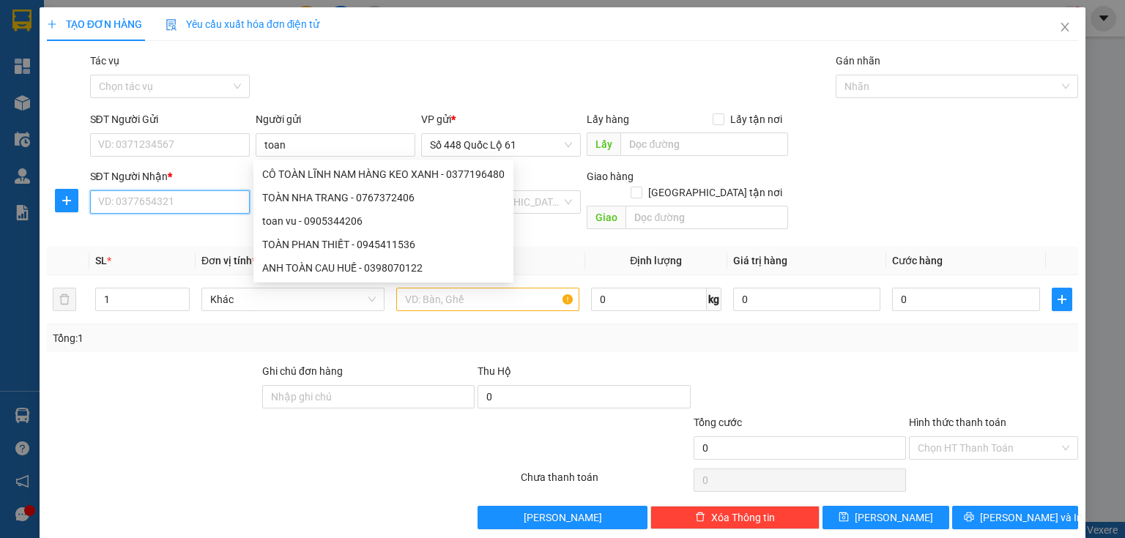
click at [173, 209] on input "SĐT Người Nhận *" at bounding box center [170, 201] width 160 height 23
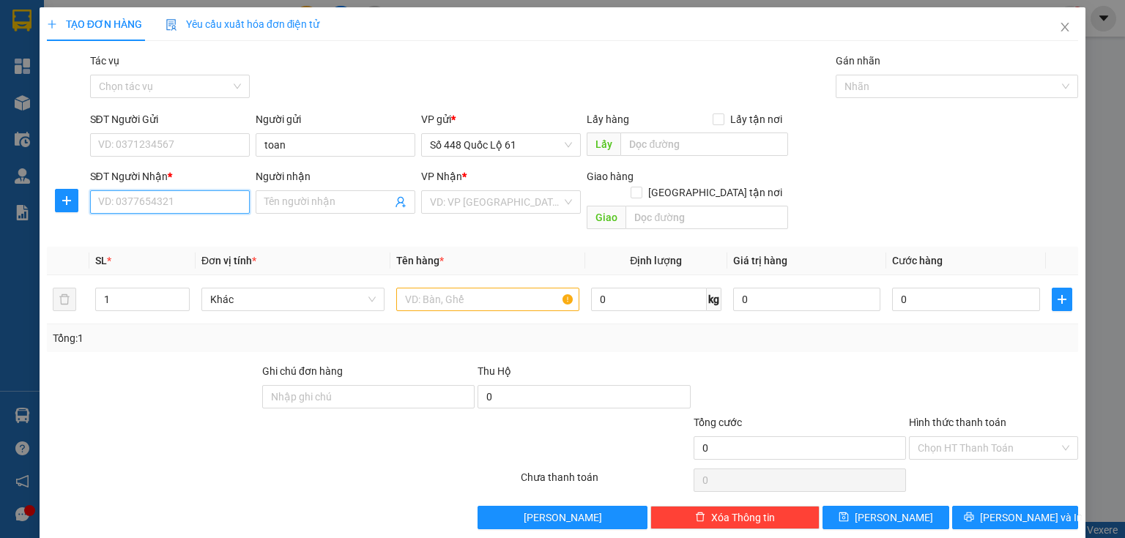
click at [173, 205] on input "SĐT Người Nhận *" at bounding box center [170, 201] width 160 height 23
click at [220, 197] on input "SĐT Người Nhận *" at bounding box center [170, 201] width 160 height 23
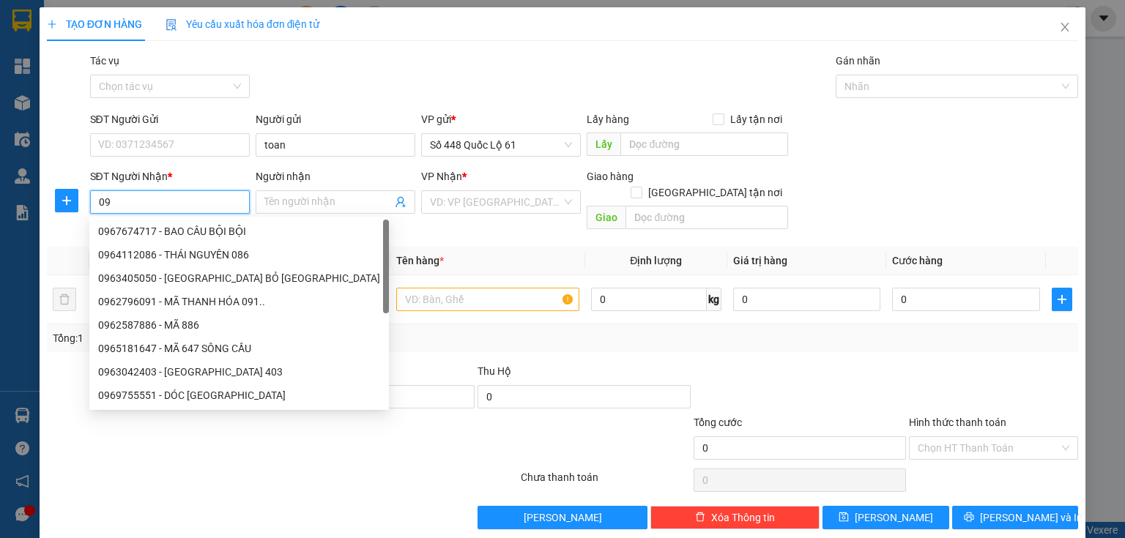
type input "0"
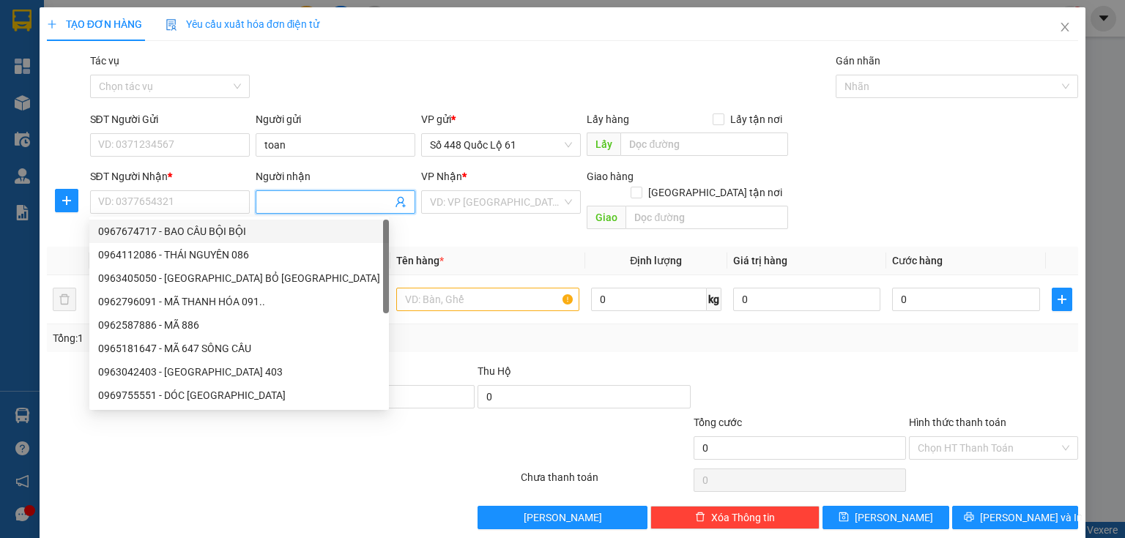
click at [286, 205] on input "Người nhận" at bounding box center [327, 202] width 127 height 16
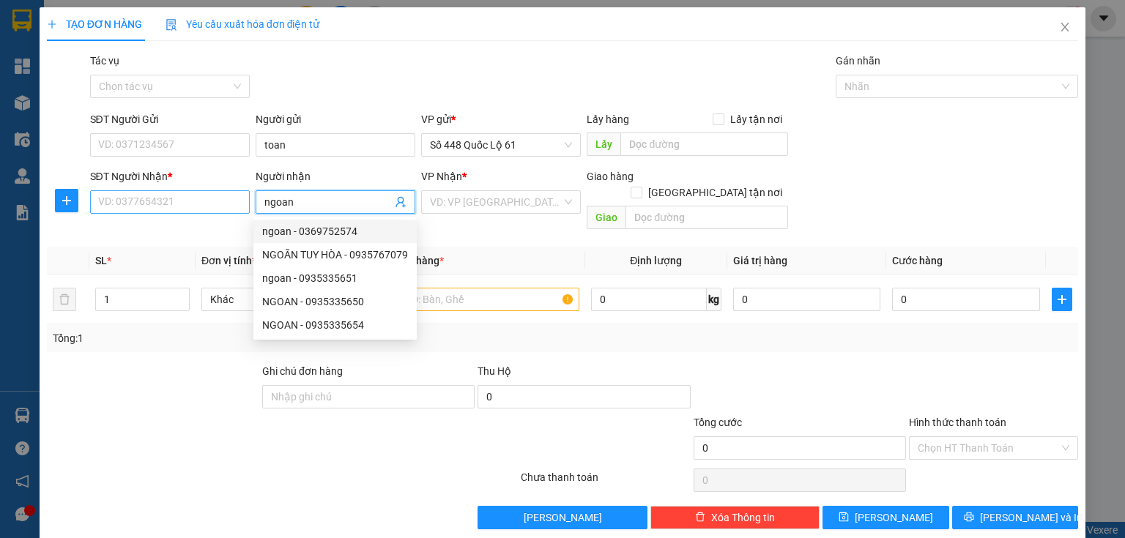
type input "ngoan"
drag, startPoint x: 224, startPoint y: 207, endPoint x: 248, endPoint y: 190, distance: 29.1
click at [223, 207] on input "SĐT Người Nhận *" at bounding box center [170, 201] width 160 height 23
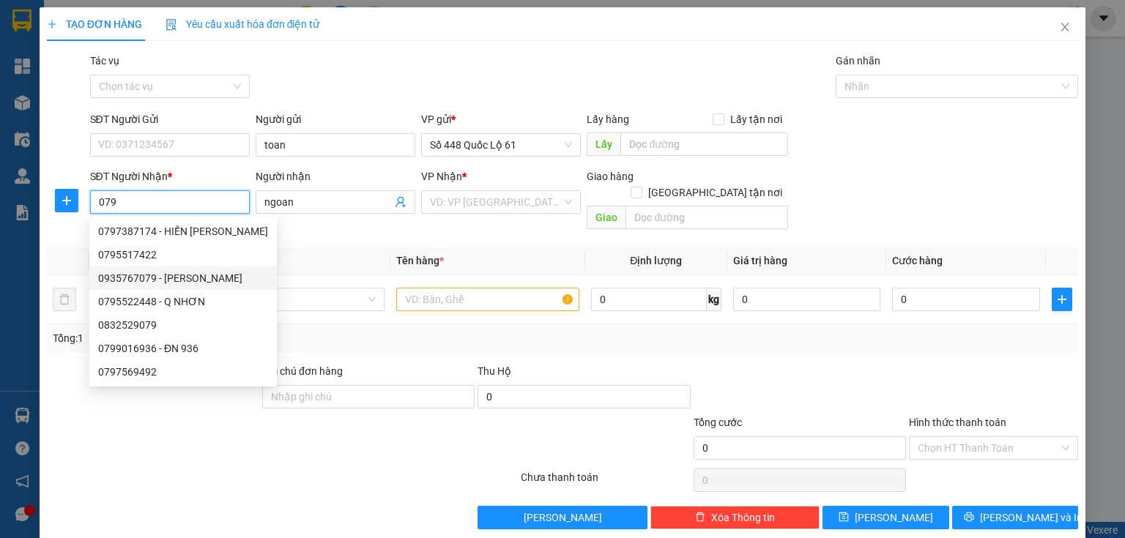
click at [166, 284] on div "0935767079 - NGOÃN TUY HÒA" at bounding box center [183, 278] width 170 height 16
type input "0935767079"
type input "NGOÃN TUY HÒA"
type input "1.000"
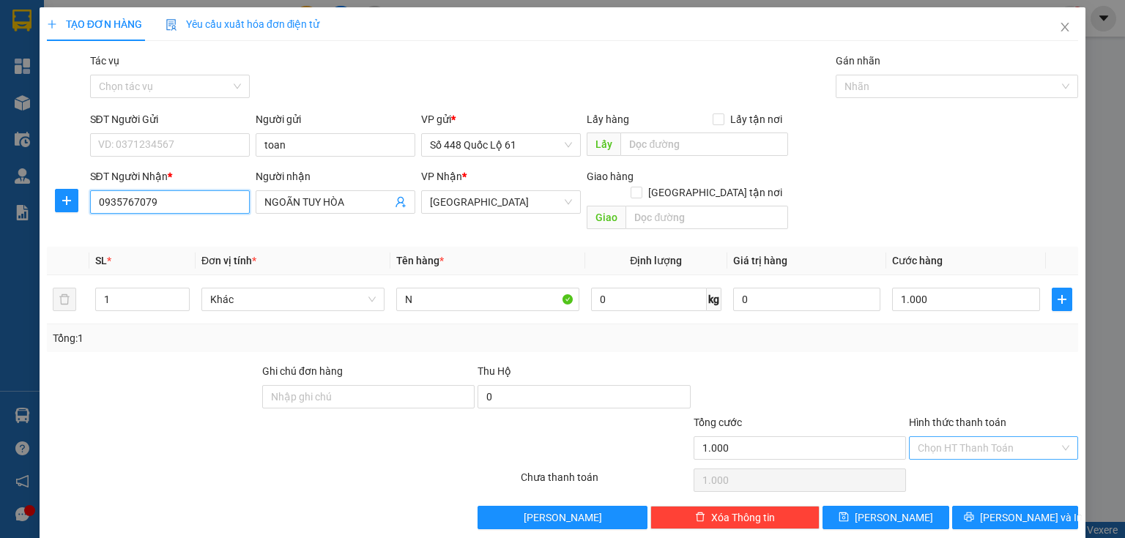
type input "0935767079"
click at [980, 437] on input "Hình thức thanh toán" at bounding box center [988, 448] width 141 height 22
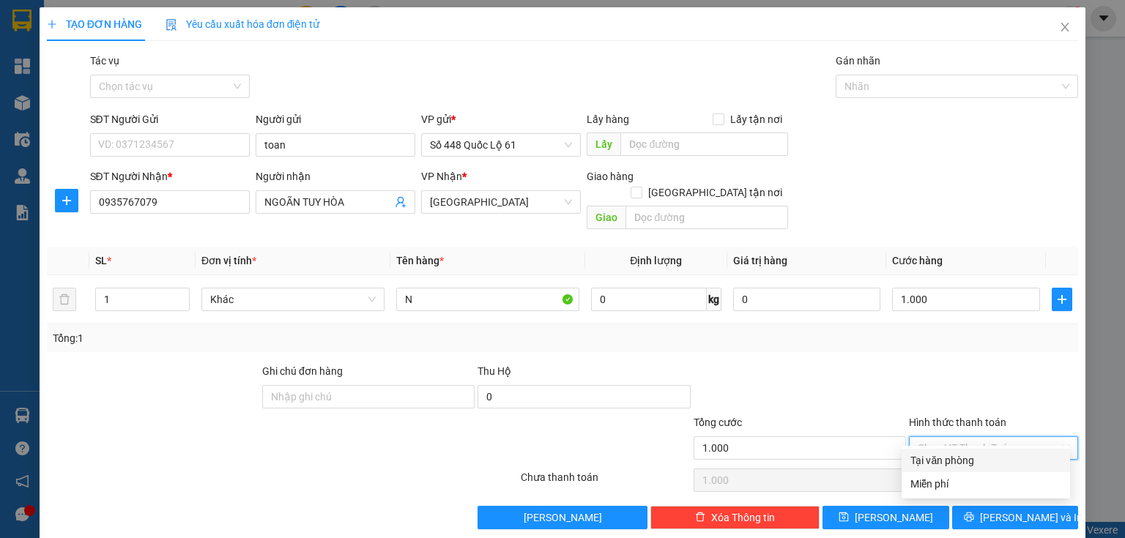
click at [926, 460] on div "Tại văn phòng" at bounding box center [985, 461] width 151 height 16
type input "0"
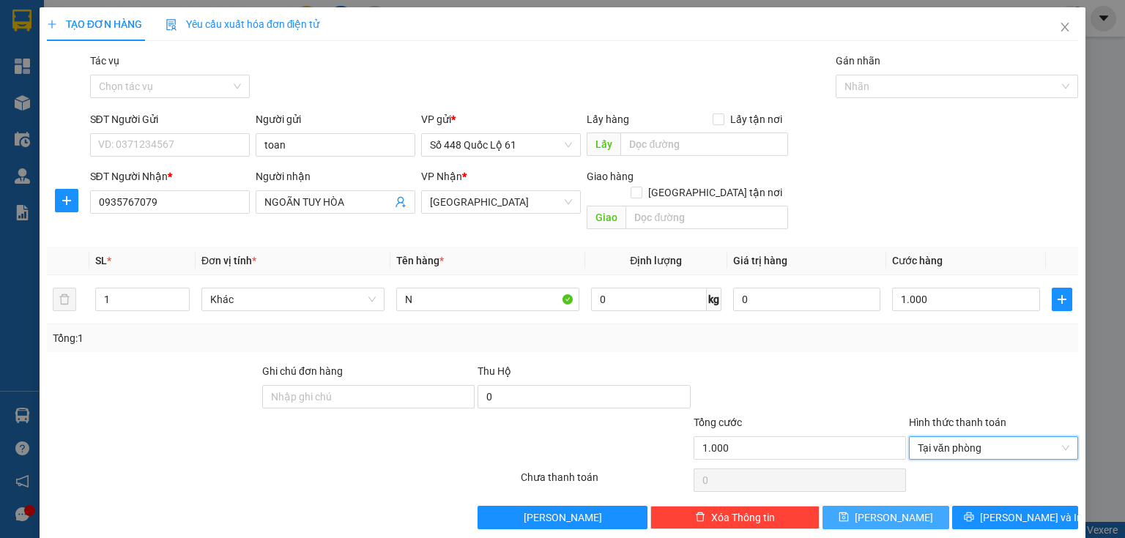
drag, startPoint x: 887, startPoint y: 495, endPoint x: 823, endPoint y: 445, distance: 80.9
click at [886, 510] on span "Lưu" at bounding box center [894, 518] width 78 height 16
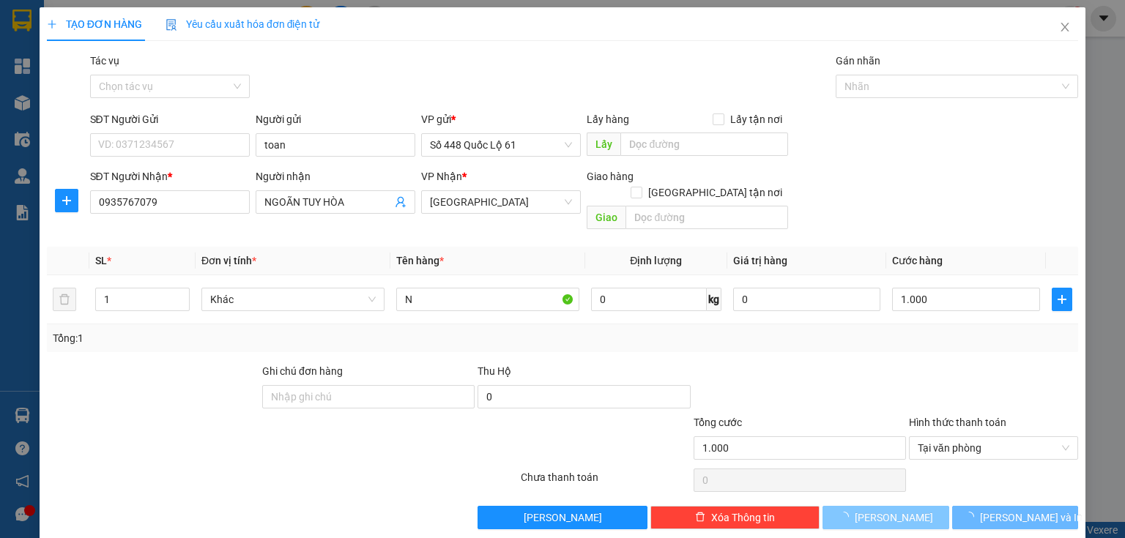
type input "0"
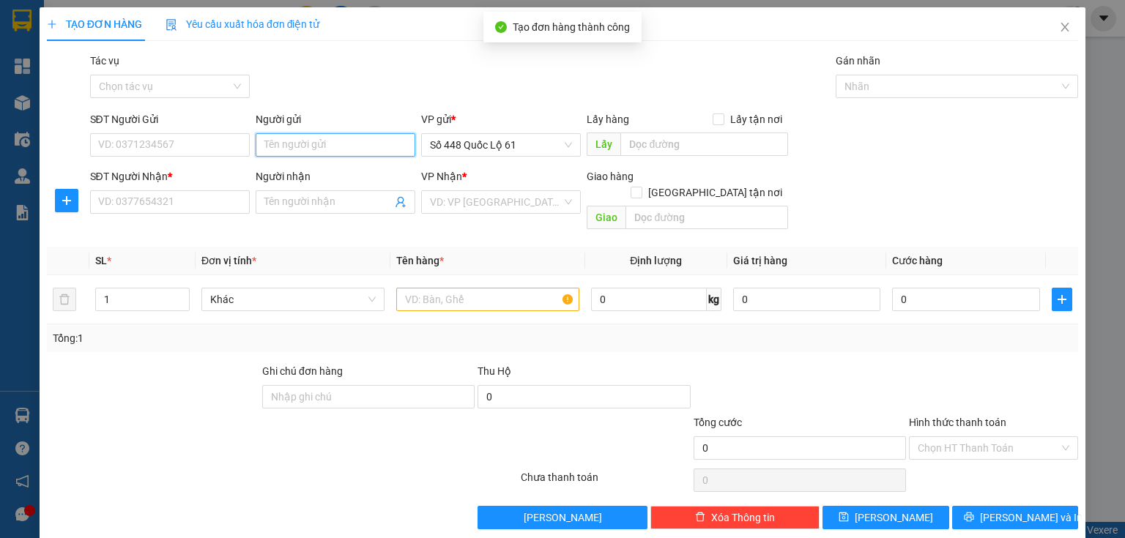
click at [355, 140] on input "Người gửi" at bounding box center [336, 144] width 160 height 23
type input "tioan"
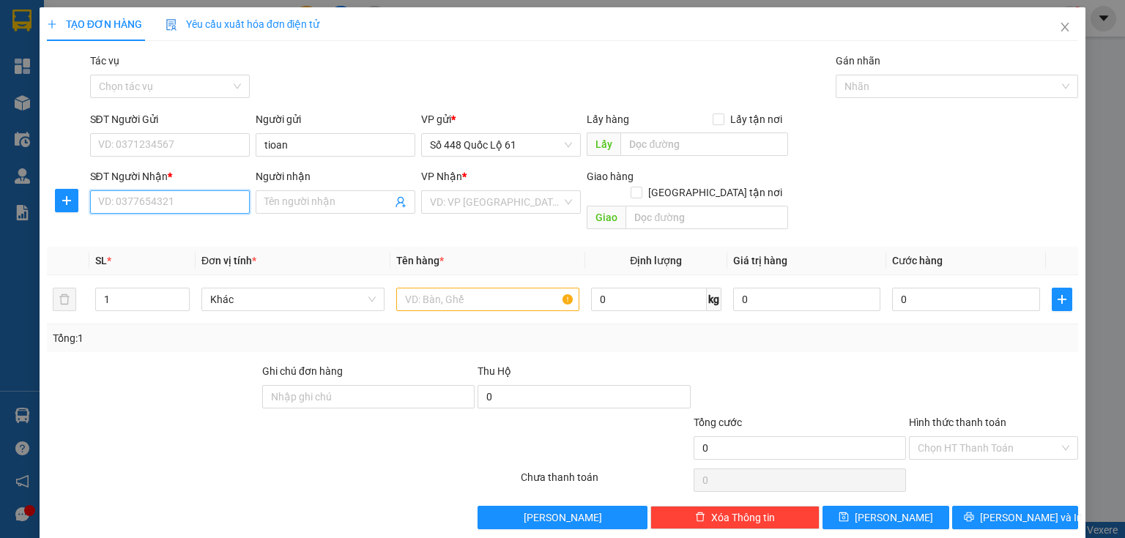
click at [208, 213] on input "SĐT Người Nhận *" at bounding box center [170, 201] width 160 height 23
click at [214, 205] on input "SĐT Người Nhận *" at bounding box center [170, 201] width 160 height 23
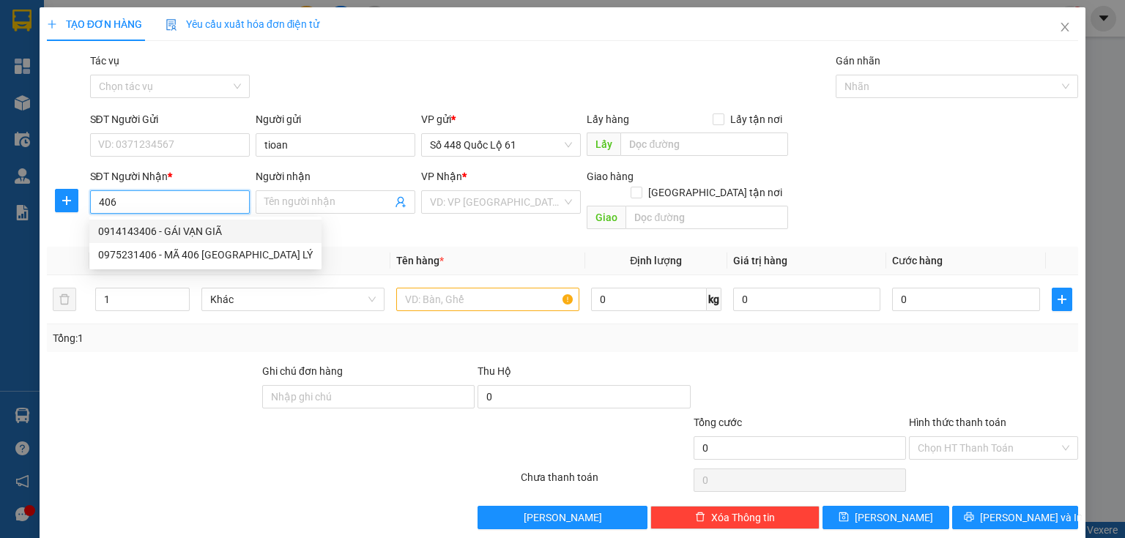
click at [193, 226] on div "0914143406 - GÁI VẠN GIÃ" at bounding box center [205, 231] width 215 height 16
type input "0914143406"
type input "GÁI VẠN GIÃ"
checkbox input "true"
type input "van gia"
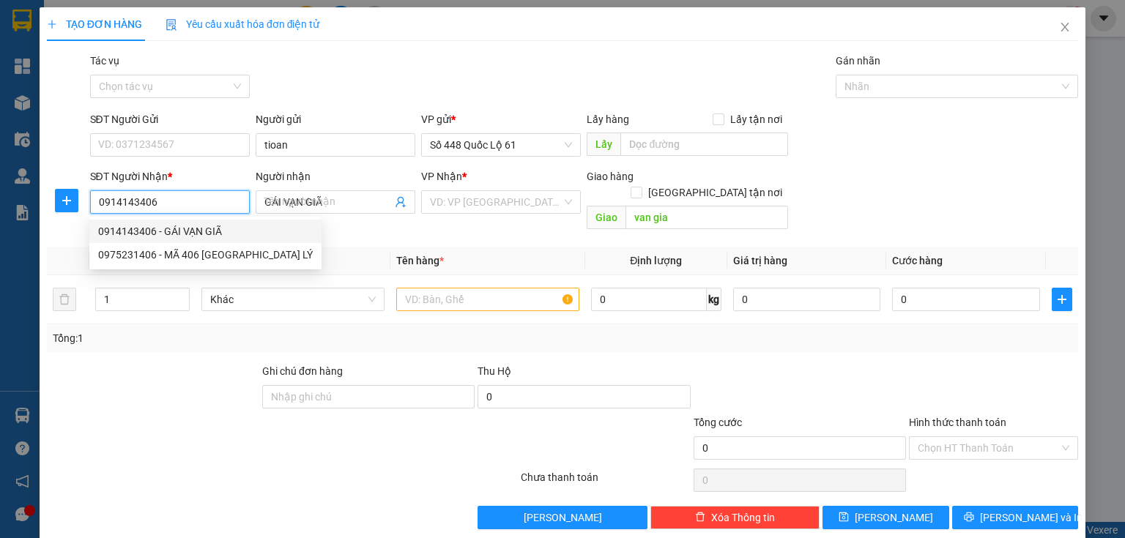
type input "1.000"
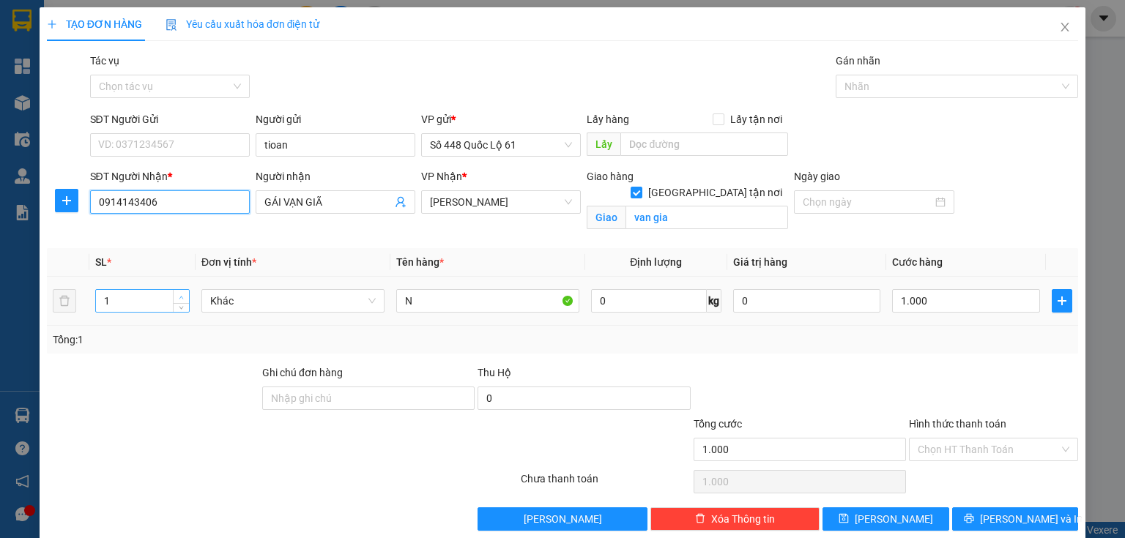
type input "0914143406"
type input "2"
click at [187, 295] on span "Increase Value" at bounding box center [181, 296] width 16 height 13
click at [469, 309] on input "N" at bounding box center [487, 300] width 183 height 23
type input "0"
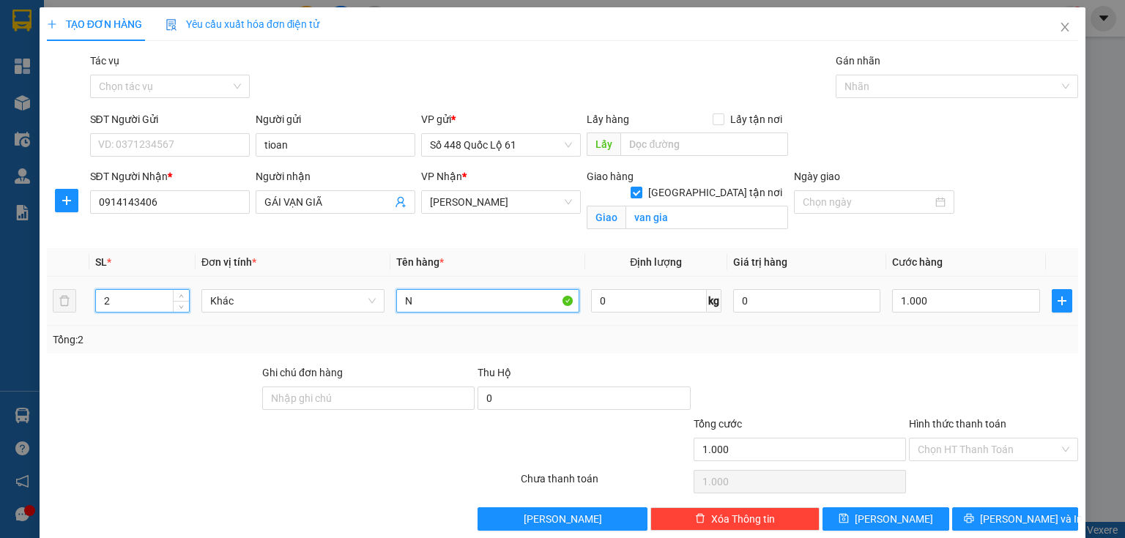
type input "0"
type input "N+l"
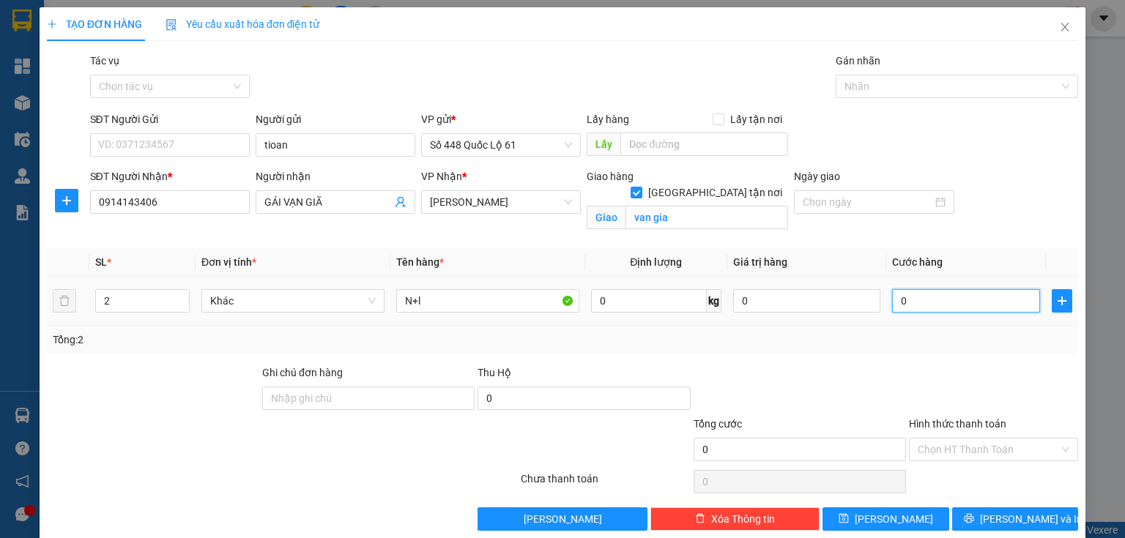
click at [965, 302] on input "0" at bounding box center [966, 300] width 148 height 23
type input "1"
type input "1.000"
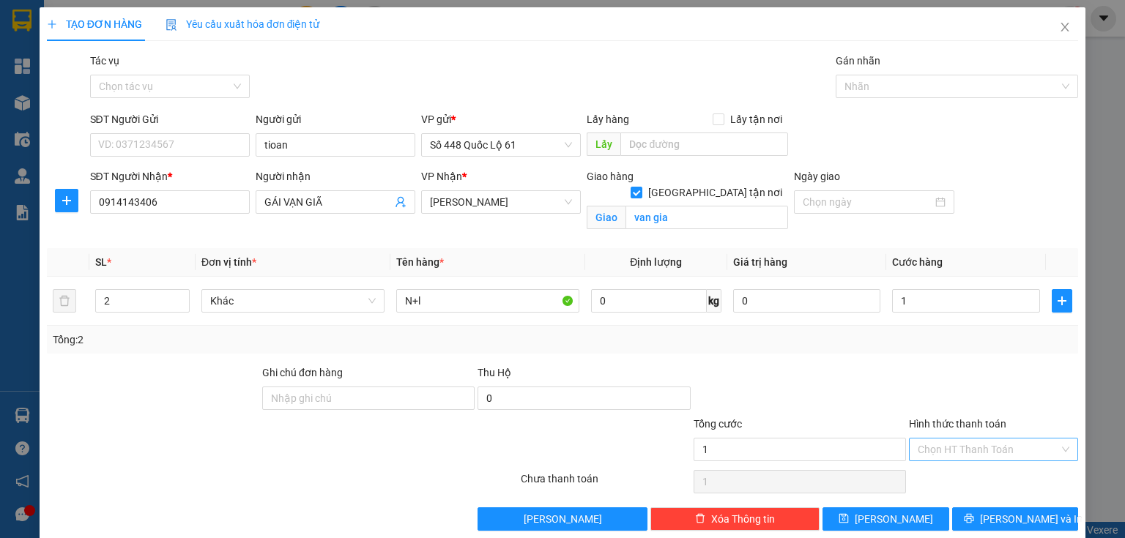
type input "1.000"
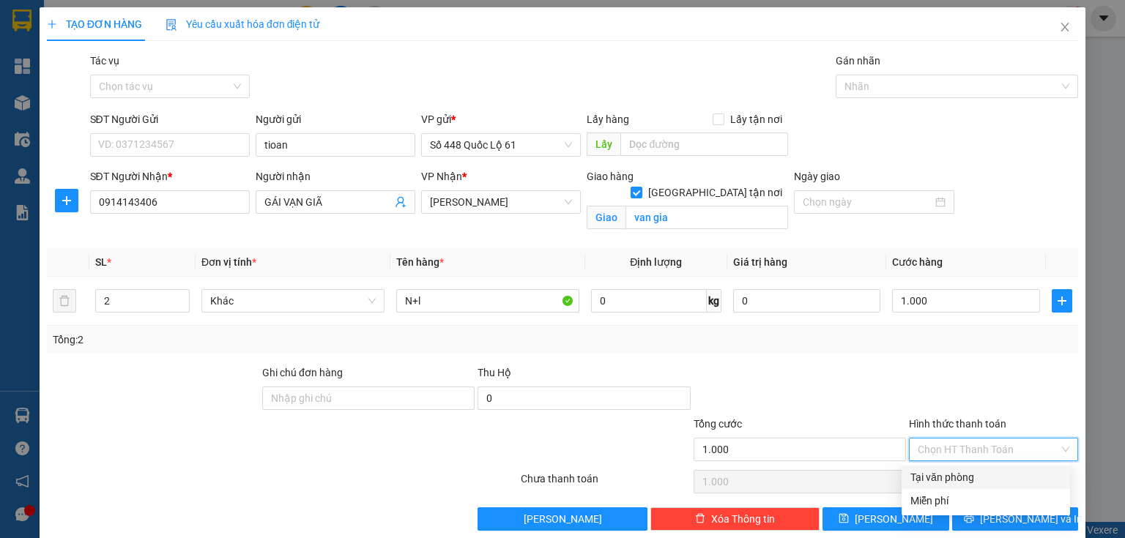
click at [935, 447] on input "Hình thức thanh toán" at bounding box center [988, 450] width 141 height 22
drag, startPoint x: 918, startPoint y: 466, endPoint x: 913, endPoint y: 472, distance: 7.8
click at [917, 467] on div "Tại văn phòng" at bounding box center [986, 477] width 168 height 23
type input "0"
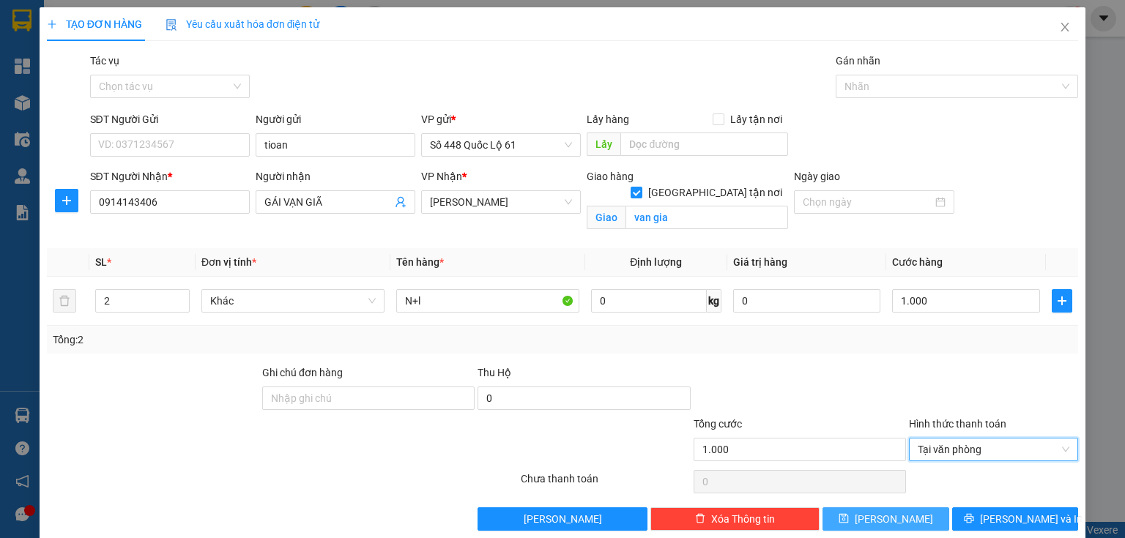
click at [889, 519] on span "Lưu" at bounding box center [894, 519] width 78 height 16
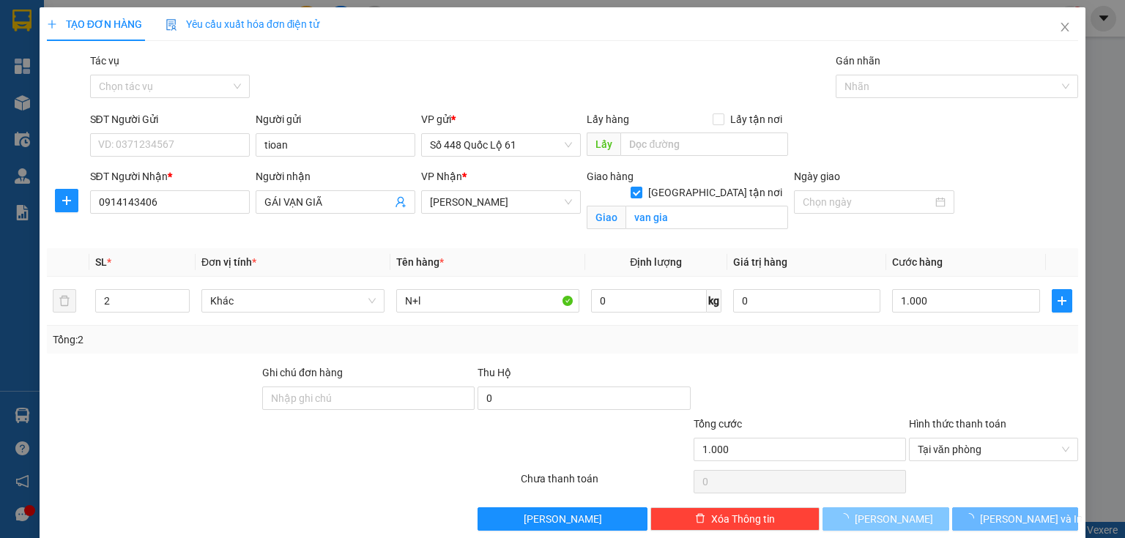
checkbox input "false"
type input "0"
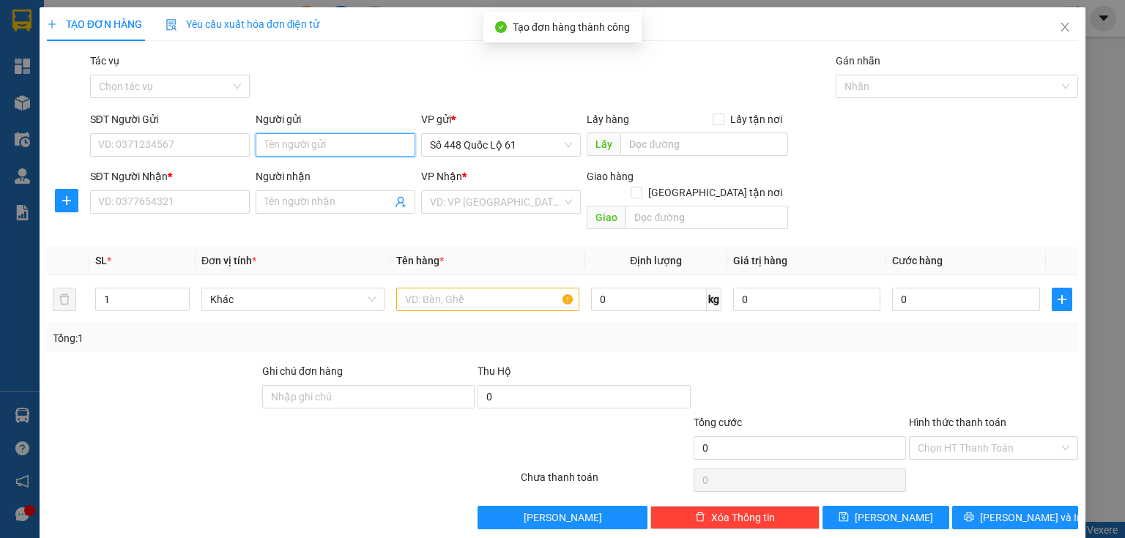
click at [289, 138] on input "Người gửi" at bounding box center [336, 144] width 160 height 23
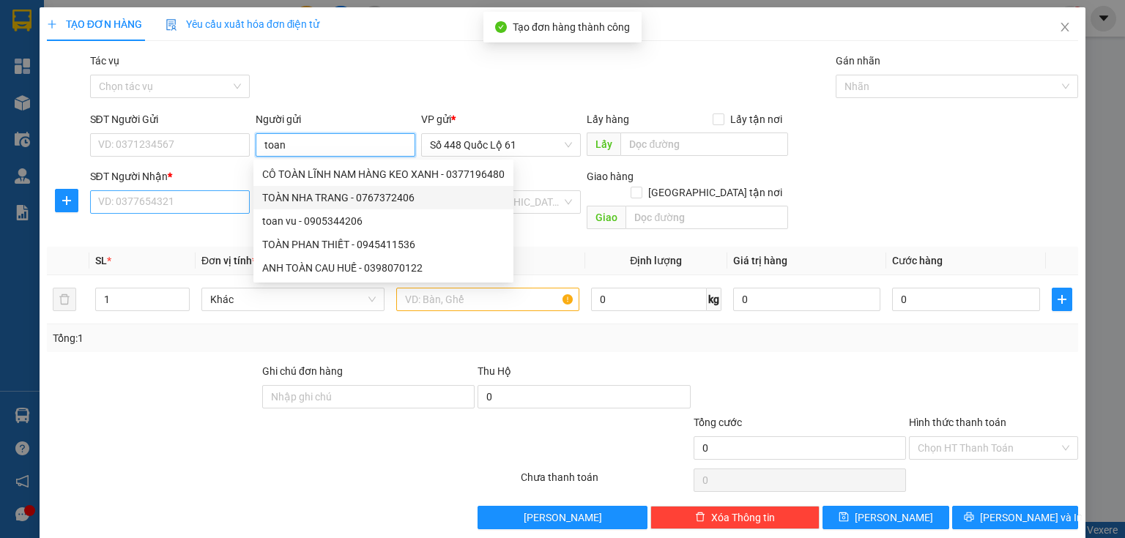
type input "toan"
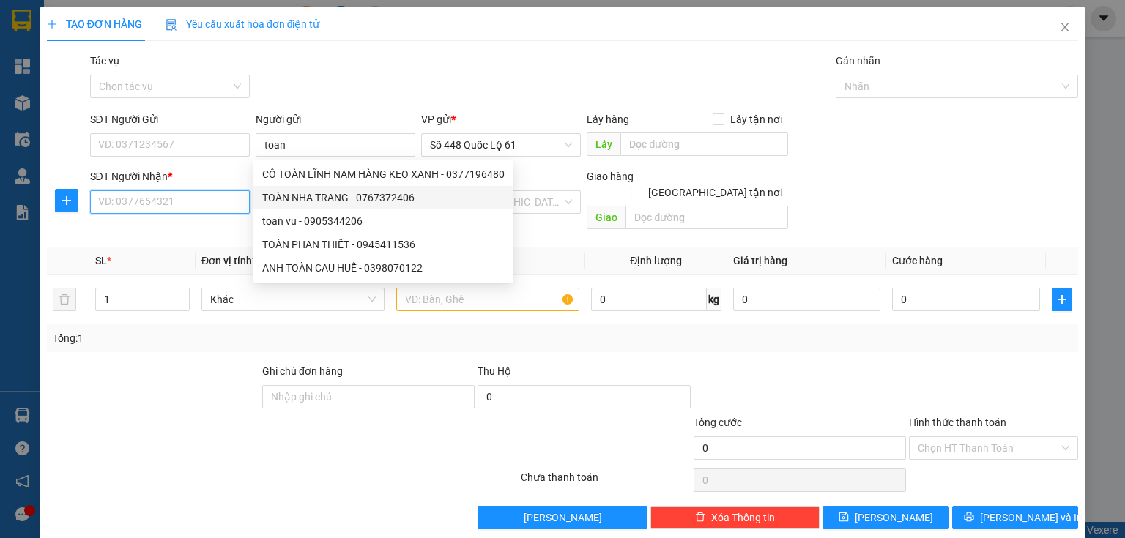
click at [229, 200] on input "SĐT Người Nhận *" at bounding box center [170, 201] width 160 height 23
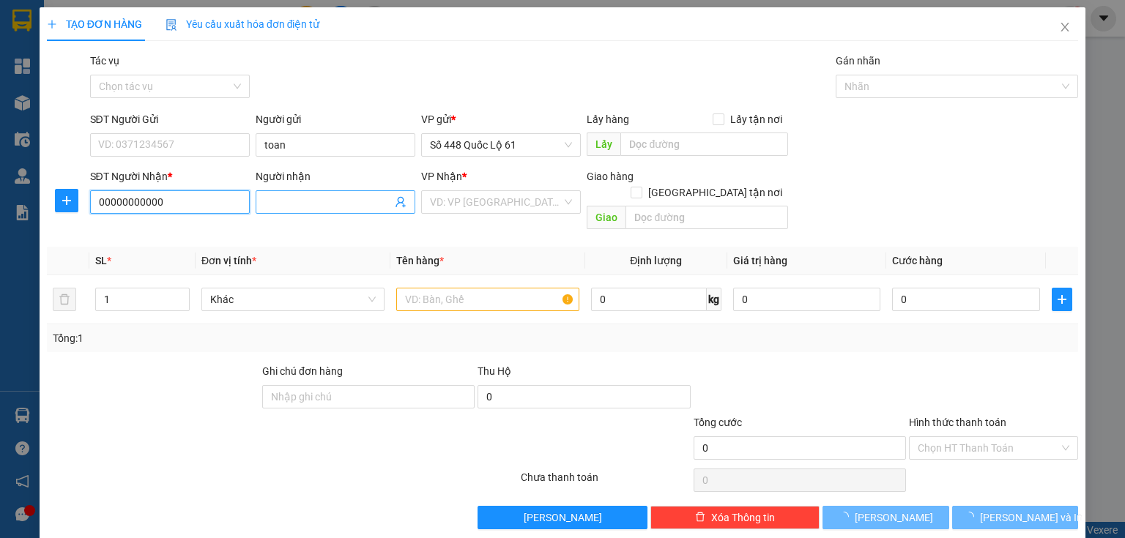
type input "00000000000"
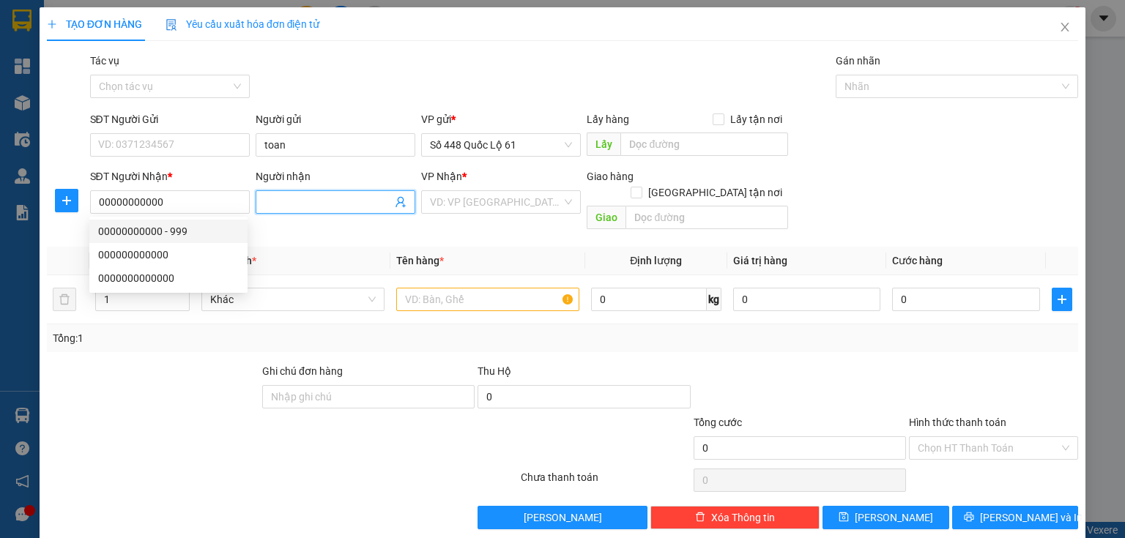
click at [275, 210] on span at bounding box center [336, 201] width 160 height 23
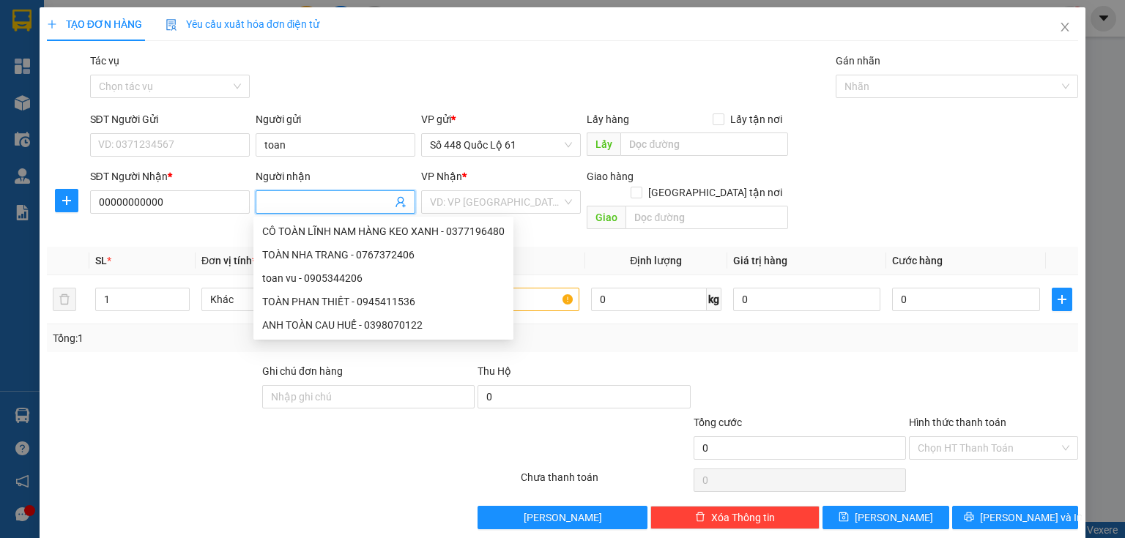
click at [289, 200] on input "Người nhận" at bounding box center [327, 202] width 127 height 16
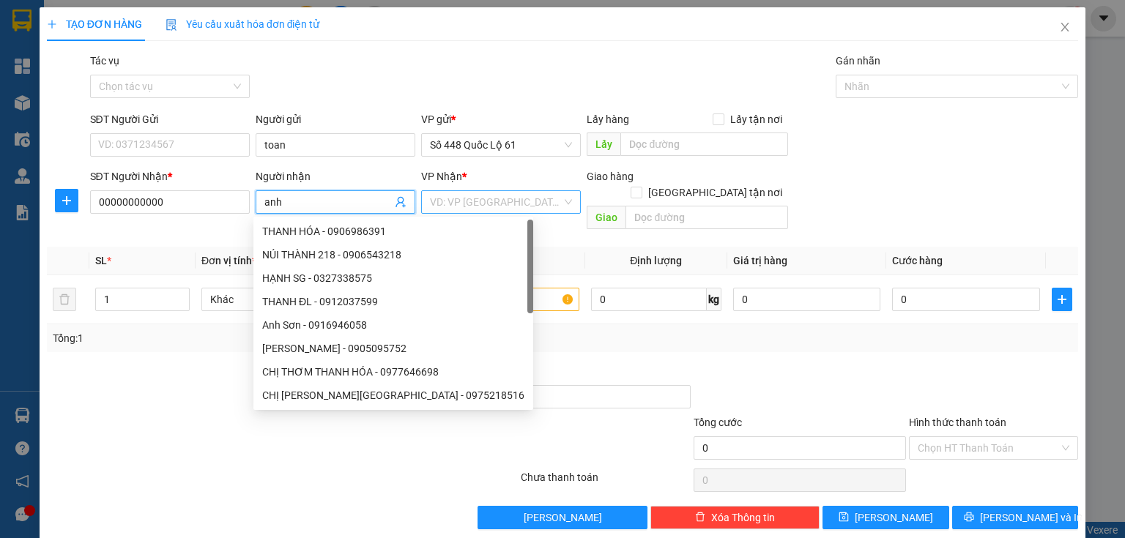
type input "anh"
click at [430, 196] on input "search" at bounding box center [496, 202] width 132 height 22
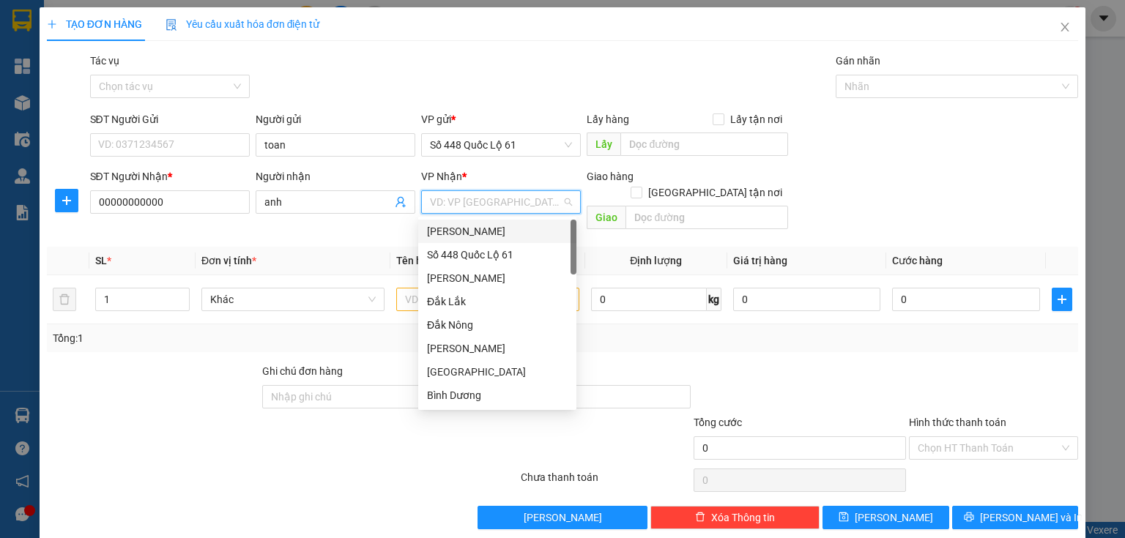
type input "q"
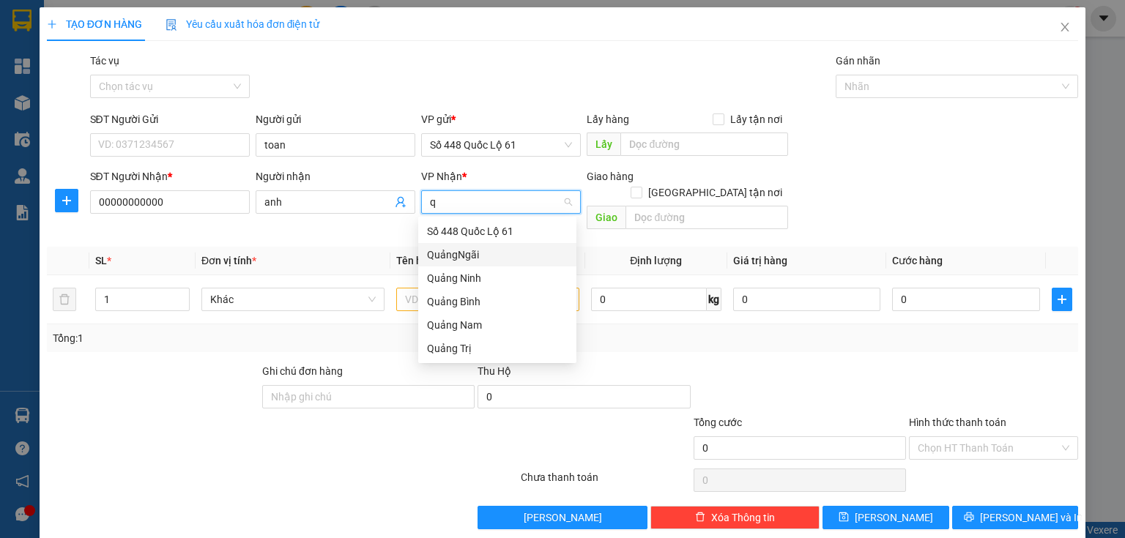
click at [446, 246] on div "QuảngNgãi" at bounding box center [497, 254] width 158 height 23
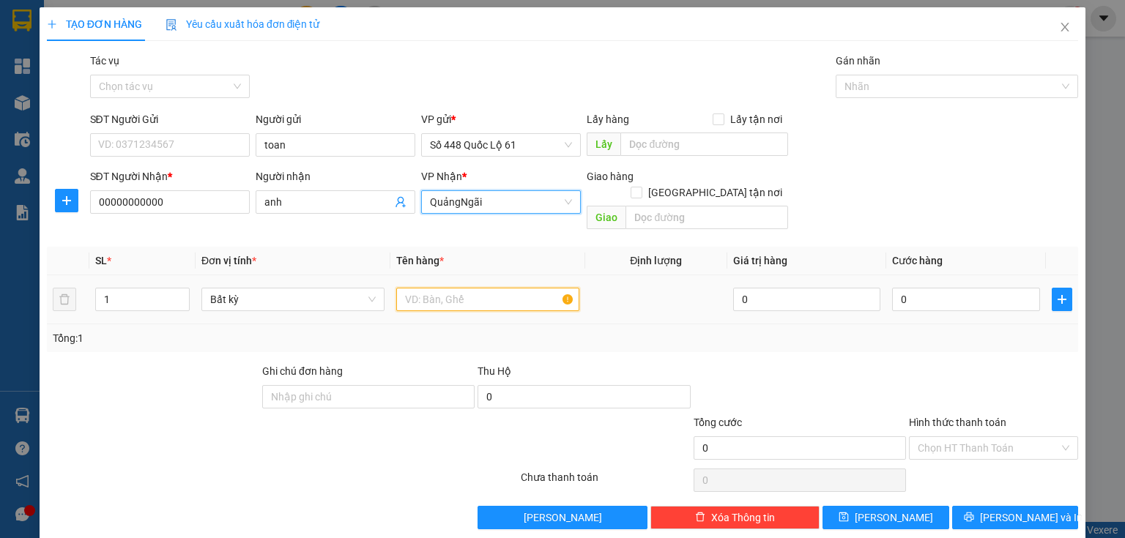
click at [407, 288] on input "text" at bounding box center [487, 299] width 183 height 23
click at [181, 292] on span "up" at bounding box center [181, 296] width 9 height 9
click at [182, 294] on icon "up" at bounding box center [181, 296] width 5 height 5
type input "4"
click at [182, 294] on icon "up" at bounding box center [181, 296] width 5 height 5
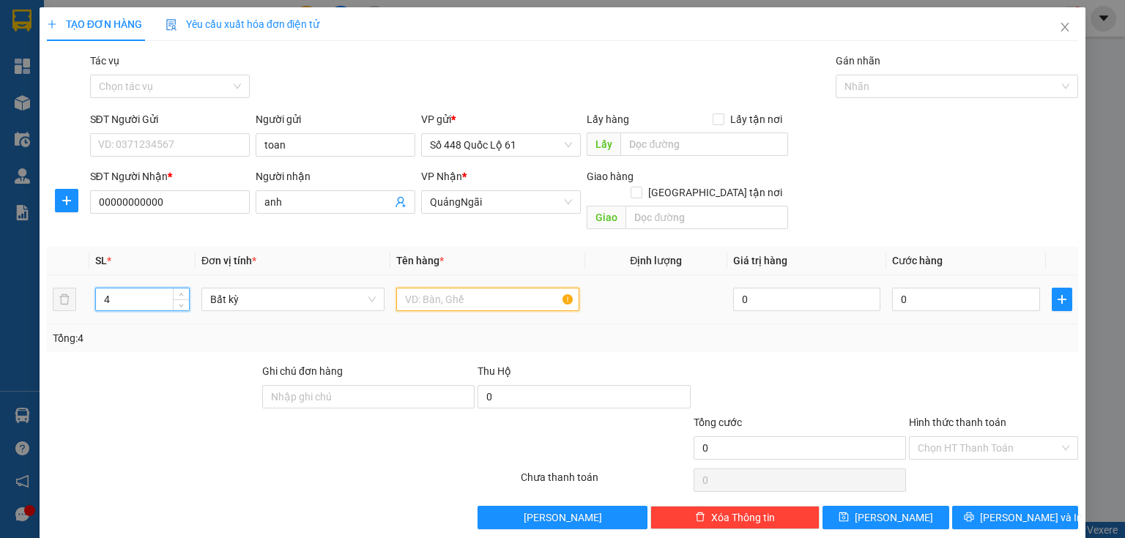
click at [422, 288] on input "text" at bounding box center [487, 299] width 183 height 23
type input "l"
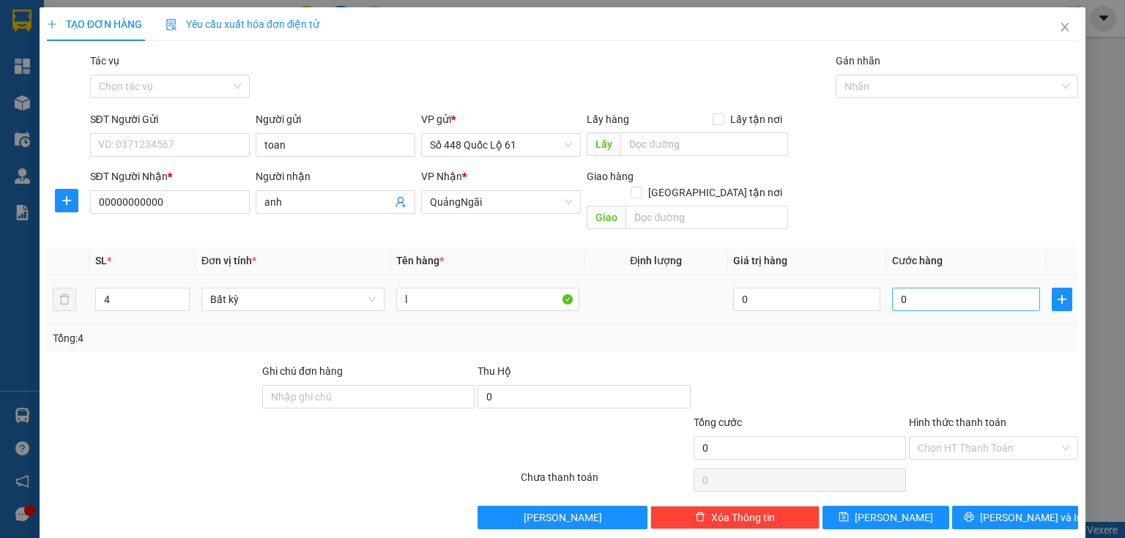
click at [920, 285] on div "0" at bounding box center [966, 299] width 148 height 29
type input "1"
click at [912, 288] on input "1" at bounding box center [966, 299] width 148 height 23
type input "1"
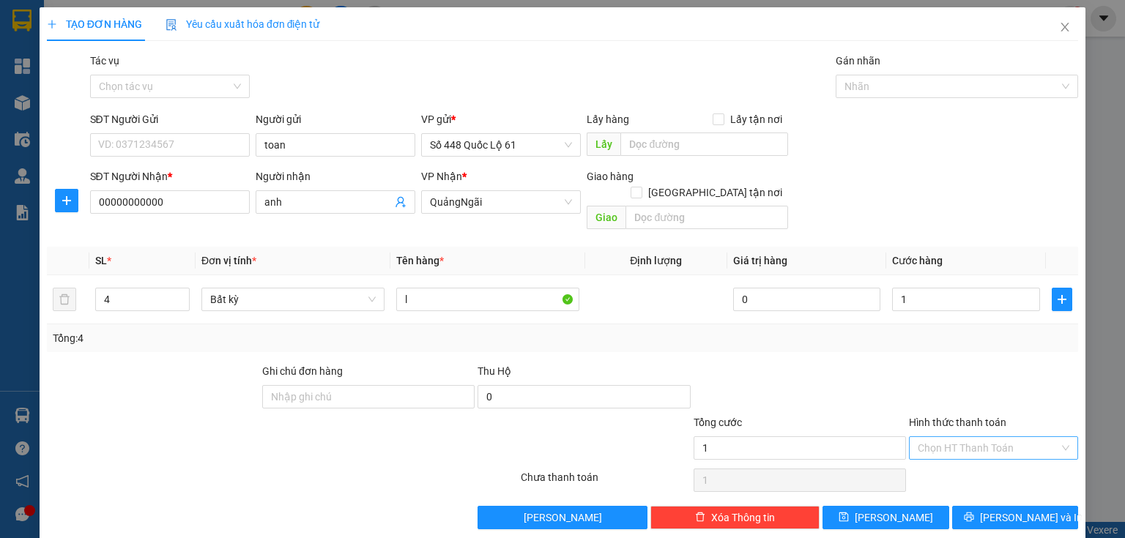
type input "1.000"
click at [938, 437] on input "Hình thức thanh toán" at bounding box center [988, 448] width 141 height 22
click at [932, 452] on div "Tại văn phòng" at bounding box center [986, 460] width 168 height 23
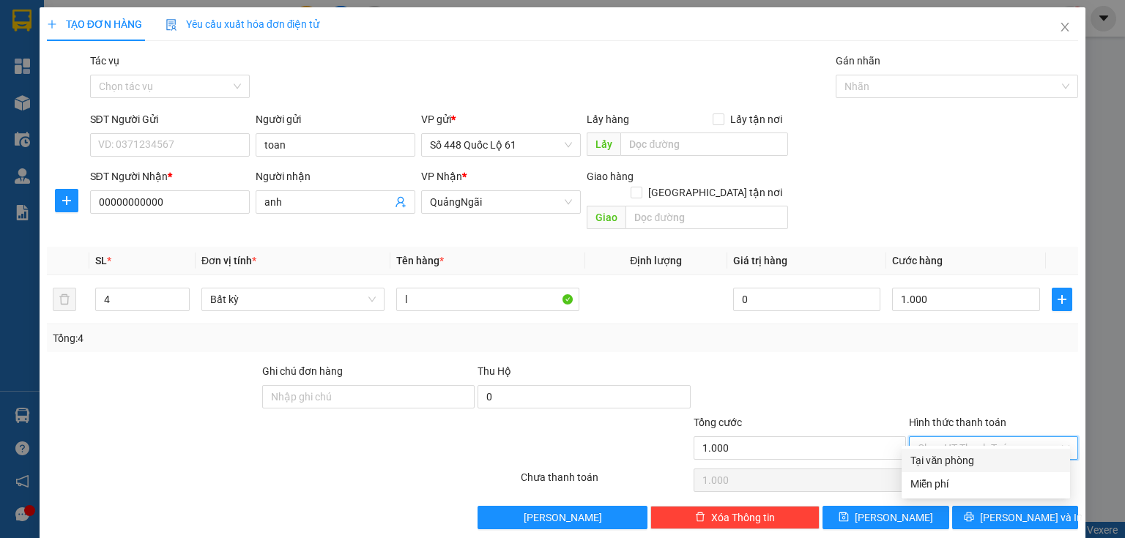
type input "0"
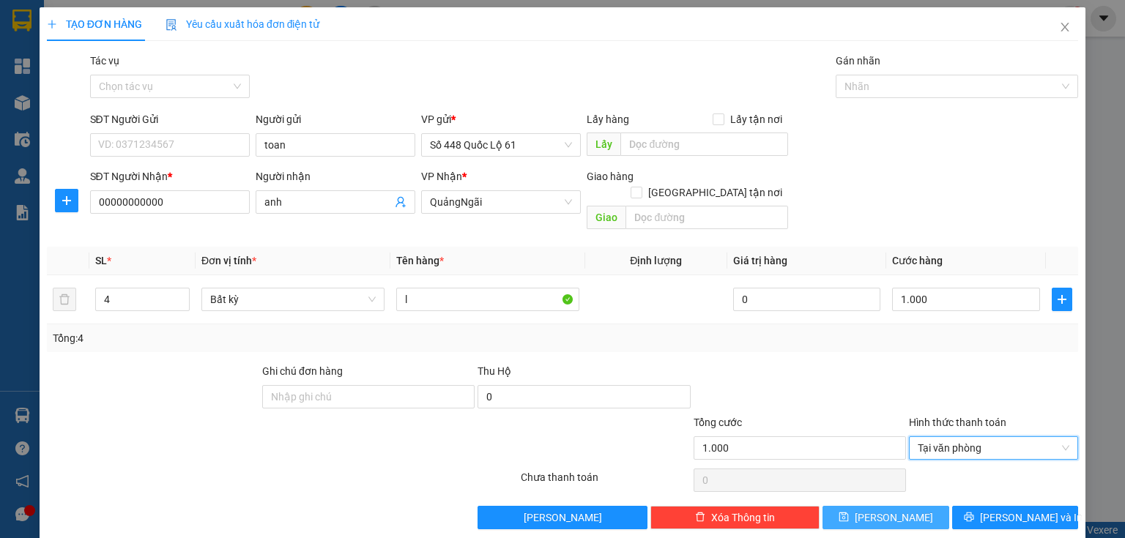
click at [872, 506] on button "Lưu" at bounding box center [886, 517] width 127 height 23
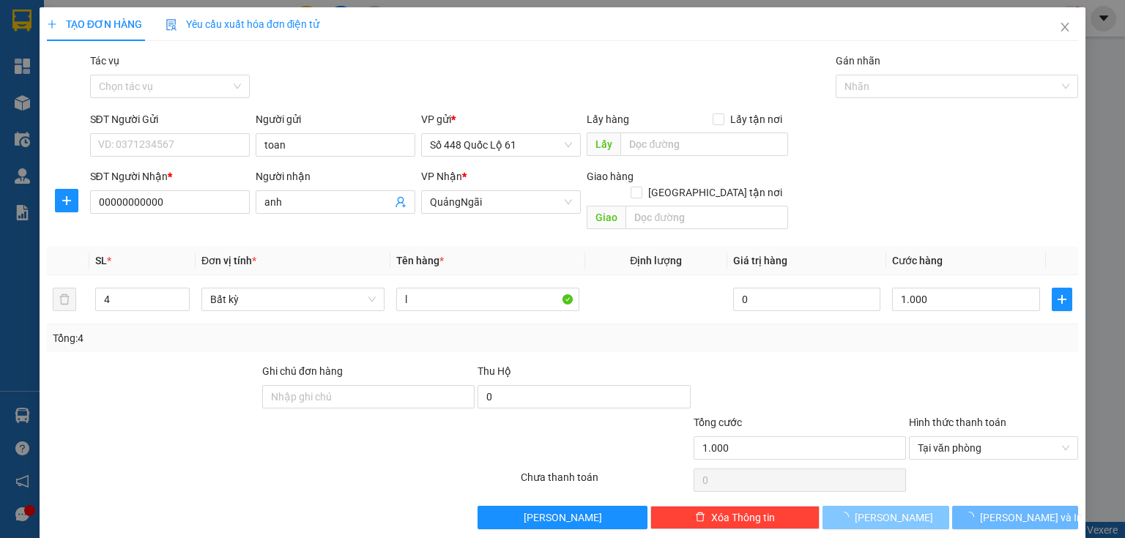
type input "0"
type input "1"
type input "0"
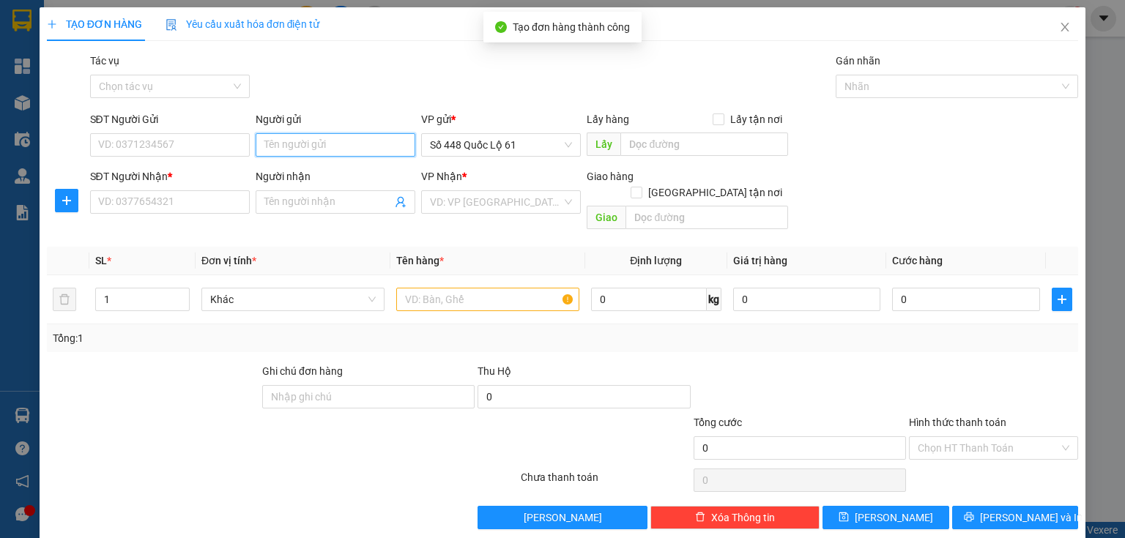
click at [345, 152] on input "Người gửi" at bounding box center [336, 144] width 160 height 23
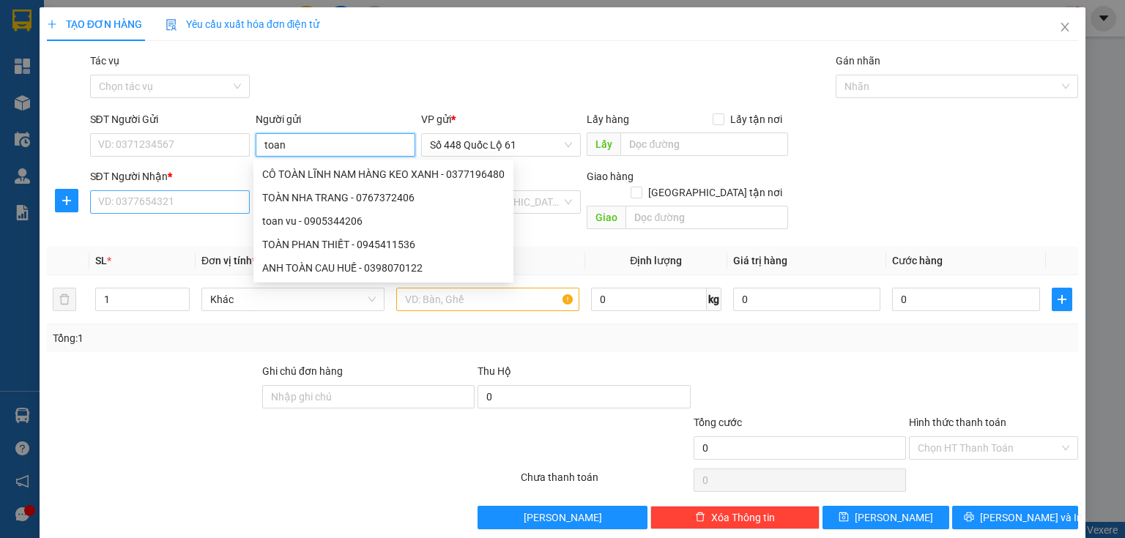
type input "toan"
click at [209, 193] on input "SĐT Người Nhận *" at bounding box center [170, 201] width 160 height 23
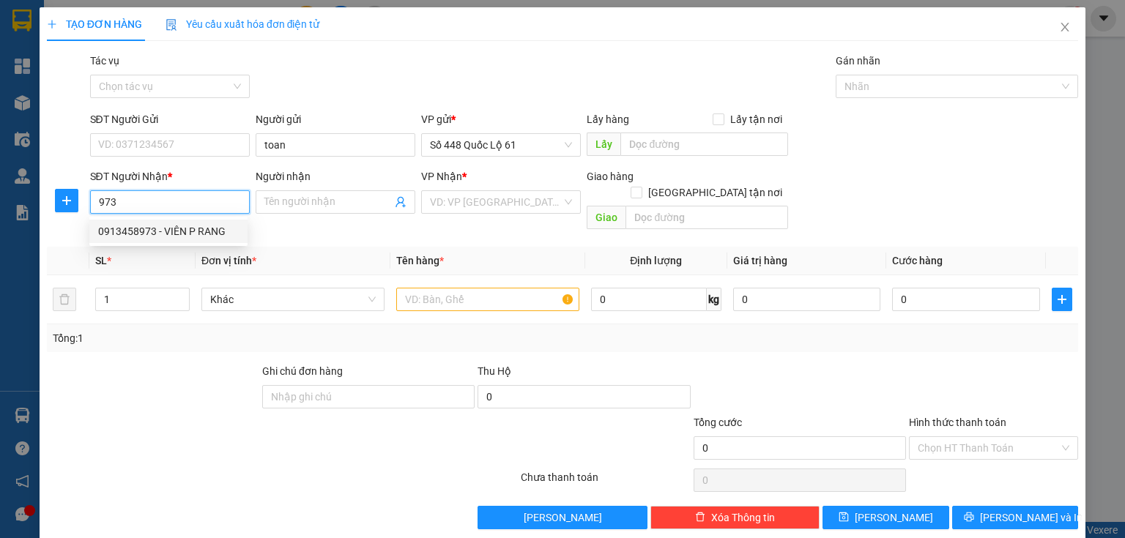
click at [172, 237] on div "0913458973 - VIÊN P RANG" at bounding box center [168, 231] width 141 height 16
type input "0913458973"
type input "VIÊN P RANG"
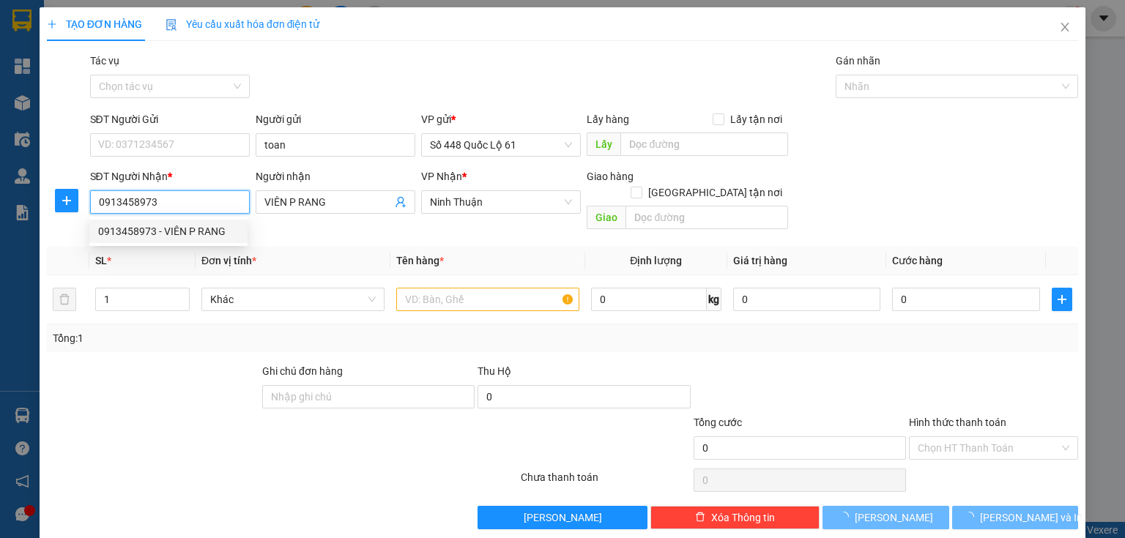
type input "1.000"
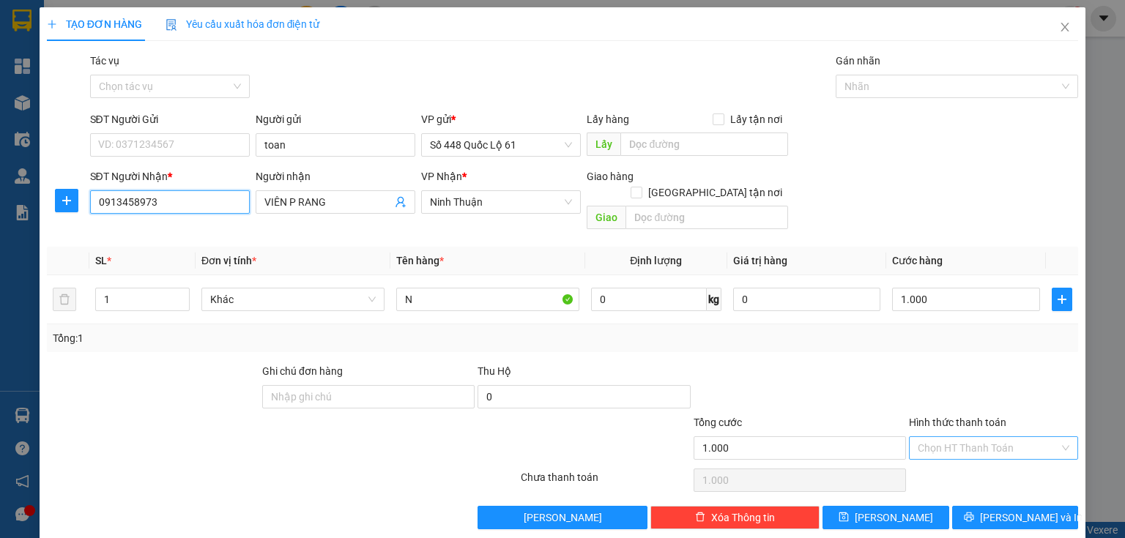
type input "0913458973"
click at [938, 437] on input "Hình thức thanh toán" at bounding box center [988, 448] width 141 height 22
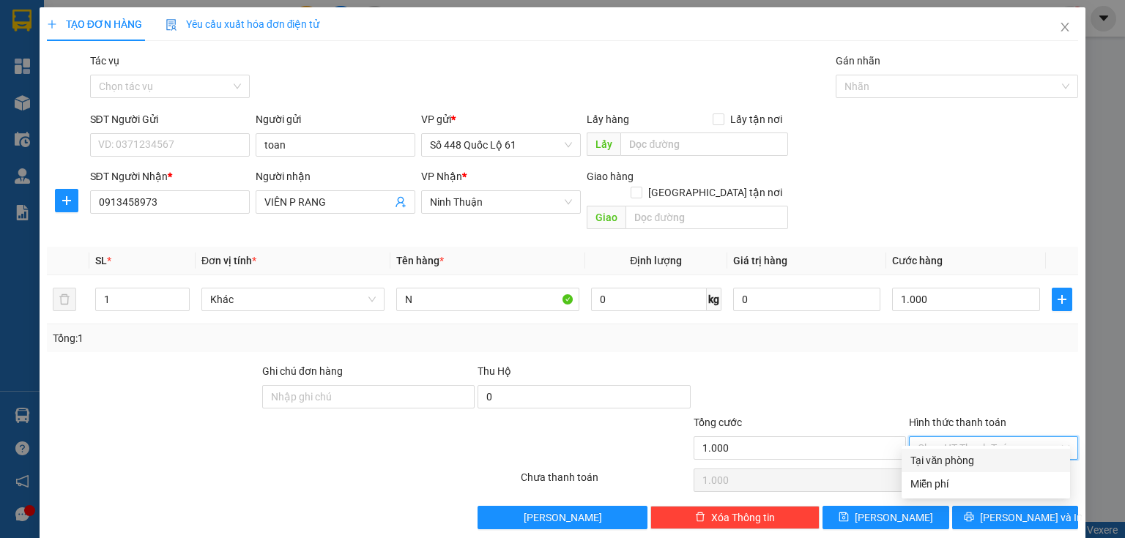
click at [908, 460] on div "Tại văn phòng" at bounding box center [986, 460] width 168 height 23
type input "0"
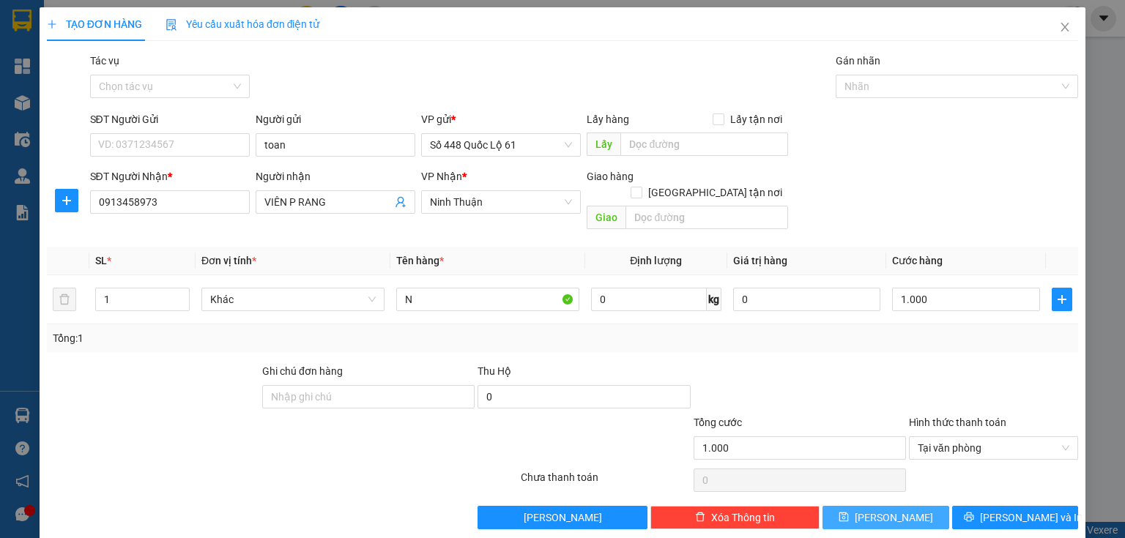
click at [898, 492] on div "Transit Pickup Surcharge Ids Transit Deliver Surcharge Ids Transit Deliver Surc…" at bounding box center [562, 291] width 1031 height 477
click at [898, 506] on button "Lưu" at bounding box center [886, 517] width 127 height 23
type input "0"
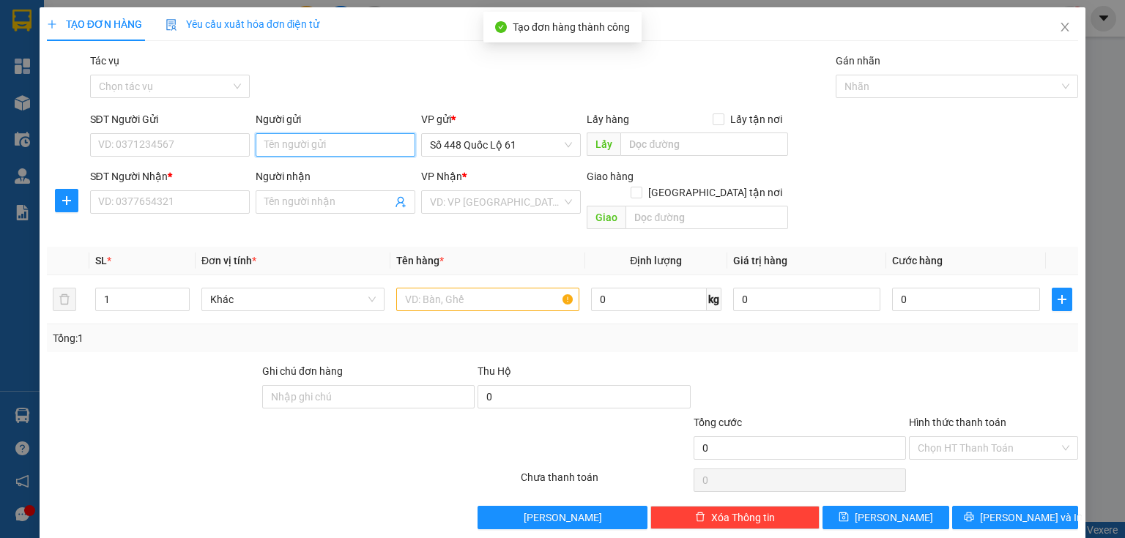
click at [273, 148] on input "Người gửi" at bounding box center [336, 144] width 160 height 23
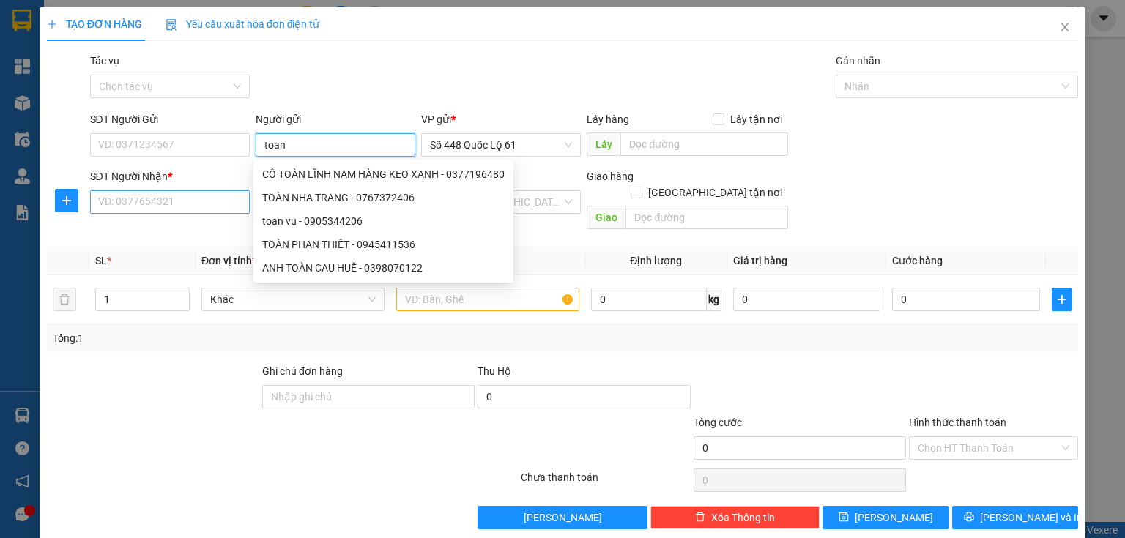
type input "toan"
click at [185, 202] on input "SĐT Người Nhận *" at bounding box center [170, 201] width 160 height 23
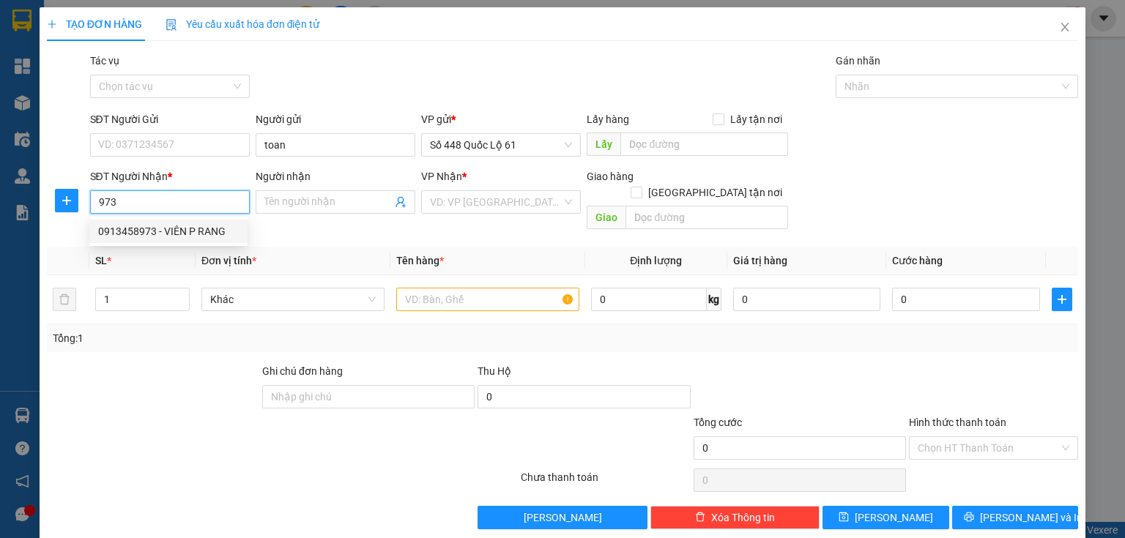
click at [157, 237] on div "0913458973 - VIÊN P RANG" at bounding box center [168, 231] width 141 height 16
type input "0913458973"
type input "VIÊN P RANG"
type input "1.000"
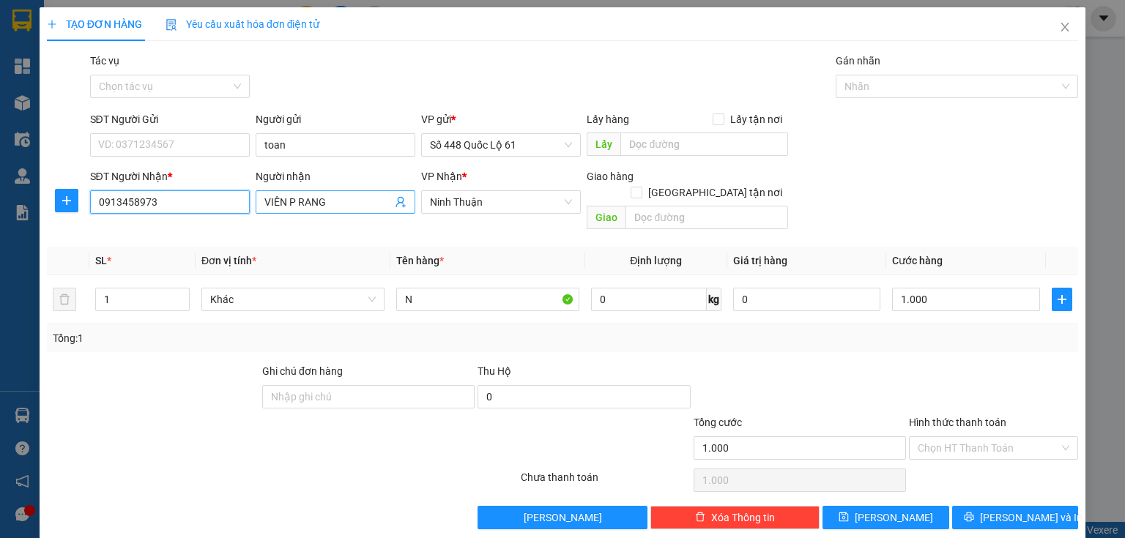
type input "0913458973"
click at [330, 202] on input "VIÊN P RANG" at bounding box center [327, 202] width 127 height 16
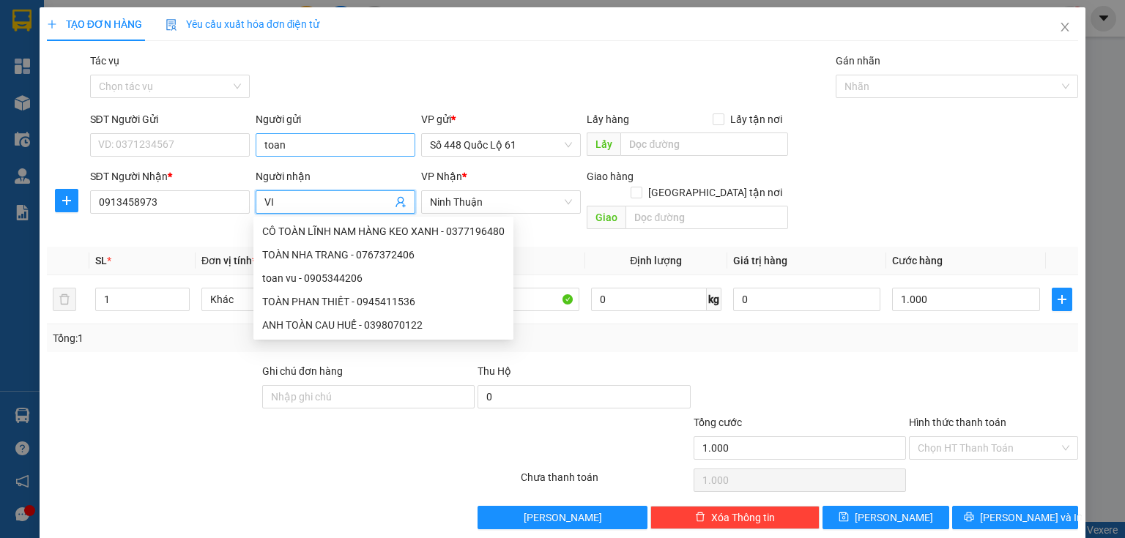
type input "V"
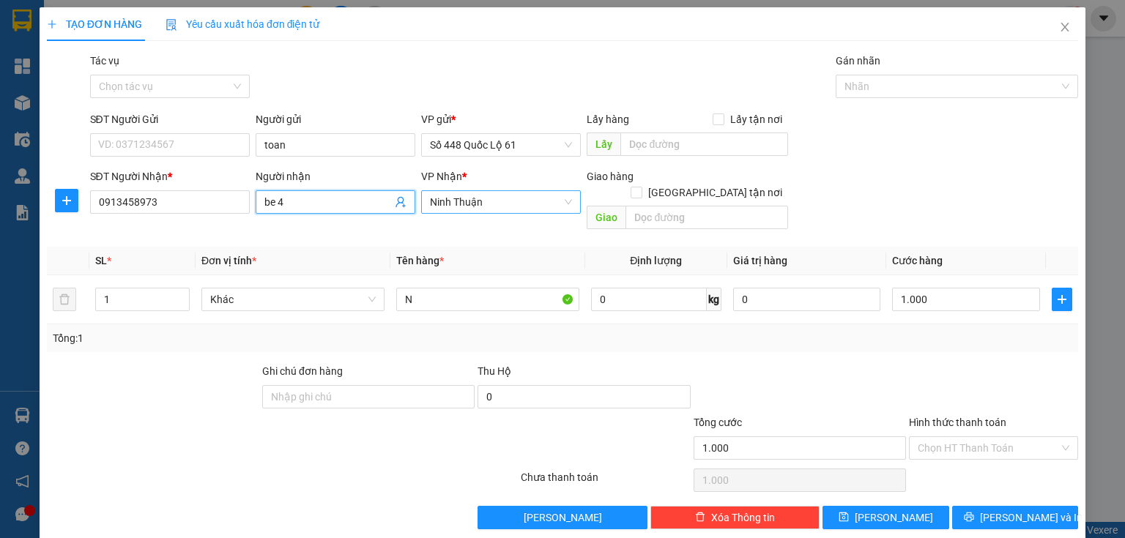
click at [479, 193] on span "Ninh Thuận" at bounding box center [501, 202] width 142 height 22
type input "be 4"
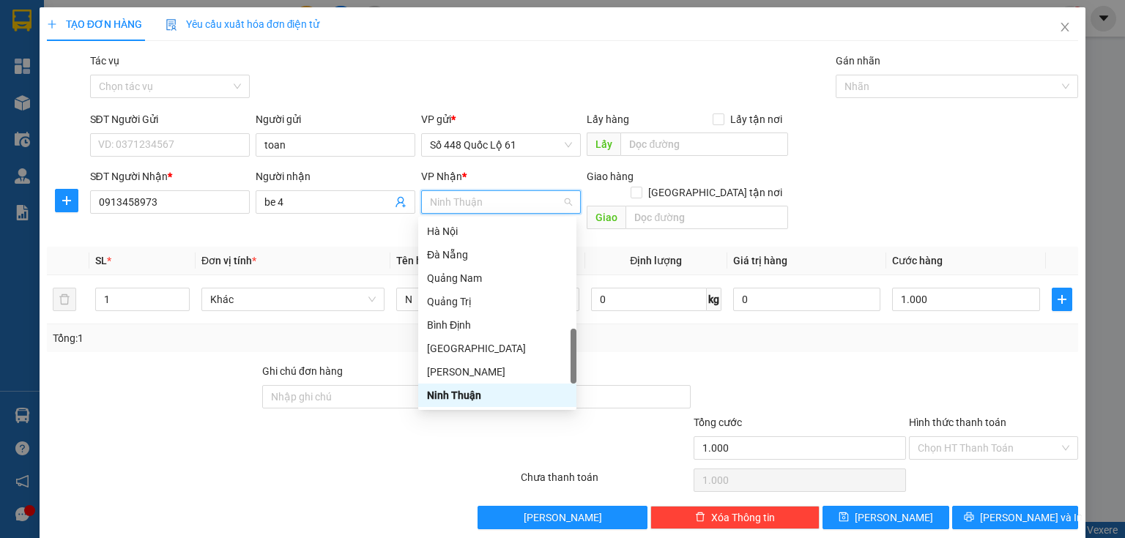
type input "l"
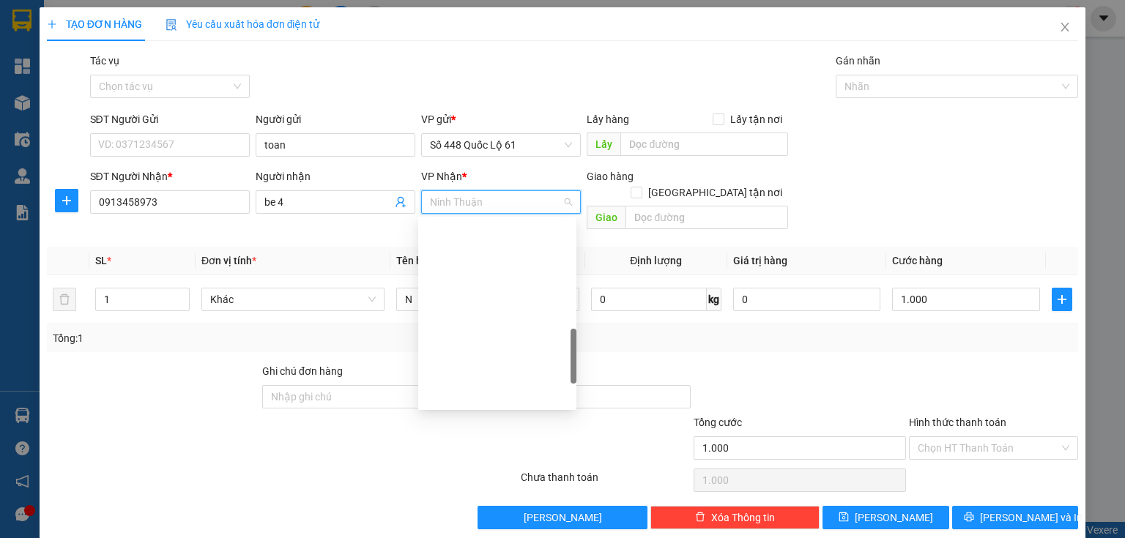
scroll to position [469, 0]
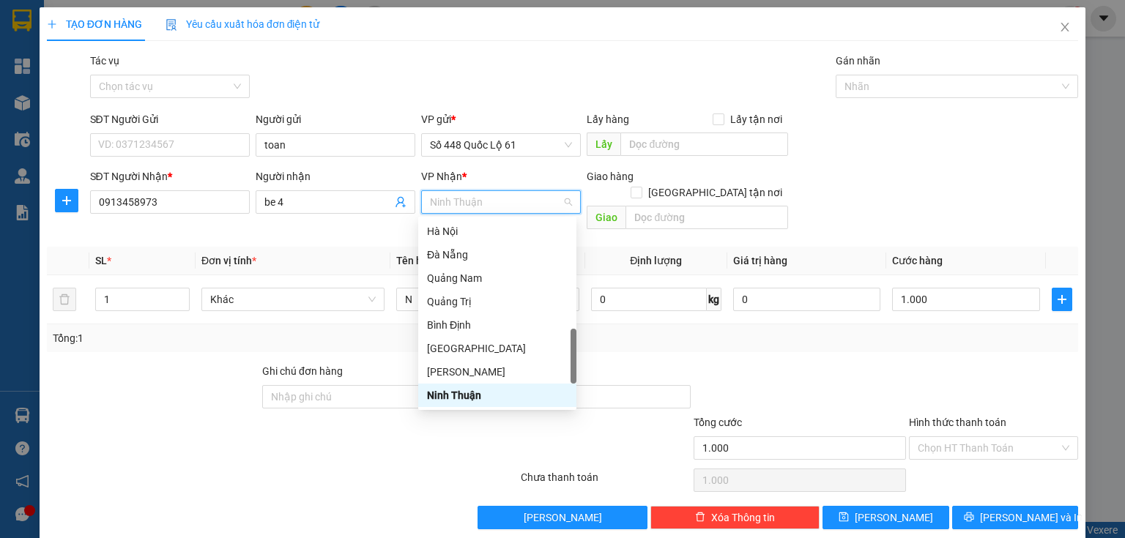
type input "k"
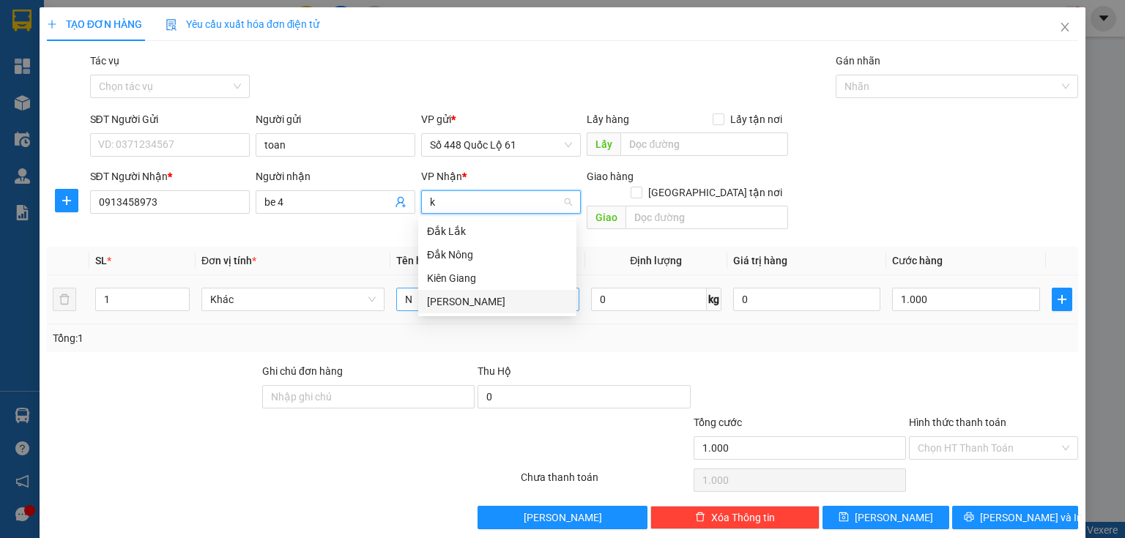
drag, startPoint x: 445, startPoint y: 296, endPoint x: 463, endPoint y: 285, distance: 20.7
click at [445, 297] on div "[PERSON_NAME]" at bounding box center [497, 302] width 141 height 16
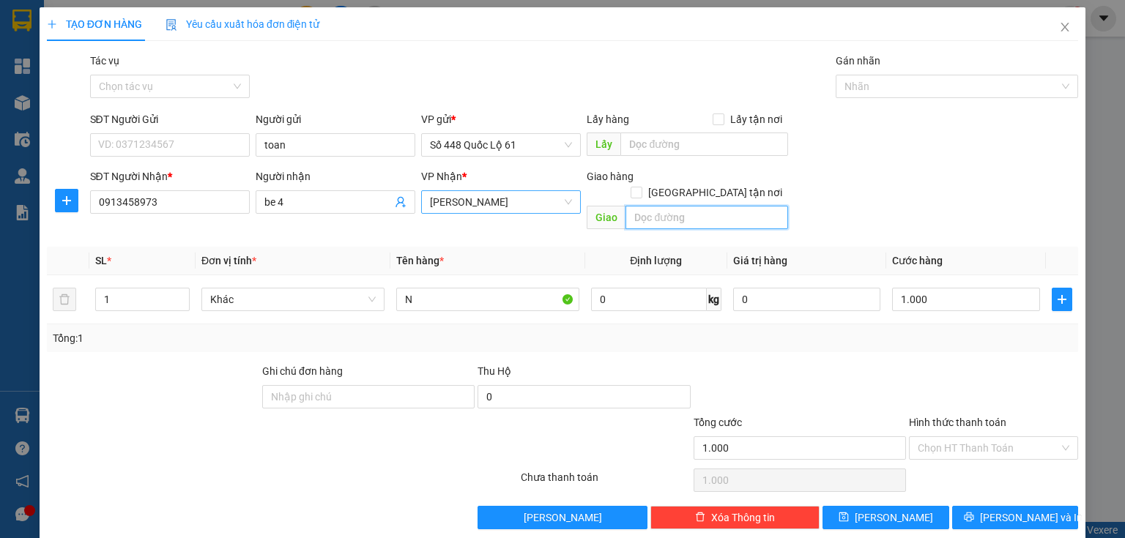
click at [626, 206] on input "text" at bounding box center [707, 217] width 163 height 23
type input "nha trang"
click at [641, 187] on input "Giao tận nơi" at bounding box center [636, 192] width 10 height 10
checkbox input "true"
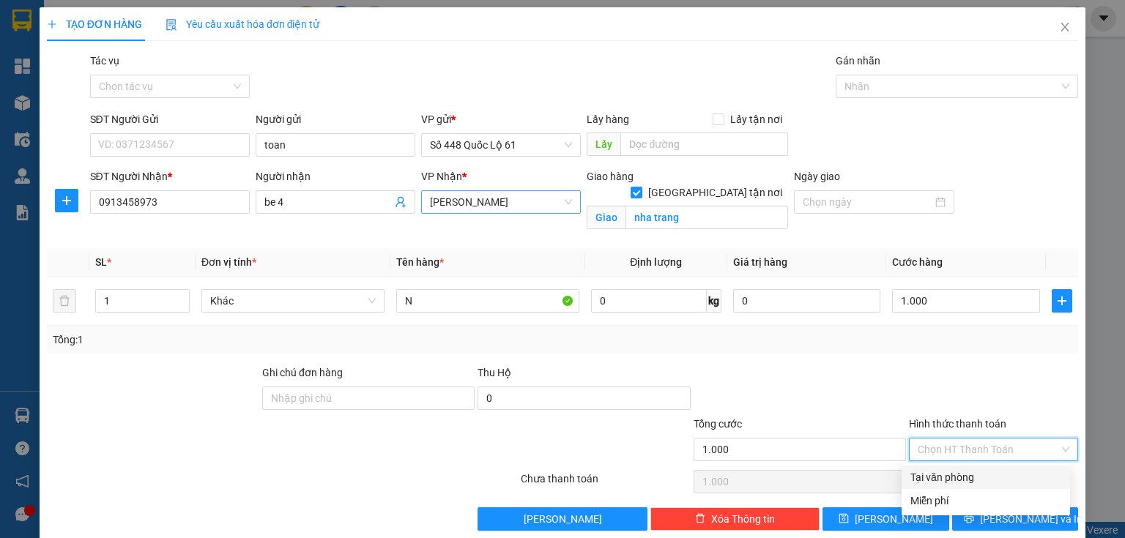
drag, startPoint x: 951, startPoint y: 447, endPoint x: 913, endPoint y: 469, distance: 44.0
click at [951, 448] on input "Hình thức thanh toán" at bounding box center [988, 450] width 141 height 22
click at [913, 470] on div "Tại văn phòng" at bounding box center [985, 478] width 151 height 16
type input "0"
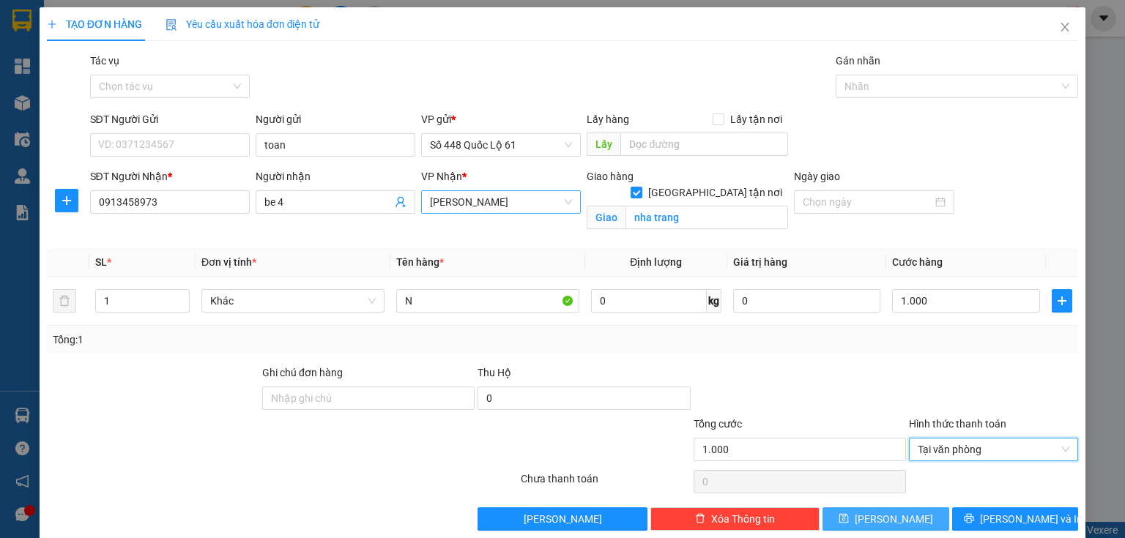
click at [913, 510] on button "Lưu" at bounding box center [886, 519] width 127 height 23
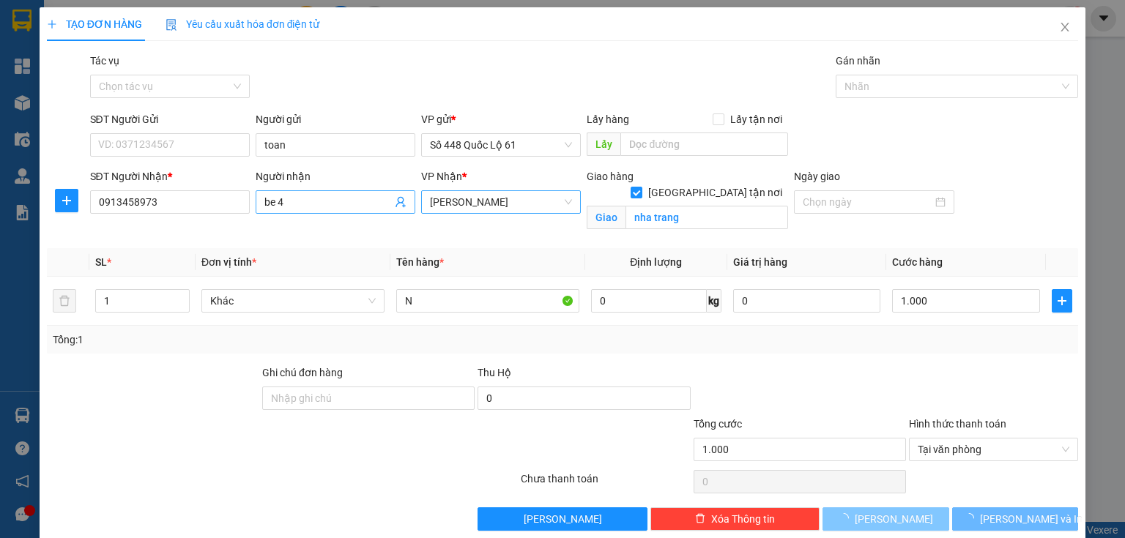
checkbox input "false"
type input "0"
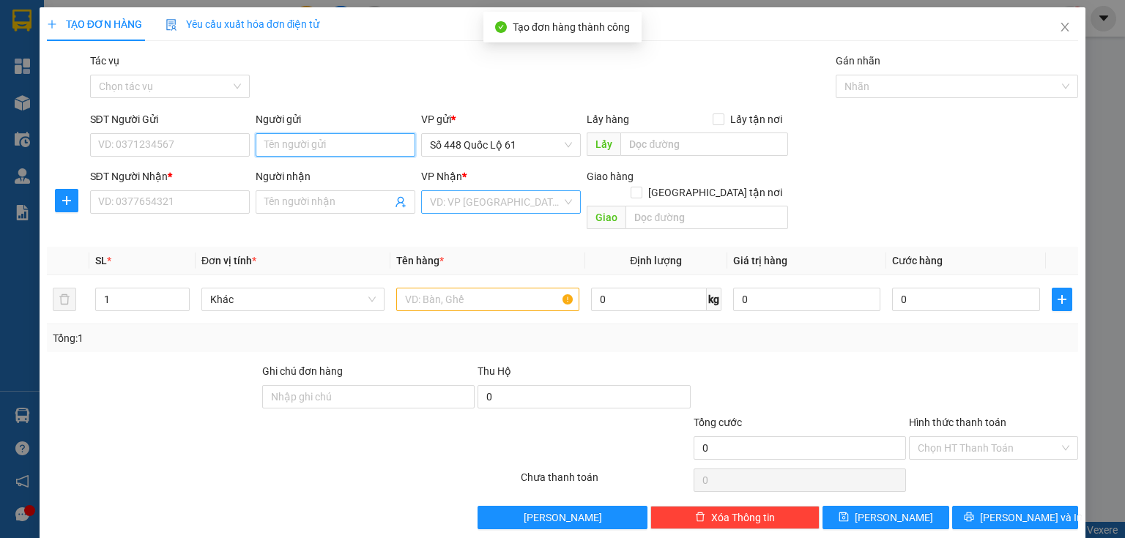
click at [341, 152] on input "Người gửi" at bounding box center [336, 144] width 160 height 23
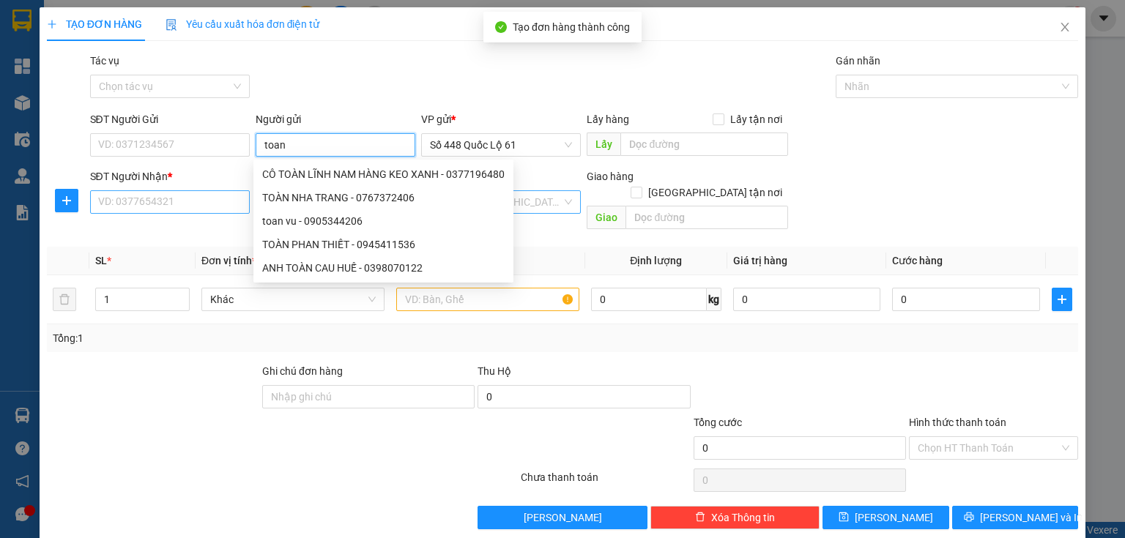
type input "toan"
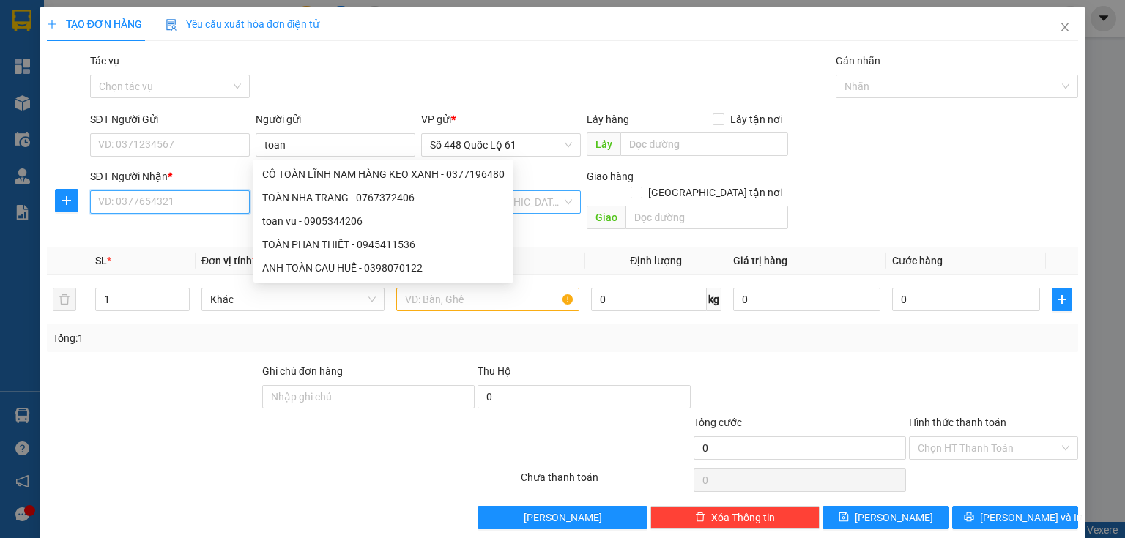
click at [229, 196] on input "SĐT Người Nhận *" at bounding box center [170, 201] width 160 height 23
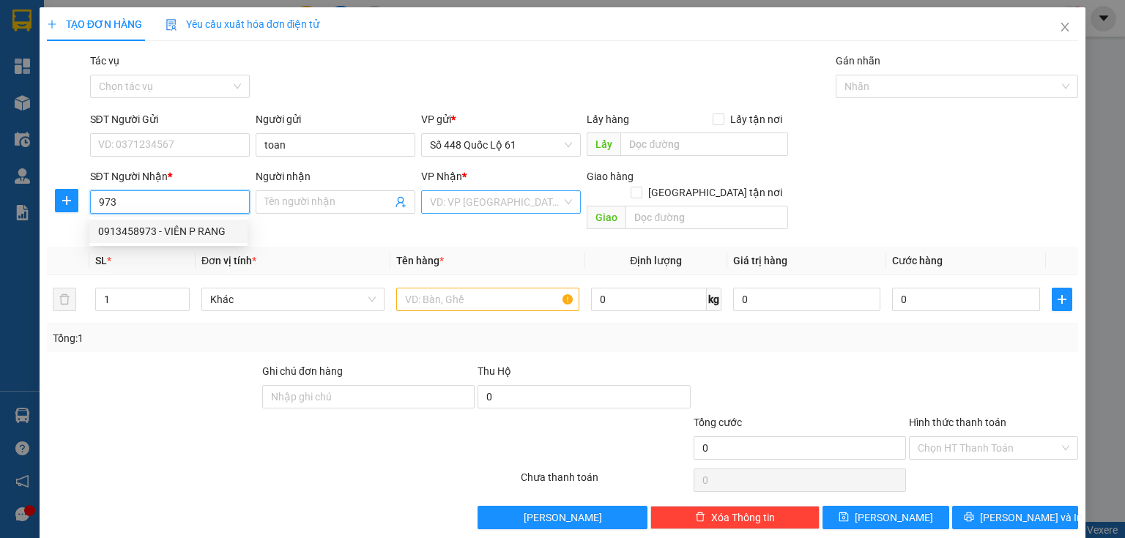
click at [182, 229] on div "0913458973 - VIÊN P RANG" at bounding box center [168, 231] width 141 height 16
type input "0913458973"
type input "VIÊN P RANG"
checkbox input "true"
type input "nha trang"
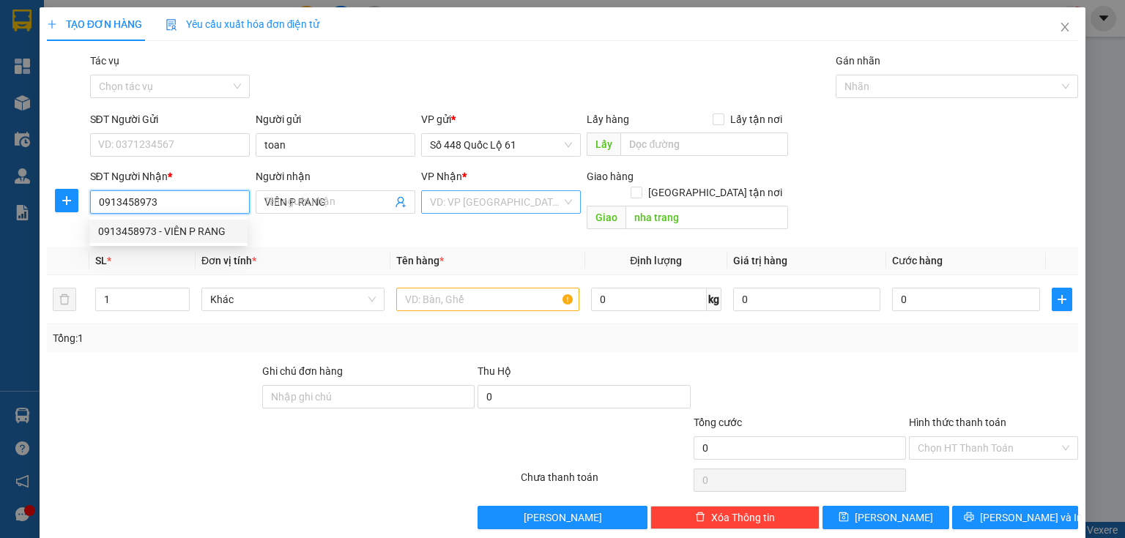
type input "1.000"
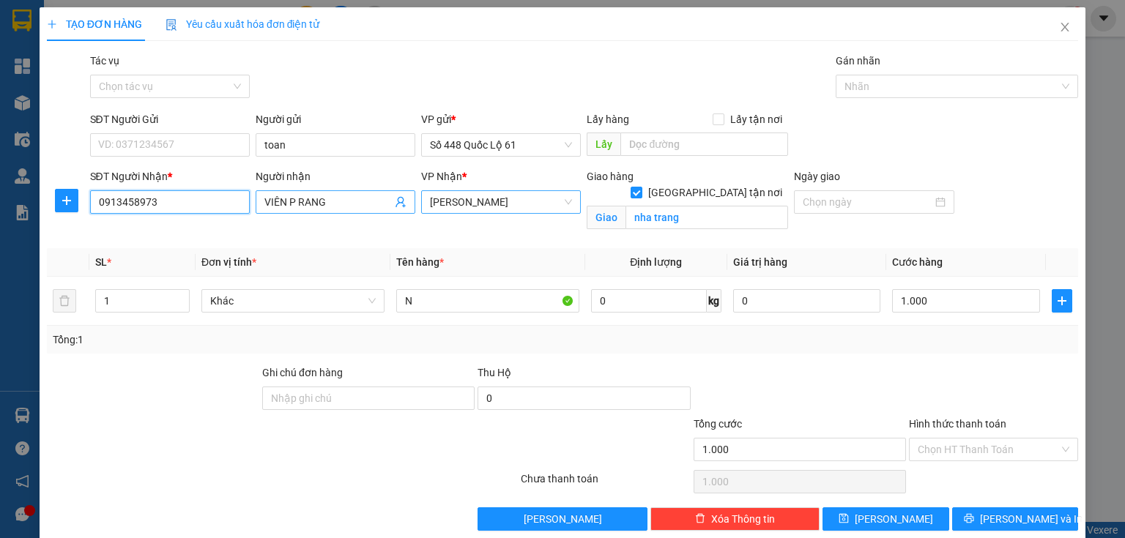
type input "0913458973"
click at [335, 199] on input "VIÊN P RANG" at bounding box center [327, 202] width 127 height 16
type input "V"
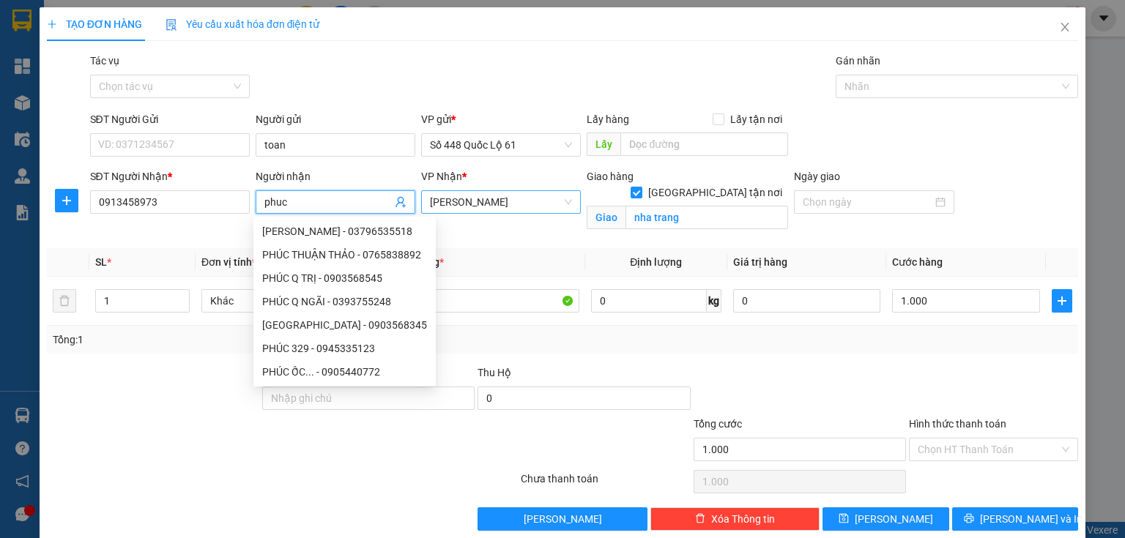
type input "phuc"
click at [571, 243] on div "Transit Pickup Surcharge Ids Transit Deliver Surcharge Ids Transit Deliver Surc…" at bounding box center [562, 292] width 1031 height 478
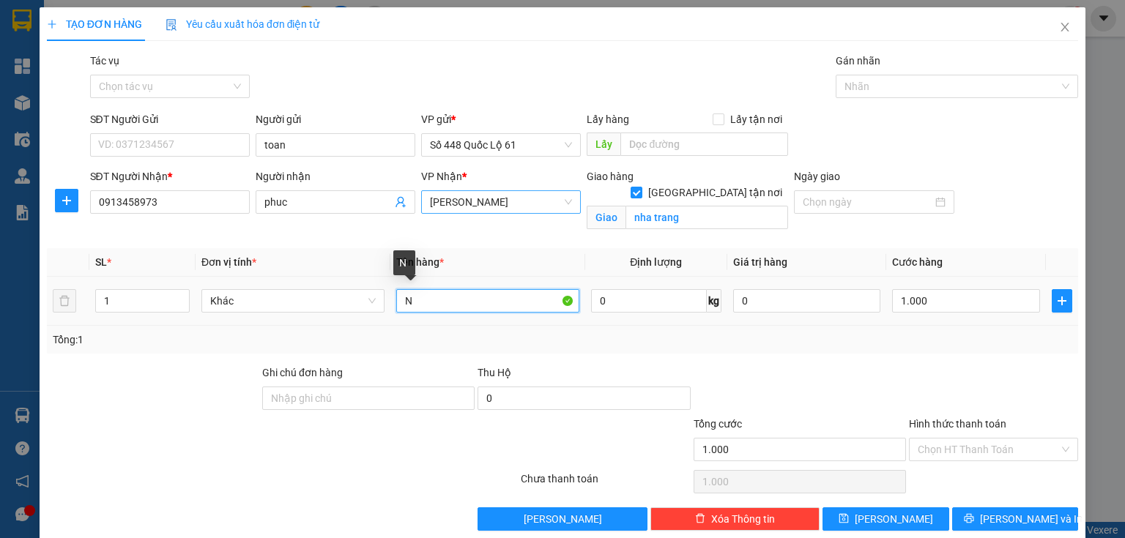
drag, startPoint x: 431, startPoint y: 297, endPoint x: 425, endPoint y: 287, distance: 11.8
click at [430, 299] on input "N" at bounding box center [487, 300] width 183 height 23
type input "l"
click at [1012, 454] on input "Hình thức thanh toán" at bounding box center [988, 450] width 141 height 22
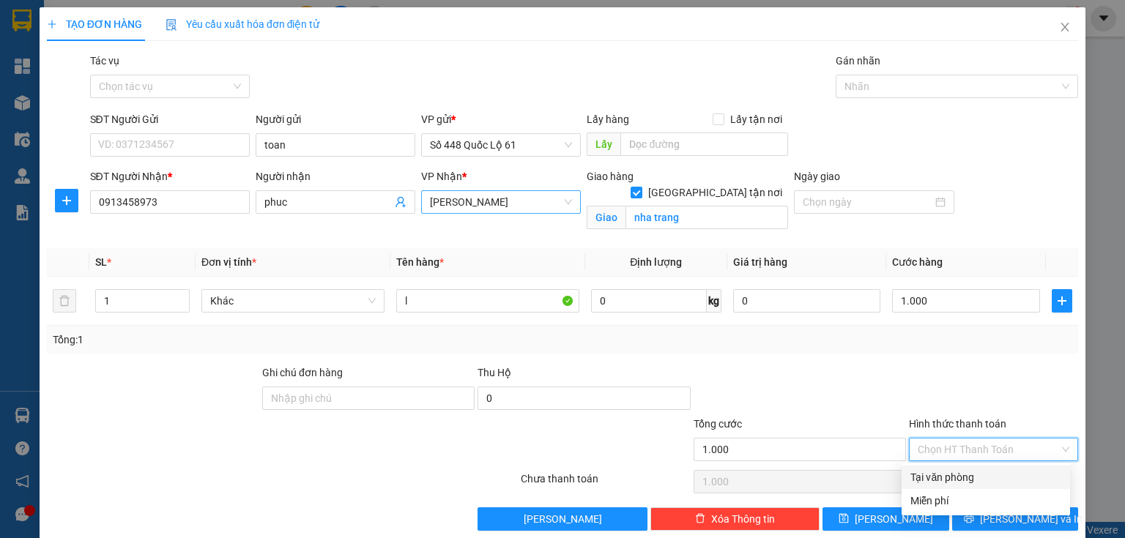
click at [963, 472] on div "Tại văn phòng" at bounding box center [985, 478] width 151 height 16
type input "0"
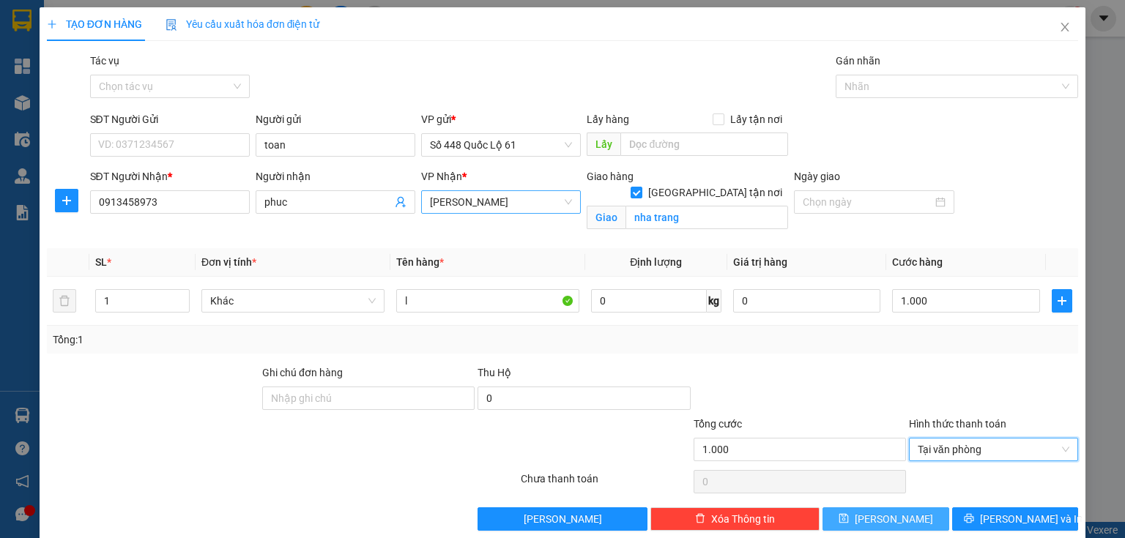
click at [886, 511] on span "Lưu" at bounding box center [894, 519] width 78 height 16
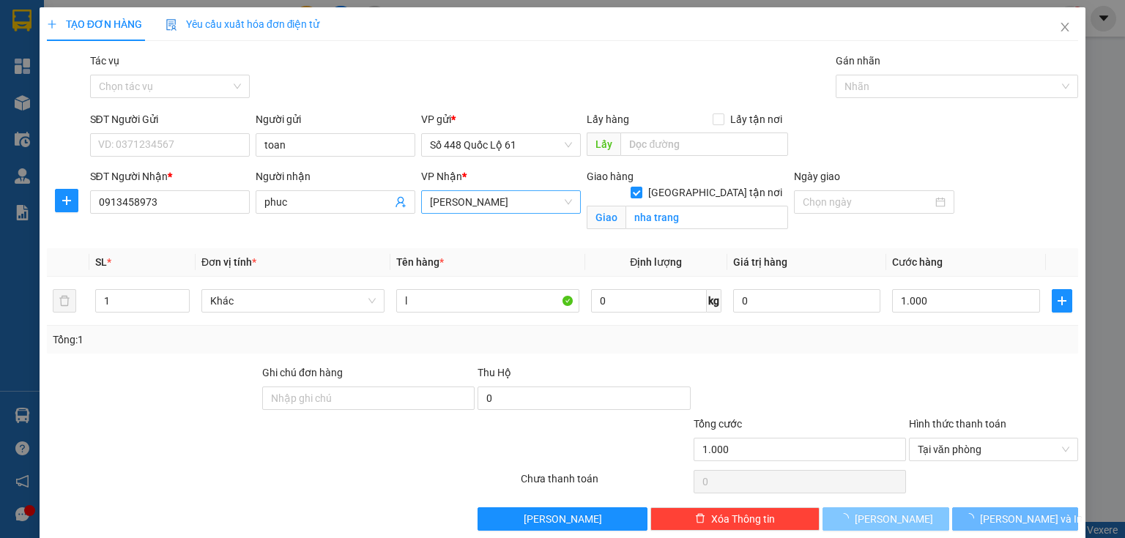
checkbox input "false"
type input "0"
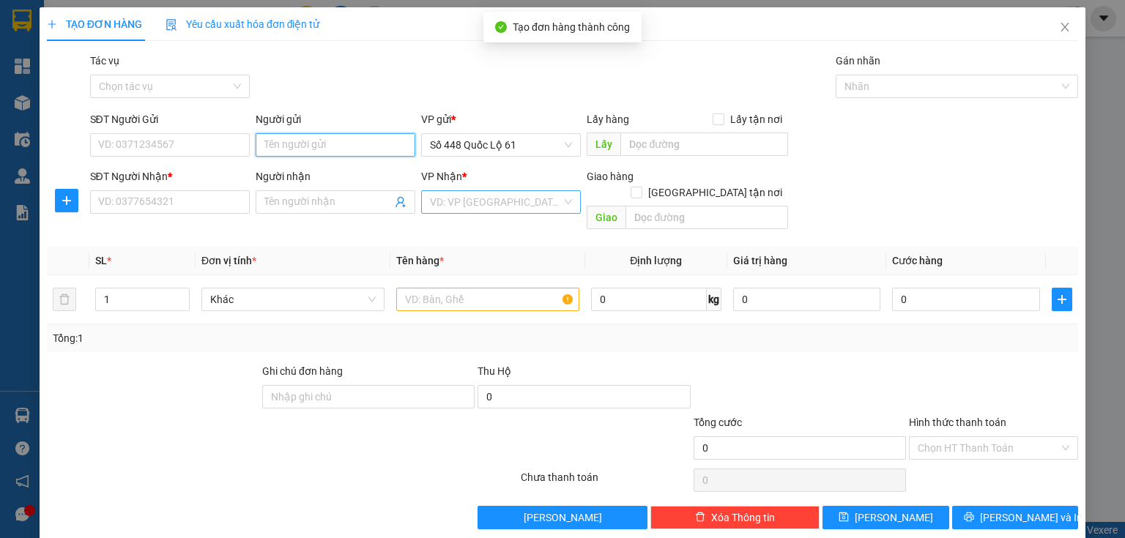
click at [312, 146] on input "Người gửi" at bounding box center [336, 144] width 160 height 23
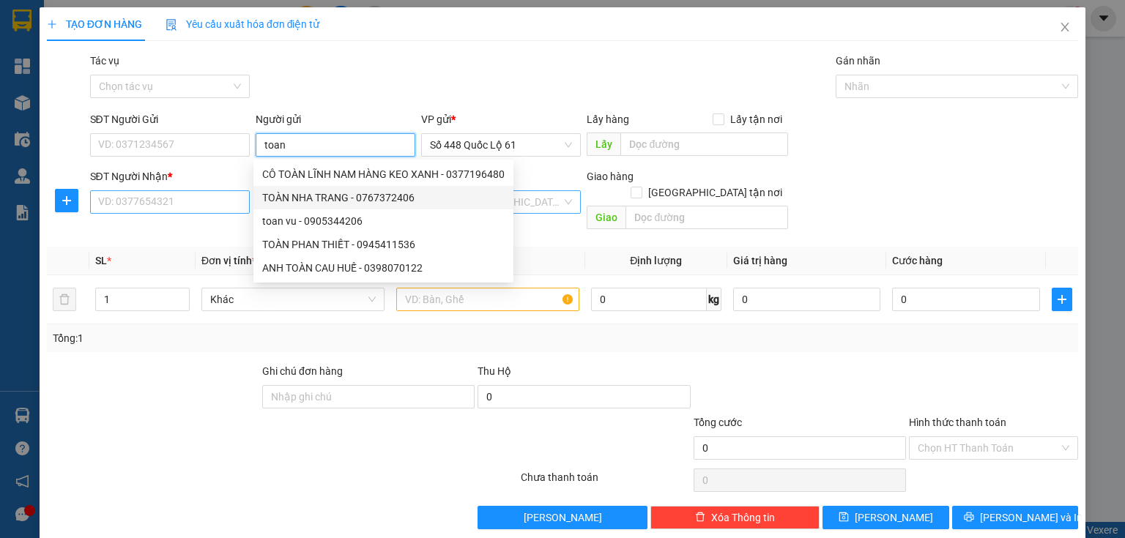
type input "toan"
click at [185, 204] on input "SĐT Người Nhận *" at bounding box center [170, 201] width 160 height 23
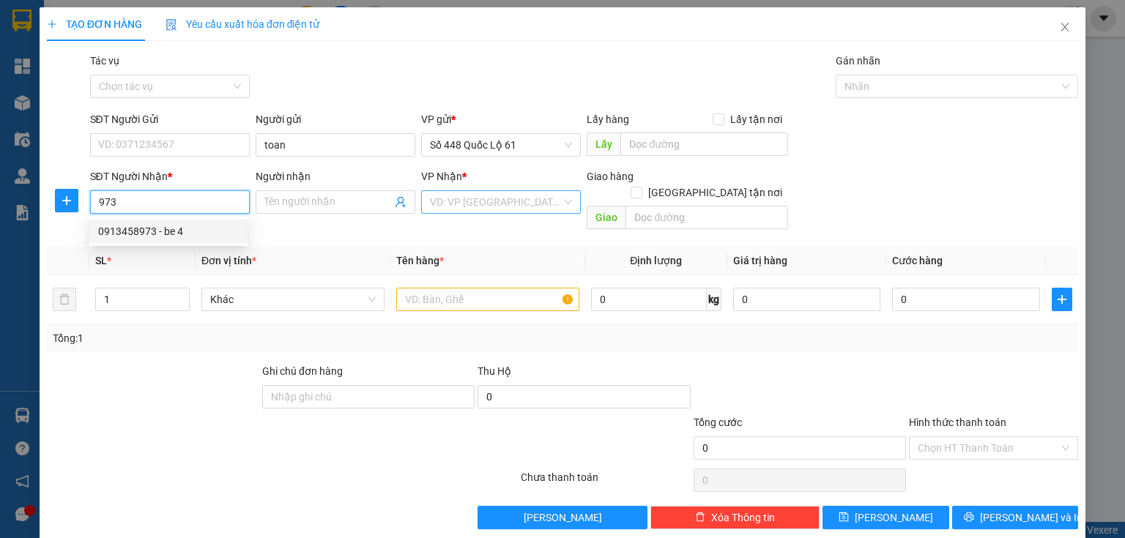
click at [188, 232] on div "0913458973 - be 4" at bounding box center [168, 231] width 141 height 16
type input "0913458973"
type input "be 4"
checkbox input "true"
type input "nha trang"
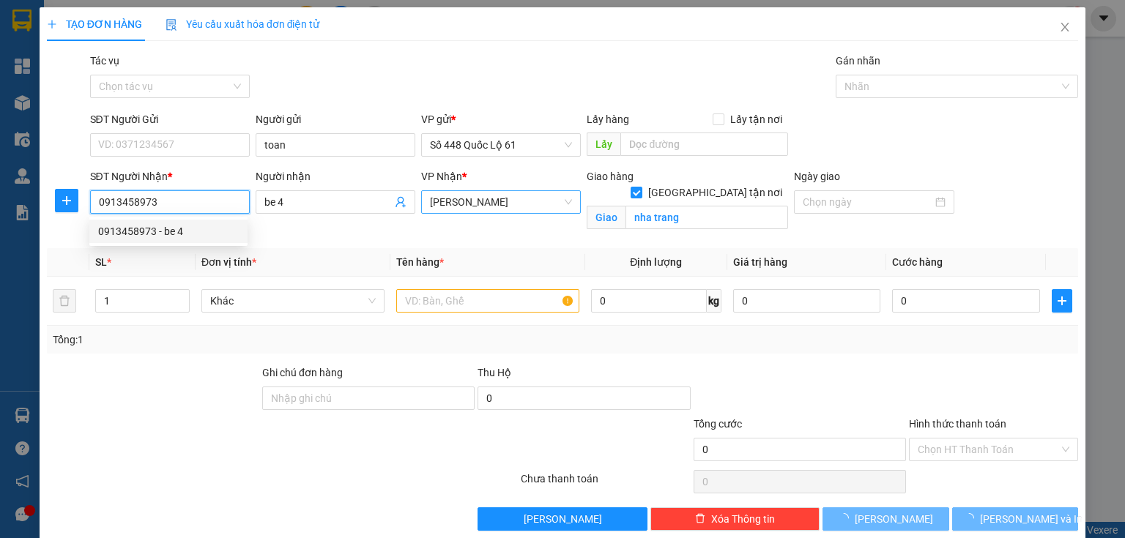
type input "1.000"
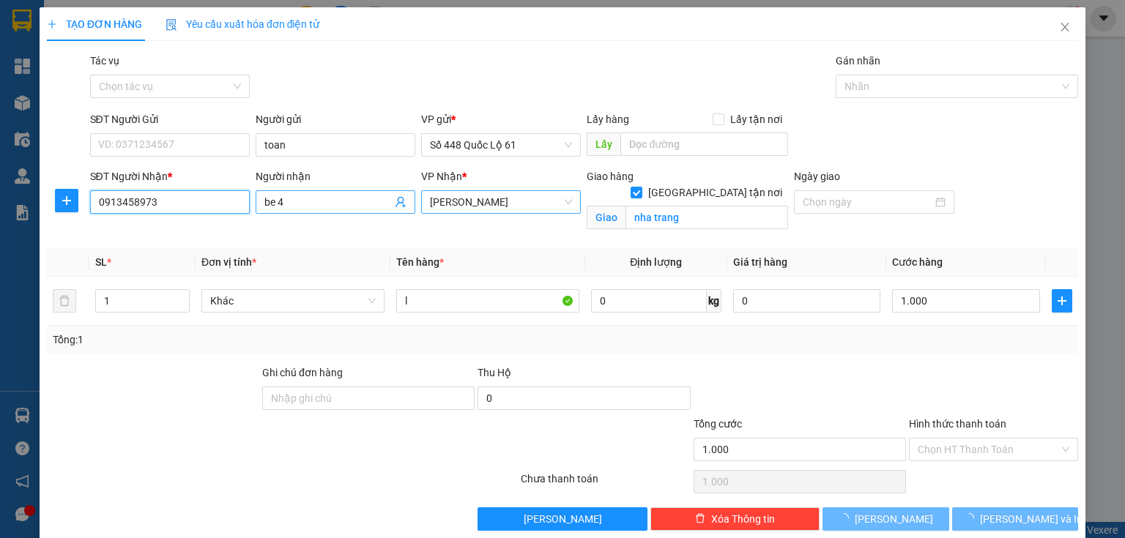
type input "0913458973"
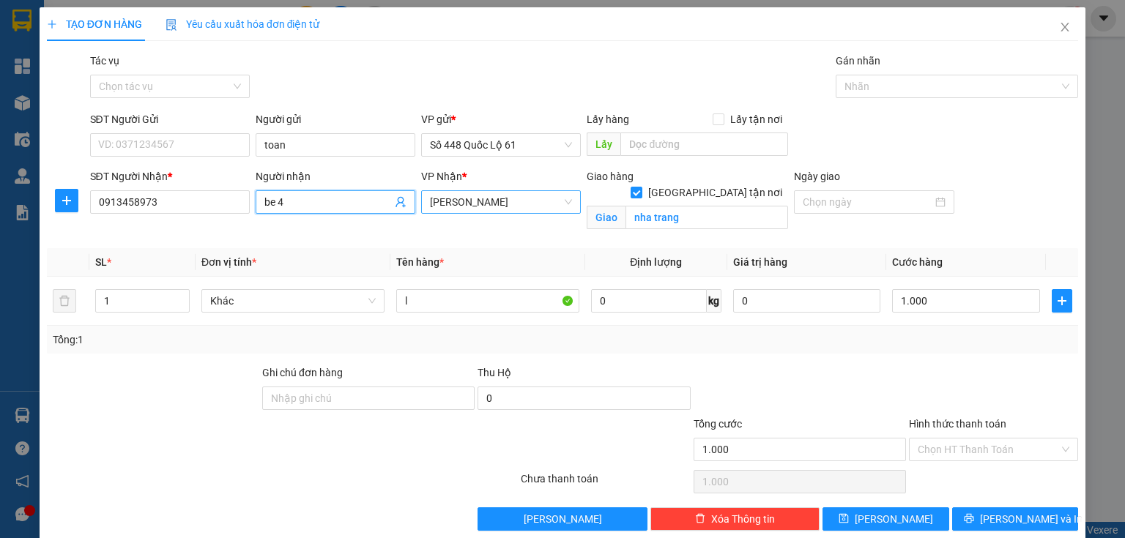
drag, startPoint x: 324, startPoint y: 201, endPoint x: 336, endPoint y: 170, distance: 33.2
click at [324, 199] on input "be 4" at bounding box center [327, 202] width 127 height 16
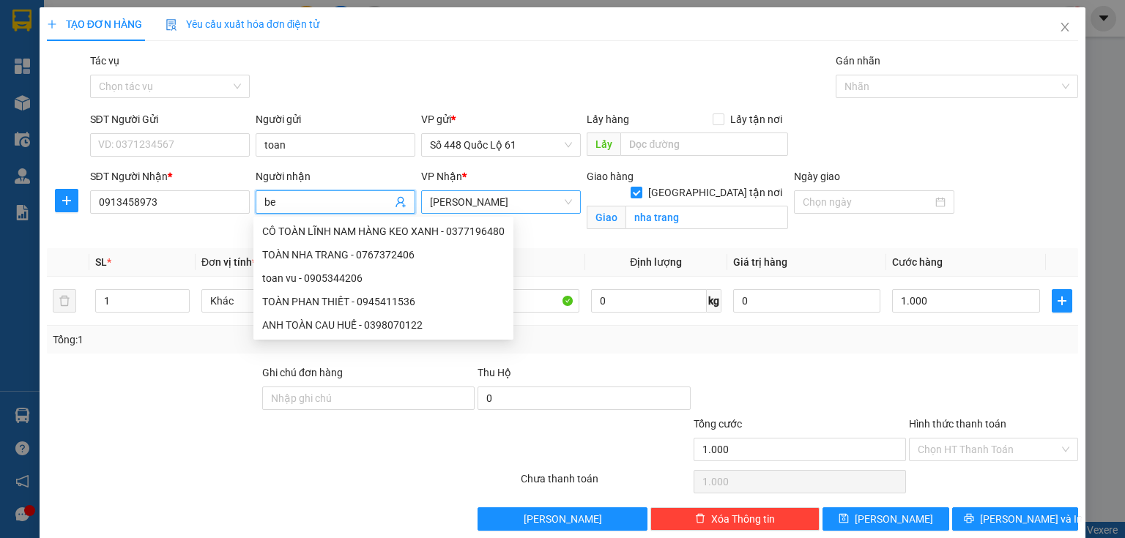
type input "b"
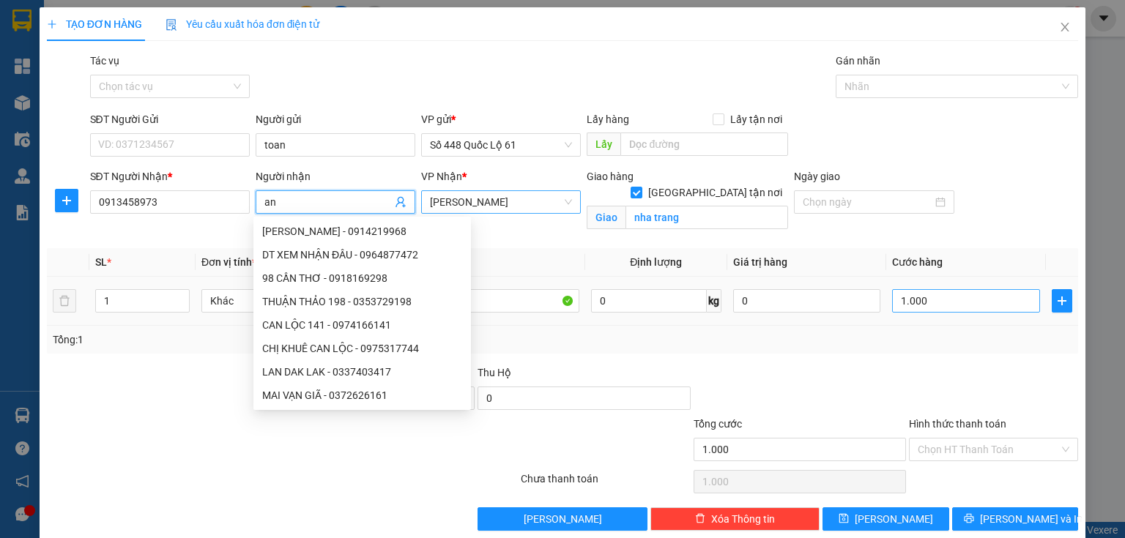
type input "an"
click at [916, 304] on input "1.000" at bounding box center [966, 300] width 148 height 23
type input "1"
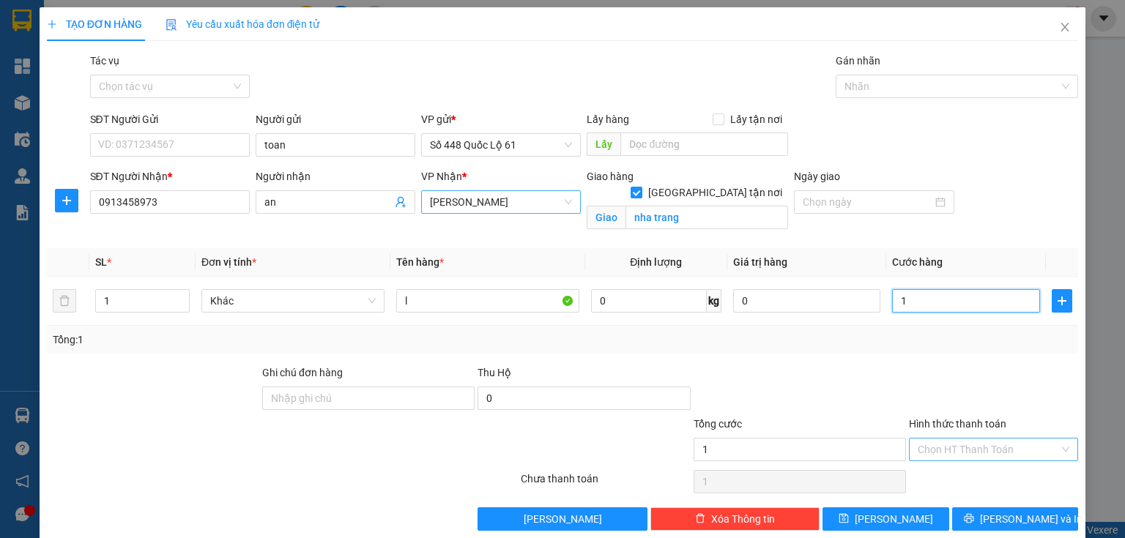
type input "1"
type input "1.000"
click at [924, 457] on input "Hình thức thanh toán" at bounding box center [988, 450] width 141 height 22
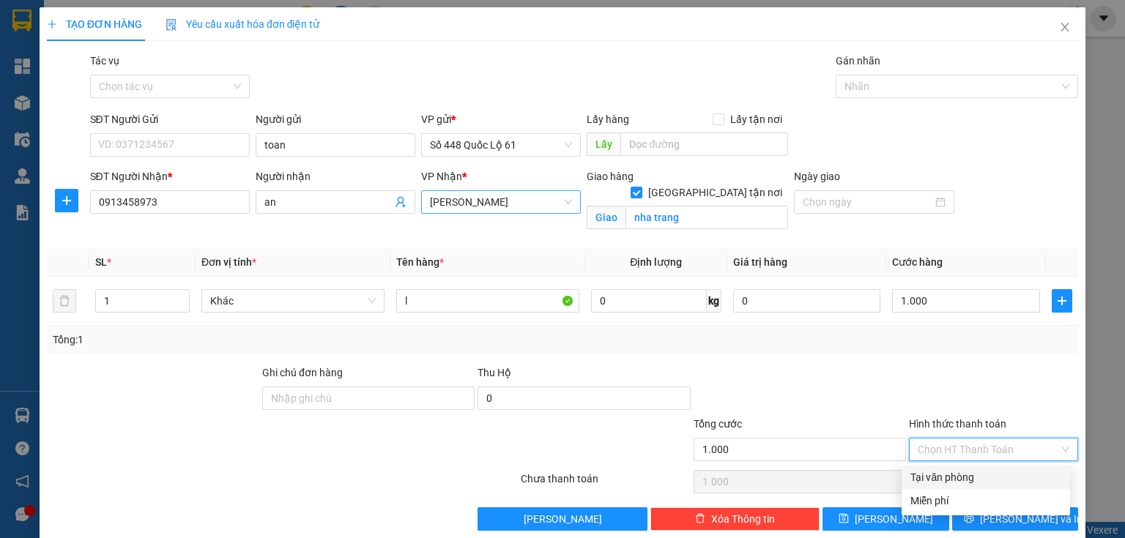
drag, startPoint x: 923, startPoint y: 472, endPoint x: 880, endPoint y: 502, distance: 51.6
click at [923, 476] on div "Tại văn phòng" at bounding box center [985, 478] width 151 height 16
type input "0"
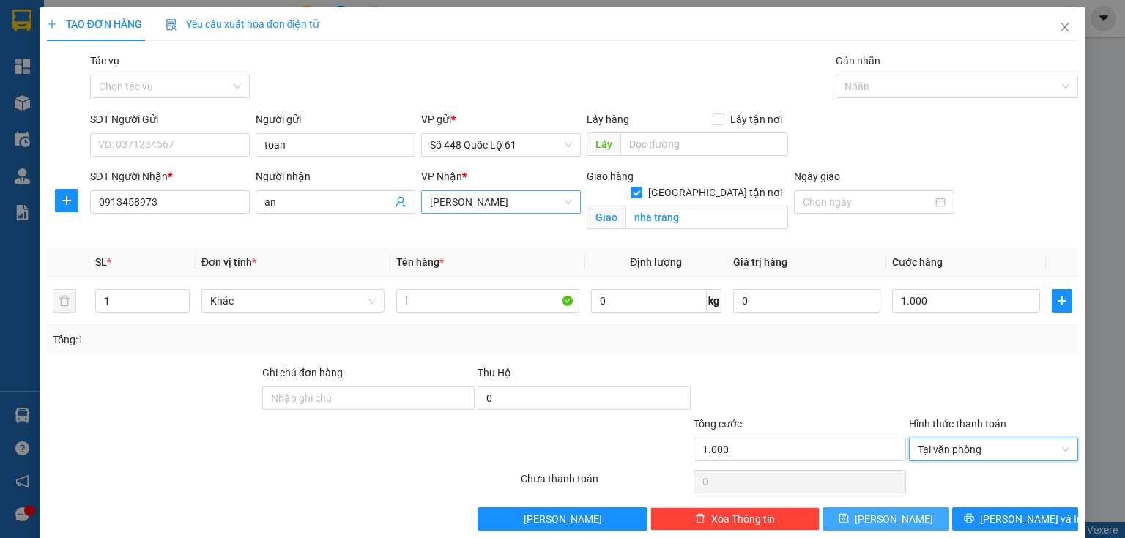
click at [849, 522] on icon "save" at bounding box center [844, 518] width 10 height 10
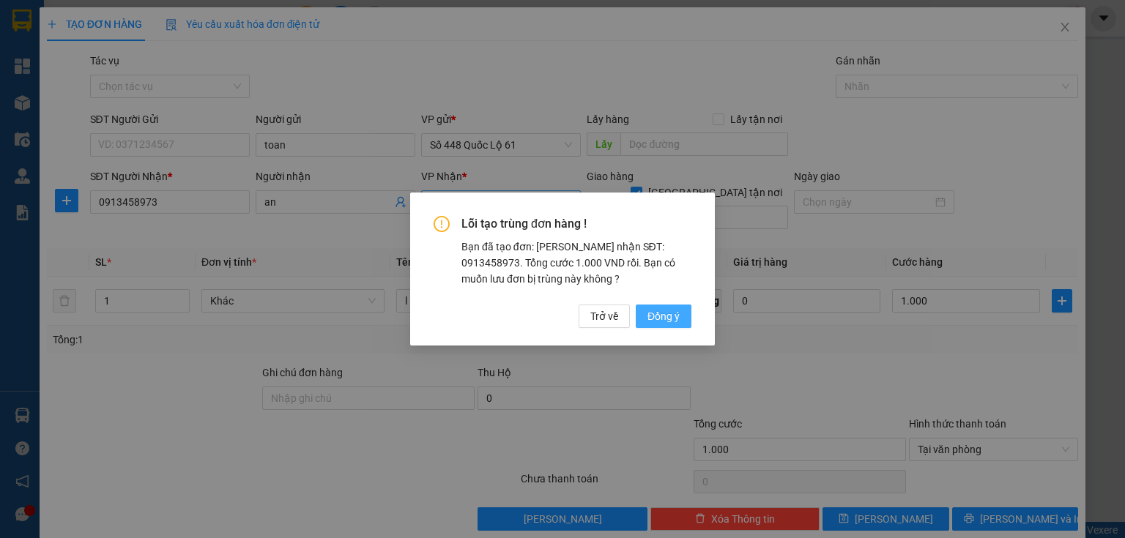
click at [668, 313] on span "Đồng ý" at bounding box center [663, 316] width 32 height 16
checkbox input "false"
type input "0"
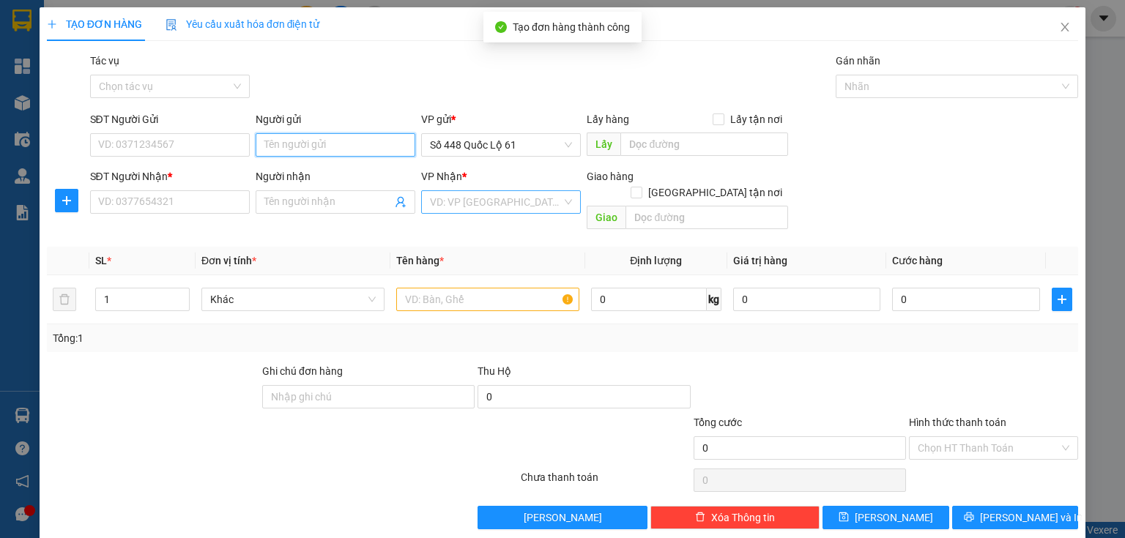
click at [270, 143] on input "Người gửi" at bounding box center [336, 144] width 160 height 23
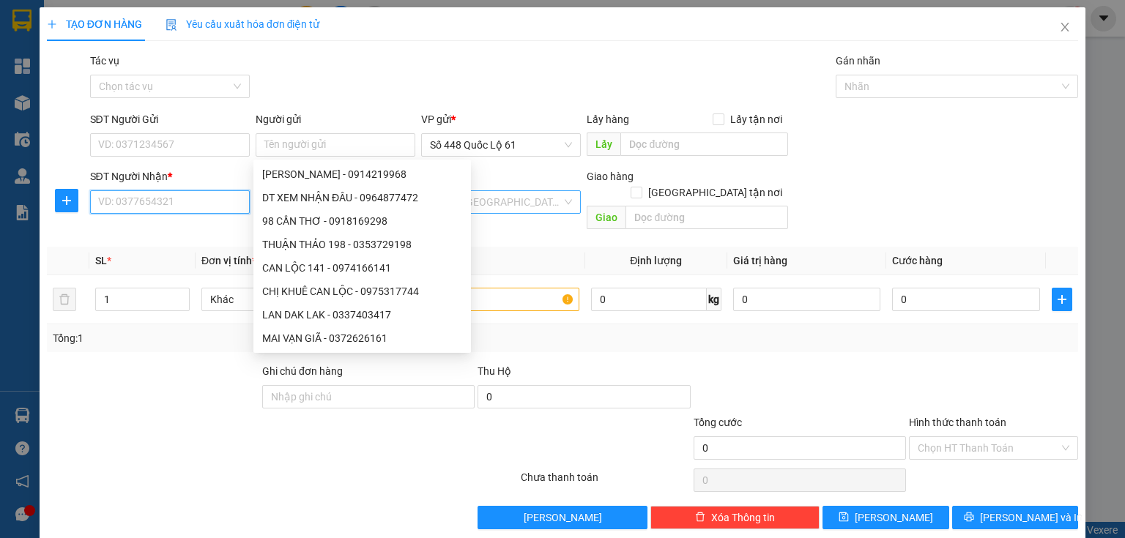
click at [123, 208] on input "SĐT Người Nhận *" at bounding box center [170, 201] width 160 height 23
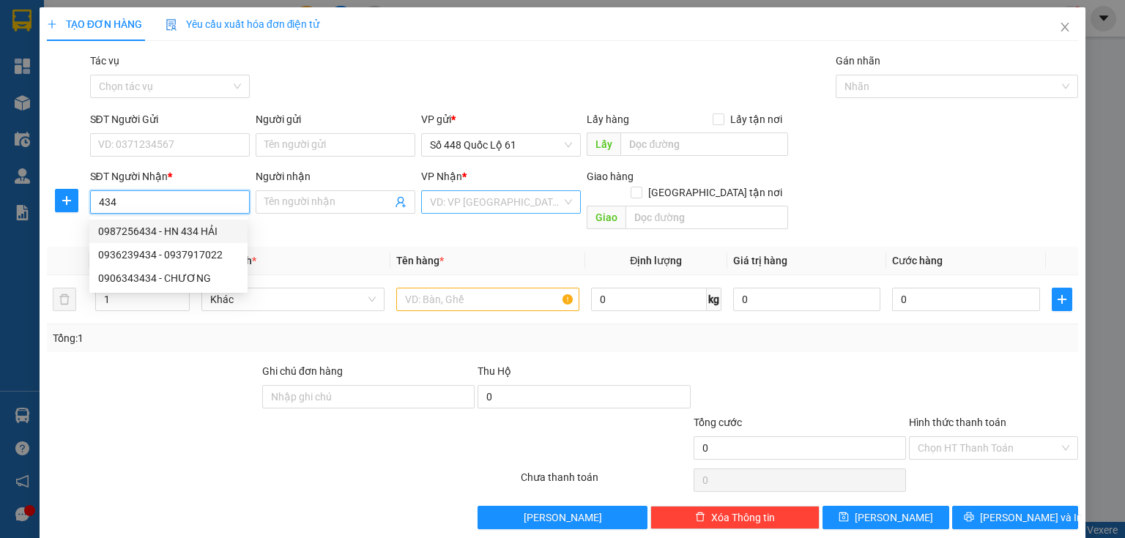
click at [92, 207] on input "434" at bounding box center [170, 201] width 160 height 23
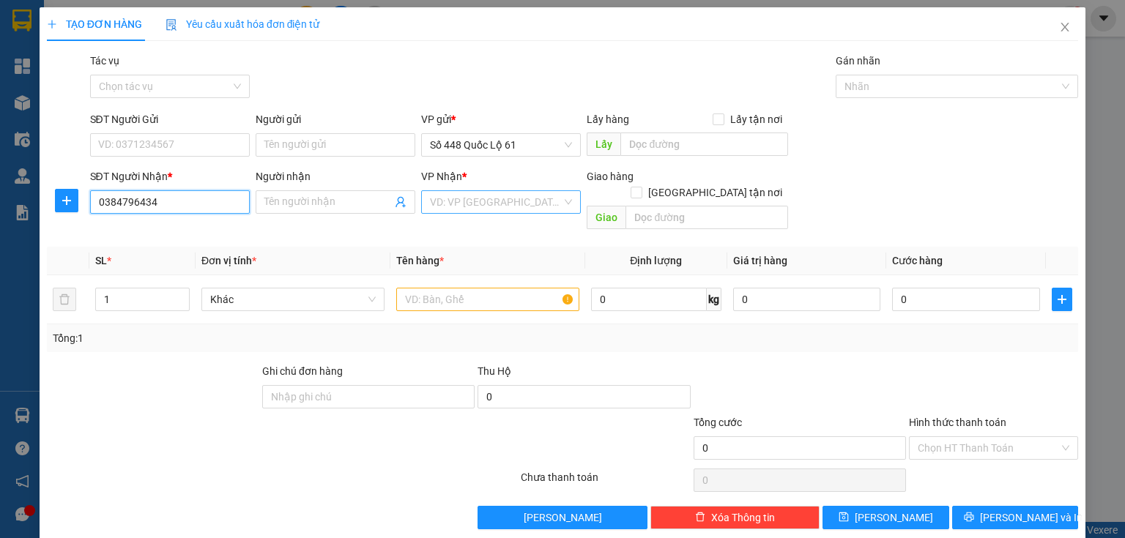
click at [425, 199] on div "VD: VP Sài Gòn" at bounding box center [501, 201] width 160 height 23
type input "0384796434"
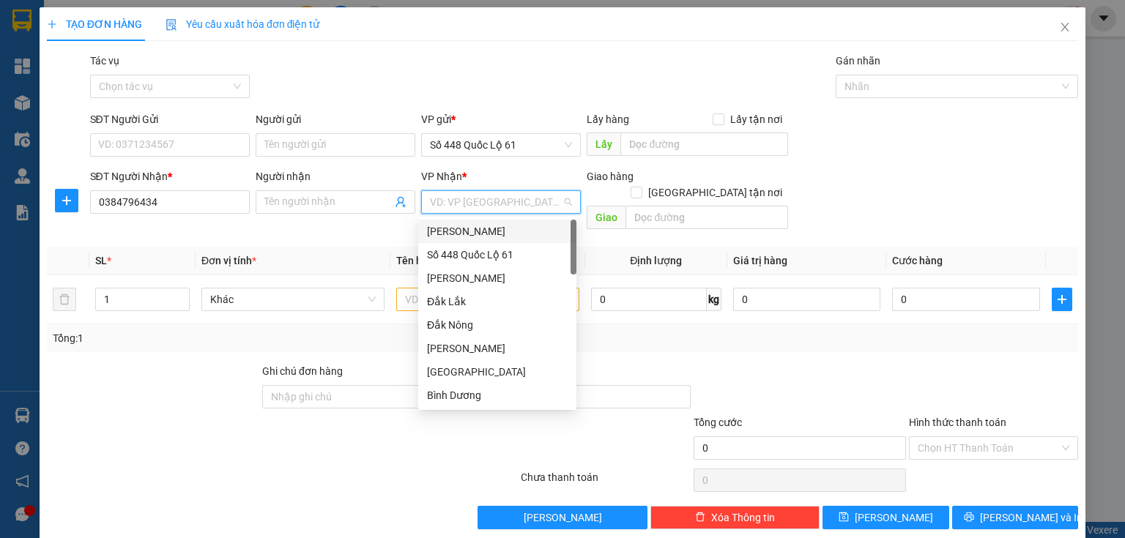
type input "d"
click at [469, 374] on div "Đà Nẵng" at bounding box center [497, 372] width 141 height 16
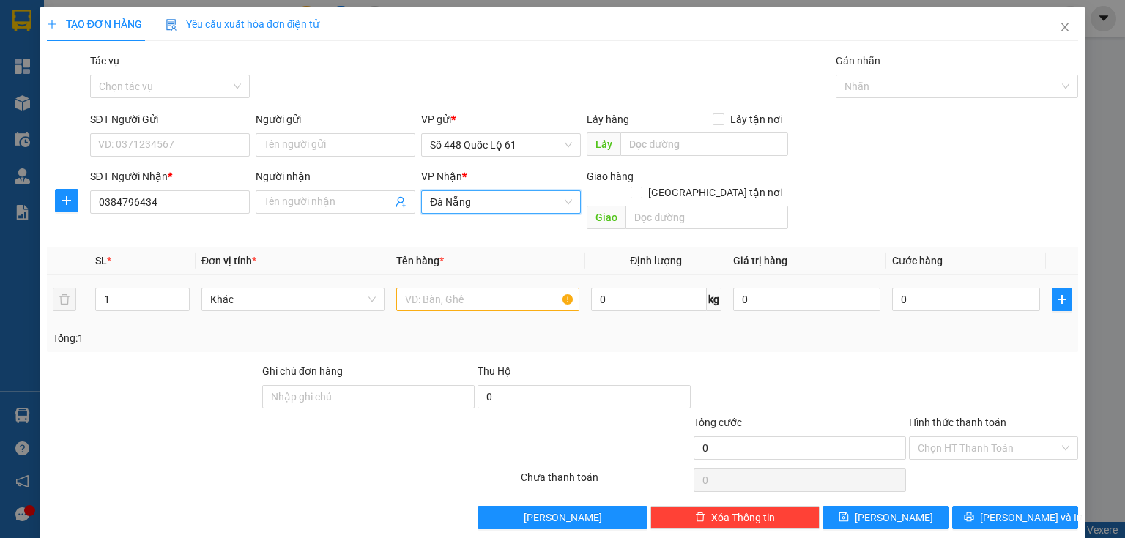
click at [416, 295] on div at bounding box center [487, 299] width 183 height 29
click at [416, 292] on input "text" at bounding box center [487, 299] width 183 height 23
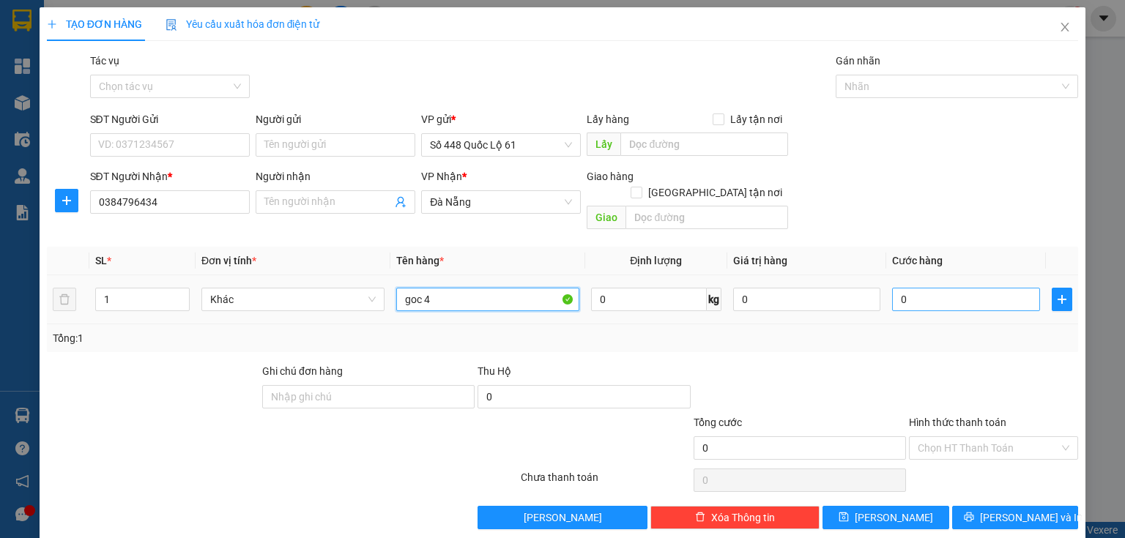
type input "goc 4"
click at [899, 288] on input "0" at bounding box center [966, 299] width 148 height 23
type input "1"
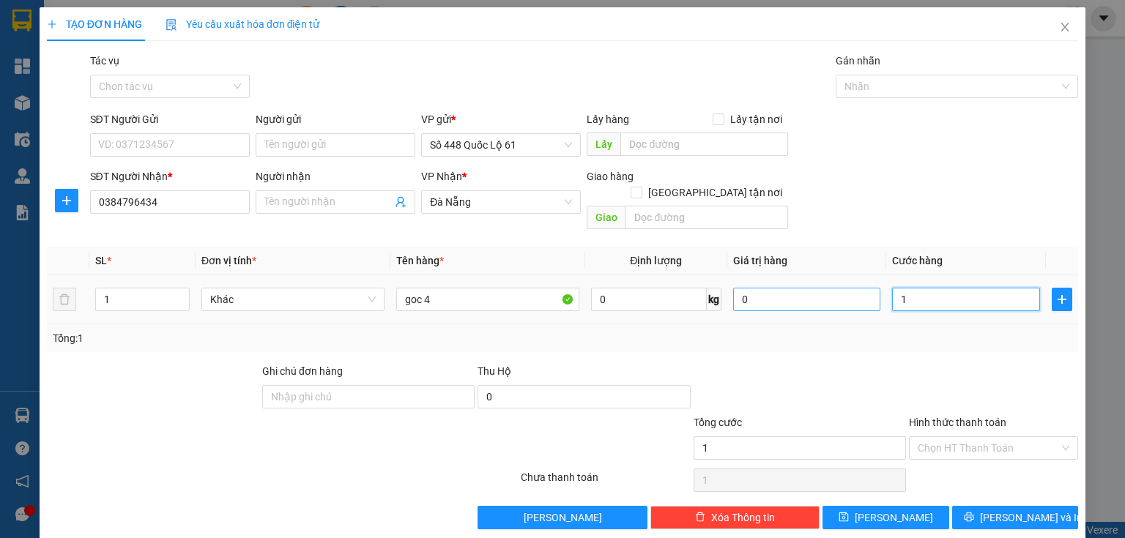
type input "15"
type input "150"
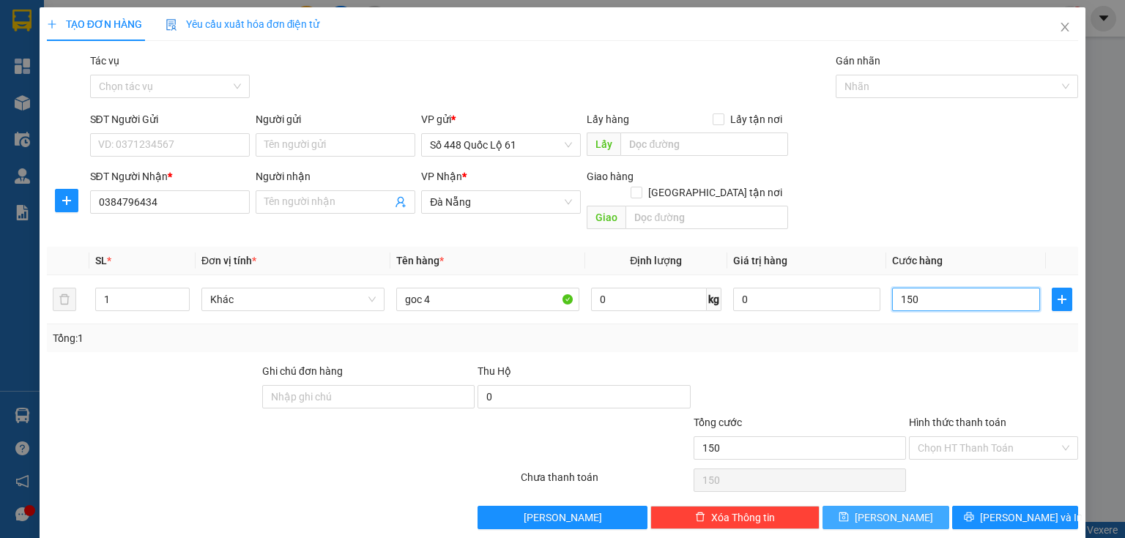
type input "150"
type input "150.000"
click at [856, 506] on button "Lưu" at bounding box center [886, 517] width 127 height 23
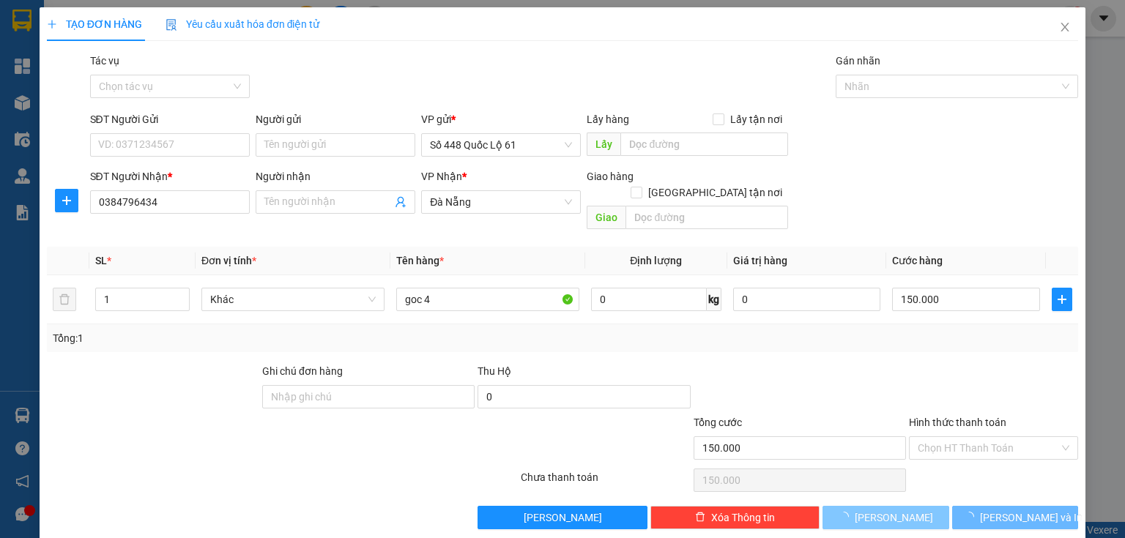
type input "0"
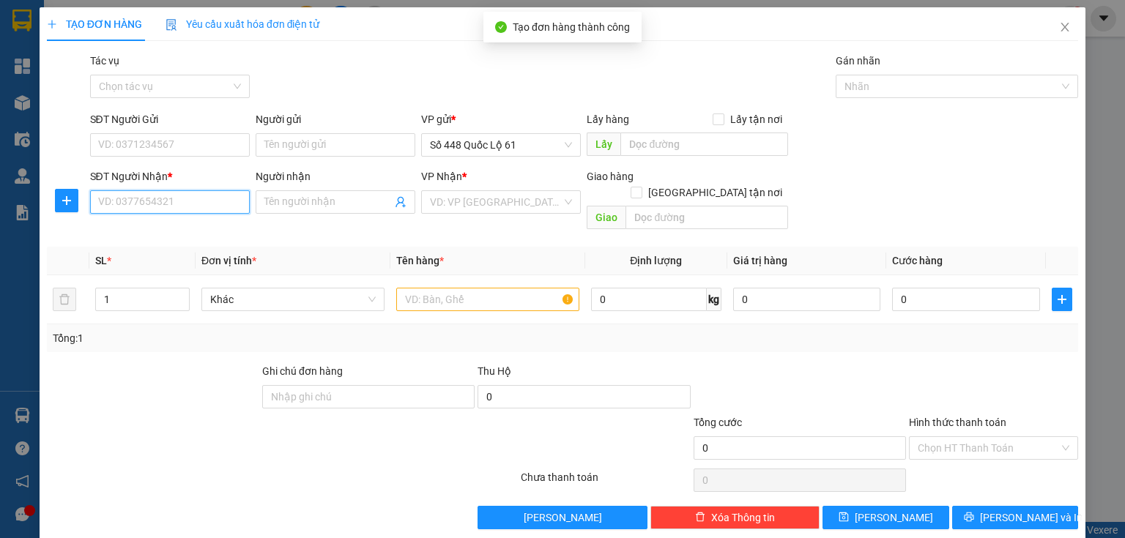
click at [144, 203] on input "SĐT Người Nhận *" at bounding box center [170, 201] width 160 height 23
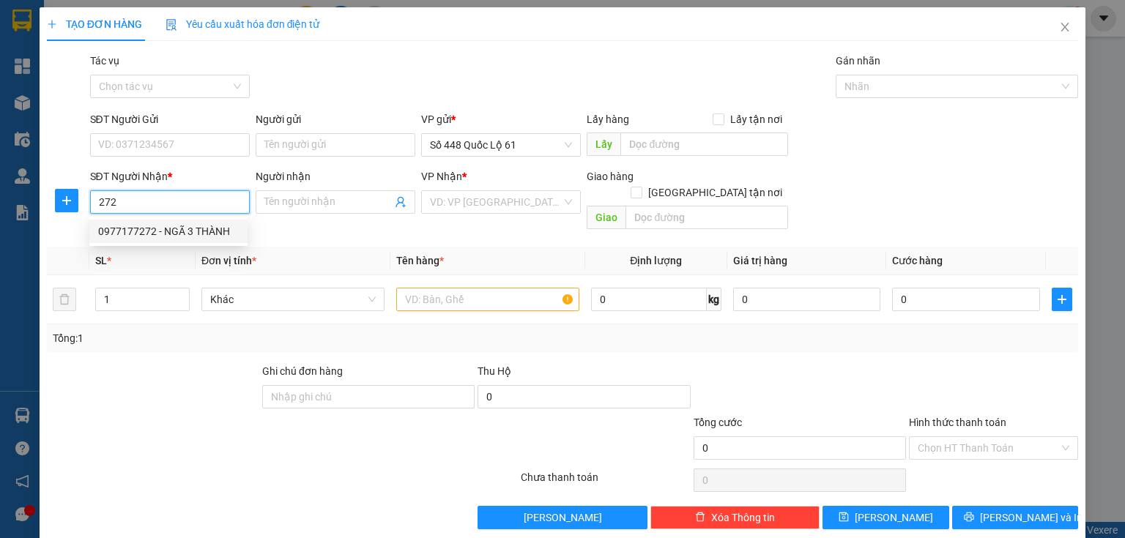
click at [99, 199] on input "272" at bounding box center [170, 201] width 160 height 23
type input "0914837272"
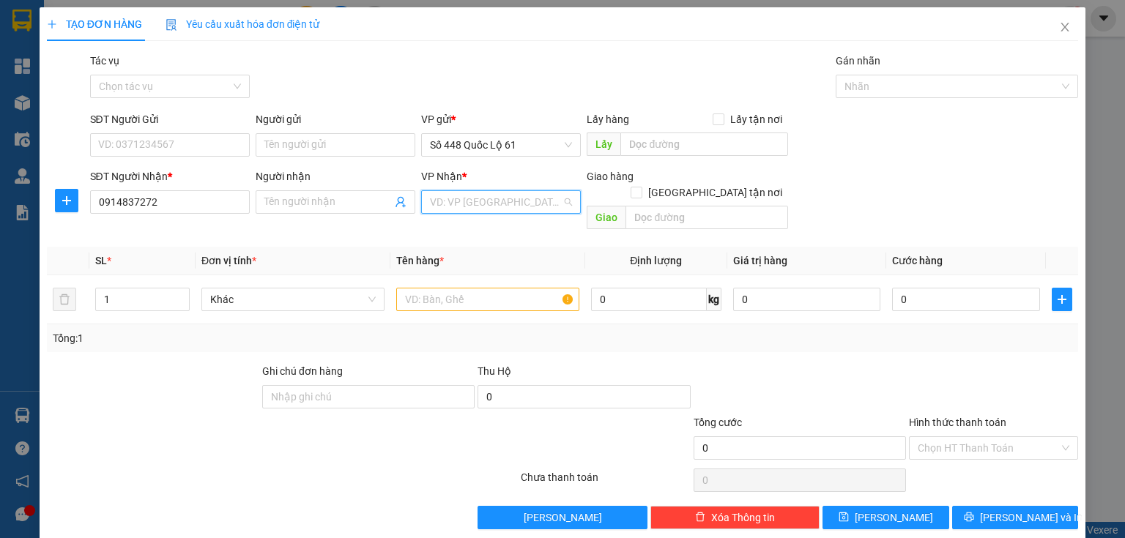
click at [434, 209] on input "search" at bounding box center [496, 202] width 132 height 22
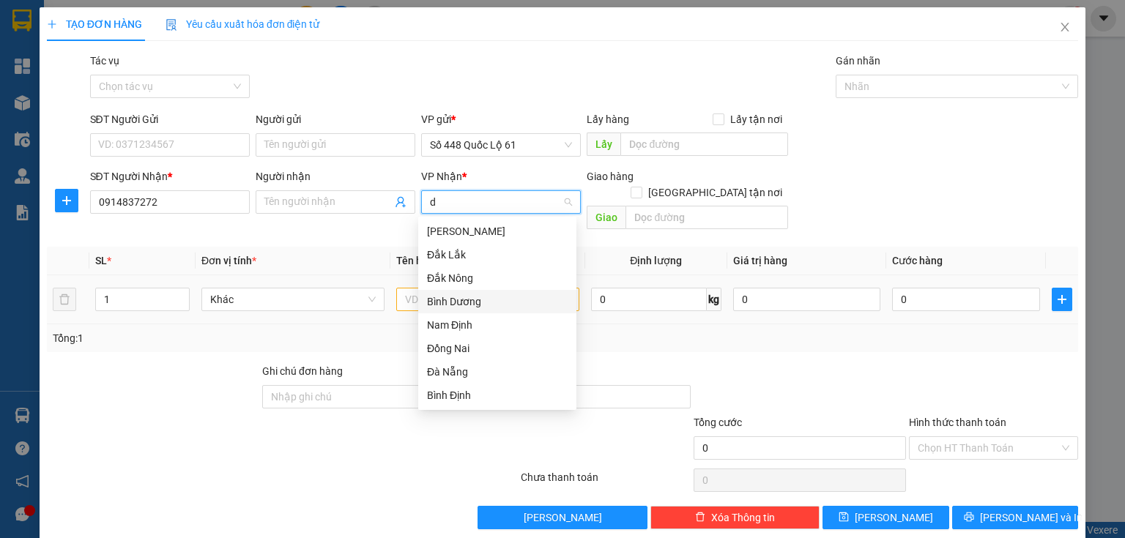
type input "da"
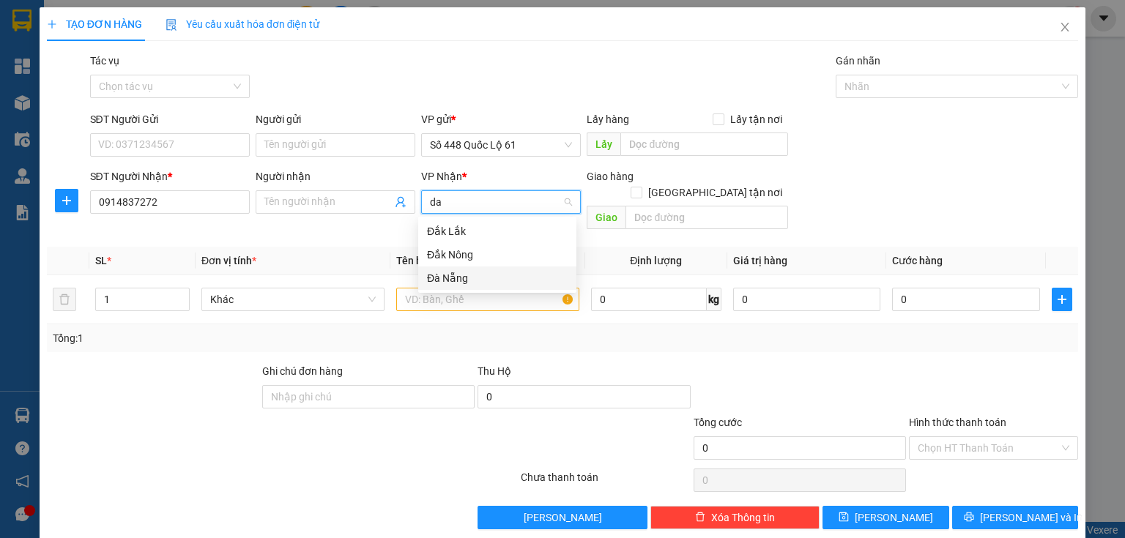
click at [440, 276] on div "Đà Nẵng" at bounding box center [497, 278] width 141 height 16
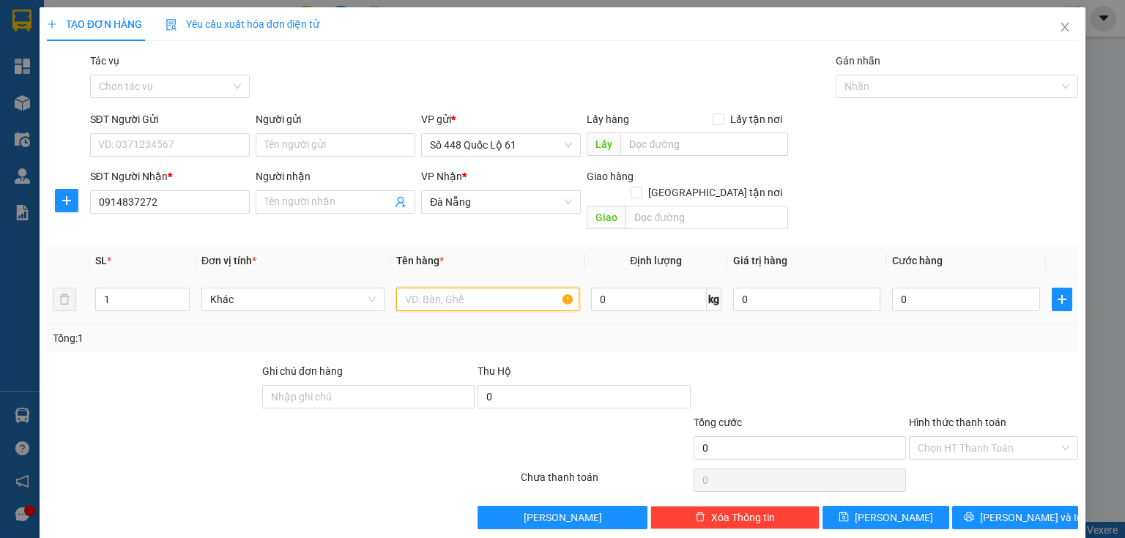
click at [416, 288] on input "text" at bounding box center [487, 299] width 183 height 23
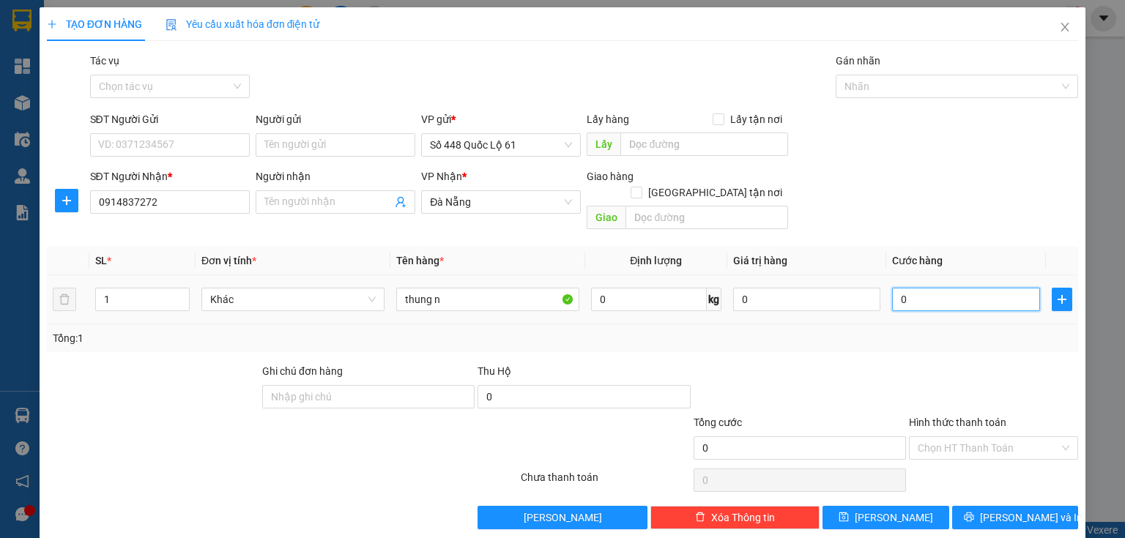
click at [938, 288] on input "0" at bounding box center [966, 299] width 148 height 23
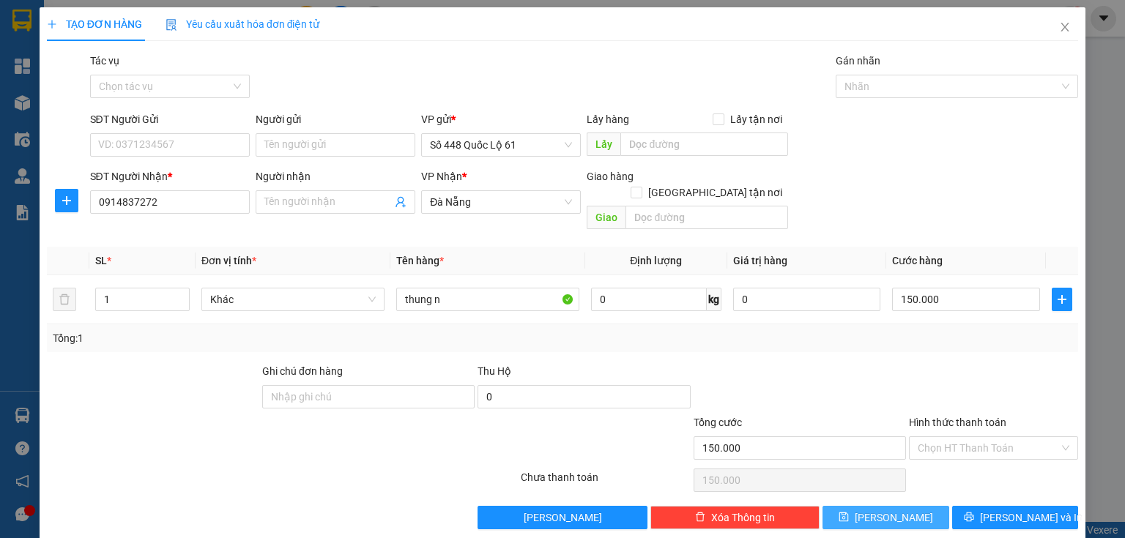
click at [849, 513] on icon "save" at bounding box center [844, 518] width 10 height 10
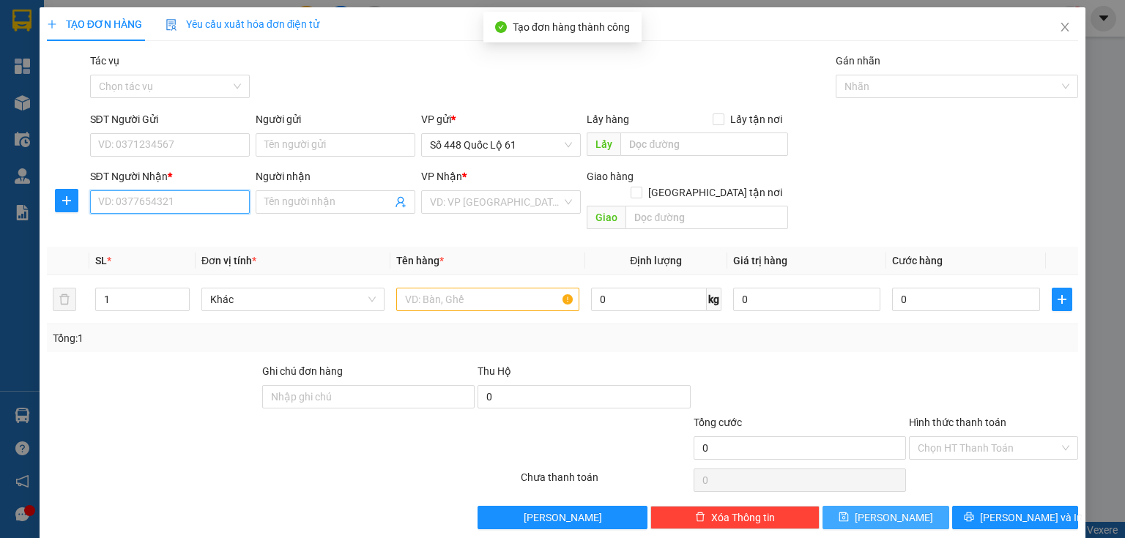
click at [149, 204] on input "SĐT Người Nhận *" at bounding box center [170, 201] width 160 height 23
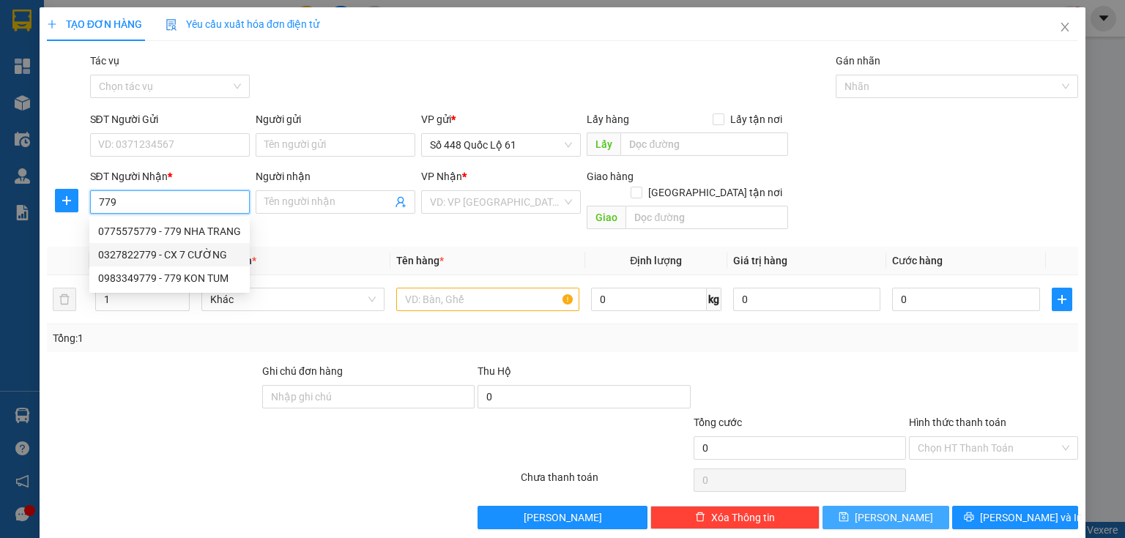
click at [151, 251] on div "0327822779 - CX 7 CƯỜNG" at bounding box center [169, 255] width 143 height 16
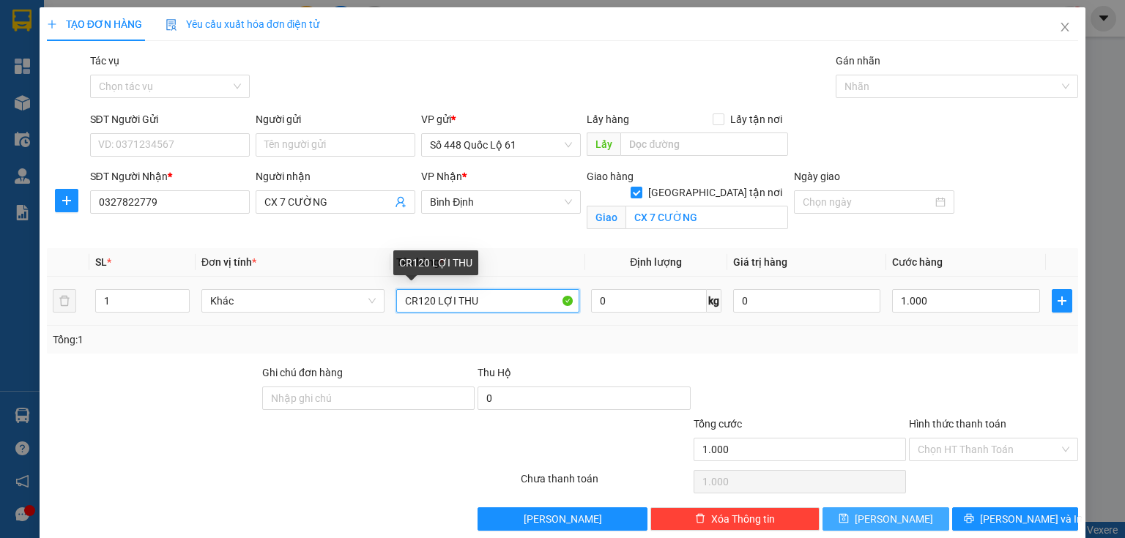
click at [427, 300] on input "CR120 LỢI THU" at bounding box center [487, 300] width 183 height 23
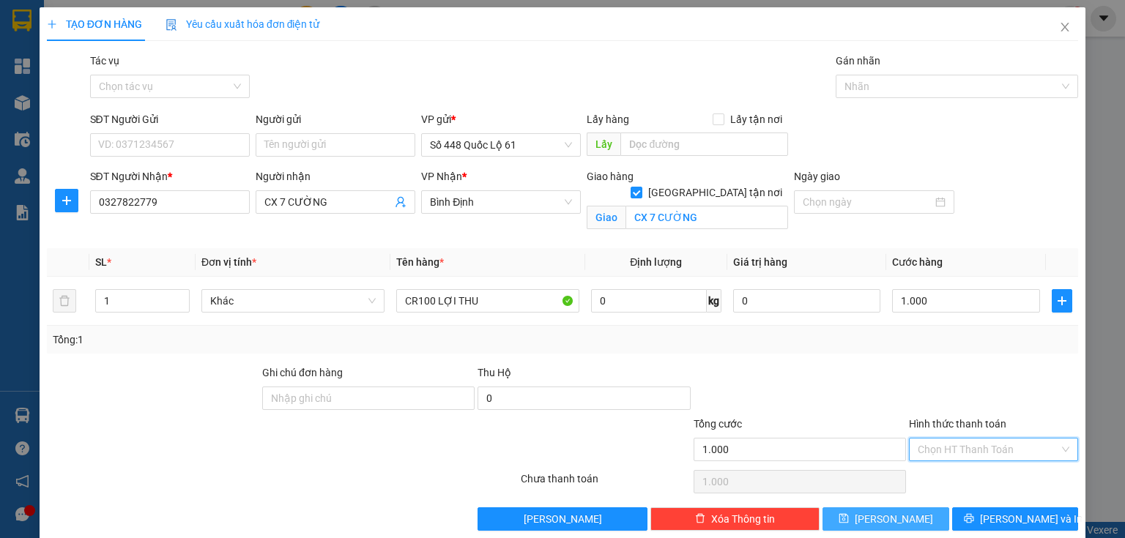
click at [919, 442] on input "Hình thức thanh toán" at bounding box center [988, 450] width 141 height 22
click at [935, 472] on div "Tại văn phòng" at bounding box center [985, 478] width 151 height 16
click at [897, 513] on button "Lưu" at bounding box center [886, 519] width 127 height 23
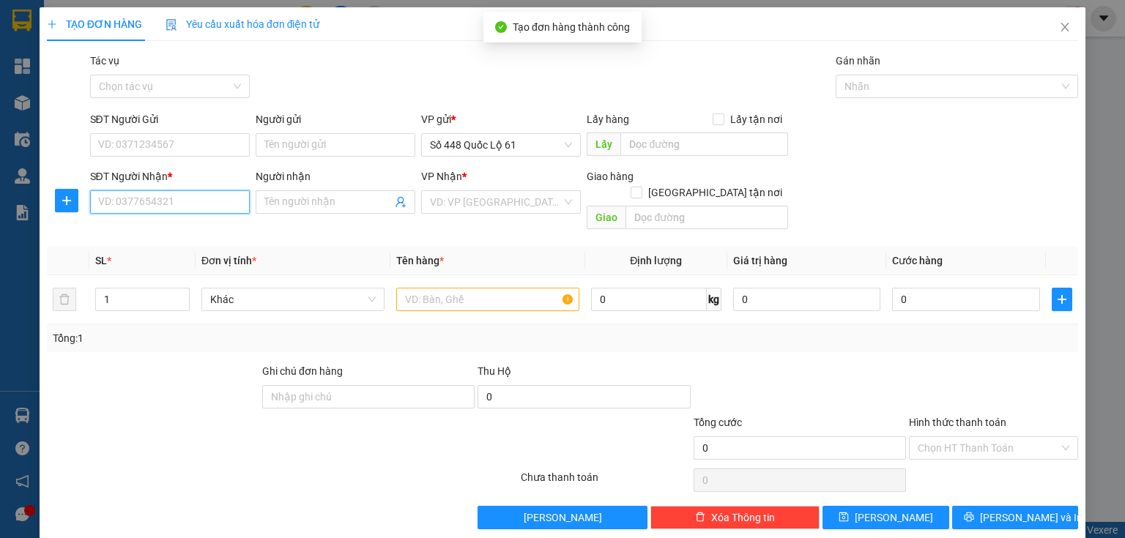
click at [199, 209] on input "SĐT Người Nhận *" at bounding box center [170, 201] width 160 height 23
click at [190, 210] on input "SĐT Người Nhận *" at bounding box center [170, 201] width 160 height 23
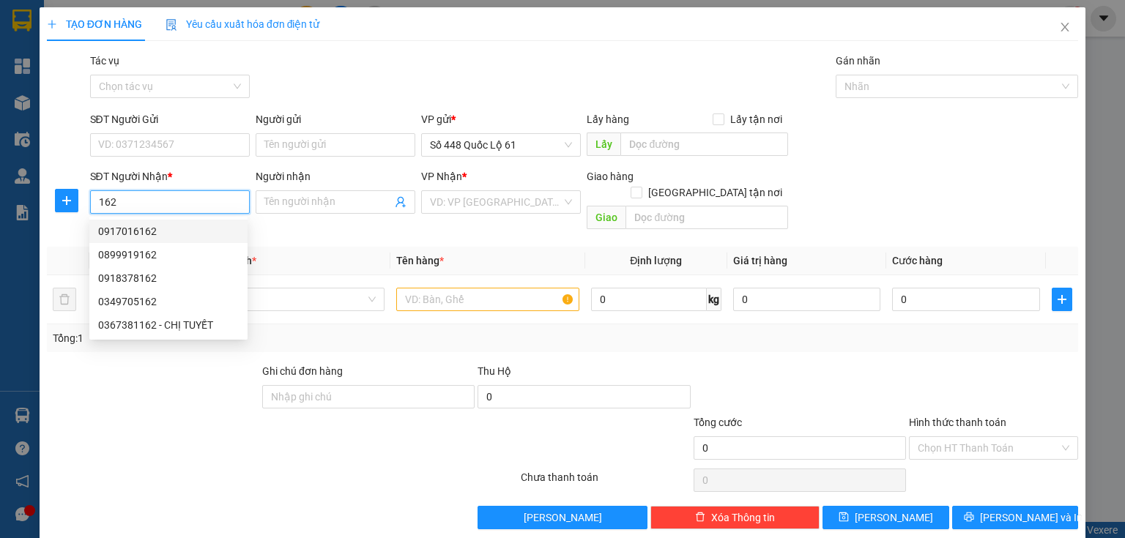
click at [97, 201] on input "162" at bounding box center [170, 201] width 160 height 23
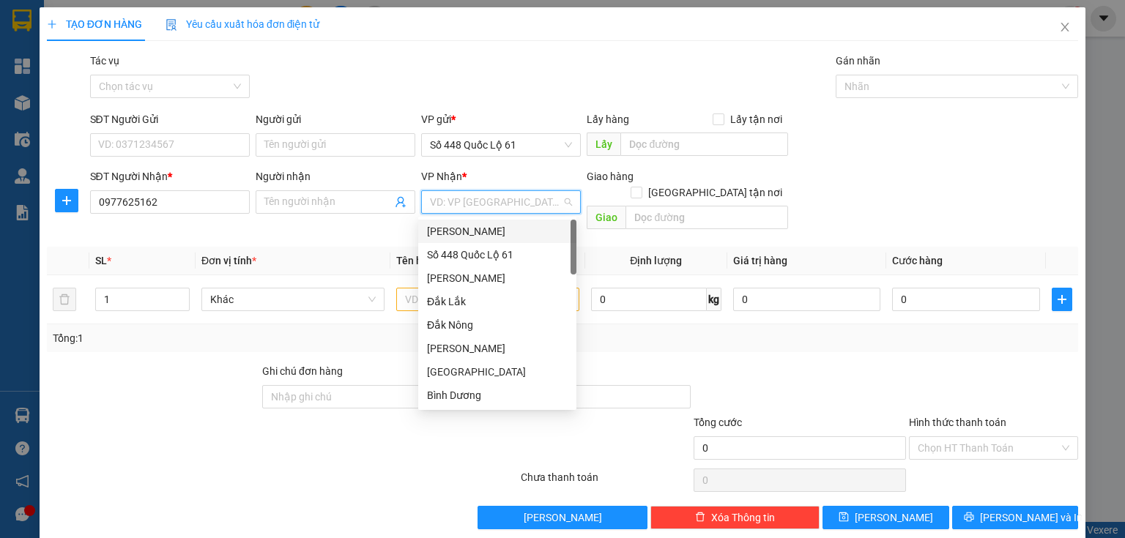
click at [449, 197] on input "search" at bounding box center [496, 202] width 132 height 22
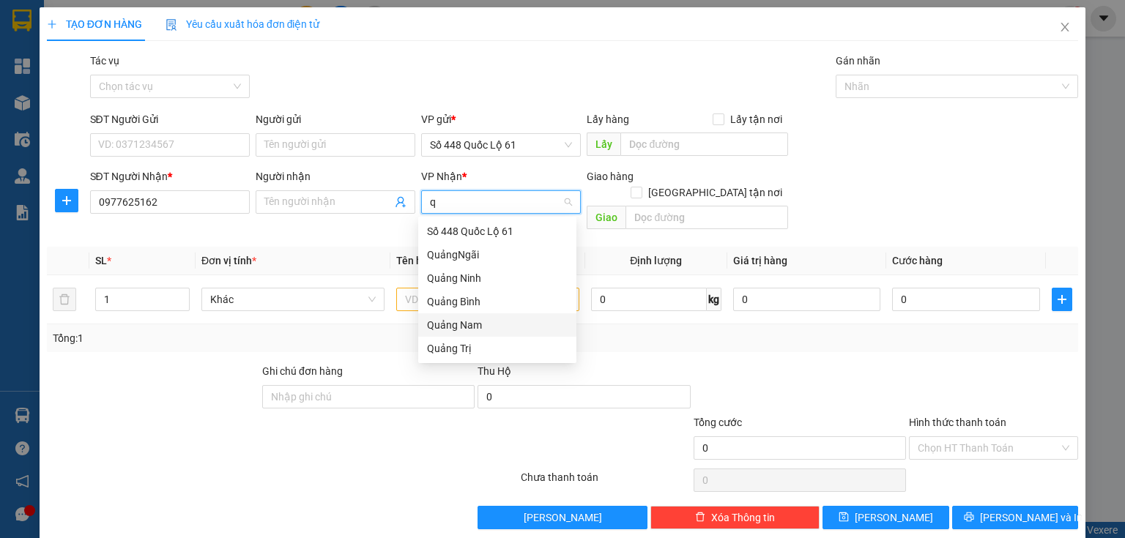
click at [450, 324] on div "Quảng Nam" at bounding box center [497, 325] width 141 height 16
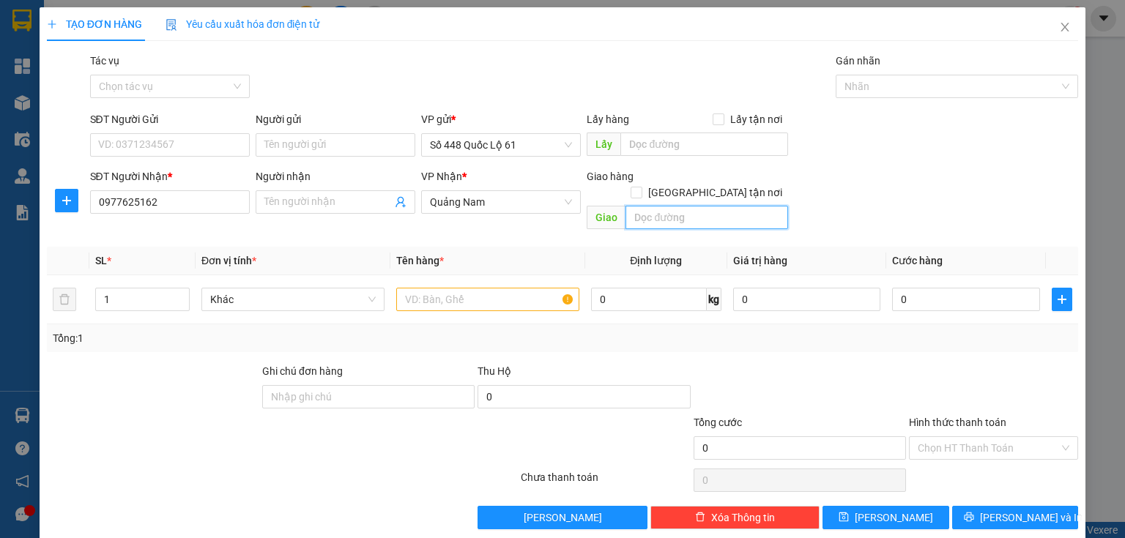
click at [660, 206] on input "text" at bounding box center [707, 217] width 163 height 23
click at [641, 187] on input "Giao tận nơi" at bounding box center [636, 192] width 10 height 10
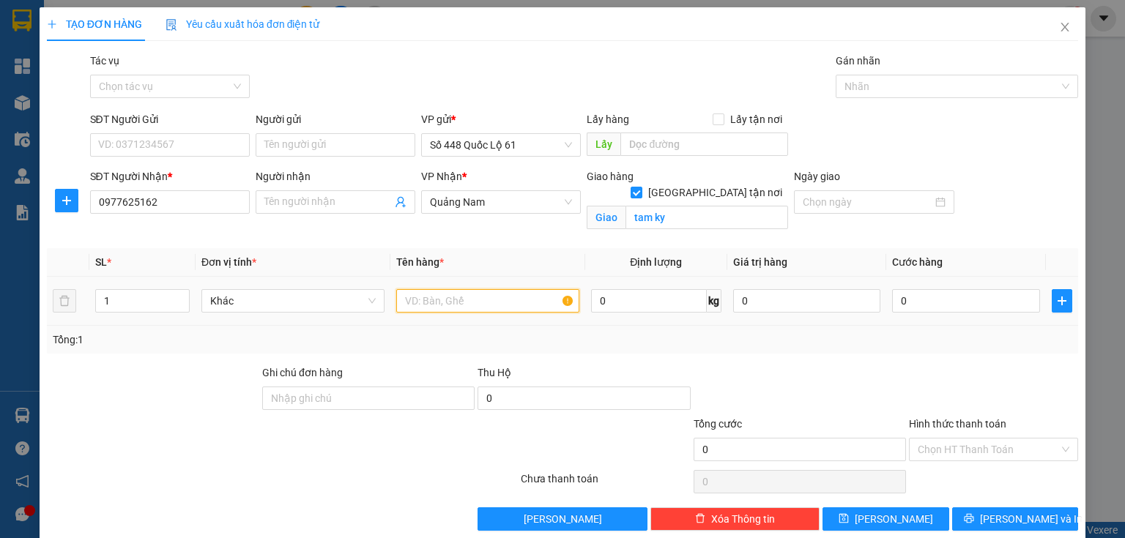
click at [475, 303] on input "text" at bounding box center [487, 300] width 183 height 23
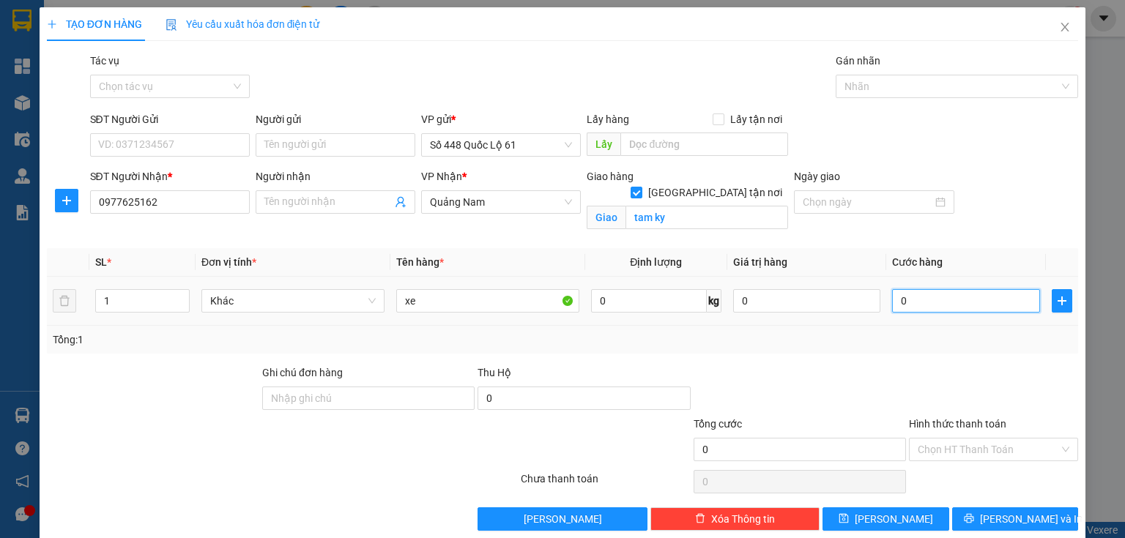
click at [913, 294] on input "0" at bounding box center [966, 300] width 148 height 23
drag, startPoint x: 366, startPoint y: 146, endPoint x: 357, endPoint y: 143, distance: 10.2
click at [363, 146] on input "Người gửi" at bounding box center [336, 144] width 160 height 23
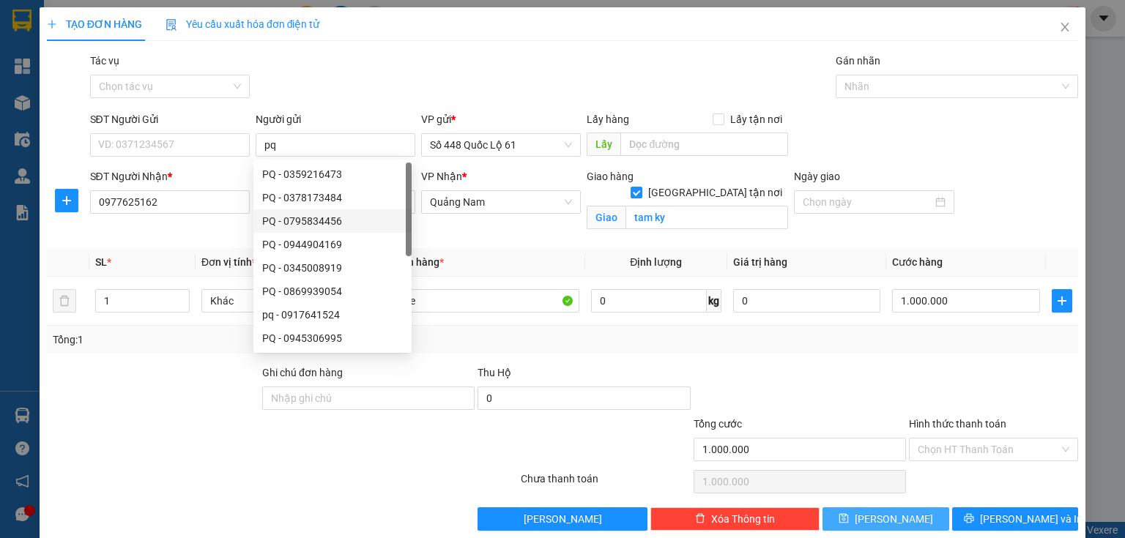
click at [856, 516] on button "Lưu" at bounding box center [886, 519] width 127 height 23
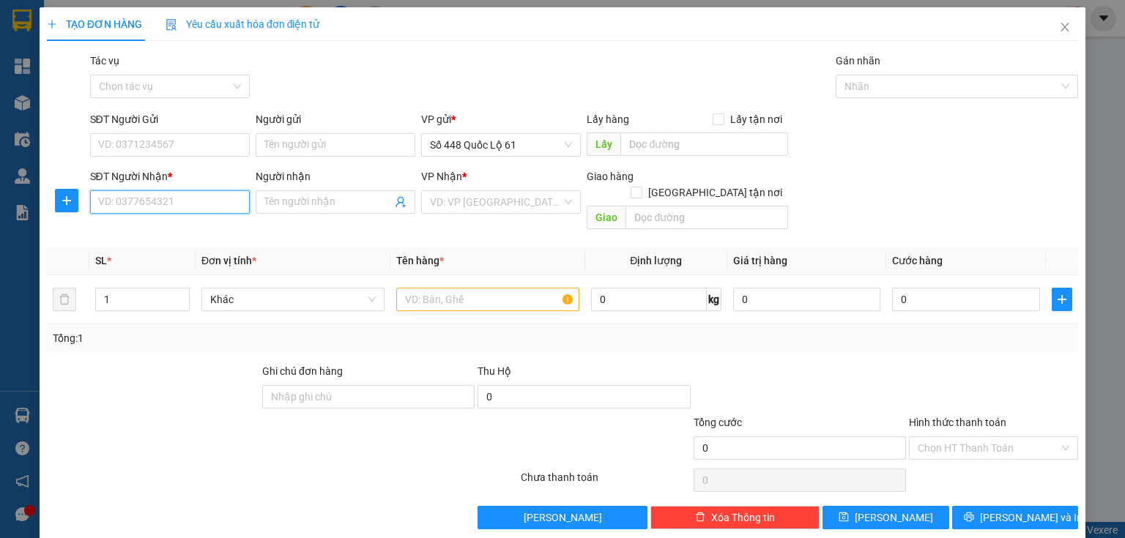
drag, startPoint x: 841, startPoint y: 491, endPoint x: 178, endPoint y: 193, distance: 726.8
click at [178, 193] on input "SĐT Người Nhận *" at bounding box center [170, 201] width 160 height 23
click at [154, 229] on div "0935298357 - SƠN 357.." at bounding box center [168, 231] width 141 height 16
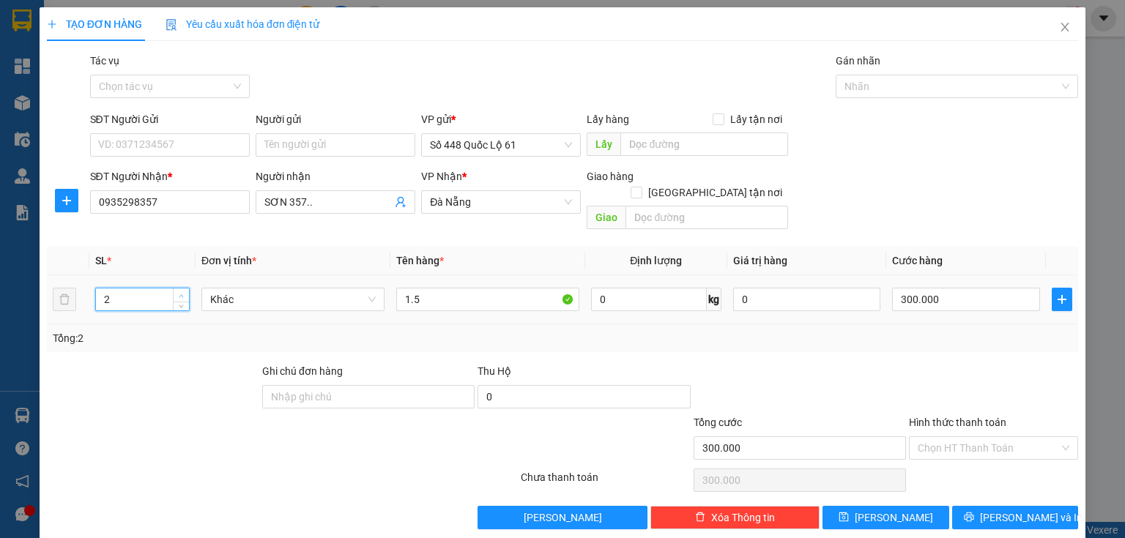
click at [179, 294] on icon "up" at bounding box center [181, 296] width 5 height 5
click at [900, 288] on input "300.000" at bounding box center [966, 299] width 148 height 23
click at [300, 153] on input "Người gửi" at bounding box center [336, 144] width 160 height 23
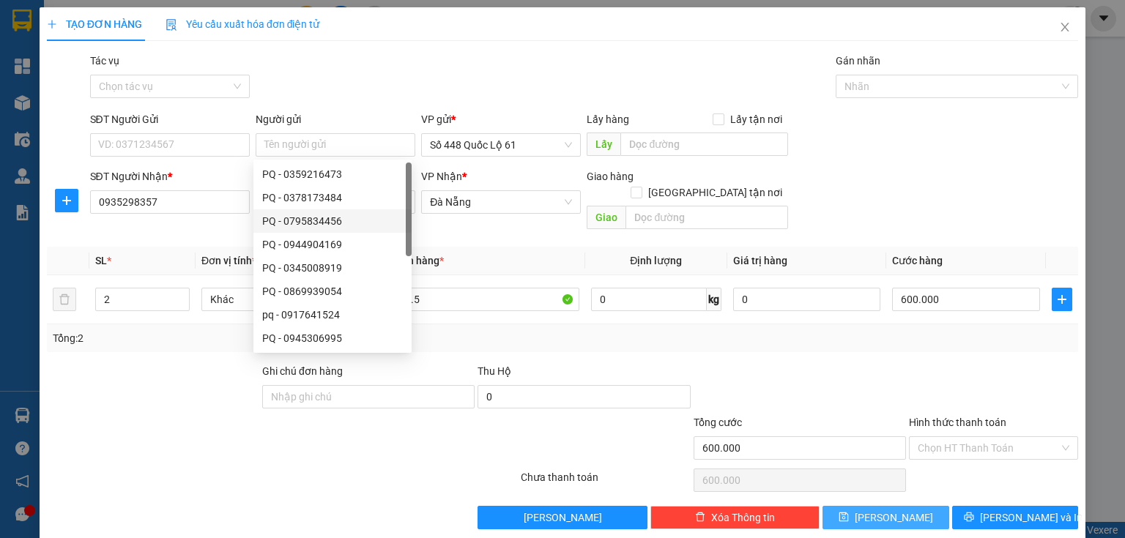
click at [849, 512] on icon "save" at bounding box center [844, 517] width 10 height 10
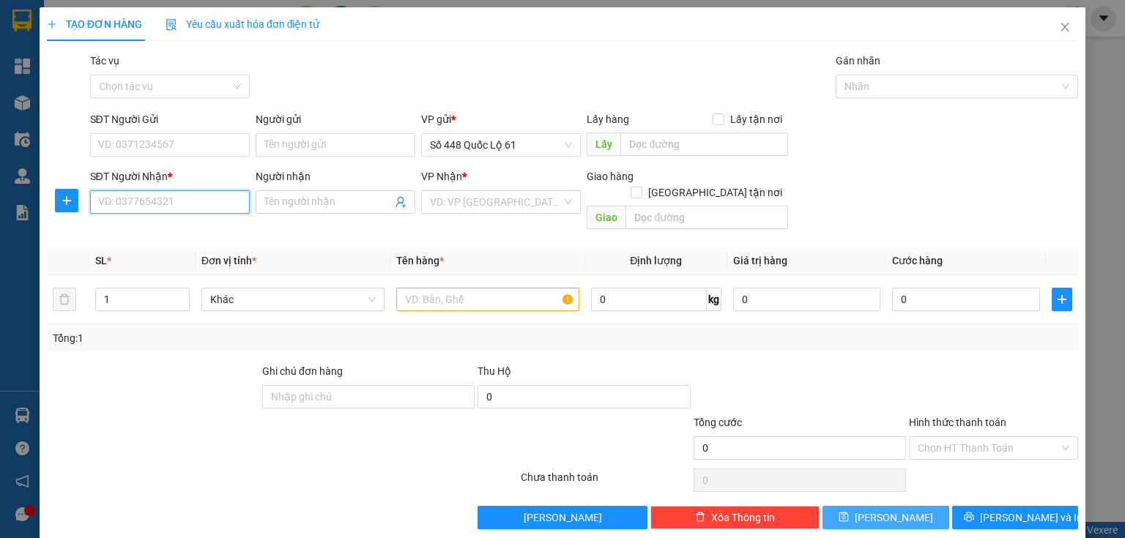
click at [173, 194] on input "SĐT Người Nhận *" at bounding box center [170, 201] width 160 height 23
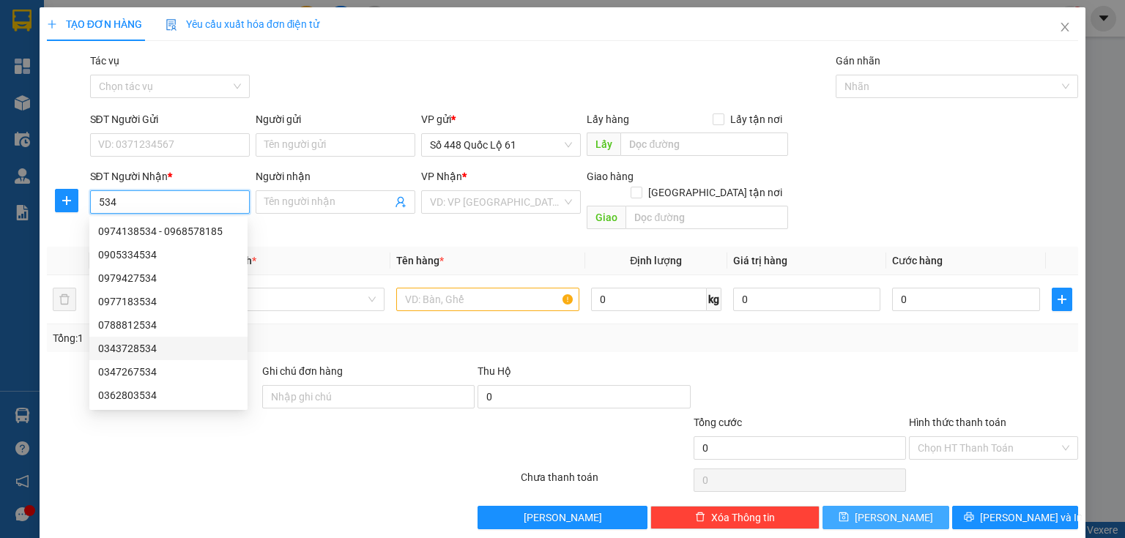
click at [152, 351] on div "0343728534" at bounding box center [168, 349] width 141 height 16
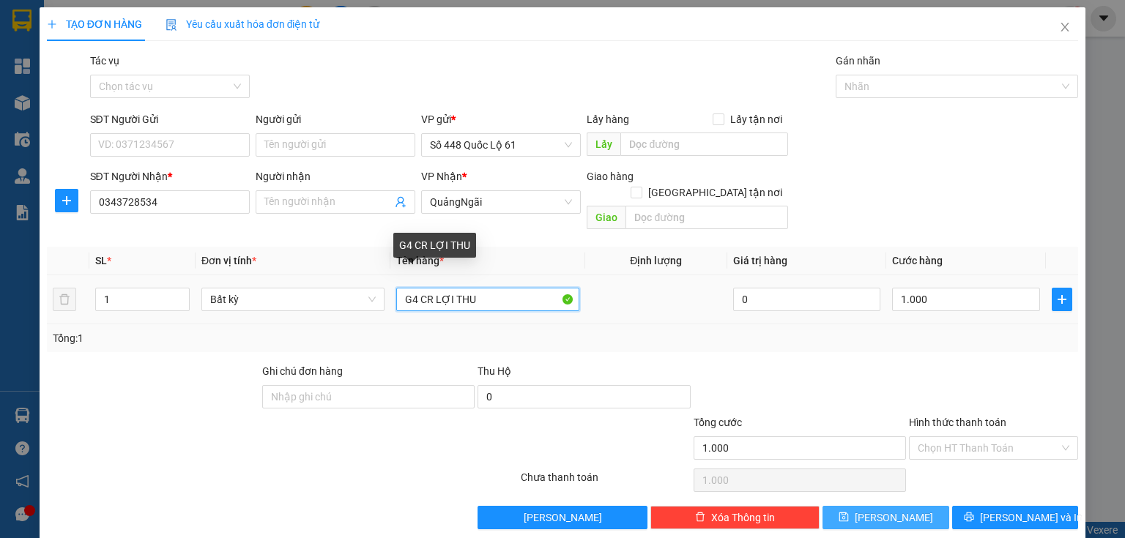
click at [418, 288] on input "G4 CR LỢI THU" at bounding box center [487, 299] width 183 height 23
click at [504, 288] on input "1c CR LỢI THU" at bounding box center [487, 299] width 183 height 23
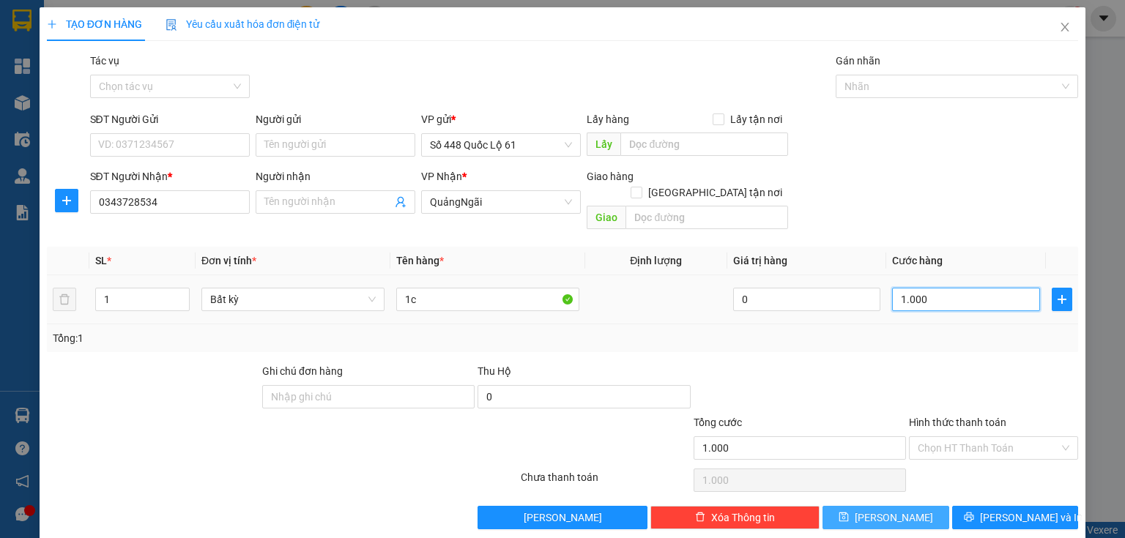
click at [904, 289] on input "1.000" at bounding box center [966, 299] width 148 height 23
click at [925, 506] on button "Lưu" at bounding box center [886, 517] width 127 height 23
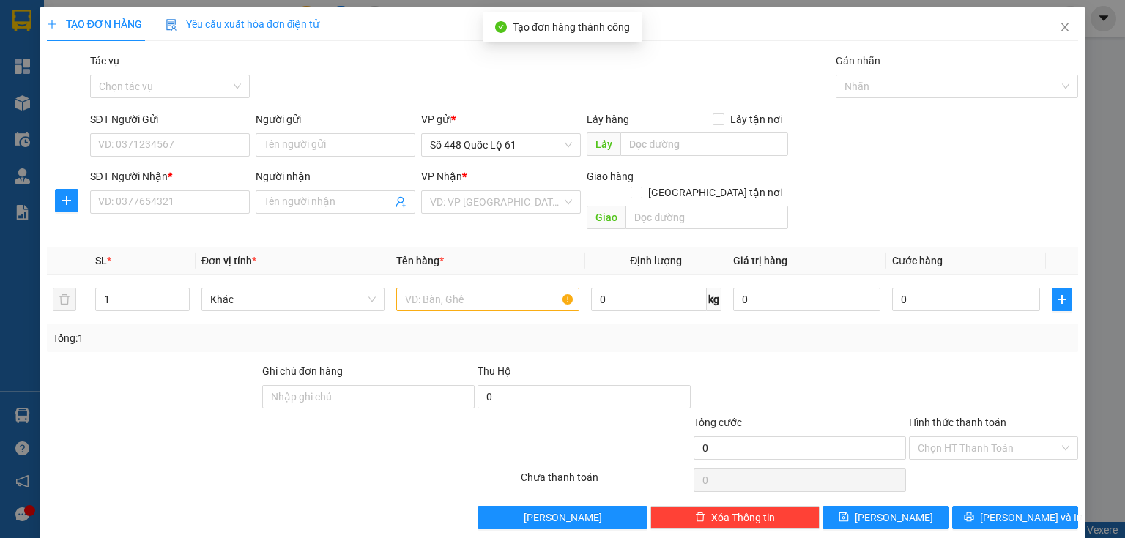
click at [175, 214] on div "SĐT Người Nhận * VD: 0377654321" at bounding box center [170, 193] width 160 height 51
click at [180, 211] on input "SĐT Người Nhận *" at bounding box center [170, 201] width 160 height 23
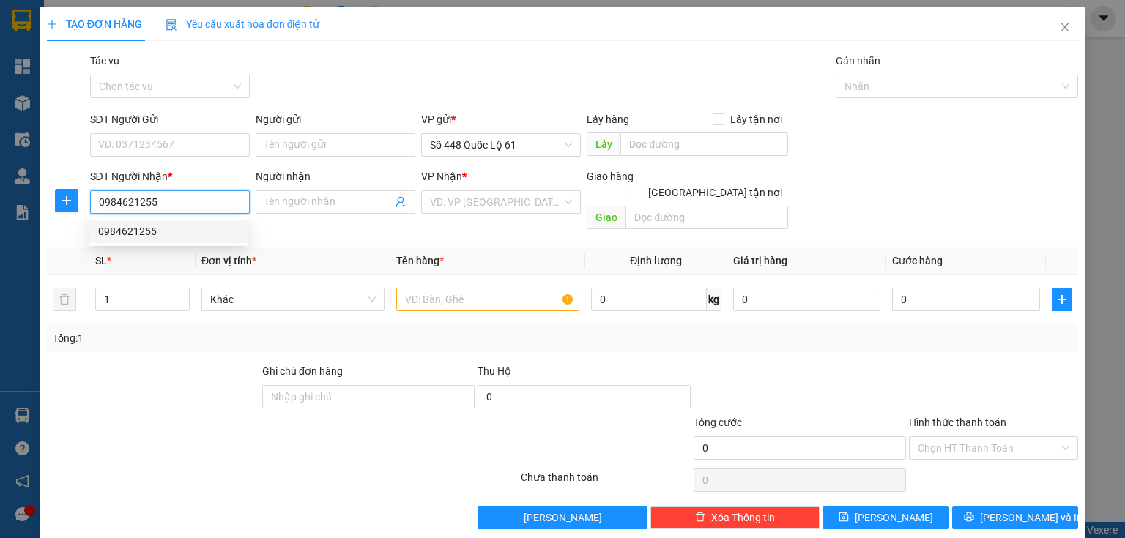
click at [138, 234] on div "0984621255" at bounding box center [168, 231] width 141 height 16
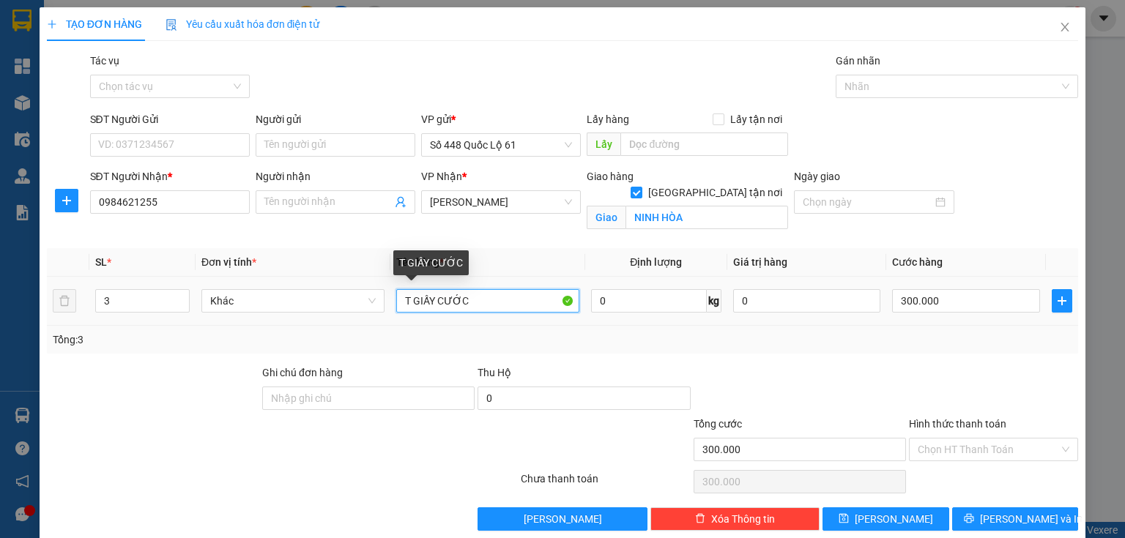
click at [510, 308] on input "T GIẤY CƯỚC" at bounding box center [487, 300] width 183 height 23
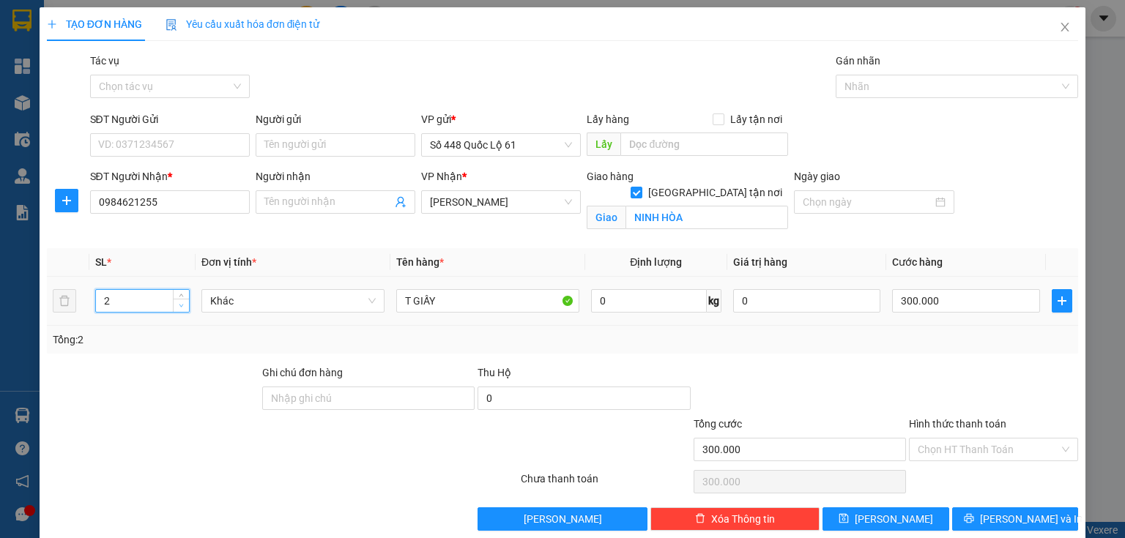
click at [185, 308] on span "Decrease Value" at bounding box center [181, 305] width 16 height 13
click at [886, 528] on button "Lưu" at bounding box center [886, 519] width 127 height 23
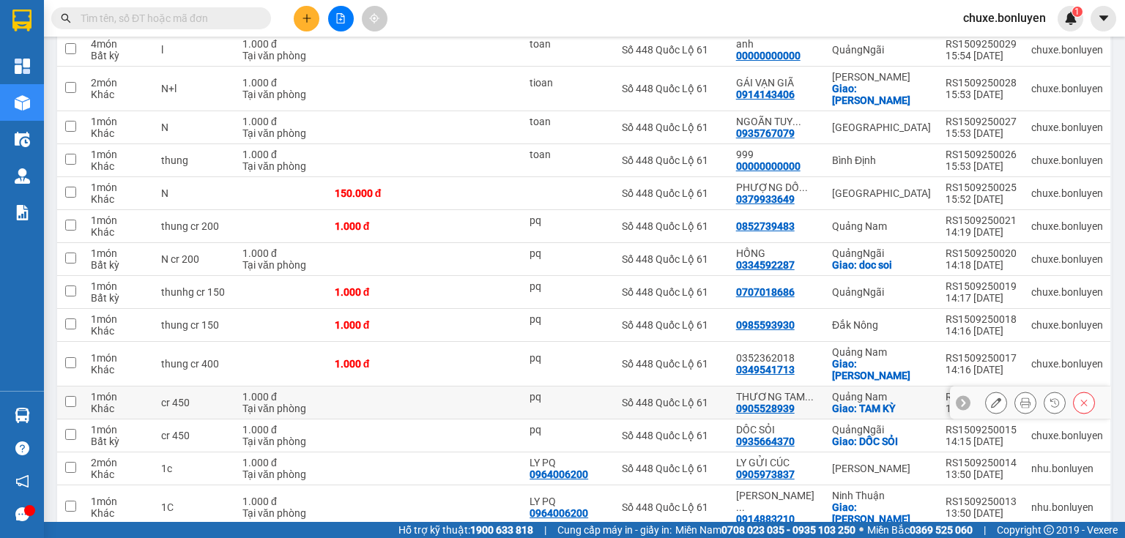
scroll to position [645, 0]
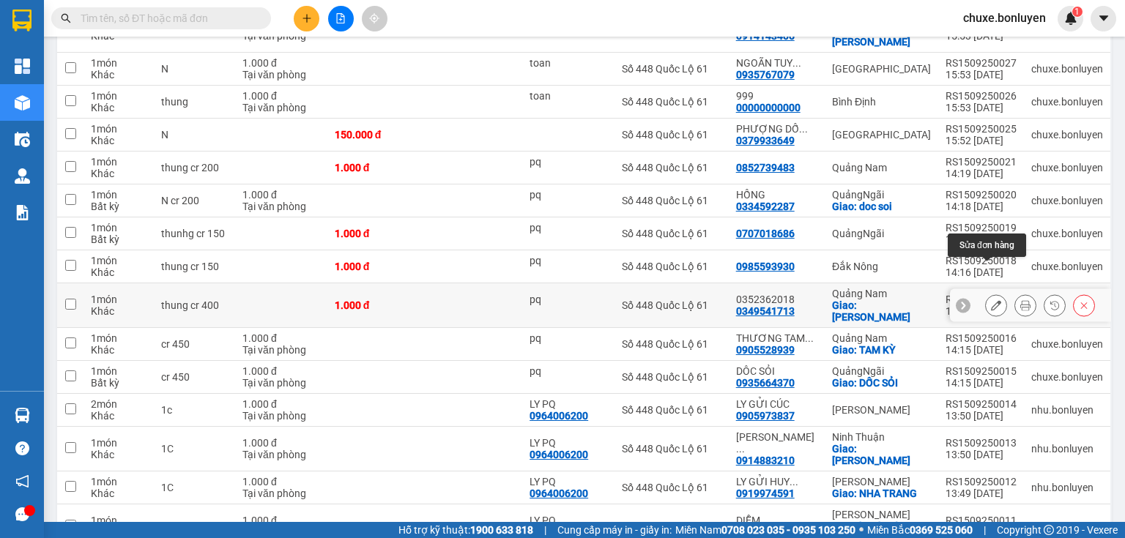
click at [991, 300] on icon at bounding box center [996, 305] width 10 height 10
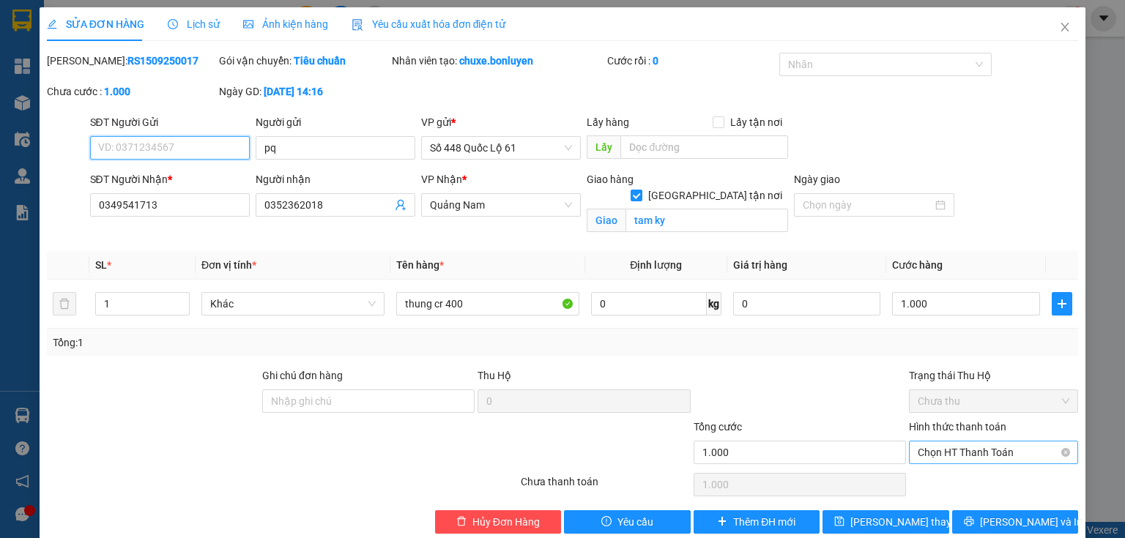
click at [941, 454] on span "Chọn HT Thanh Toán" at bounding box center [994, 453] width 152 height 22
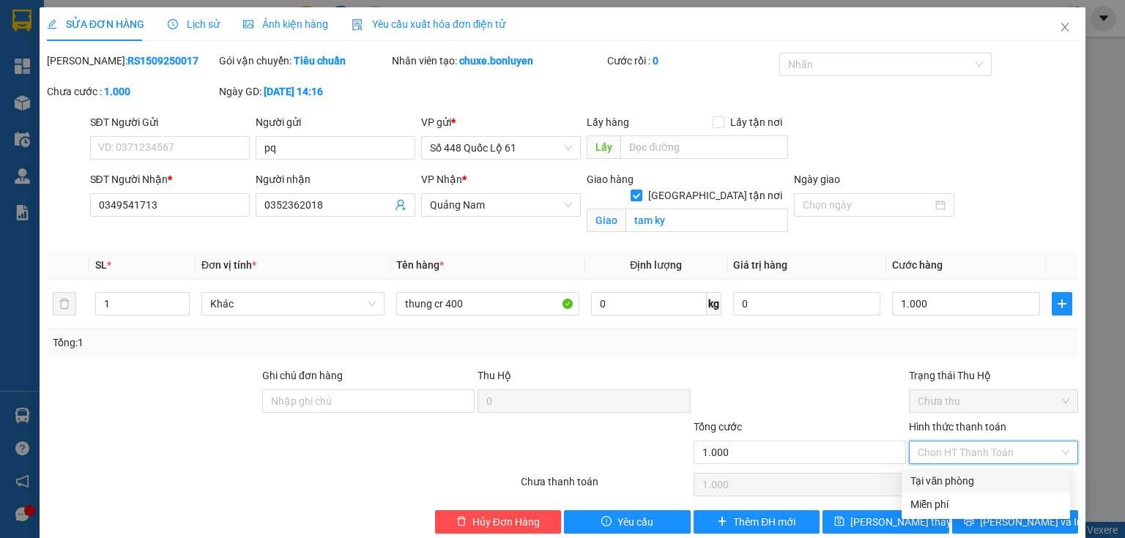
click at [935, 486] on div "Tại văn phòng" at bounding box center [985, 481] width 151 height 16
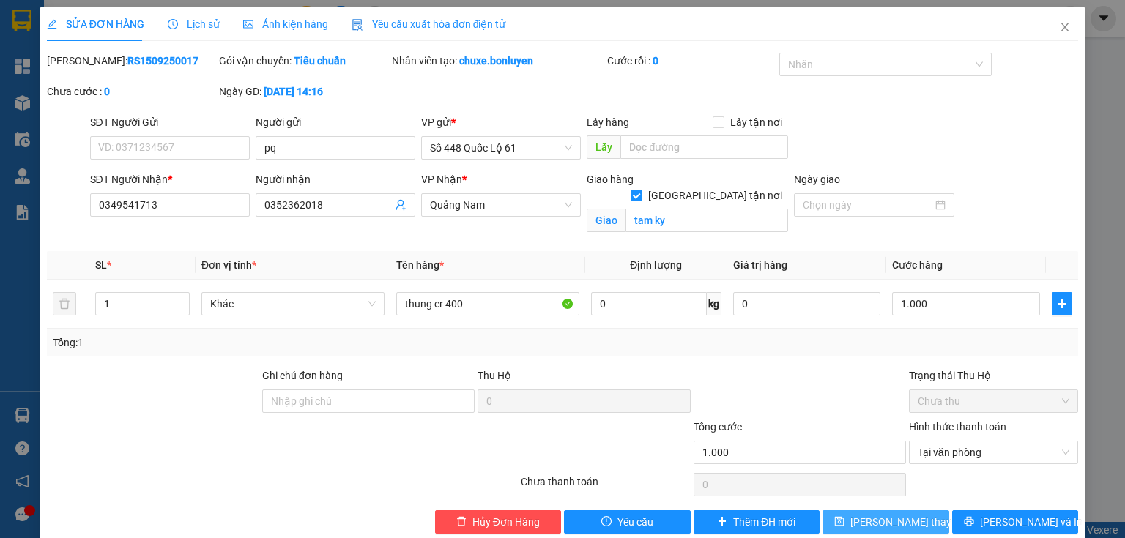
click at [879, 519] on span "Lưu thay đổi" at bounding box center [908, 522] width 117 height 16
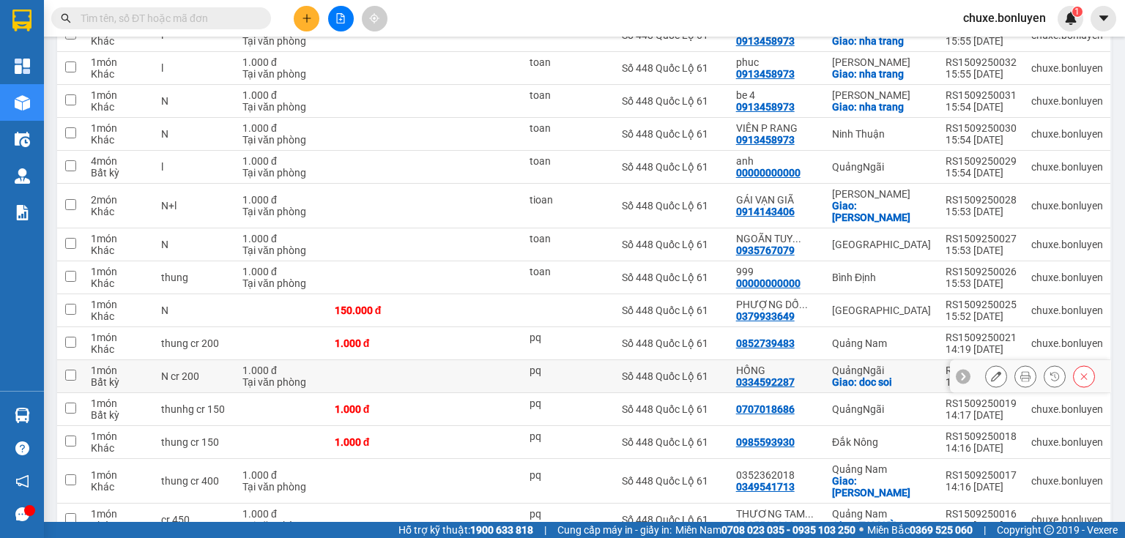
scroll to position [586, 0]
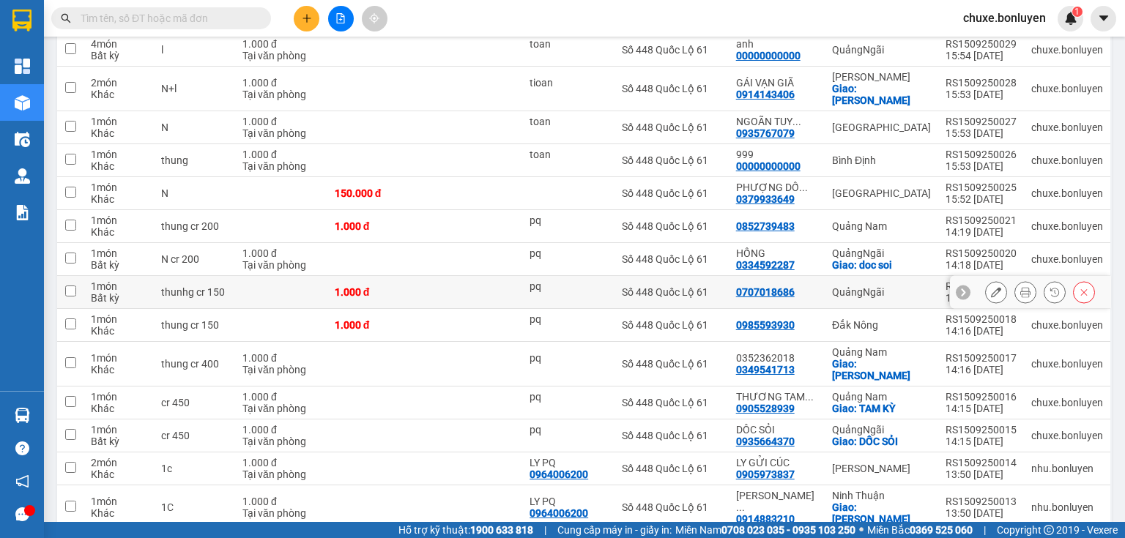
click at [991, 287] on icon at bounding box center [996, 292] width 10 height 10
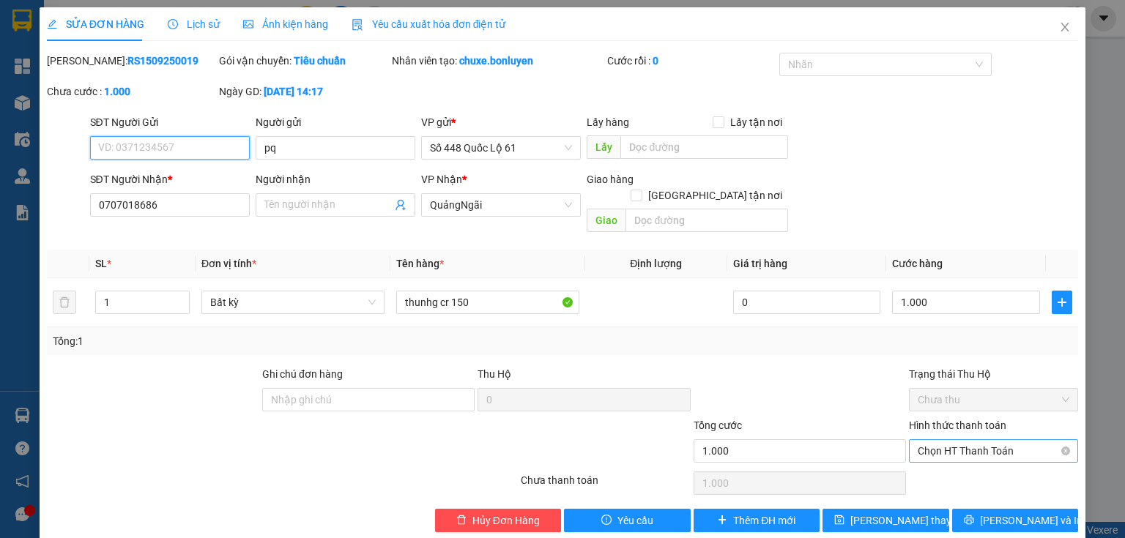
click at [940, 440] on span "Chọn HT Thanh Toán" at bounding box center [994, 451] width 152 height 22
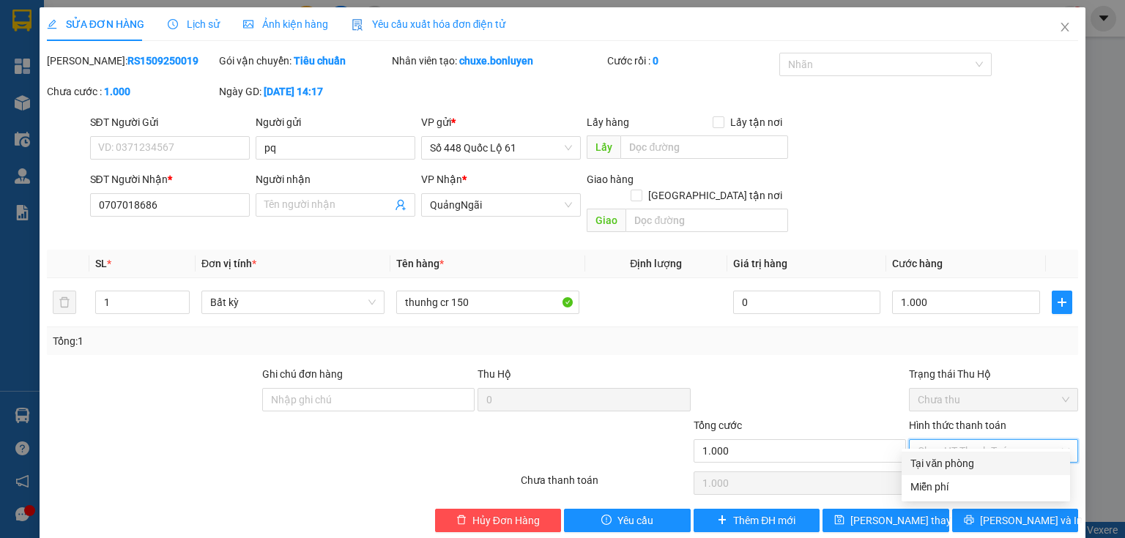
click at [933, 463] on div "Tại văn phòng" at bounding box center [985, 464] width 151 height 16
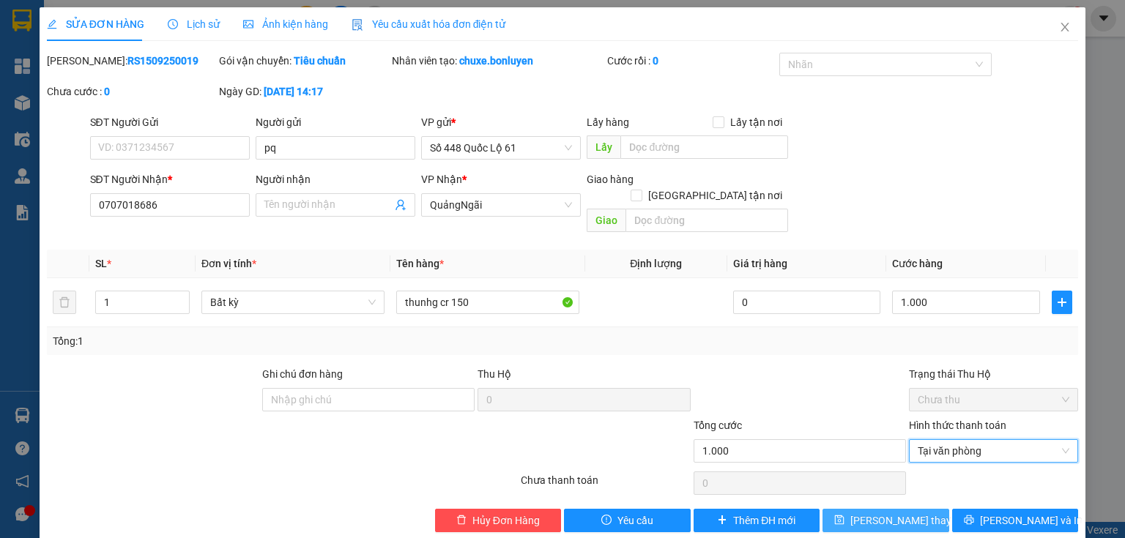
click at [868, 513] on span "Lưu thay đổi" at bounding box center [908, 521] width 117 height 16
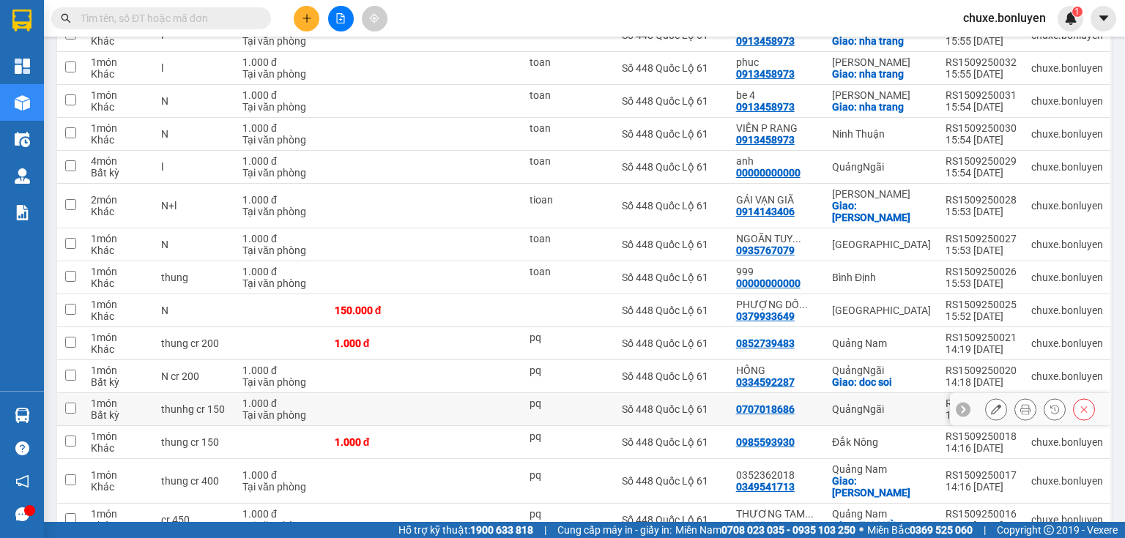
scroll to position [527, 0]
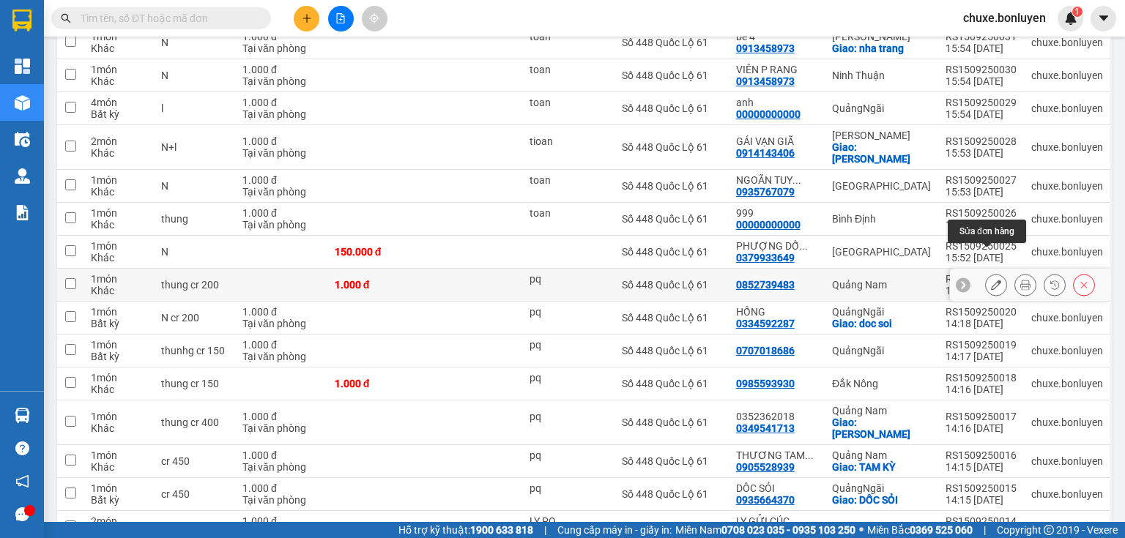
click at [991, 280] on icon at bounding box center [996, 285] width 10 height 10
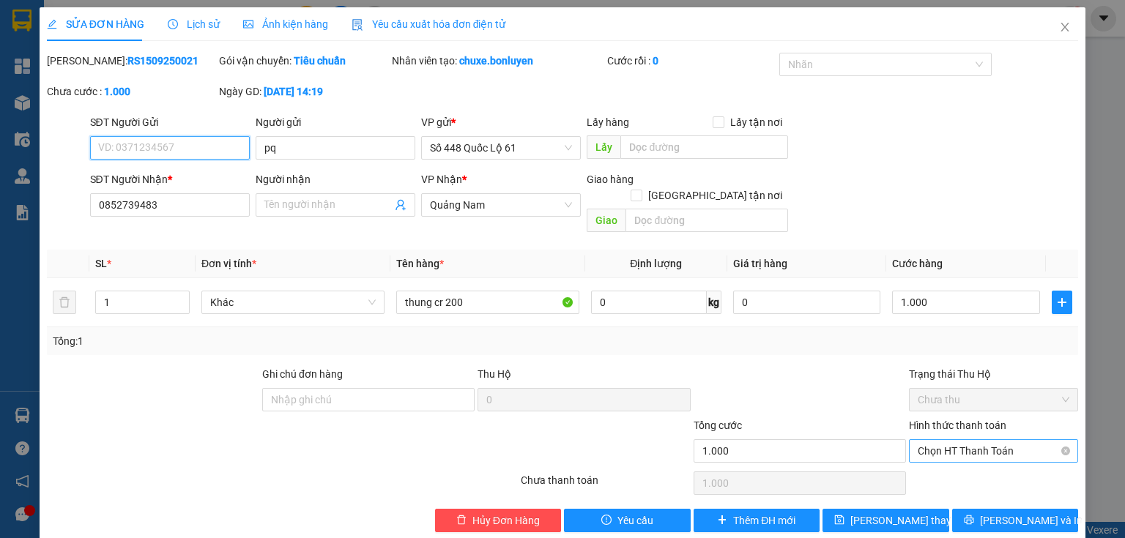
click at [949, 440] on span "Chọn HT Thanh Toán" at bounding box center [994, 451] width 152 height 22
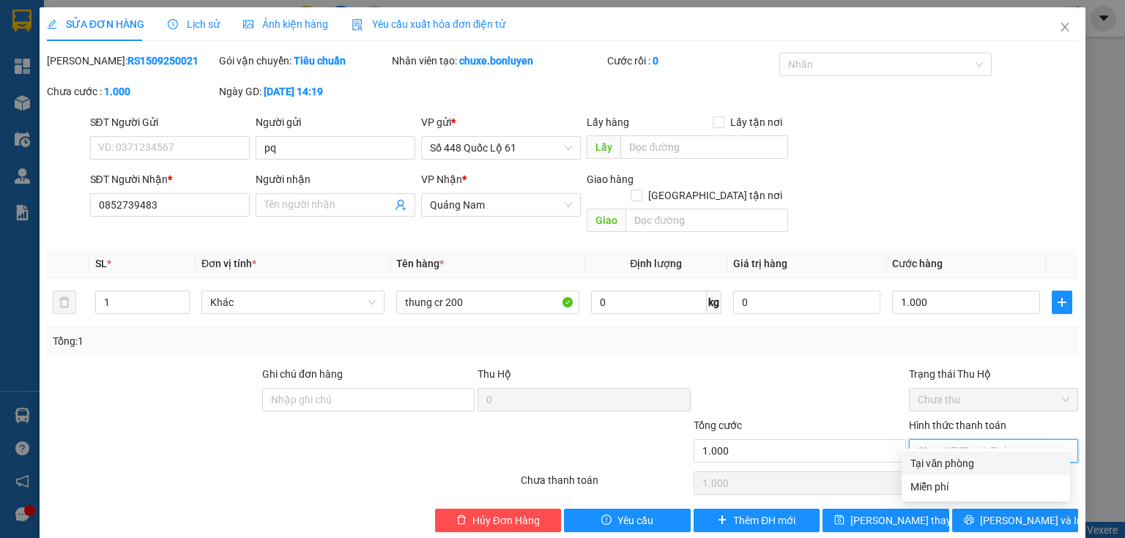
click at [925, 466] on div "Tại văn phòng" at bounding box center [985, 464] width 151 height 16
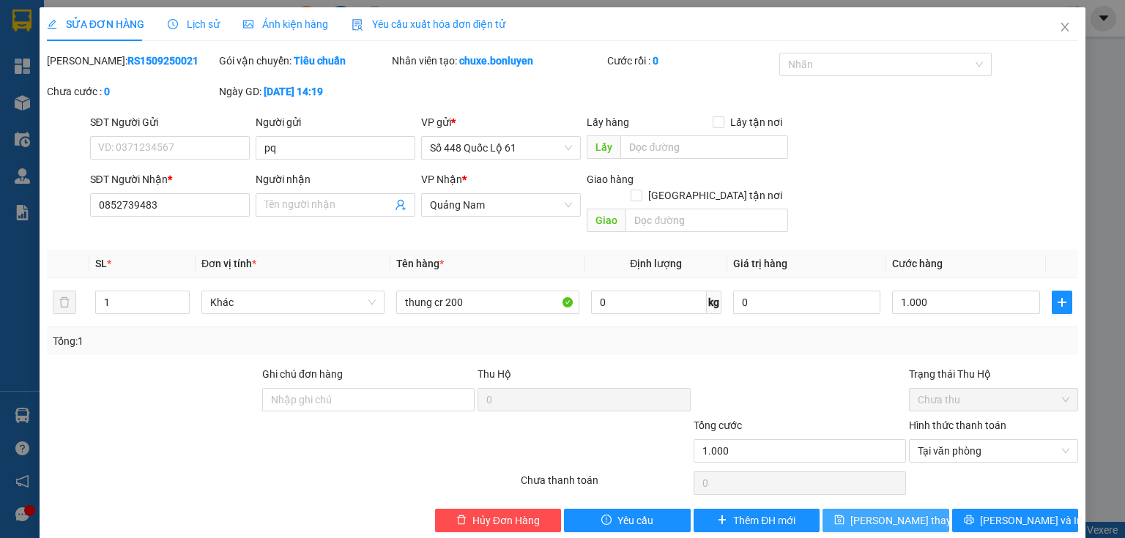
click at [901, 513] on span "Lưu thay đổi" at bounding box center [908, 521] width 117 height 16
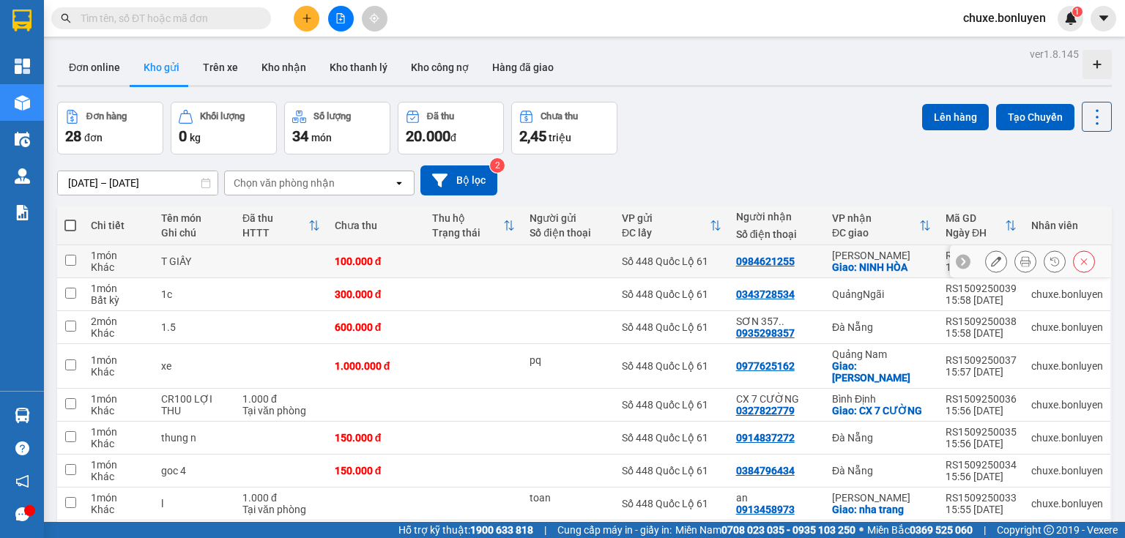
click at [570, 251] on td at bounding box center [568, 261] width 92 height 33
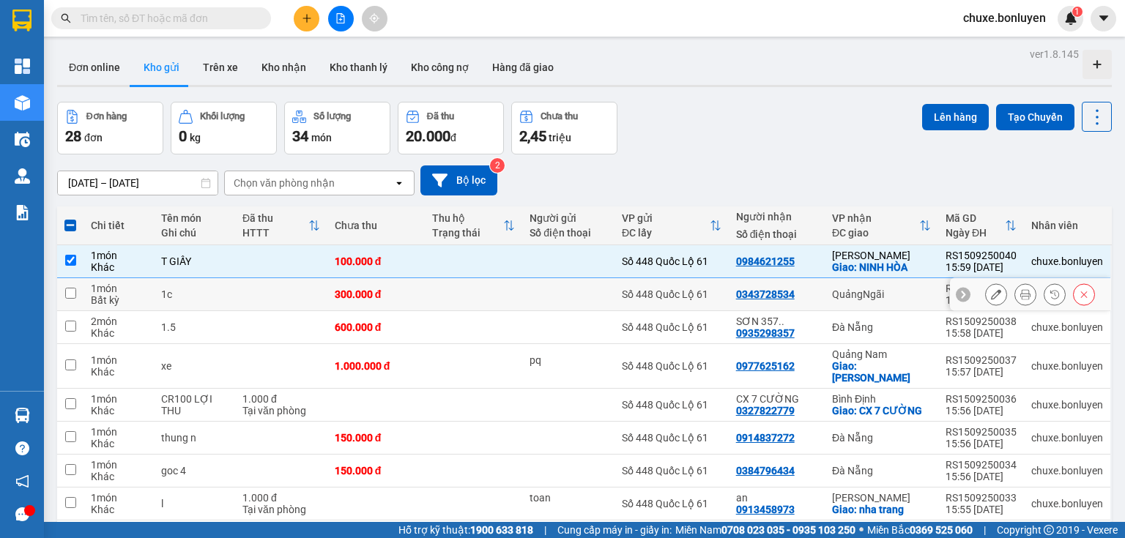
click at [549, 292] on div at bounding box center [569, 295] width 78 height 12
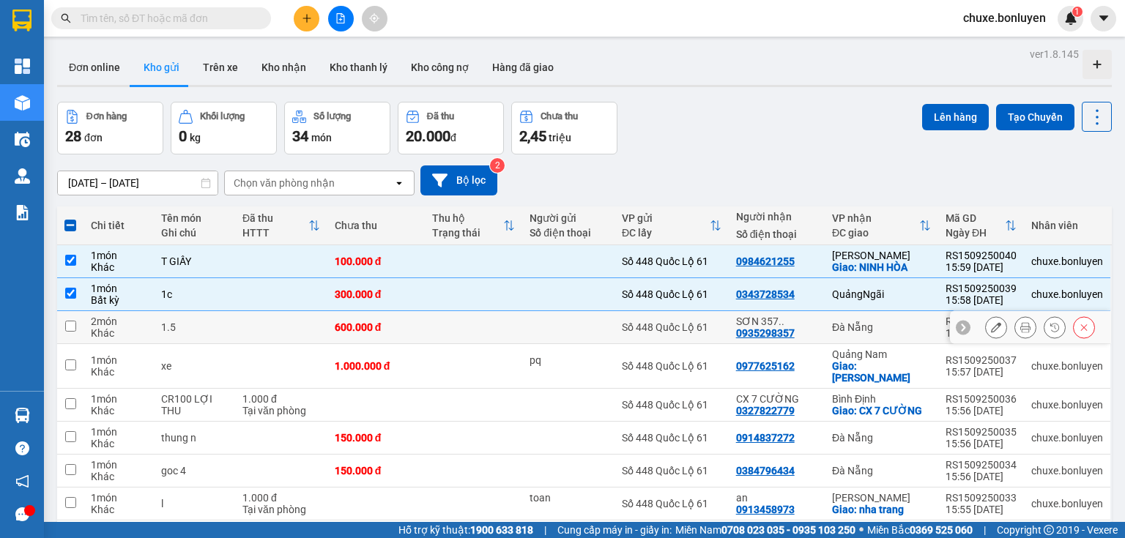
click at [574, 332] on div at bounding box center [569, 328] width 78 height 12
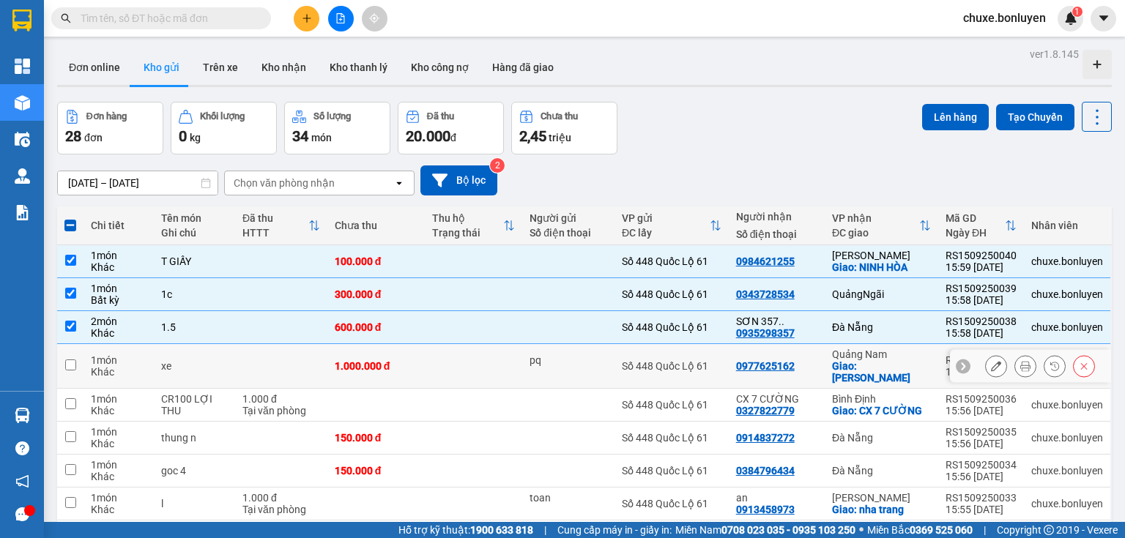
click at [585, 355] on div "pq" at bounding box center [569, 361] width 78 height 12
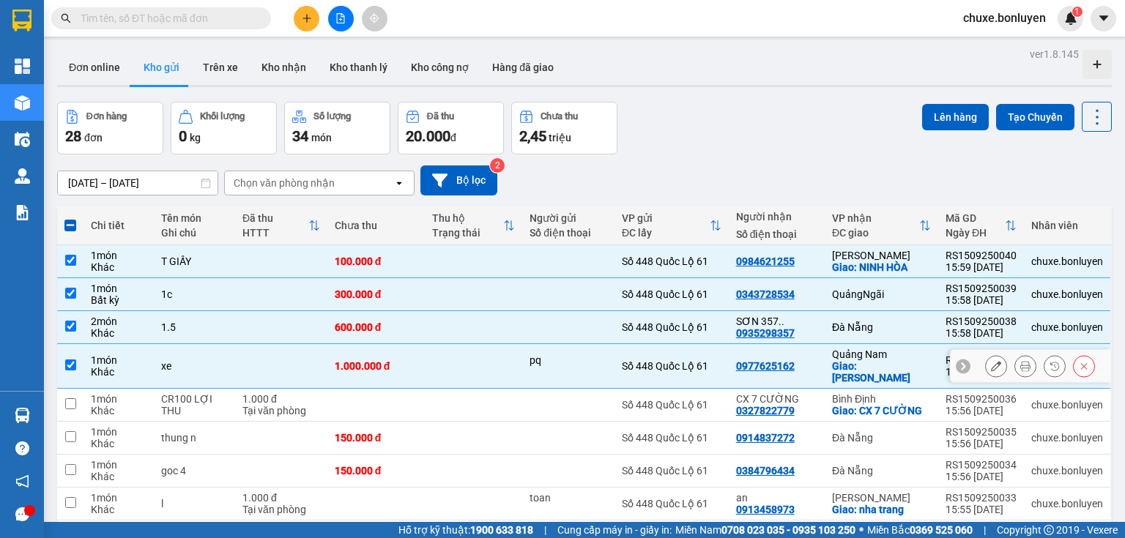
scroll to position [59, 0]
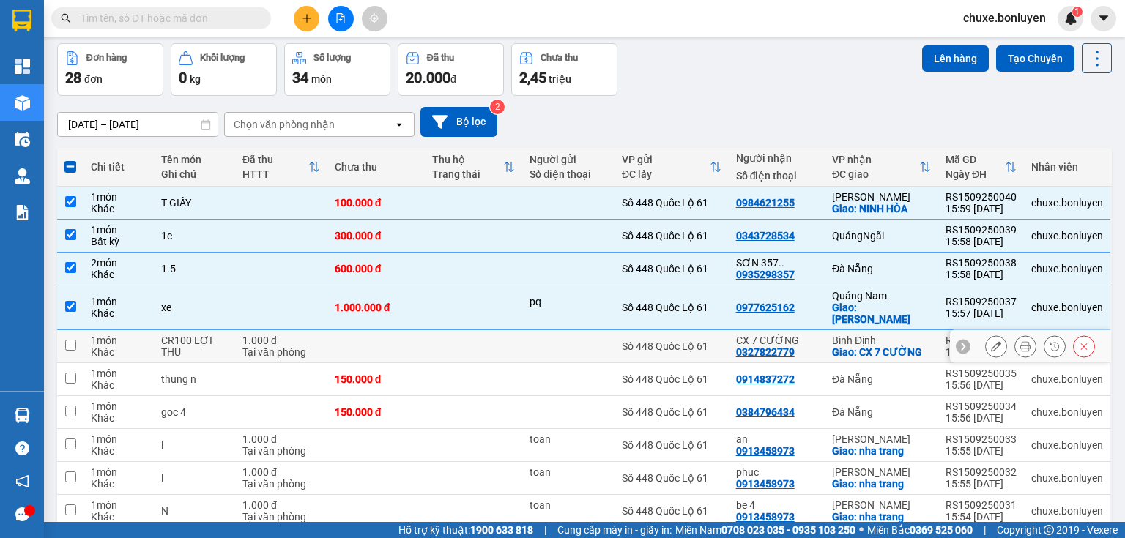
drag, startPoint x: 576, startPoint y: 340, endPoint x: 571, endPoint y: 366, distance: 26.9
click at [576, 339] on td at bounding box center [568, 346] width 92 height 33
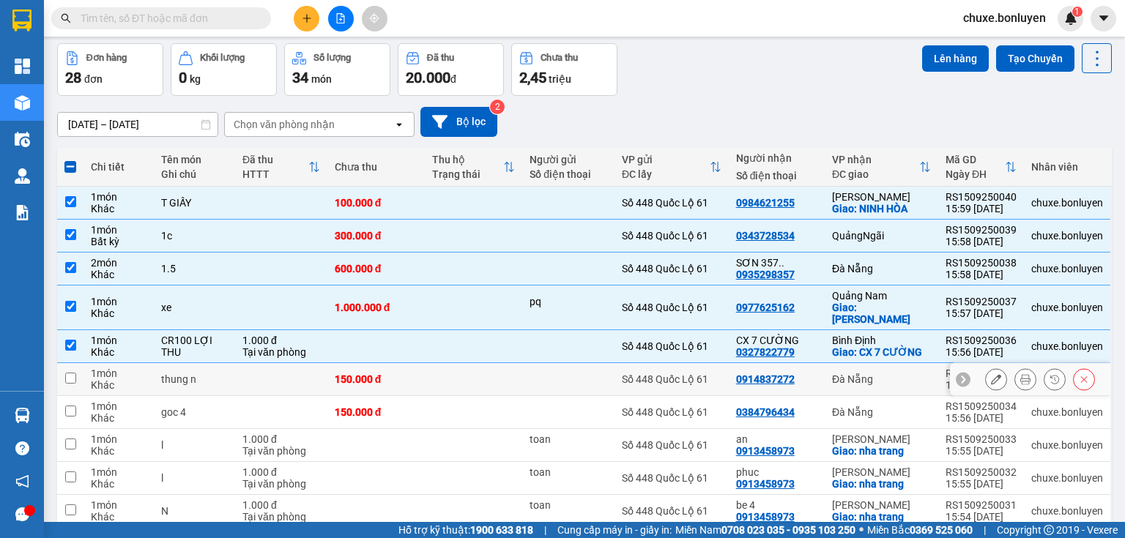
click at [568, 376] on td at bounding box center [568, 379] width 92 height 33
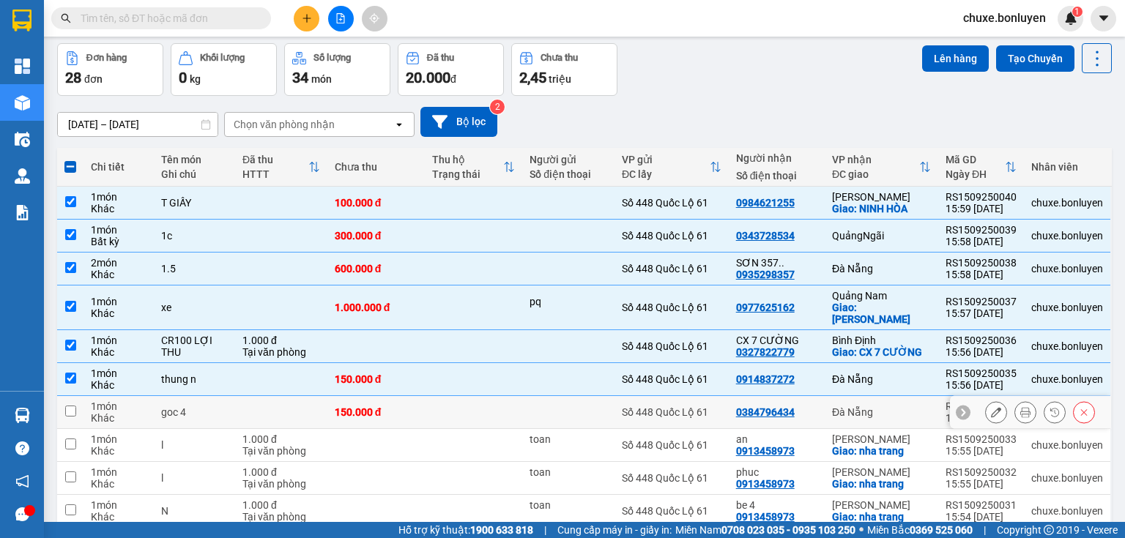
click at [567, 407] on div at bounding box center [569, 413] width 78 height 12
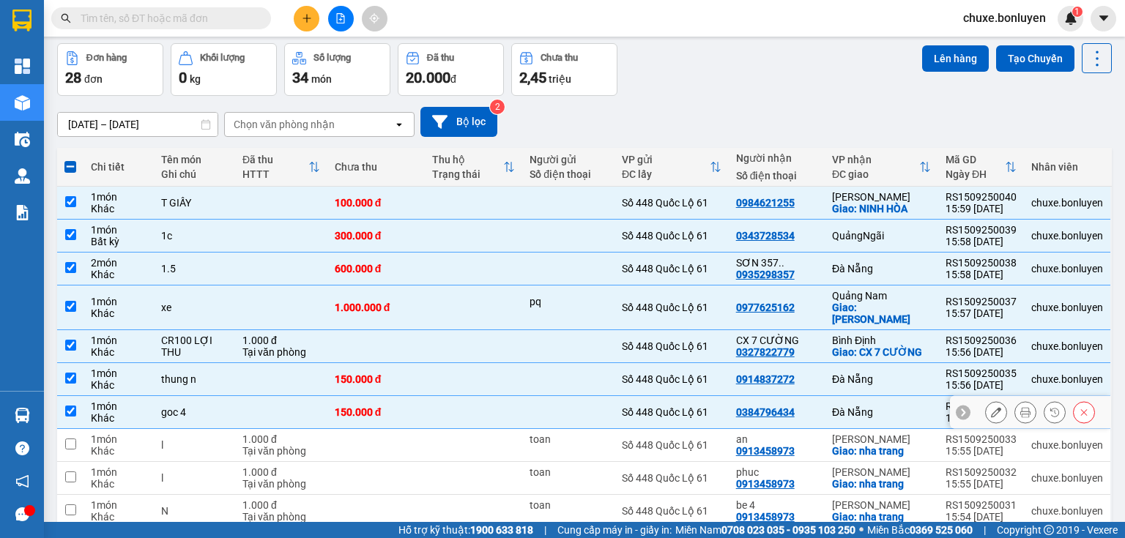
scroll to position [117, 0]
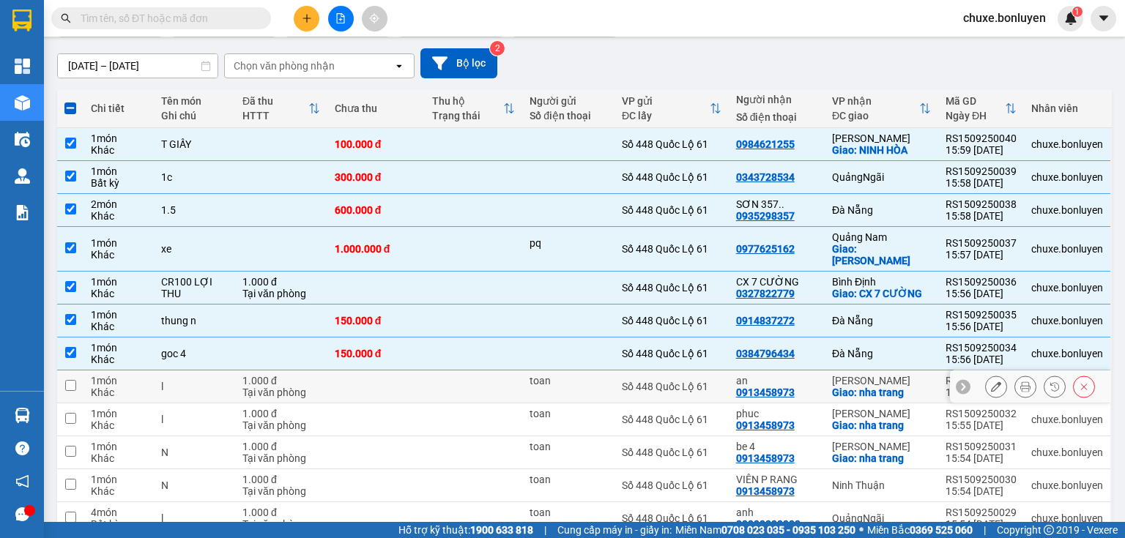
click at [589, 375] on div "toan" at bounding box center [569, 381] width 78 height 12
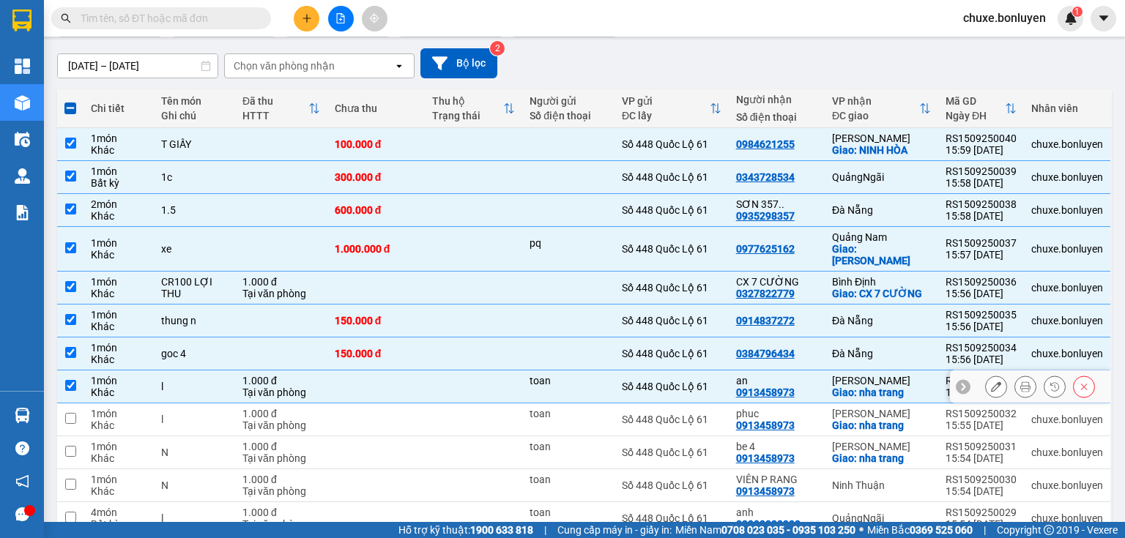
click at [579, 408] on div "toan" at bounding box center [569, 414] width 78 height 12
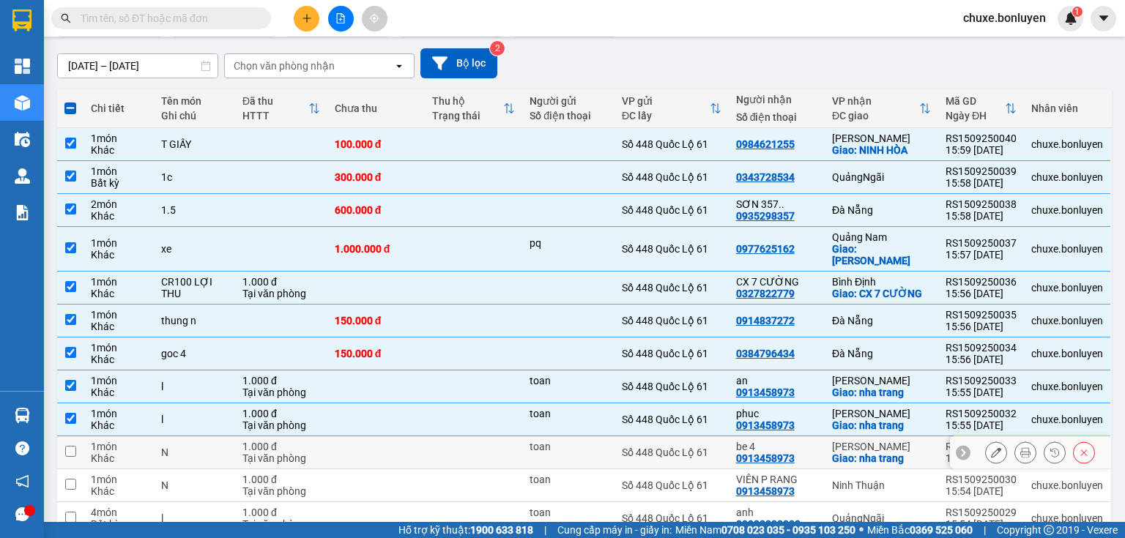
click at [588, 437] on td "toan" at bounding box center [568, 453] width 92 height 33
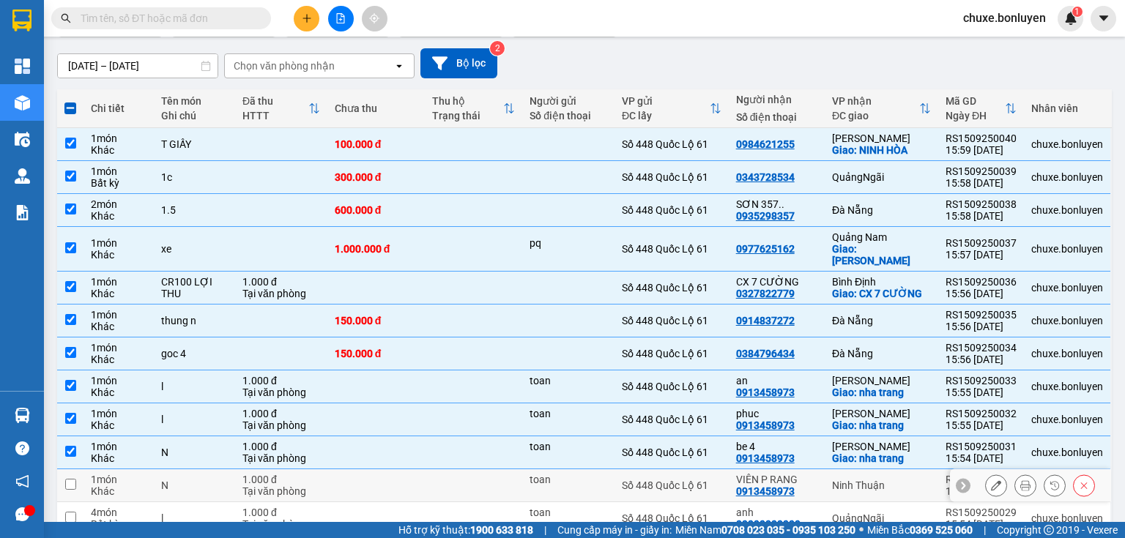
click at [589, 470] on td "toan" at bounding box center [568, 486] width 92 height 33
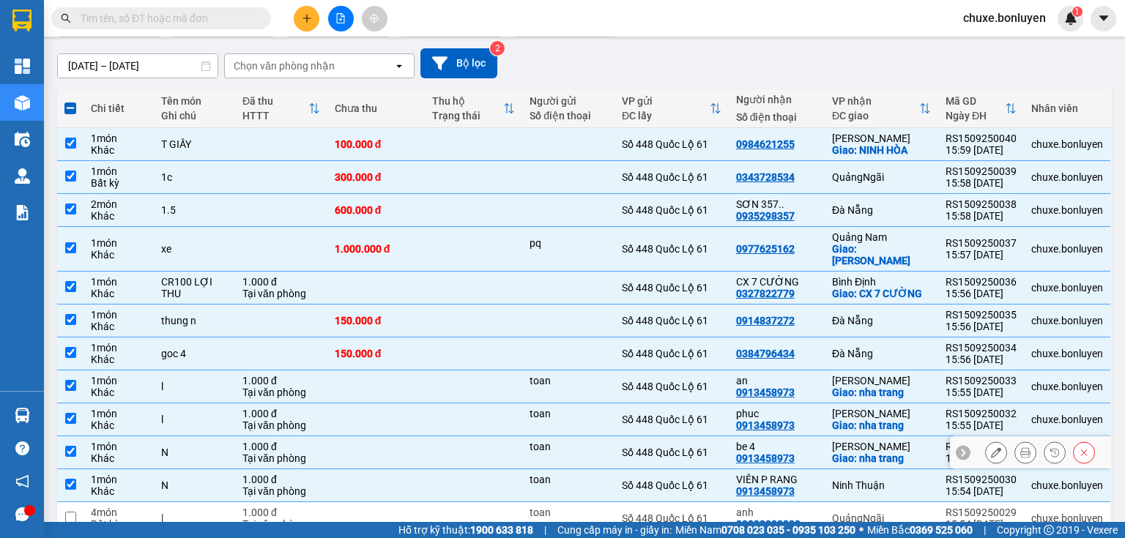
scroll to position [234, 0]
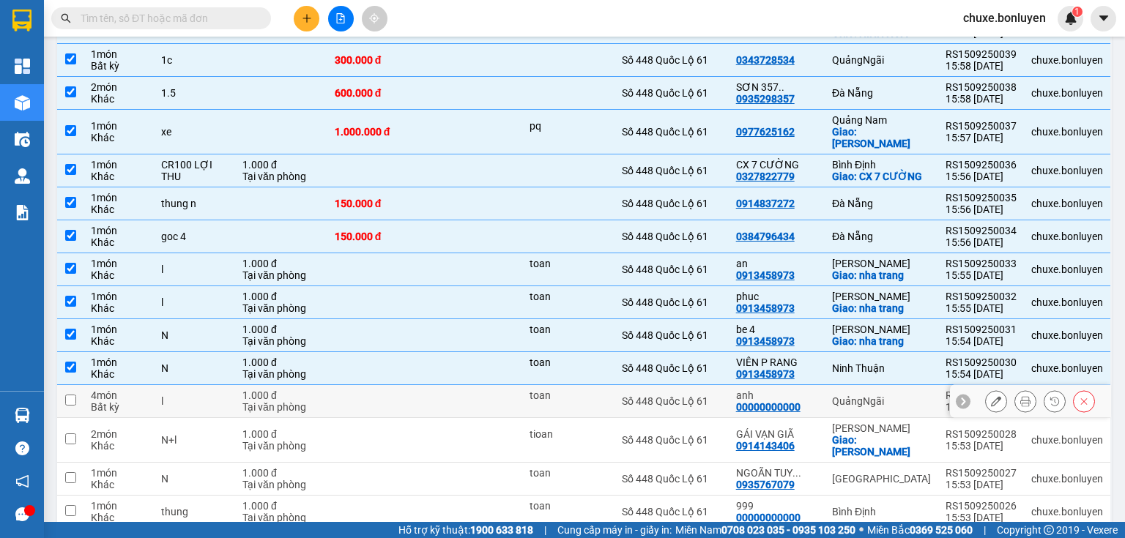
click at [593, 390] on div "toan" at bounding box center [569, 396] width 78 height 12
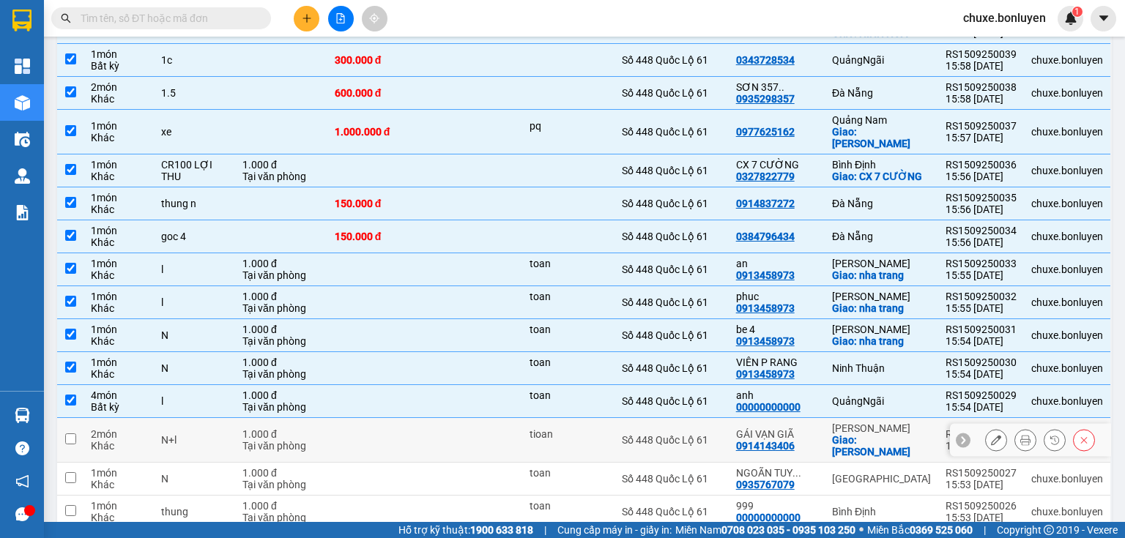
click at [588, 428] on div "tioan" at bounding box center [569, 439] width 78 height 23
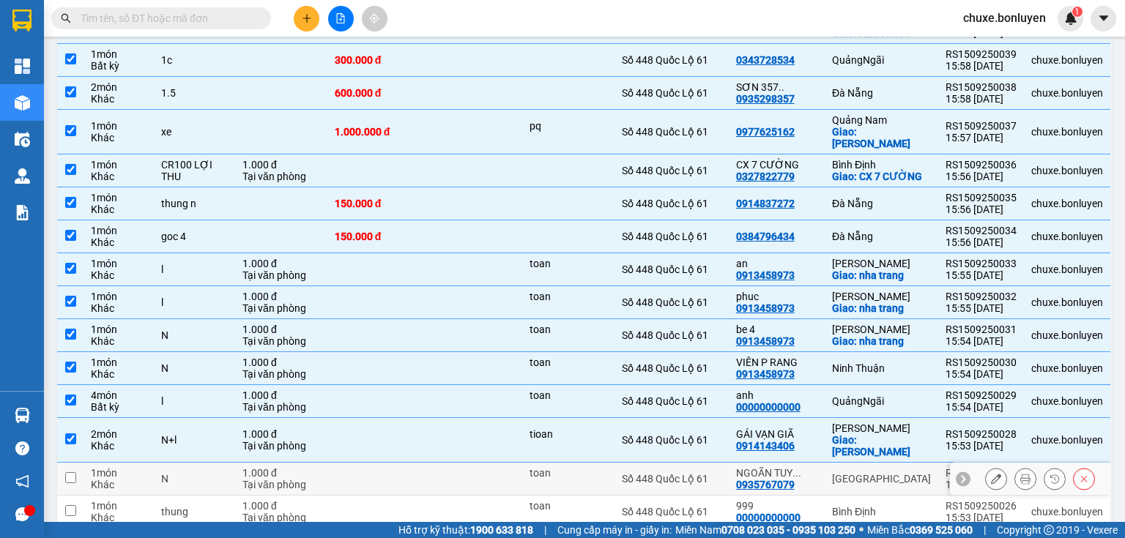
click at [592, 467] on div "toan" at bounding box center [569, 473] width 78 height 12
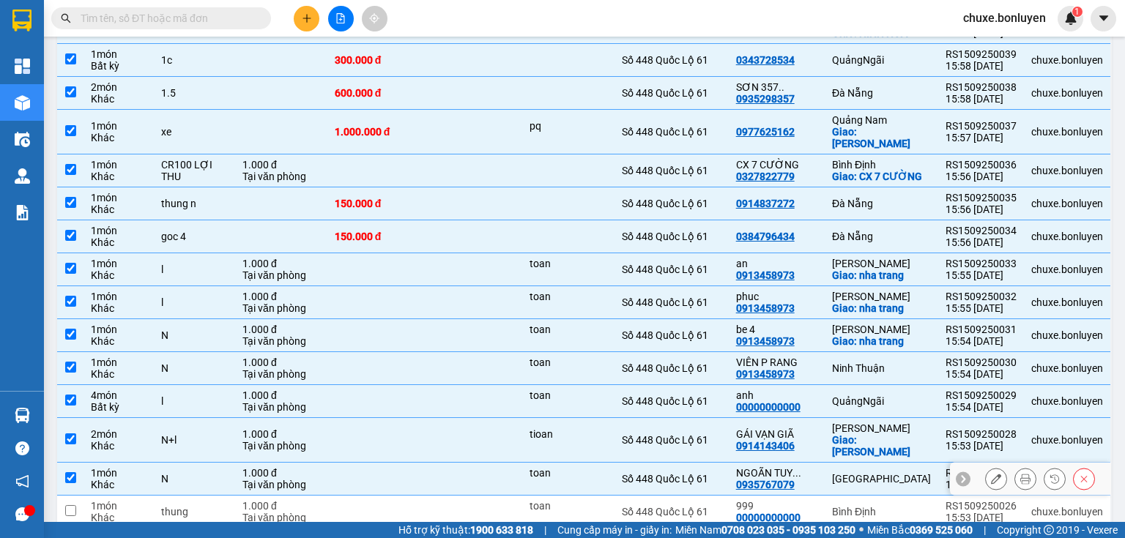
scroll to position [293, 0]
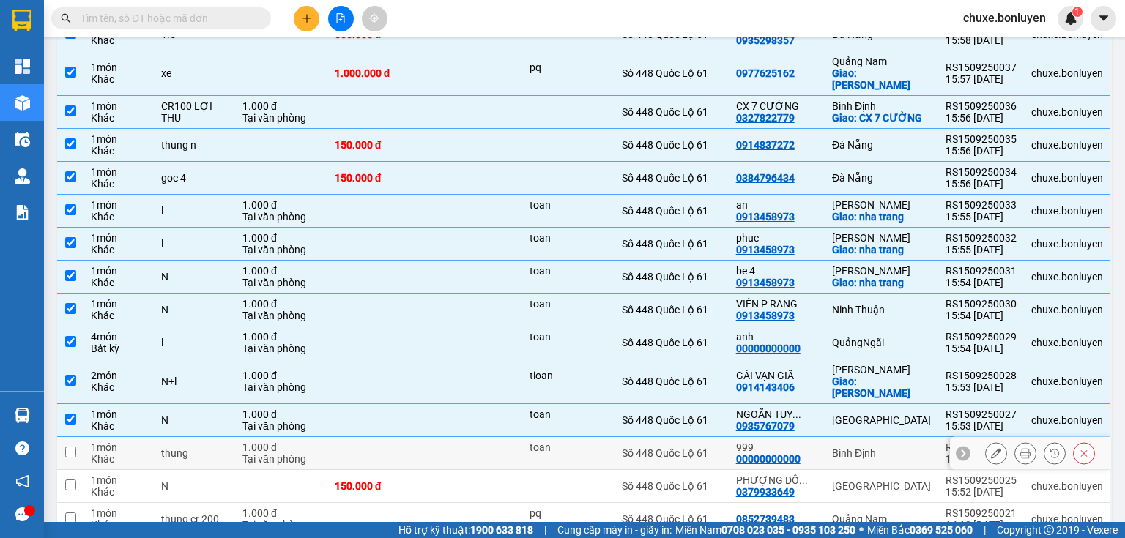
click at [600, 442] on div "toan" at bounding box center [569, 448] width 78 height 12
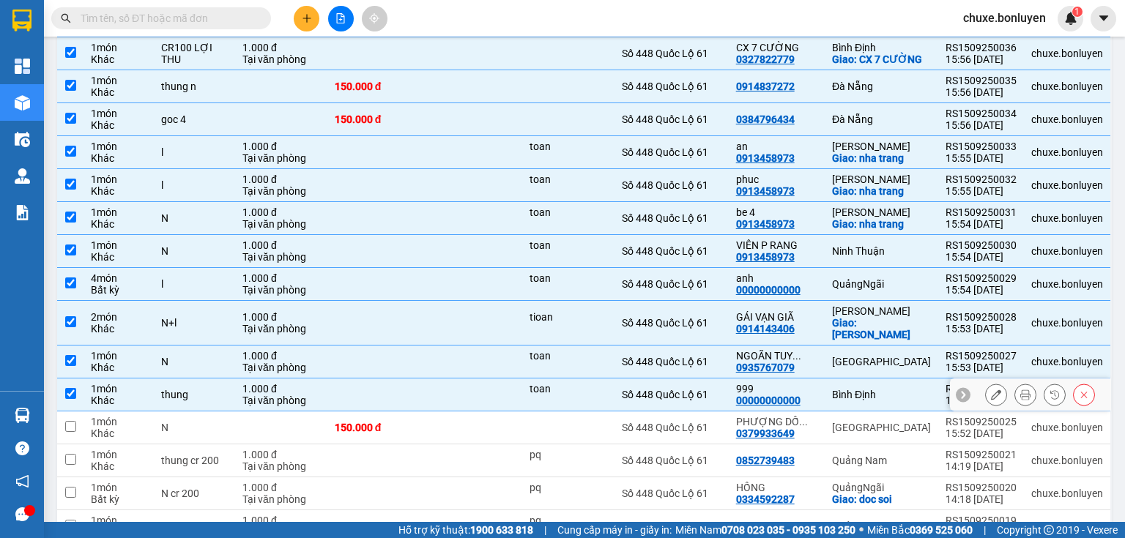
scroll to position [410, 0]
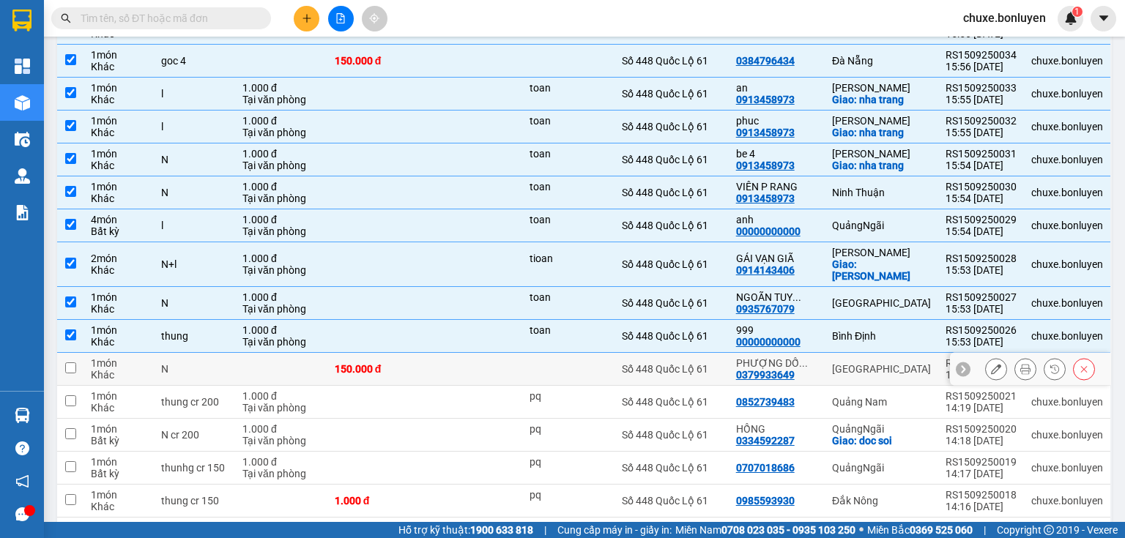
click at [577, 363] on div at bounding box center [569, 369] width 78 height 12
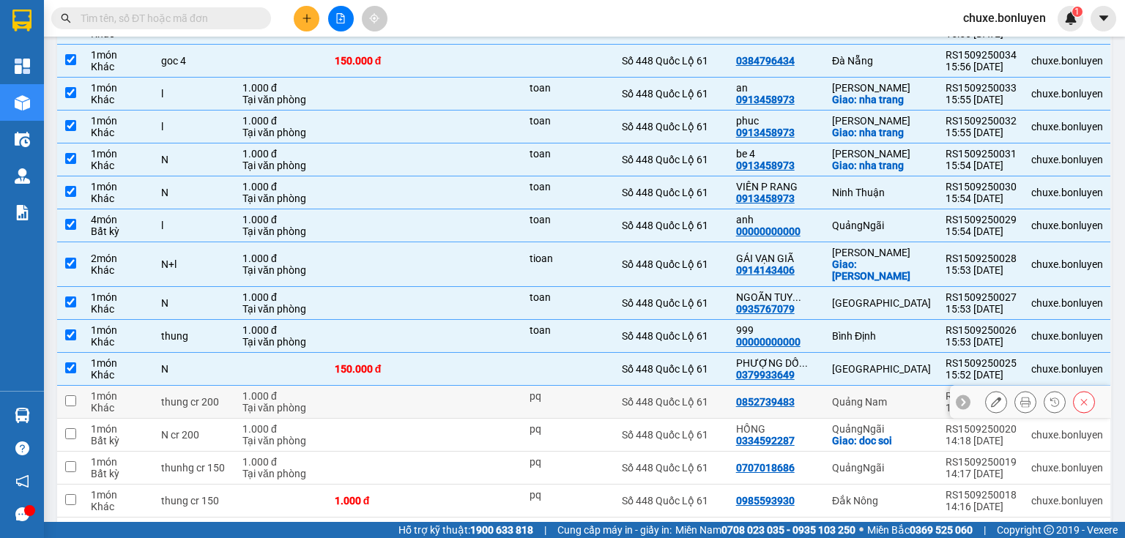
click at [576, 390] on div "pq" at bounding box center [569, 396] width 78 height 12
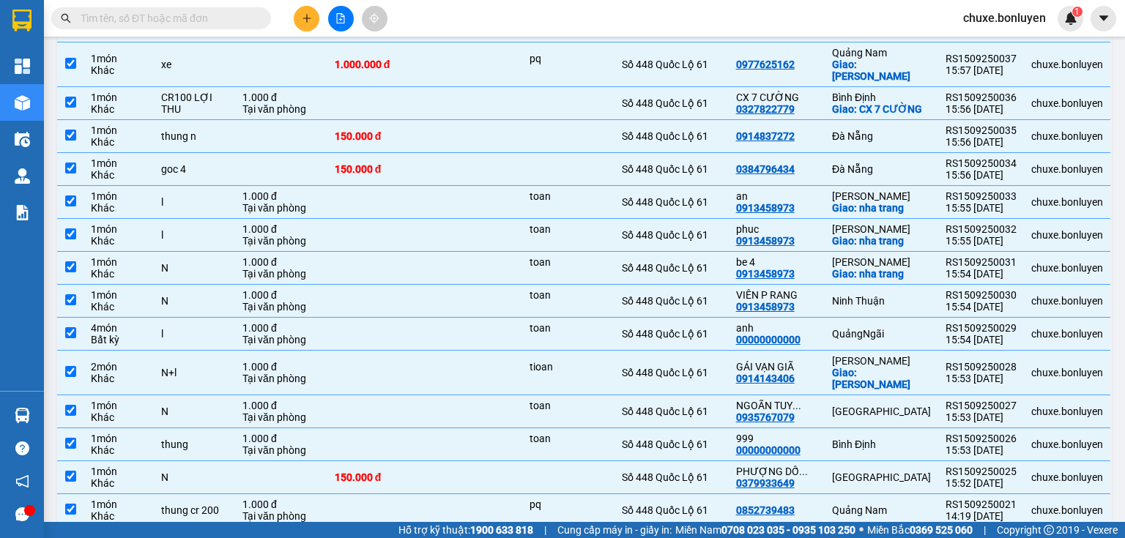
scroll to position [478, 0]
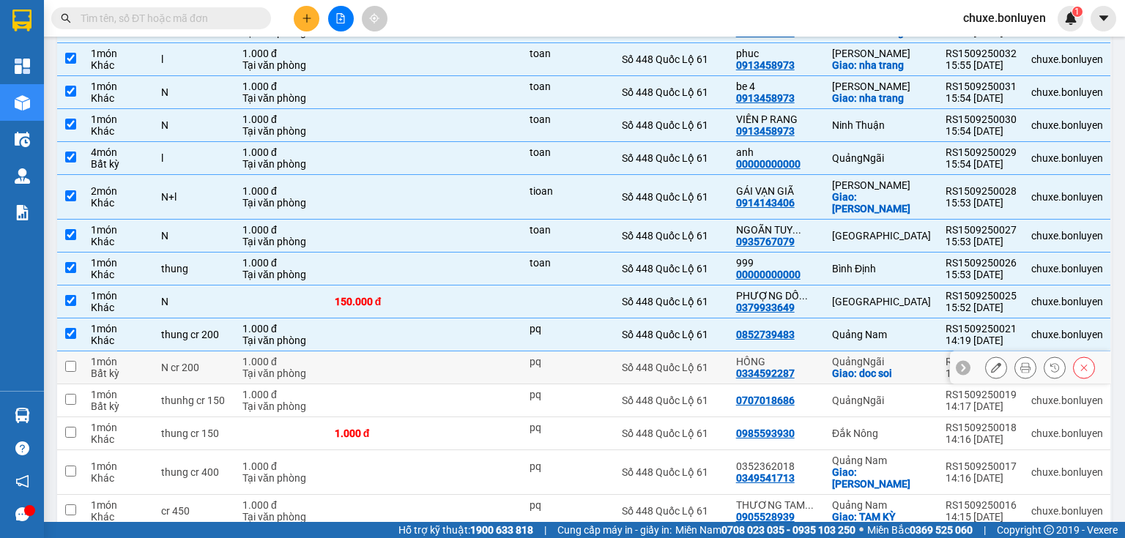
click at [595, 356] on div "pq" at bounding box center [569, 367] width 78 height 23
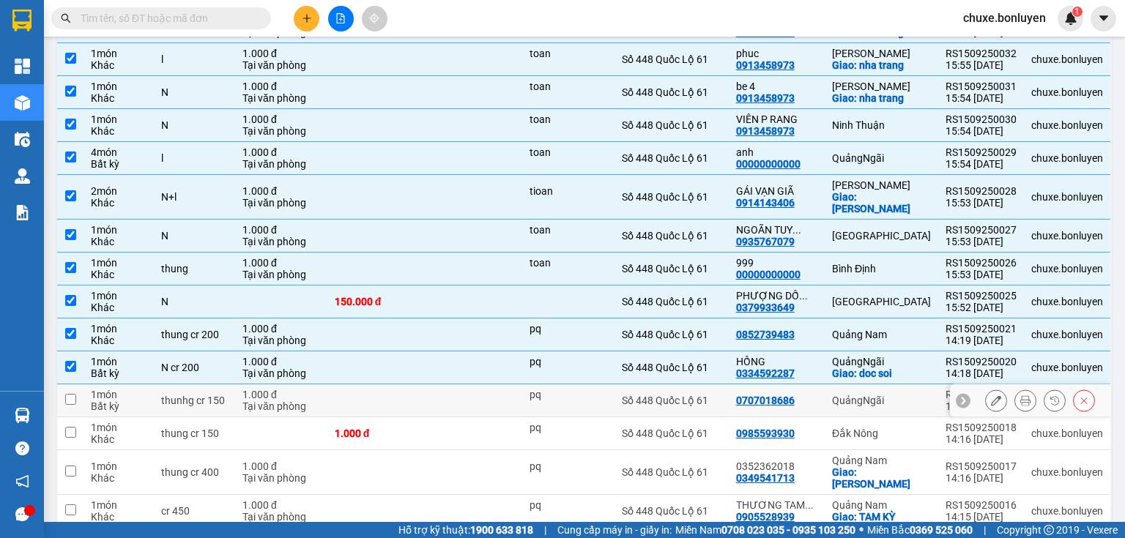
click at [593, 389] on div "pq" at bounding box center [569, 395] width 78 height 12
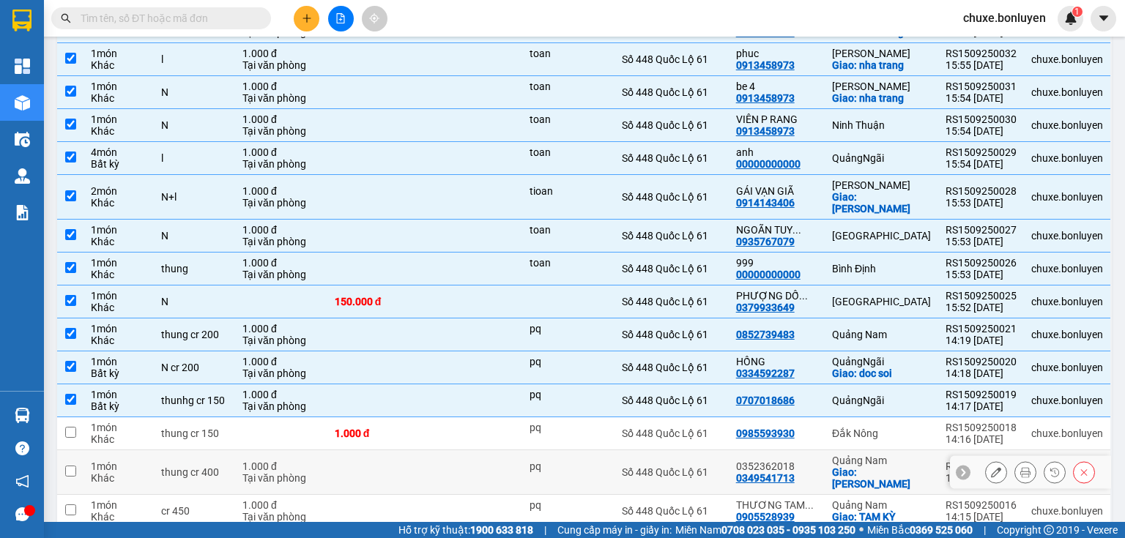
scroll to position [536, 0]
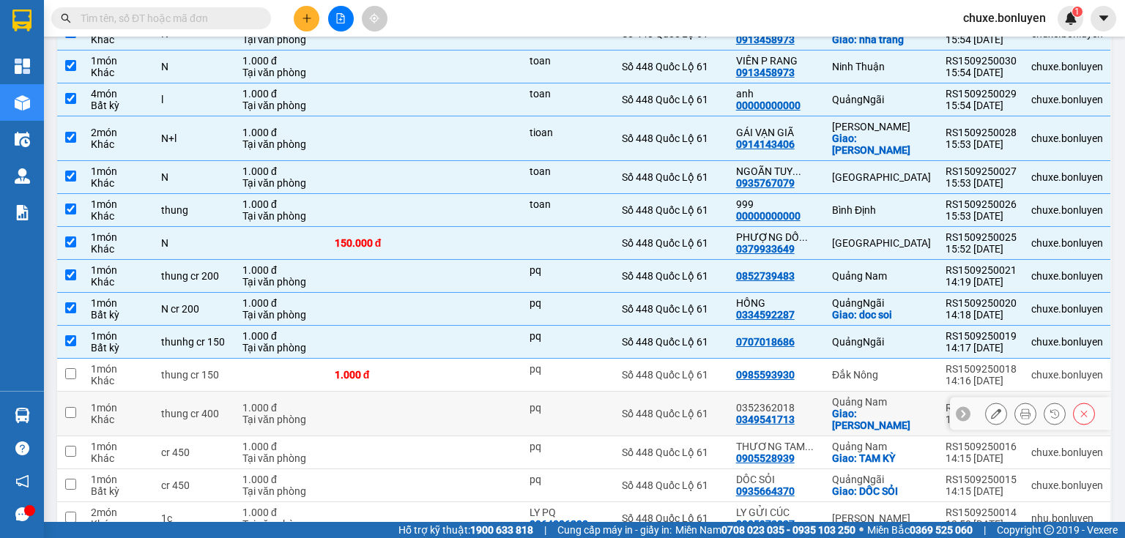
click at [568, 402] on div "pq" at bounding box center [569, 413] width 78 height 23
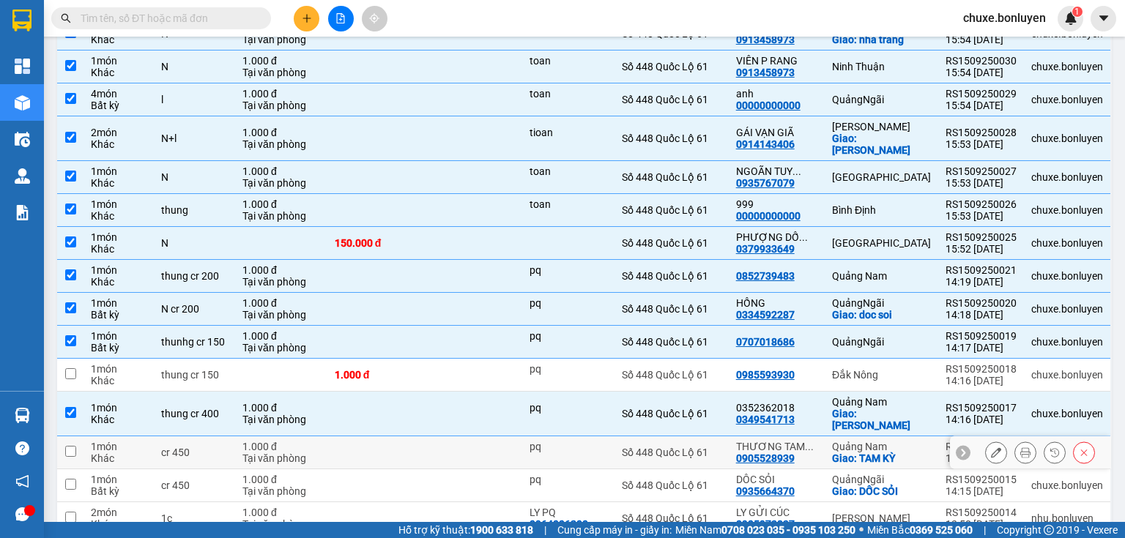
click at [579, 441] on div "pq" at bounding box center [569, 452] width 78 height 23
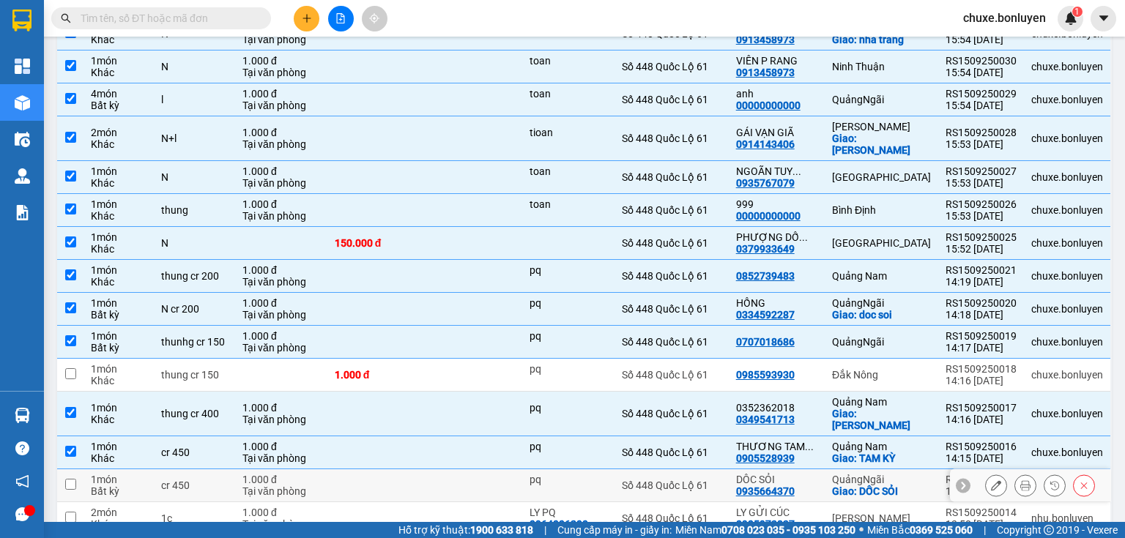
click at [607, 474] on div "pq" at bounding box center [569, 480] width 78 height 12
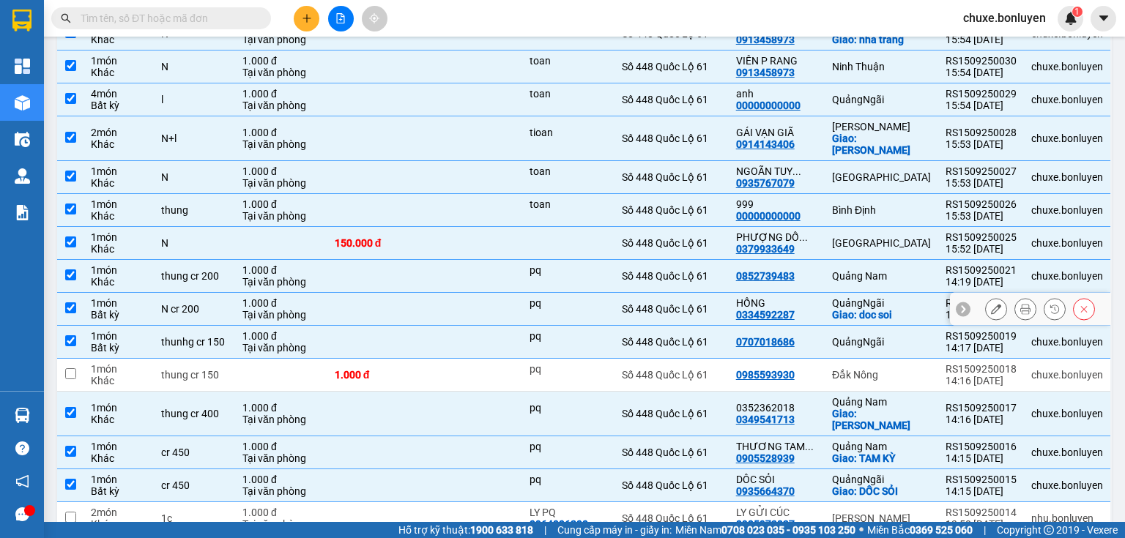
click at [598, 297] on div "pq" at bounding box center [569, 303] width 78 height 12
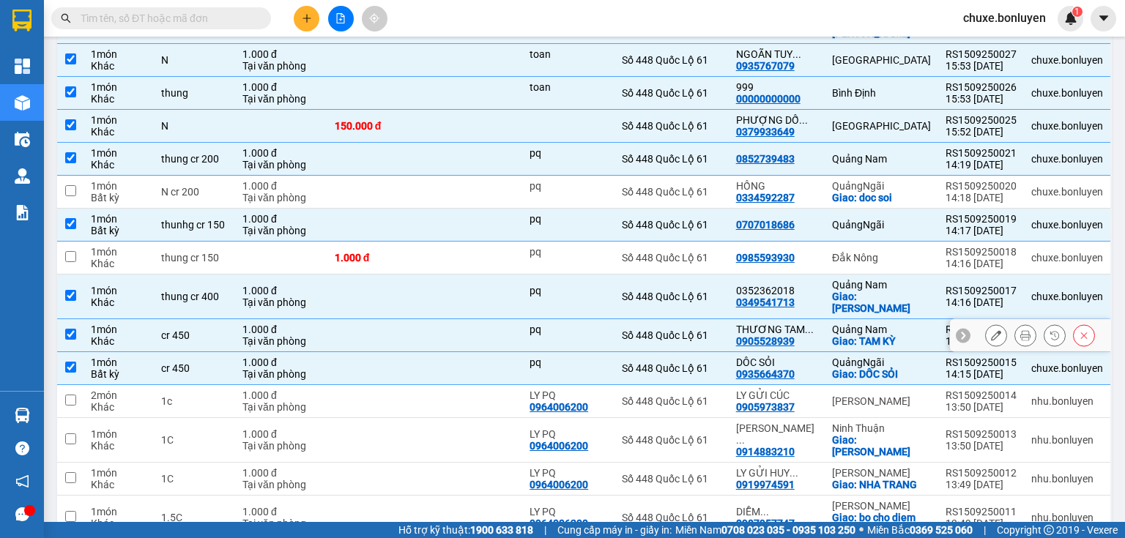
scroll to position [712, 0]
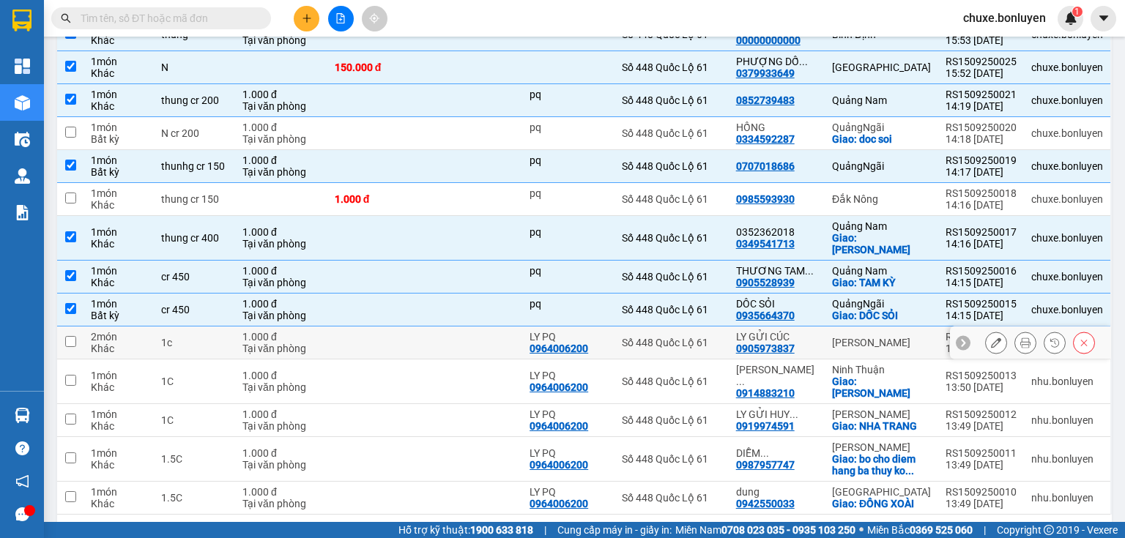
click at [615, 327] on td "LY PQ 0964006200" at bounding box center [568, 343] width 92 height 33
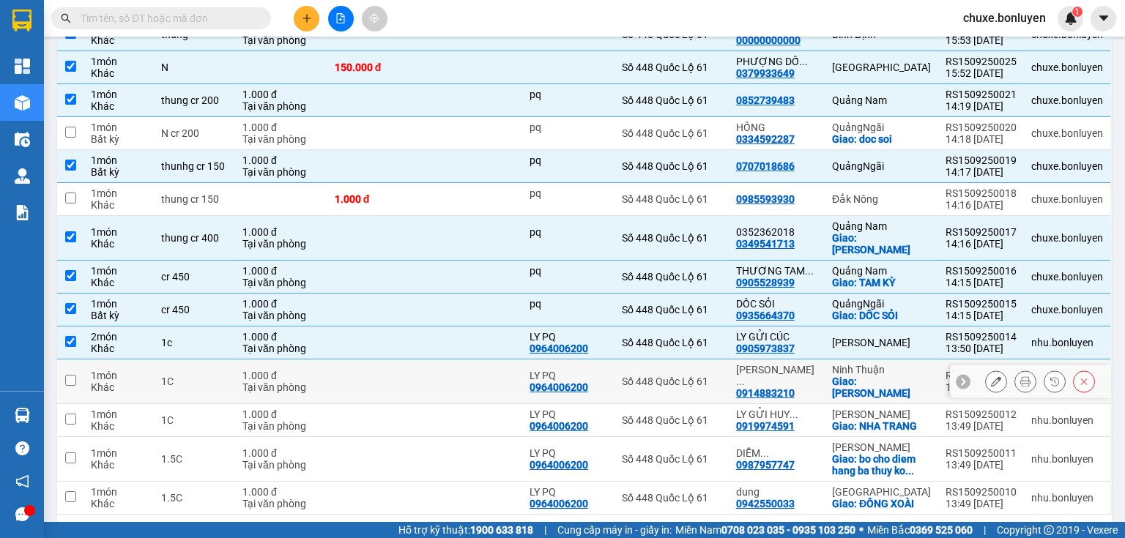
click at [607, 370] on div "LY PQ" at bounding box center [569, 376] width 78 height 12
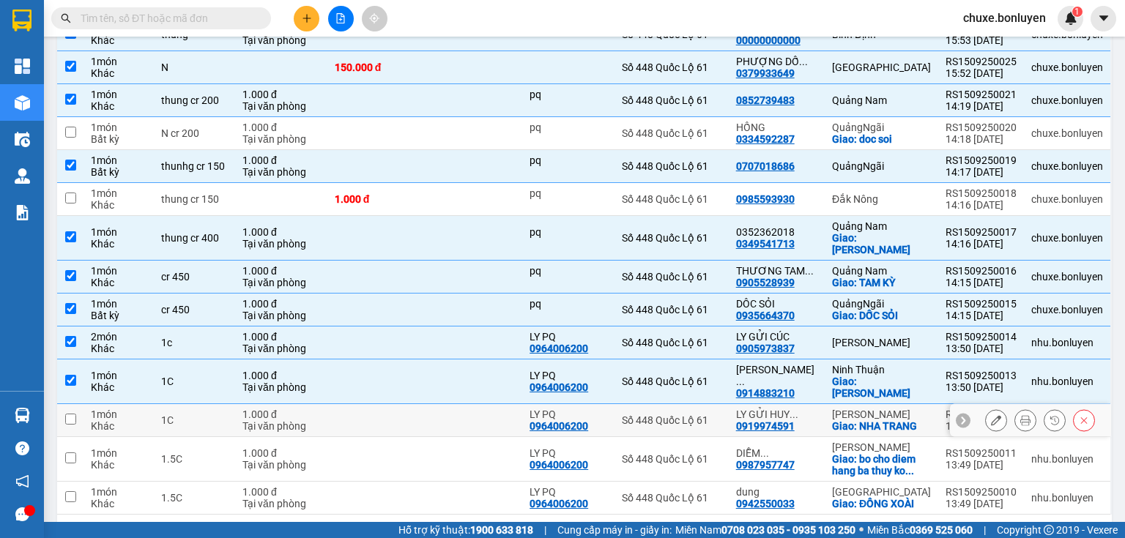
click at [607, 409] on div "LY PQ" at bounding box center [569, 415] width 78 height 12
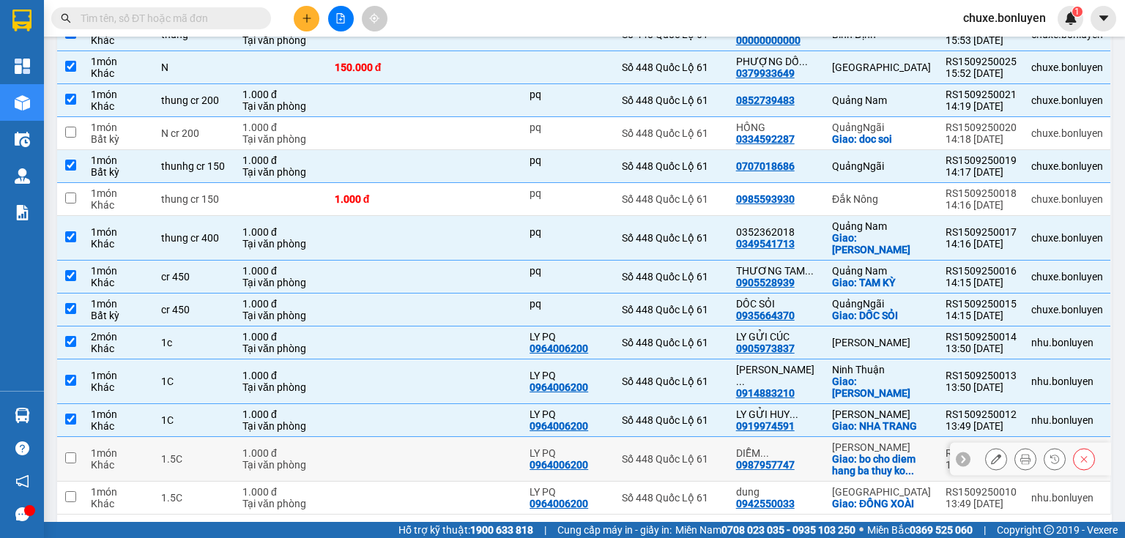
click at [614, 437] on td "LY PQ 0964006200" at bounding box center [568, 459] width 92 height 45
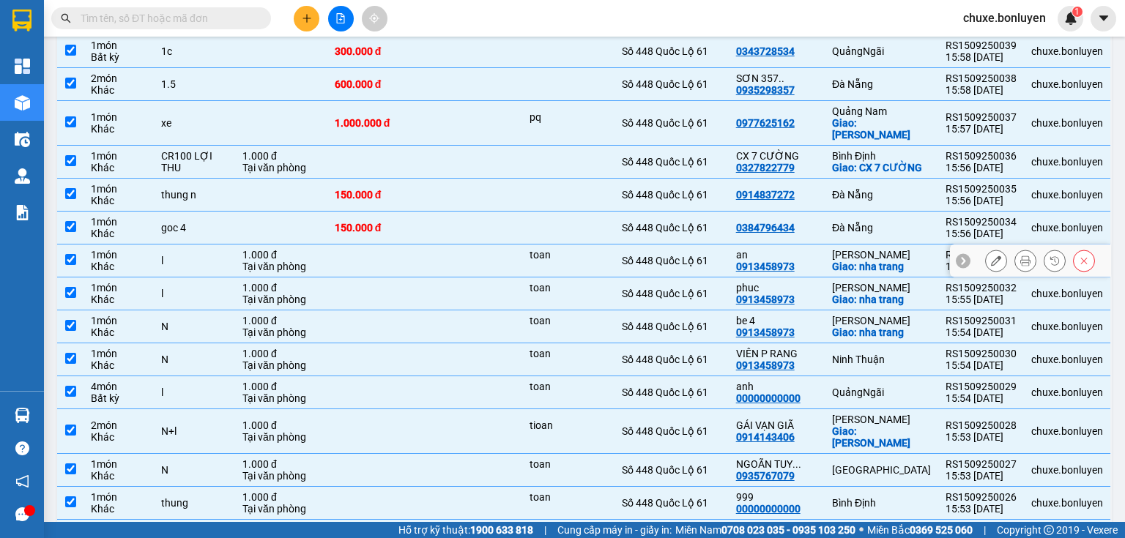
scroll to position [9, 0]
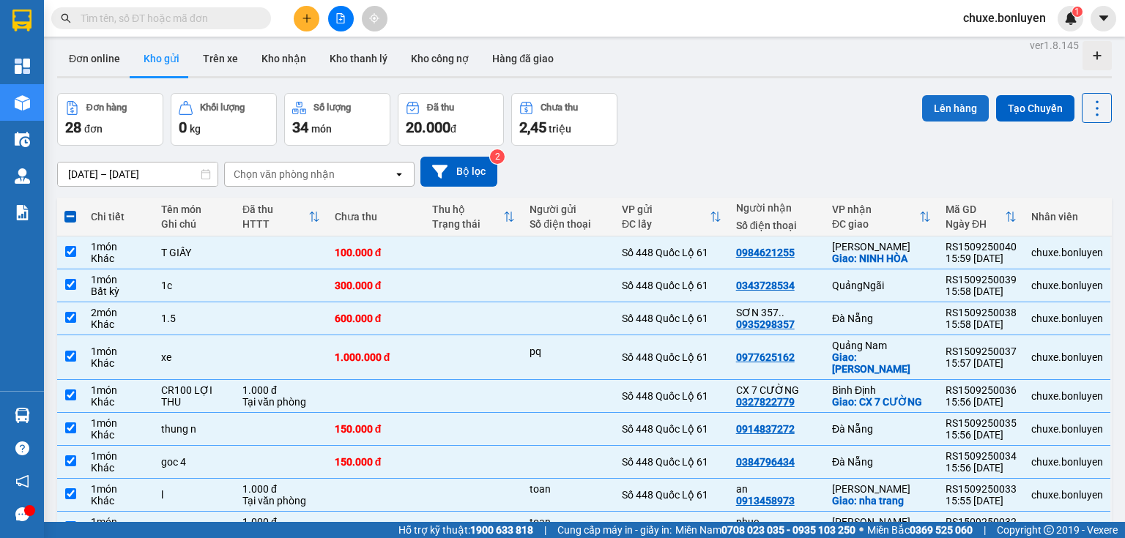
click at [946, 109] on button "Lên hàng" at bounding box center [955, 108] width 67 height 26
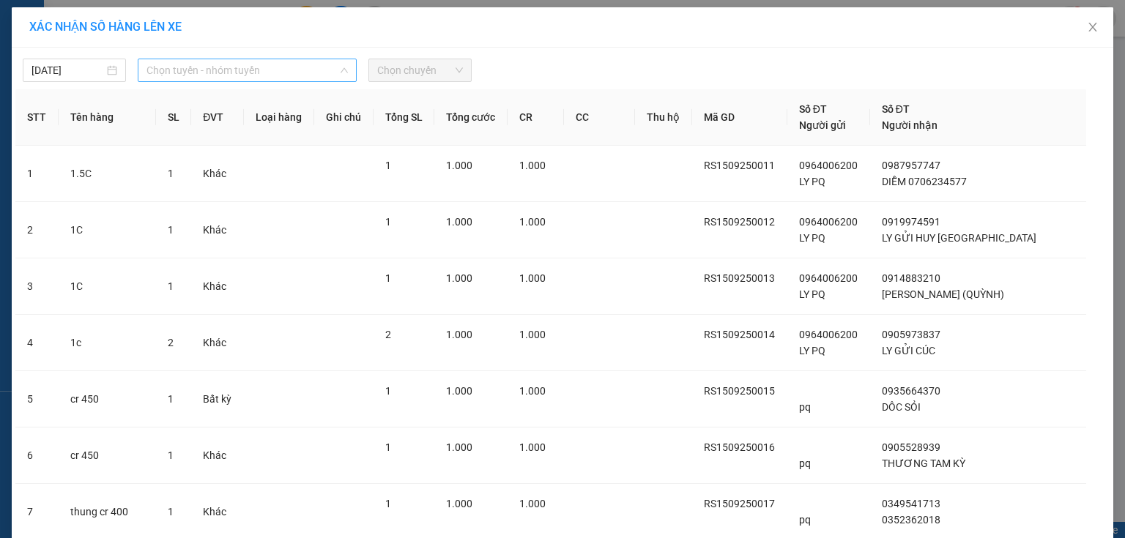
click at [223, 63] on span "Chọn tuyến - nhóm tuyến" at bounding box center [246, 70] width 201 height 22
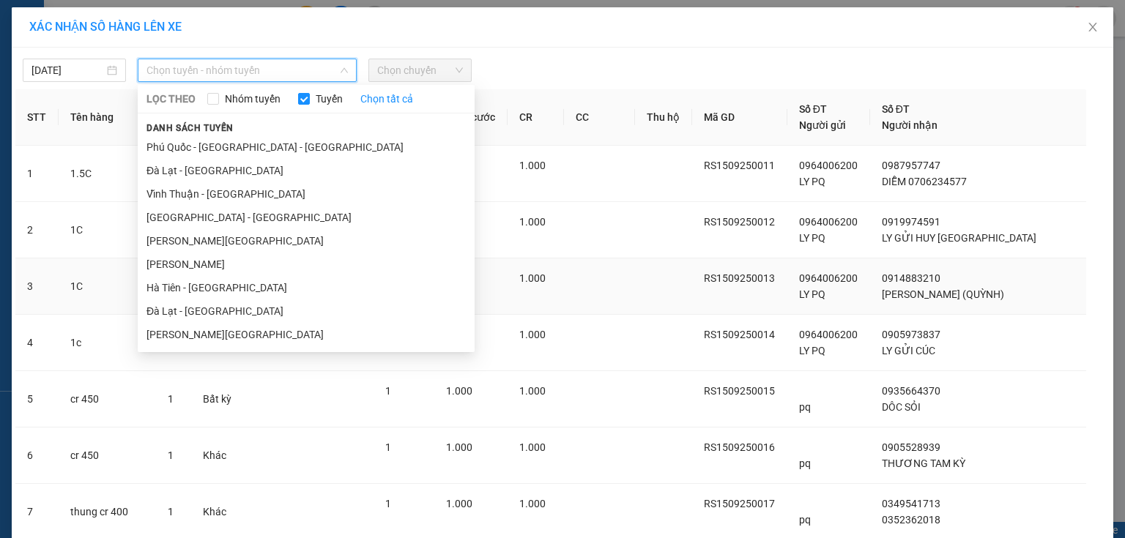
drag, startPoint x: 206, startPoint y: 287, endPoint x: 212, endPoint y: 278, distance: 11.6
click at [207, 286] on li "Hà Tiên - Đà Nẵng" at bounding box center [306, 287] width 337 height 23
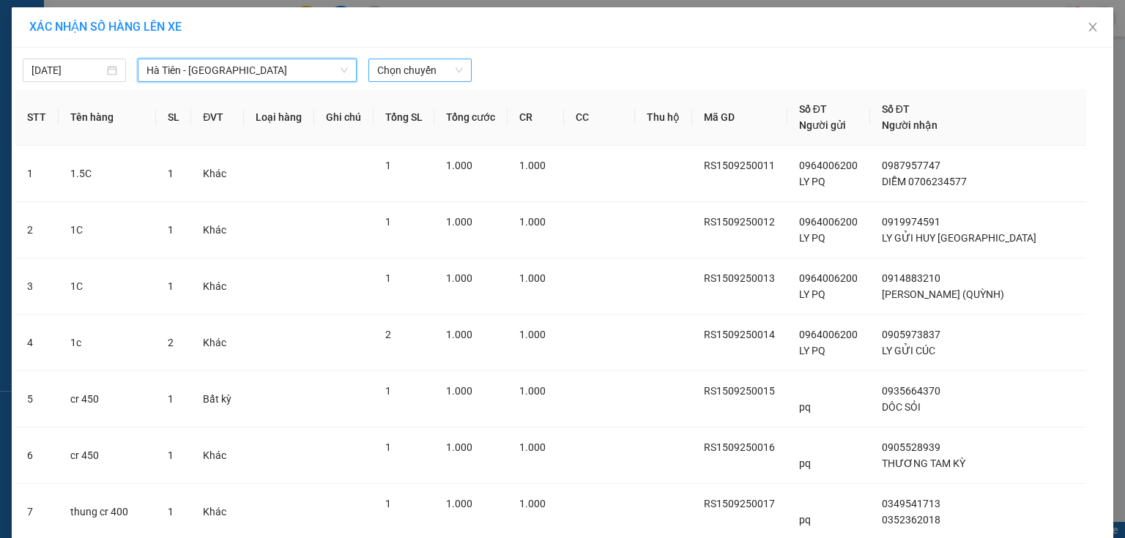
click at [408, 78] on span "Chọn chuyến" at bounding box center [420, 70] width 86 height 22
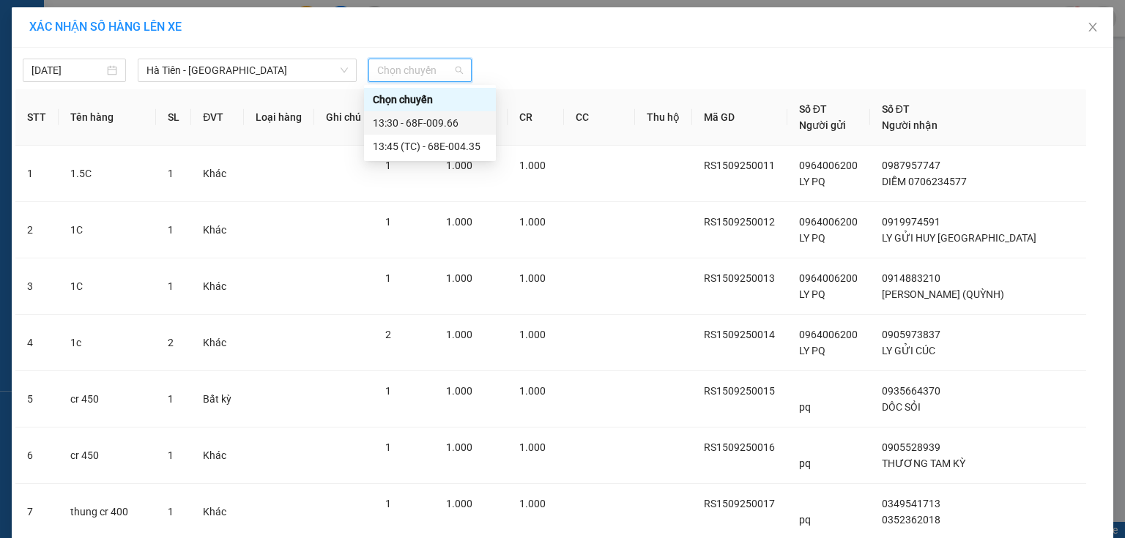
click at [410, 127] on div "13:30 - 68F-009.66" at bounding box center [430, 123] width 114 height 16
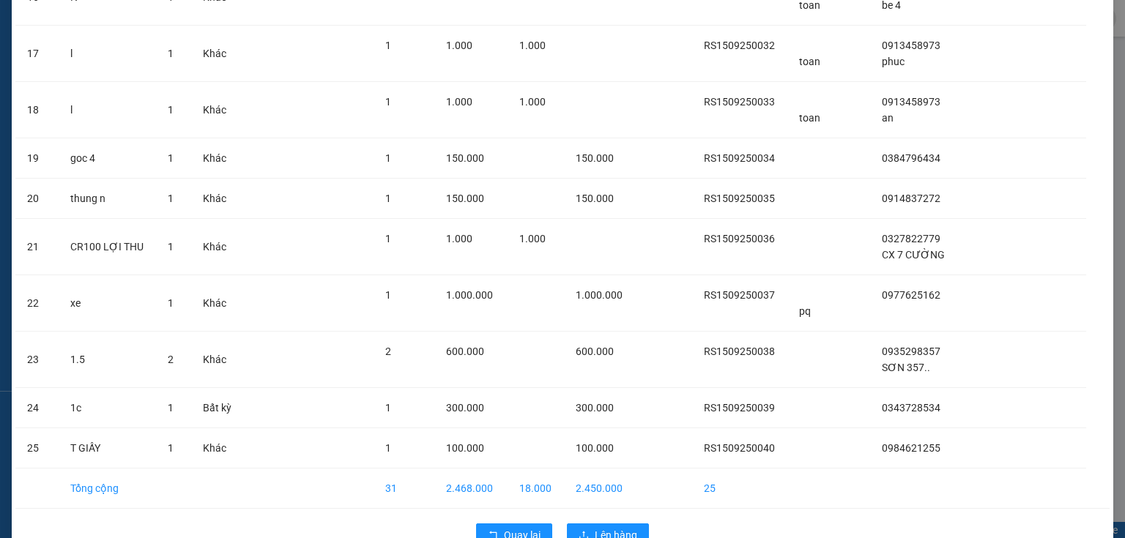
scroll to position [1064, 0]
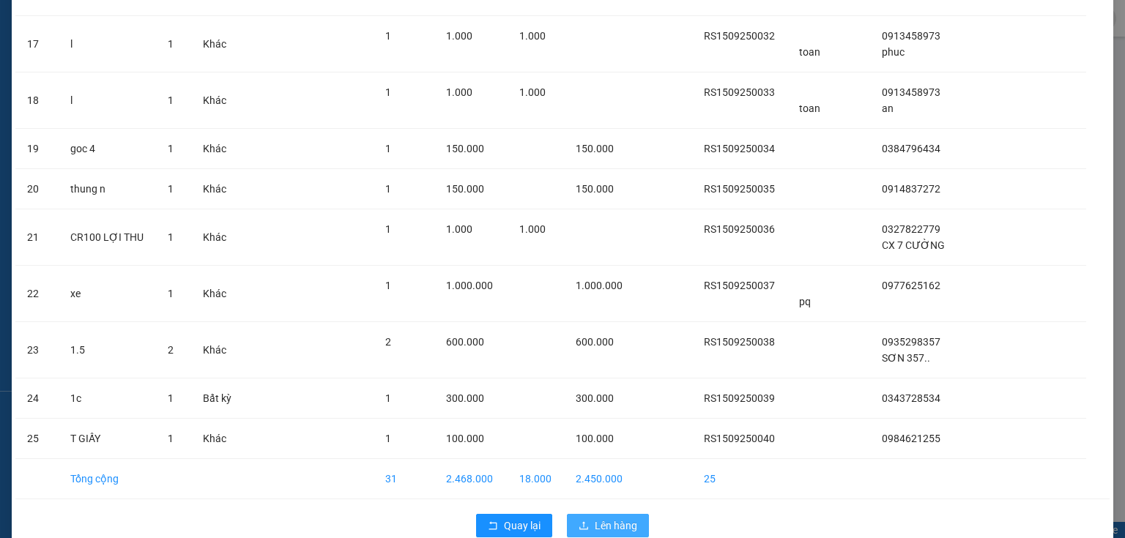
click at [570, 514] on button "Lên hàng" at bounding box center [608, 525] width 82 height 23
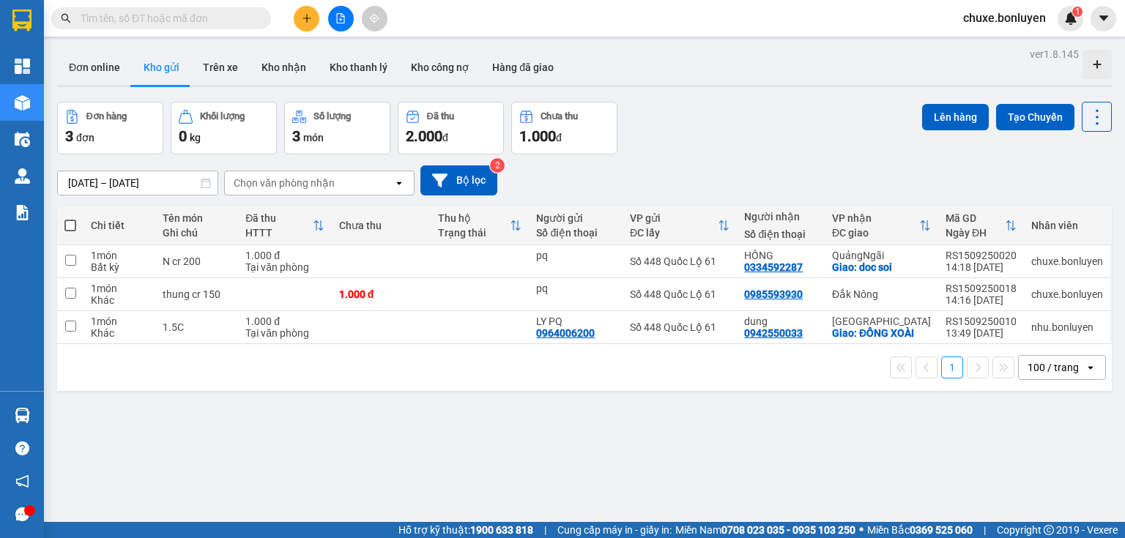
click at [229, 21] on input "text" at bounding box center [167, 18] width 173 height 16
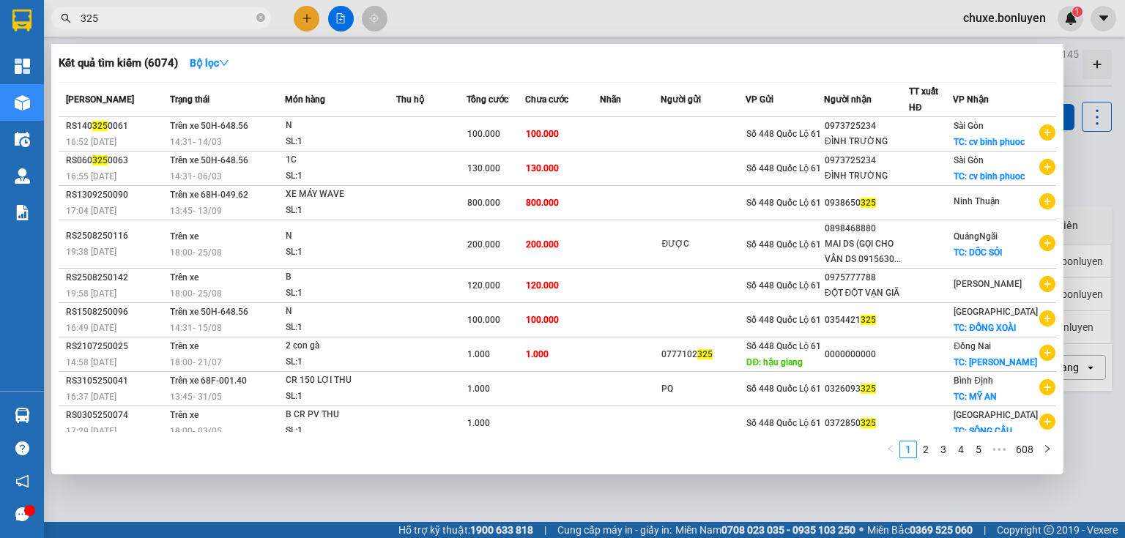
type input "325"
